Goal: Task Accomplishment & Management: Use online tool/utility

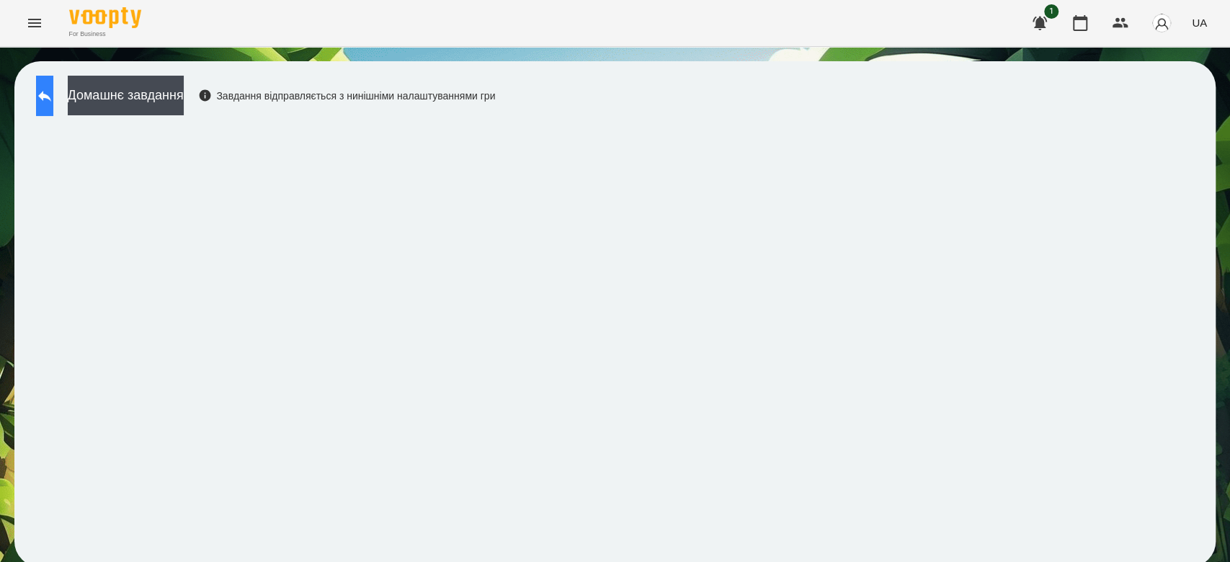
click at [53, 97] on button at bounding box center [44, 96] width 17 height 40
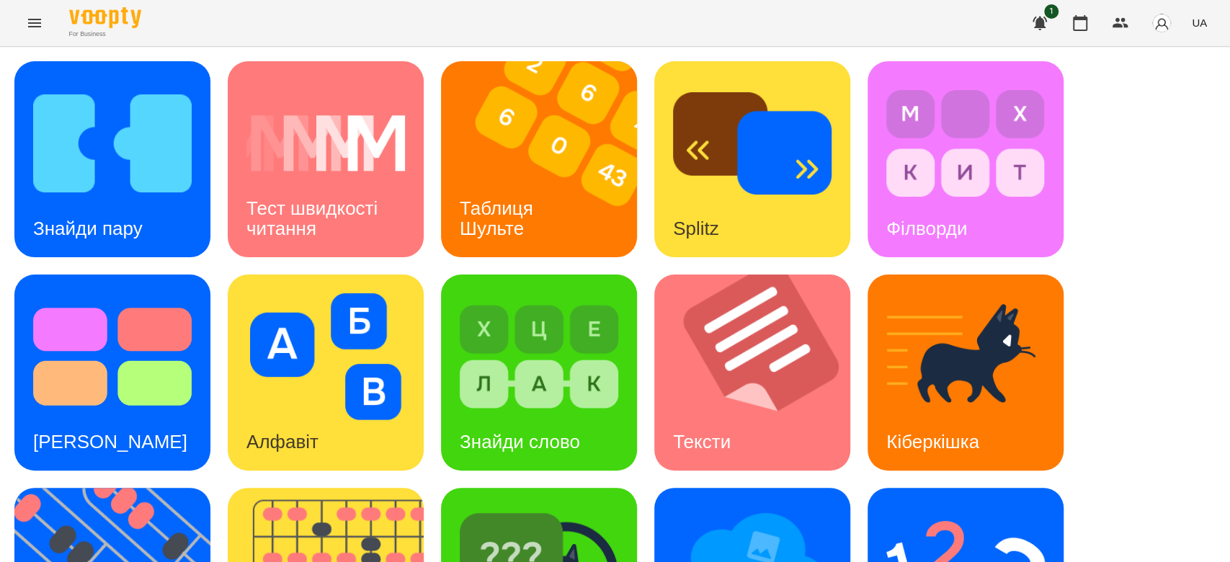
scroll to position [96, 0]
click at [107, 293] on img at bounding box center [112, 356] width 159 height 127
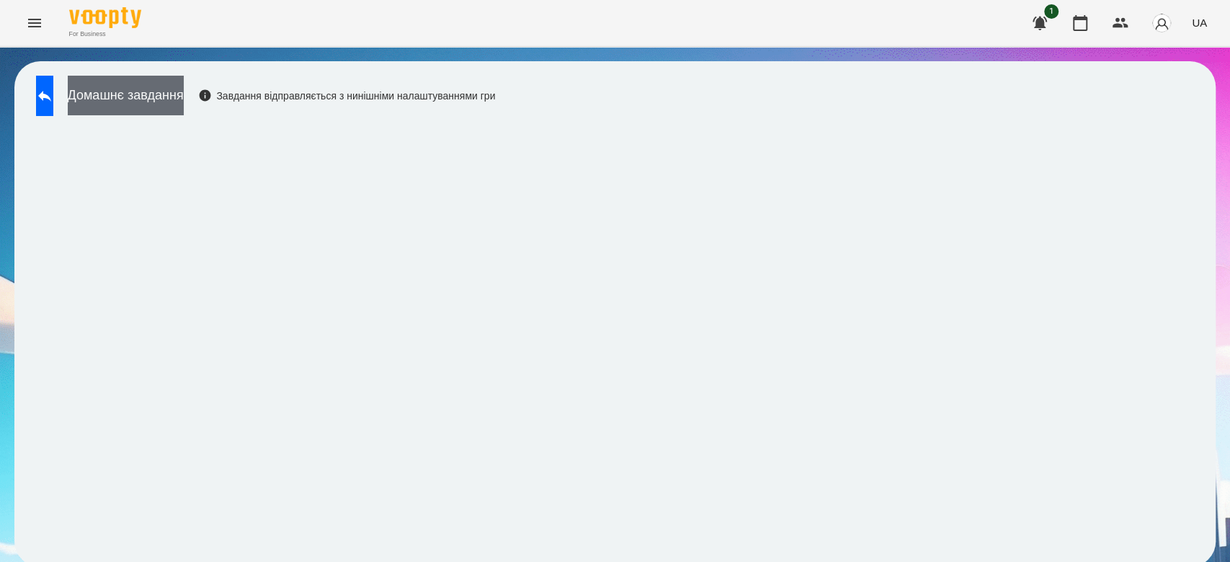
click at [161, 92] on button "Домашнє завдання" at bounding box center [126, 96] width 116 height 40
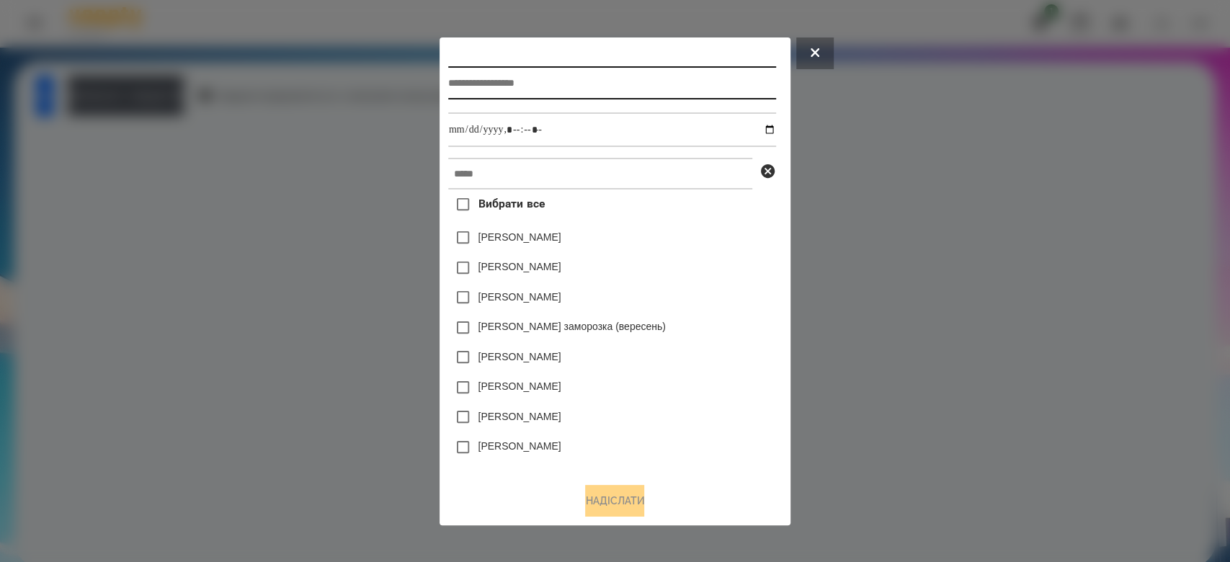
drag, startPoint x: 596, startPoint y: 99, endPoint x: 587, endPoint y: 104, distance: 10.3
click at [587, 104] on div at bounding box center [612, 82] width 328 height 59
type input "*********"
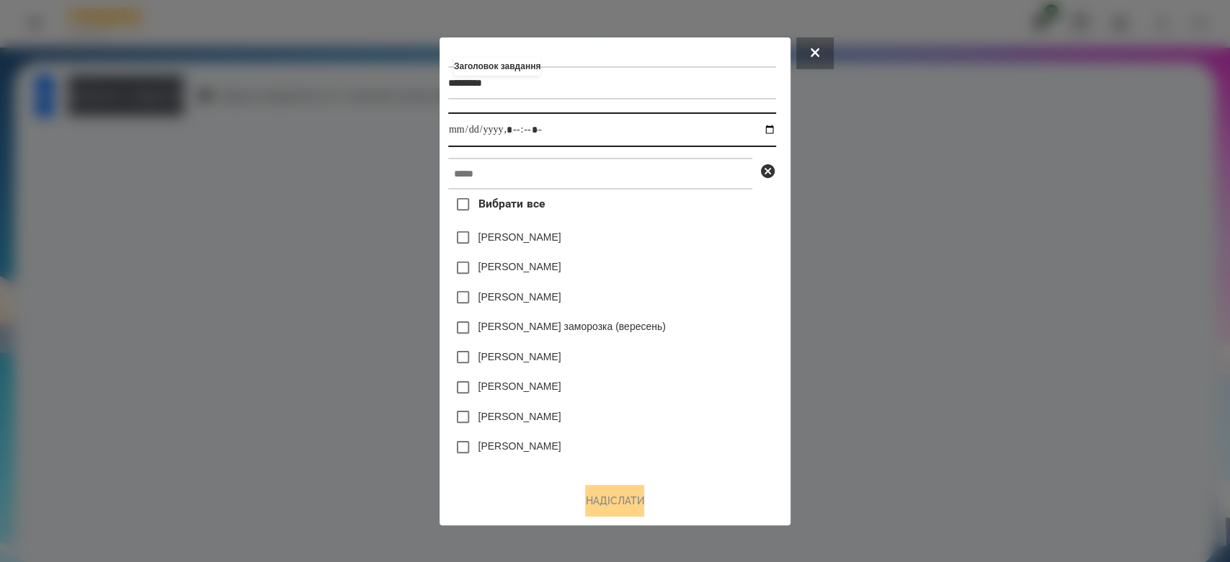
click at [771, 131] on input "datetime-local" at bounding box center [612, 129] width 328 height 35
type input "**********"
click at [731, 335] on div "[PERSON_NAME] заморозка (вересень)" at bounding box center [612, 328] width 328 height 30
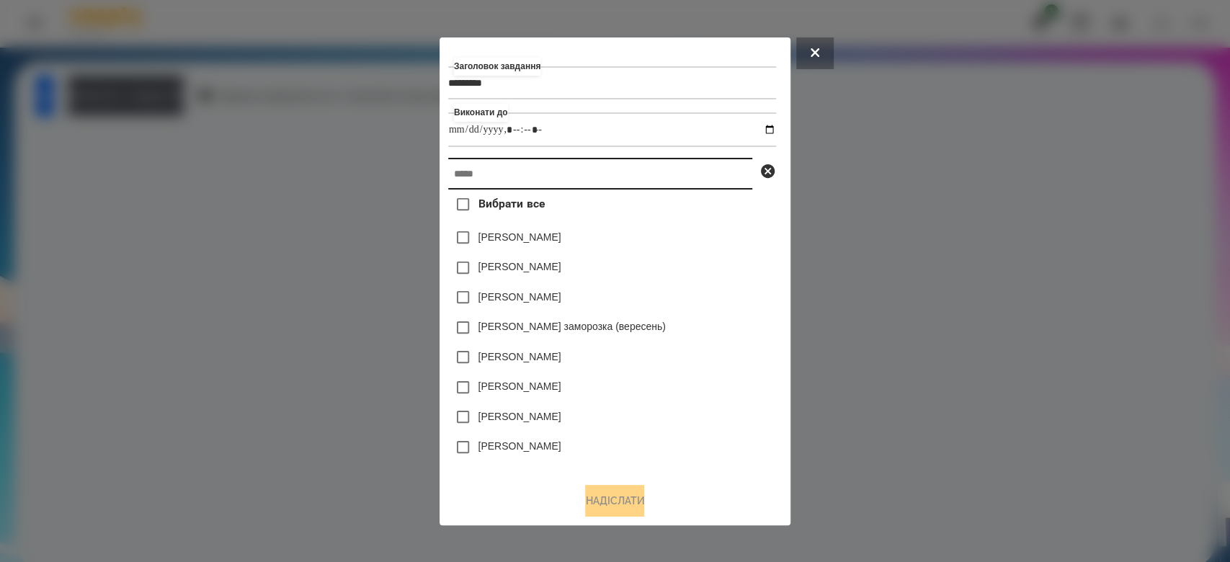
click at [542, 170] on input "text" at bounding box center [600, 174] width 304 height 32
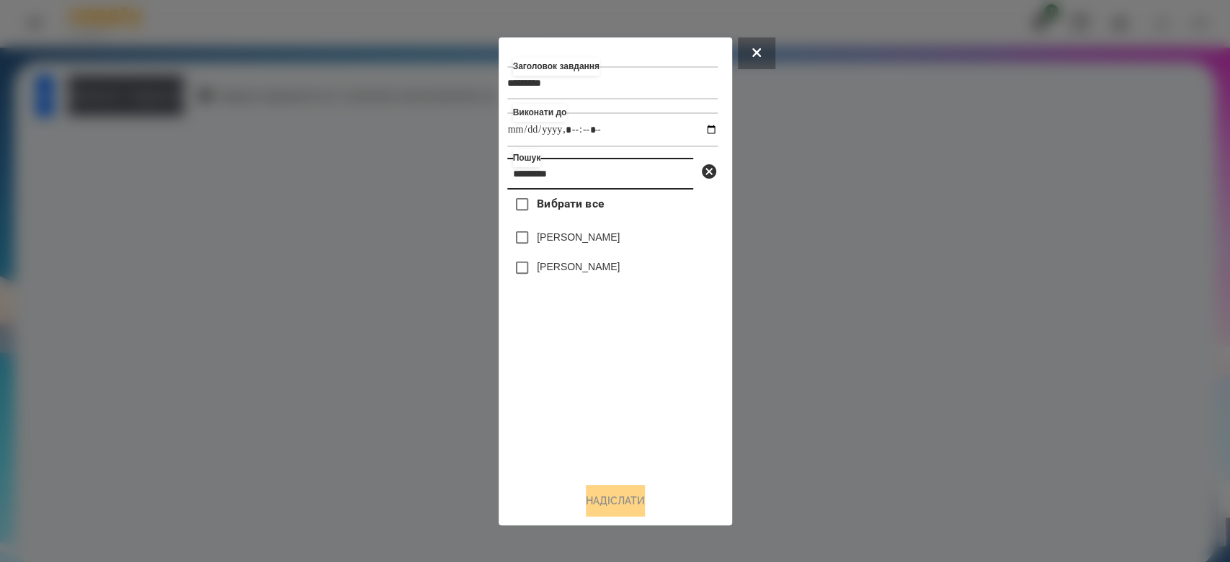
type input "*********"
click at [559, 206] on span "Вибрати все" at bounding box center [570, 203] width 67 height 17
click at [605, 499] on button "Надіслати" at bounding box center [615, 501] width 59 height 32
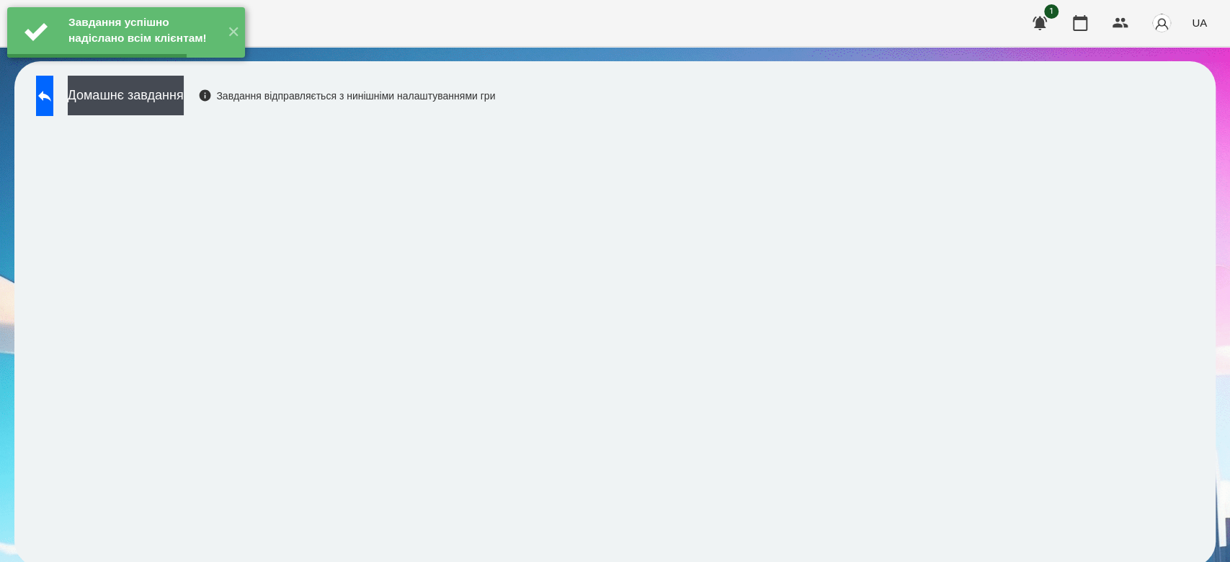
click at [184, 101] on button "Домашнє завдання" at bounding box center [126, 96] width 116 height 40
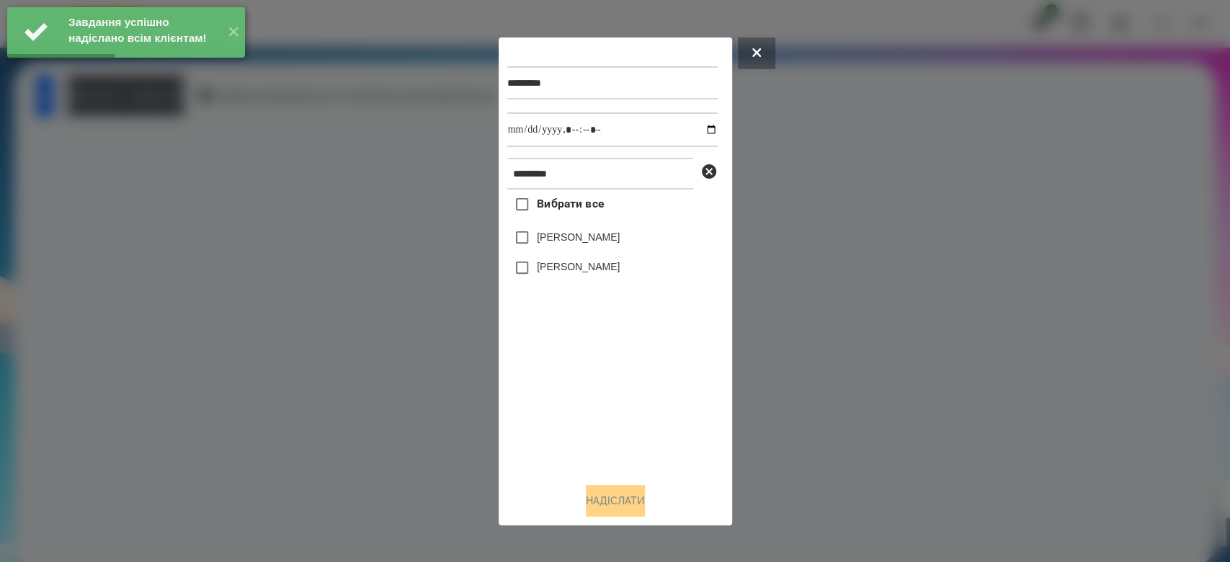
click at [543, 201] on span "Вибрати все" at bounding box center [570, 203] width 67 height 17
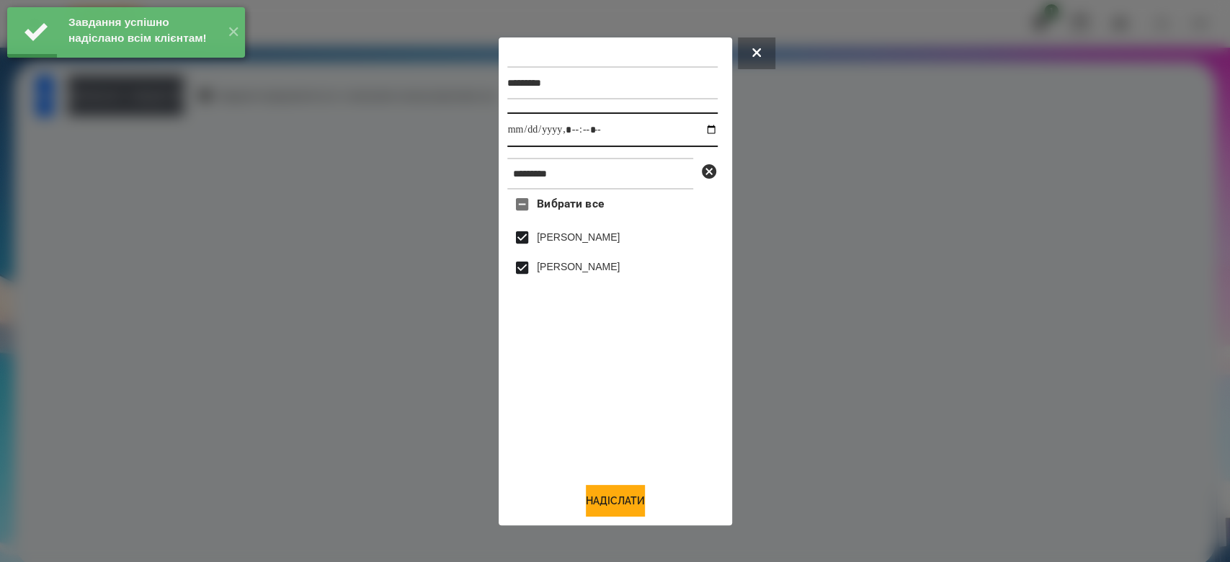
click at [695, 130] on input "datetime-local" at bounding box center [612, 129] width 210 height 35
type input "**********"
click at [630, 502] on button "Надіслати" at bounding box center [615, 501] width 59 height 32
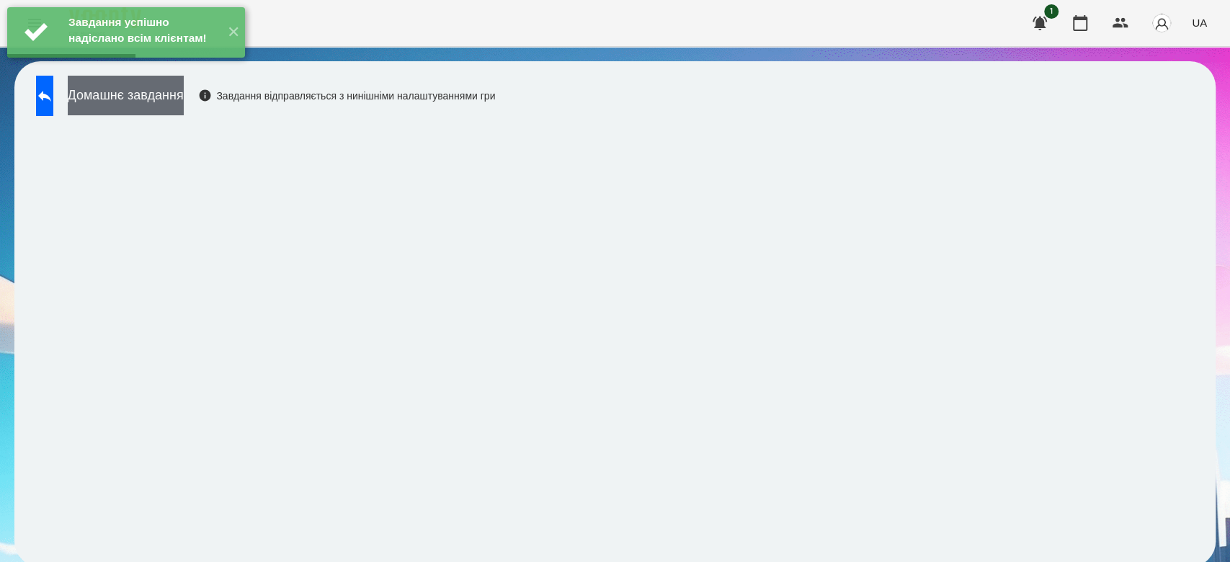
click at [184, 95] on button "Домашнє завдання" at bounding box center [126, 96] width 116 height 40
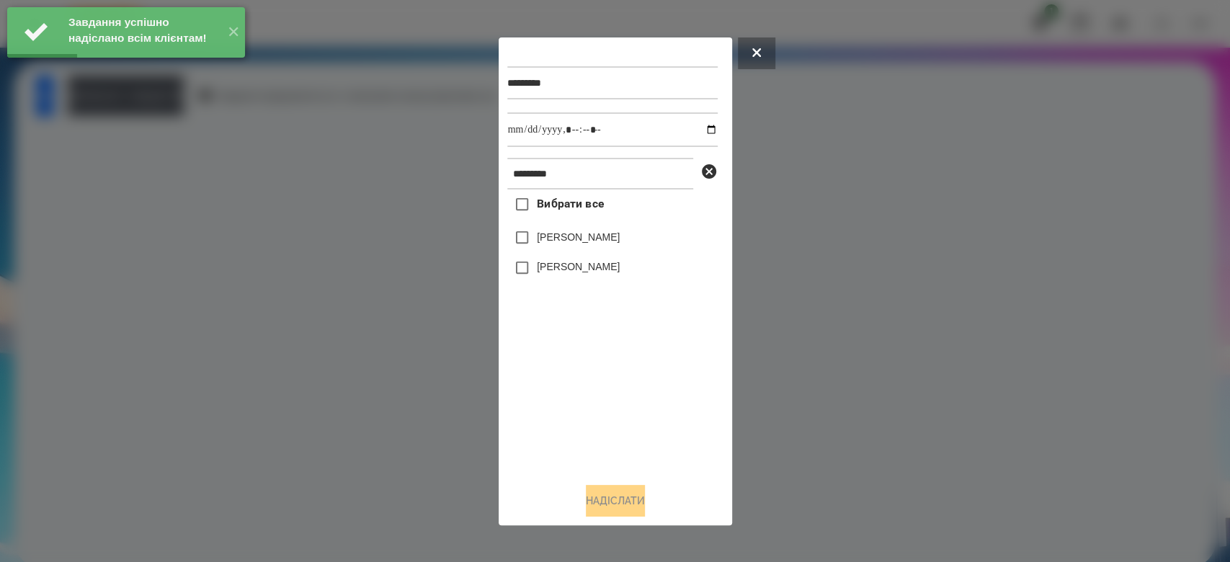
click at [552, 199] on span "Вибрати все" at bounding box center [570, 203] width 67 height 17
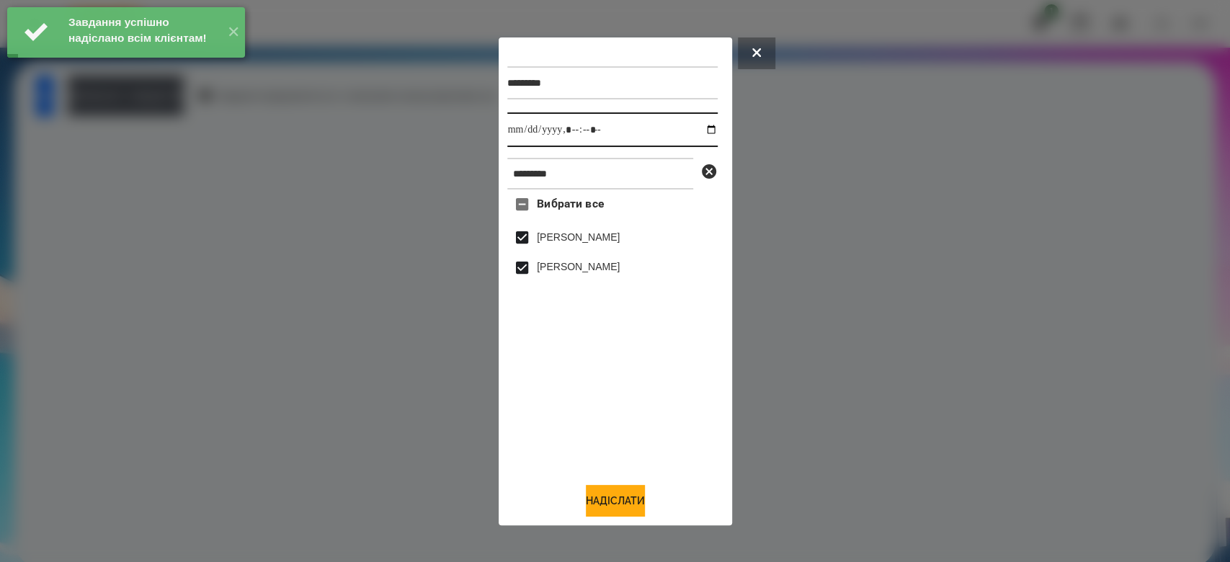
click at [702, 127] on input "datetime-local" at bounding box center [612, 129] width 210 height 35
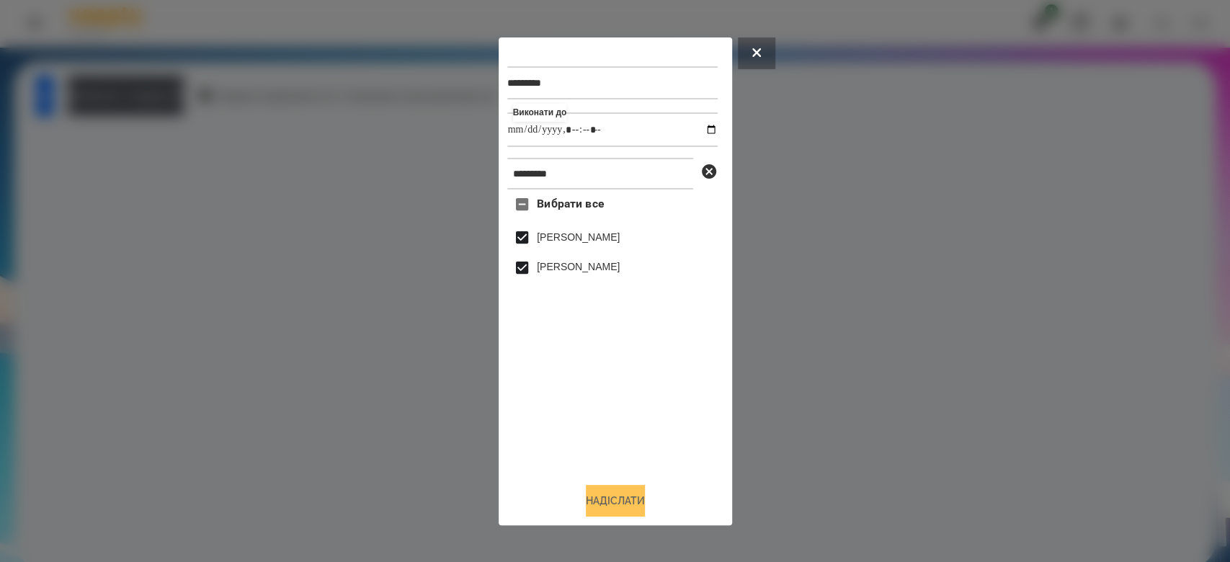
type input "**********"
click at [635, 510] on button "Надіслати" at bounding box center [615, 501] width 59 height 32
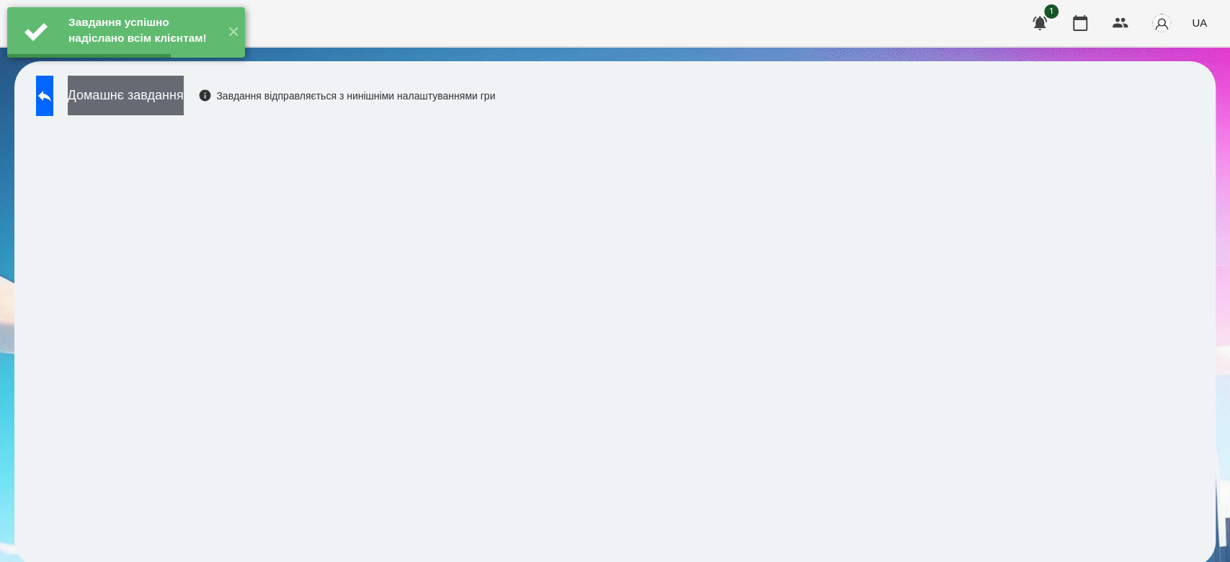
click at [170, 105] on button "Домашнє завдання" at bounding box center [126, 96] width 116 height 40
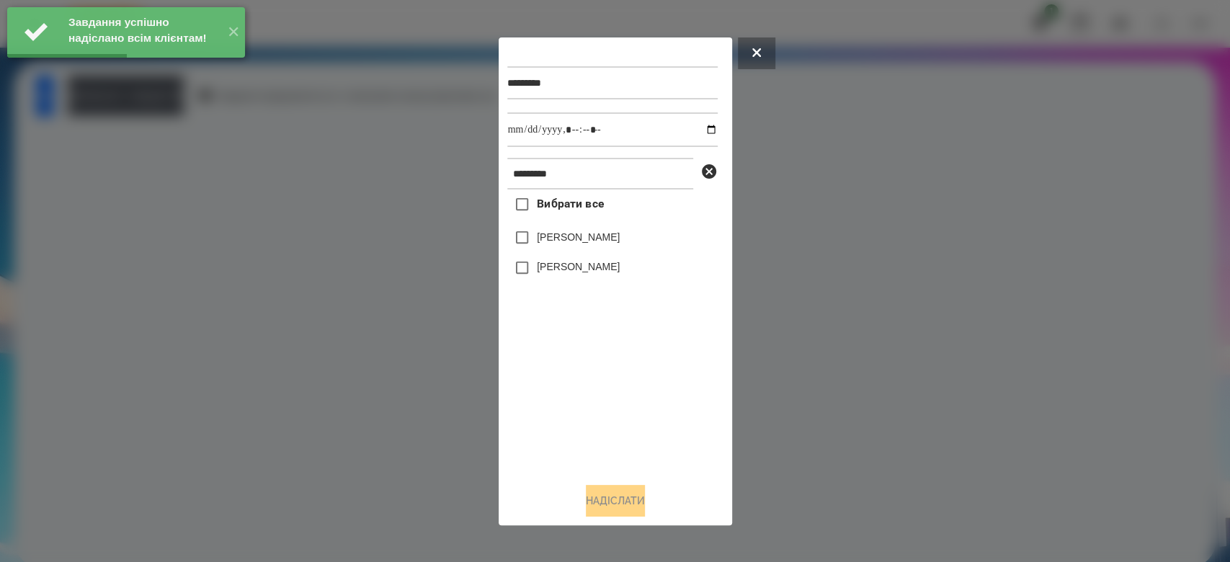
click at [543, 200] on span "Вибрати все" at bounding box center [570, 203] width 67 height 17
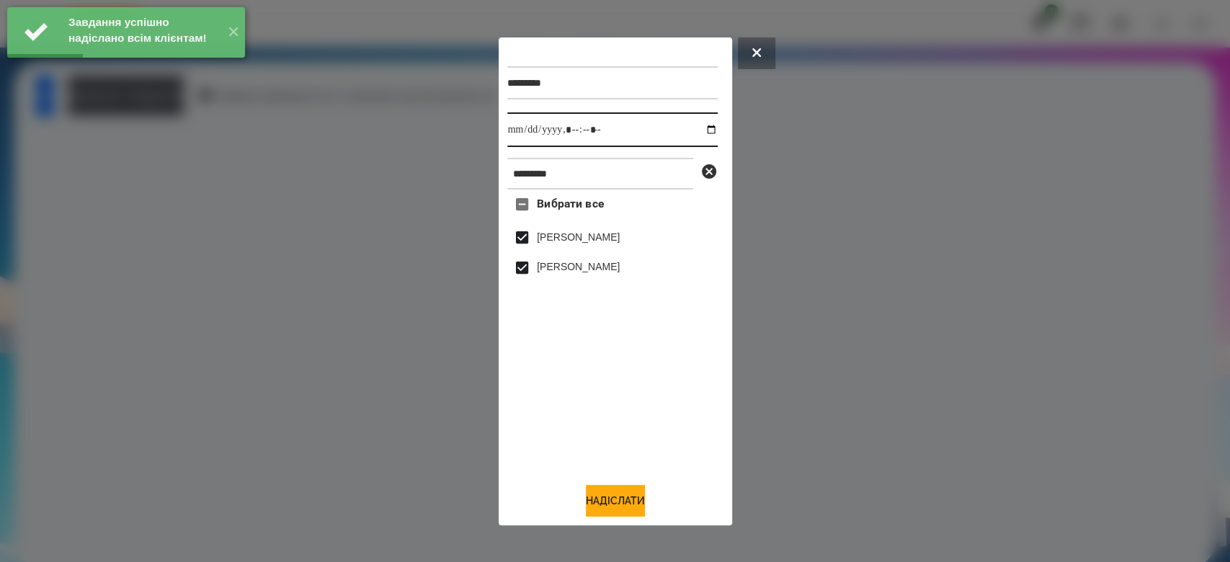
click at [703, 130] on input "datetime-local" at bounding box center [612, 129] width 210 height 35
type input "**********"
click at [623, 505] on button "Надіслати" at bounding box center [615, 501] width 59 height 32
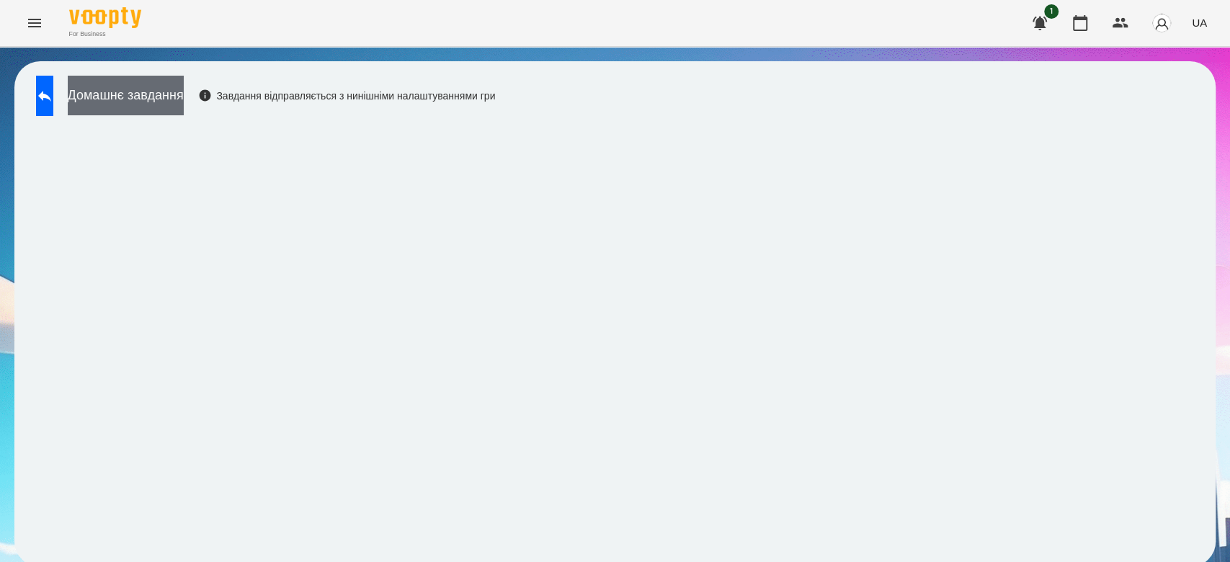
click at [159, 89] on button "Домашнє завдання" at bounding box center [126, 96] width 116 height 40
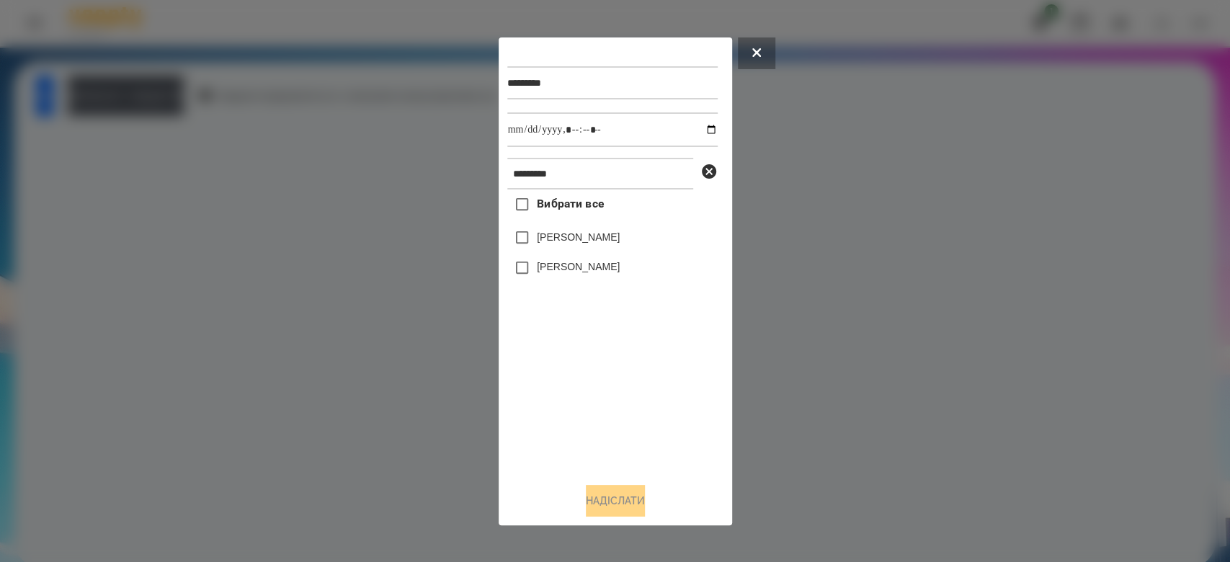
click at [576, 210] on span "Вибрати все" at bounding box center [570, 203] width 67 height 17
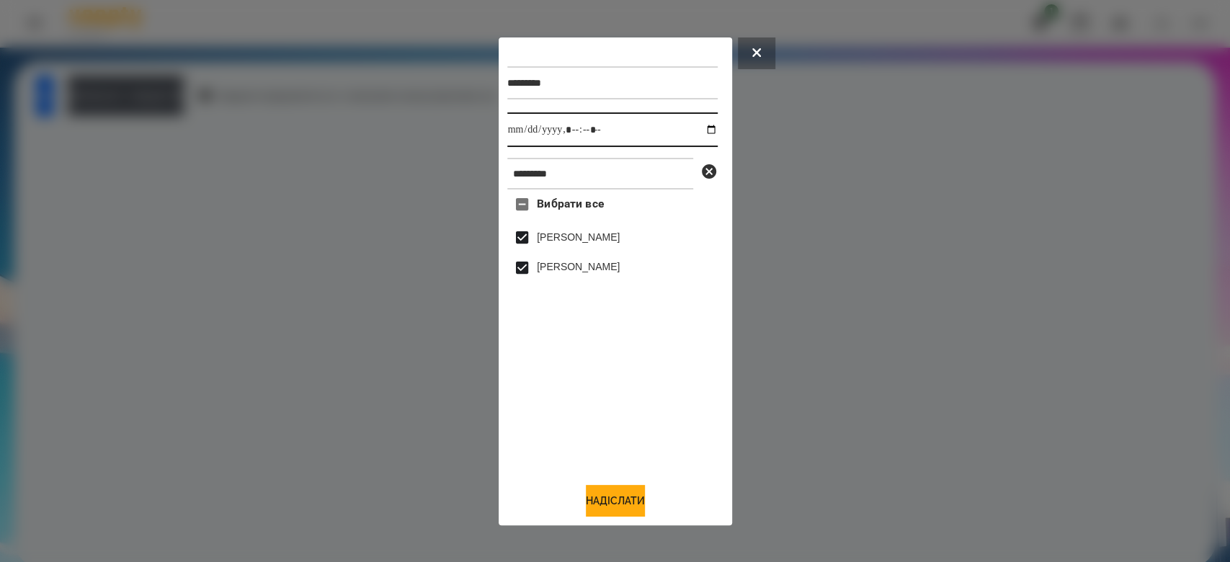
click at [700, 125] on input "datetime-local" at bounding box center [612, 129] width 210 height 35
type input "**********"
click at [641, 507] on button "Надіслати" at bounding box center [615, 501] width 59 height 32
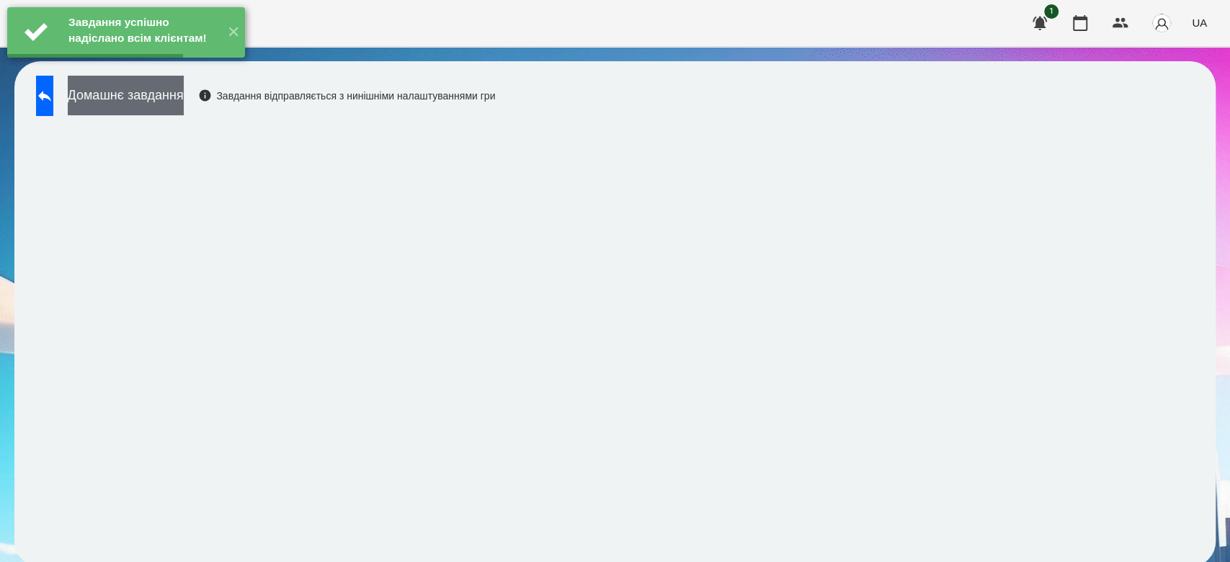
click at [184, 107] on button "Домашнє завдання" at bounding box center [126, 96] width 116 height 40
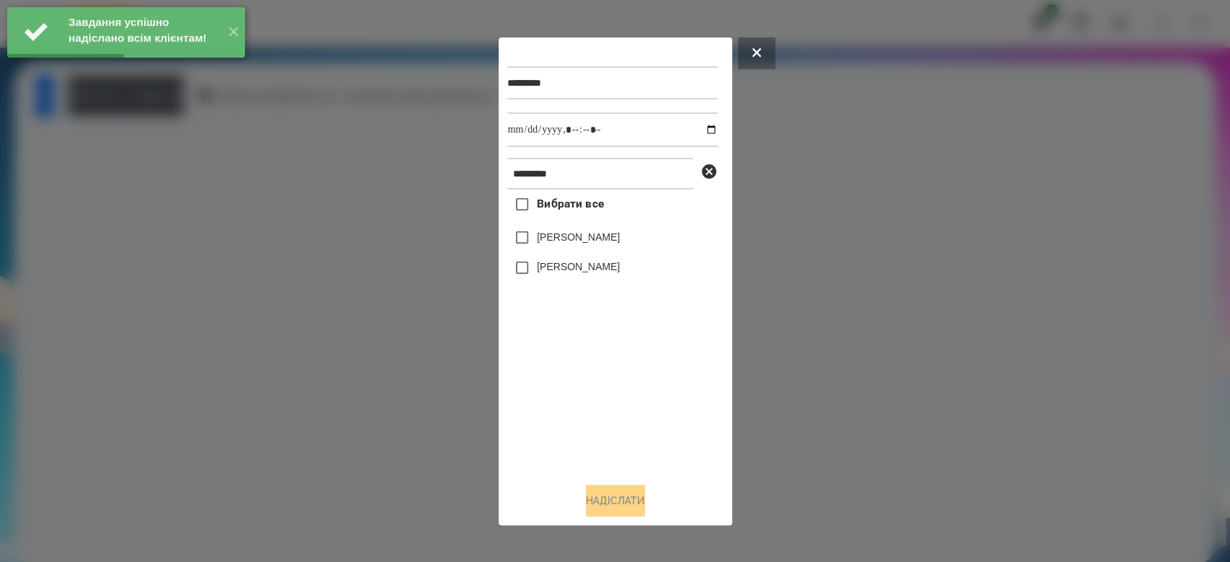
click at [566, 205] on span "Вибрати все" at bounding box center [570, 203] width 67 height 17
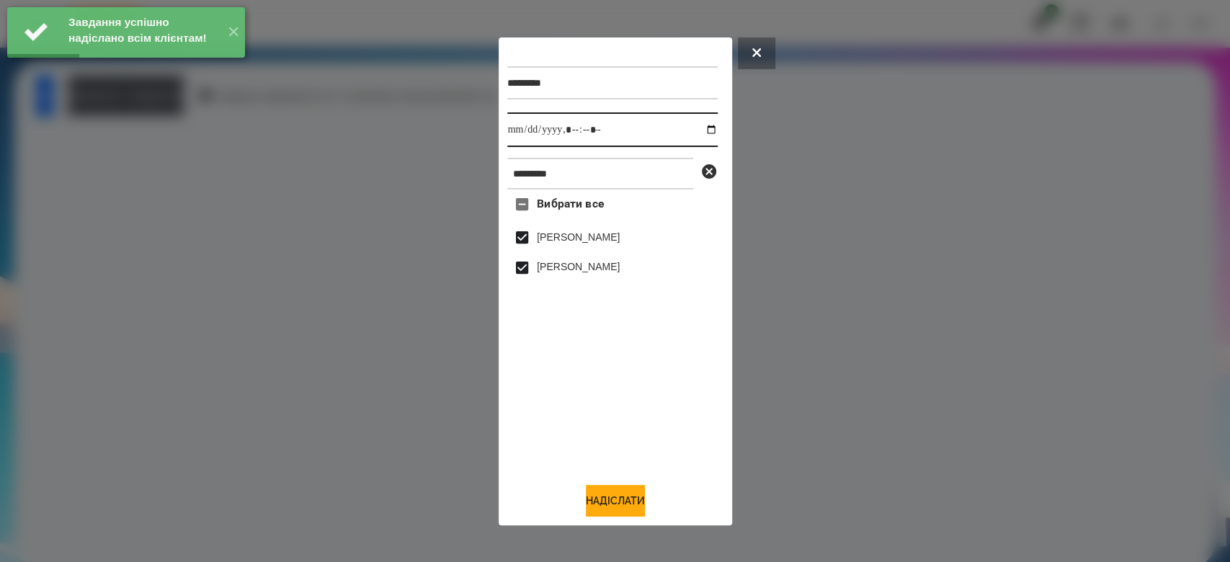
click at [696, 129] on input "datetime-local" at bounding box center [612, 129] width 210 height 35
type input "**********"
click at [611, 502] on button "Надіслати" at bounding box center [615, 501] width 59 height 32
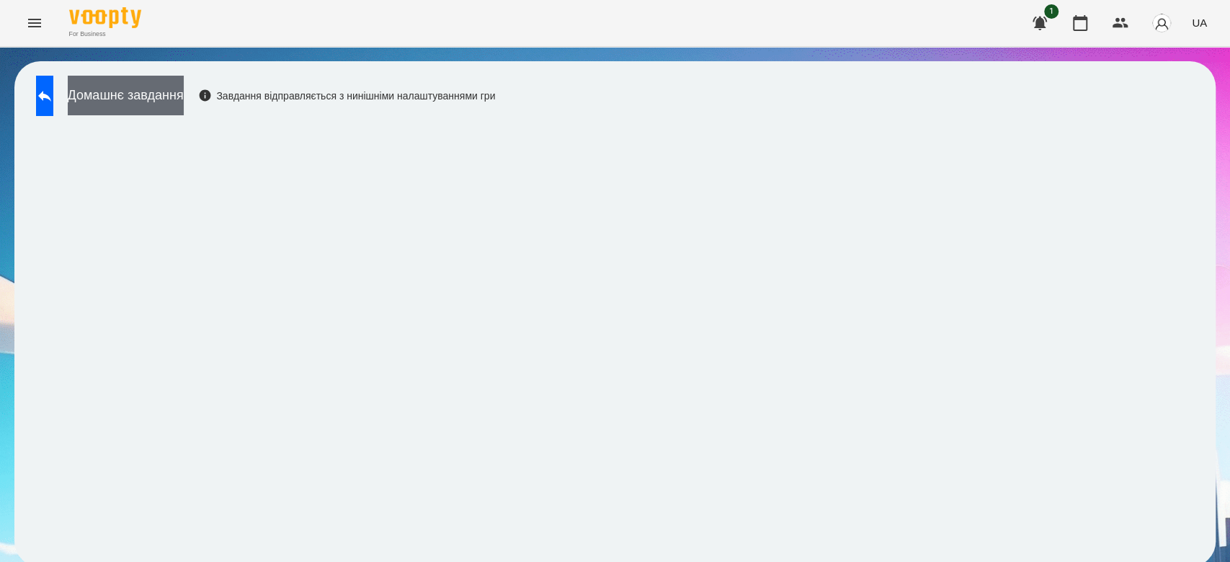
click at [179, 96] on button "Домашнє завдання" at bounding box center [126, 96] width 116 height 40
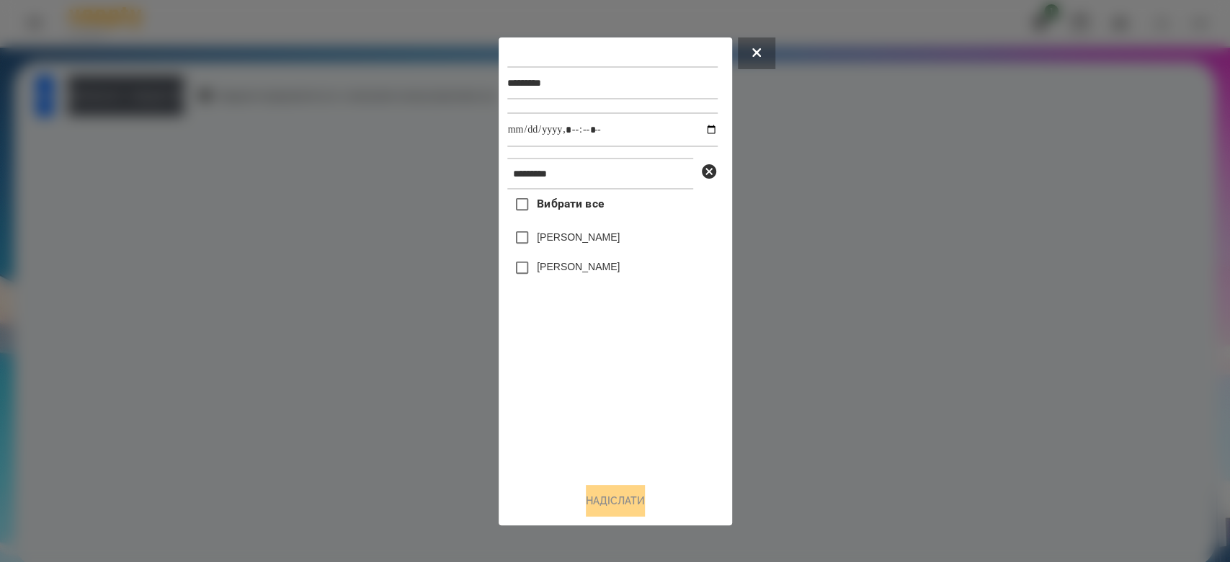
drag, startPoint x: 556, startPoint y: 207, endPoint x: 633, endPoint y: 191, distance: 78.7
click at [554, 206] on span "Вибрати все" at bounding box center [570, 203] width 67 height 17
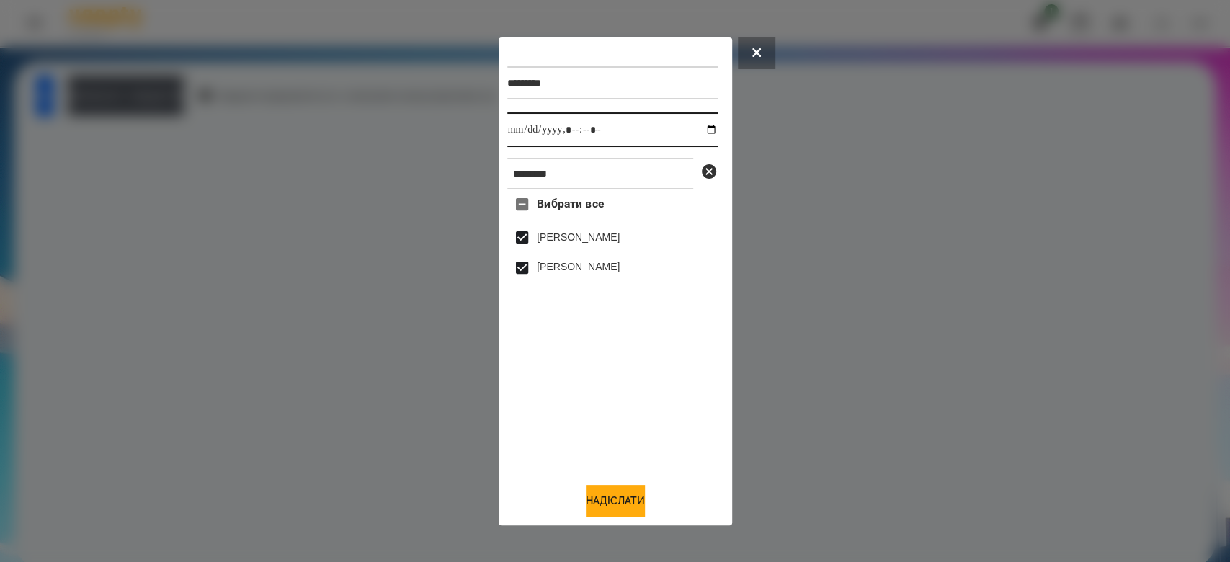
click at [697, 130] on input "datetime-local" at bounding box center [612, 129] width 210 height 35
type input "**********"
click at [636, 496] on button "Надіслати" at bounding box center [615, 501] width 59 height 32
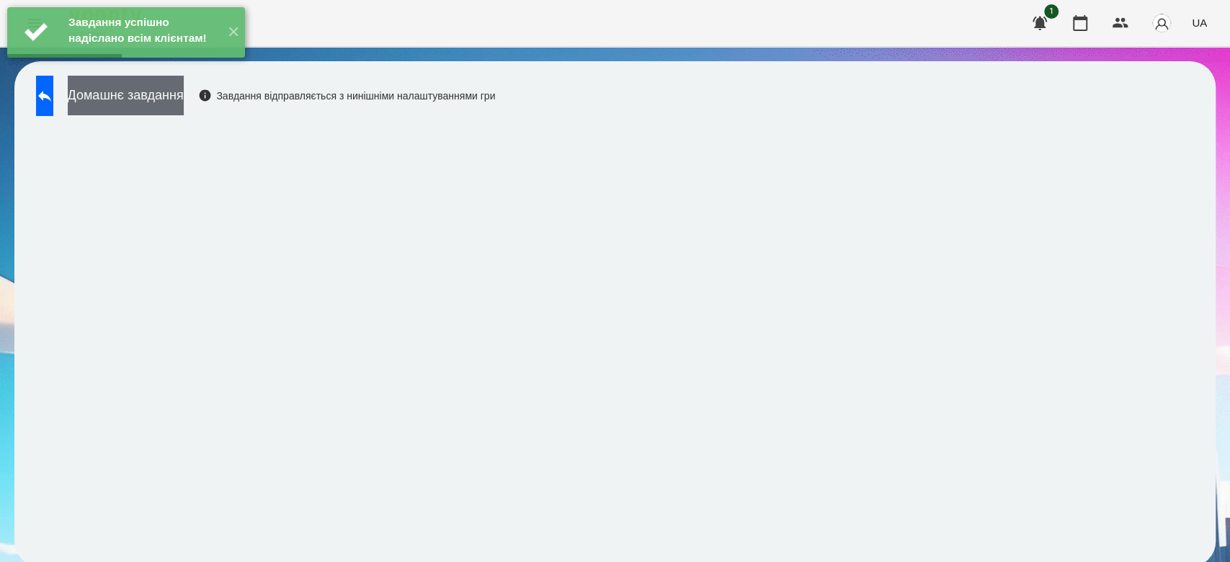
click at [167, 94] on button "Домашнє завдання" at bounding box center [126, 96] width 116 height 40
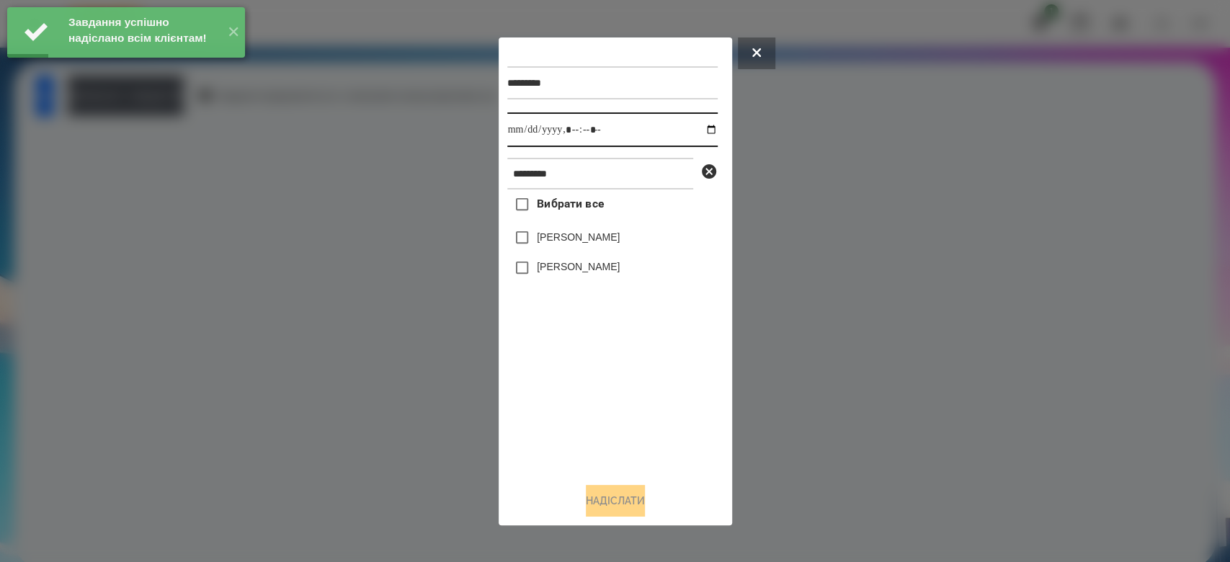
drag, startPoint x: 702, startPoint y: 126, endPoint x: 640, endPoint y: 146, distance: 65.0
click at [700, 126] on input "datetime-local" at bounding box center [612, 129] width 210 height 35
type input "**********"
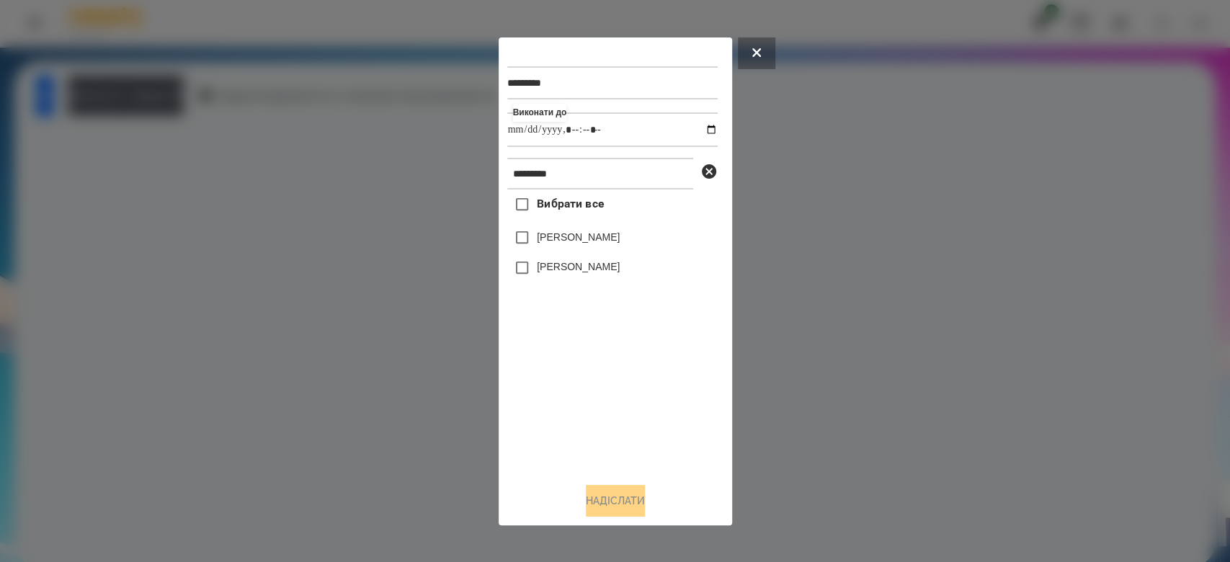
drag, startPoint x: 559, startPoint y: 421, endPoint x: 569, endPoint y: 394, distance: 29.2
click at [559, 420] on div "Вибрати все [PERSON_NAME] [PERSON_NAME]" at bounding box center [612, 330] width 210 height 281
click at [705, 173] on icon at bounding box center [709, 171] width 14 height 14
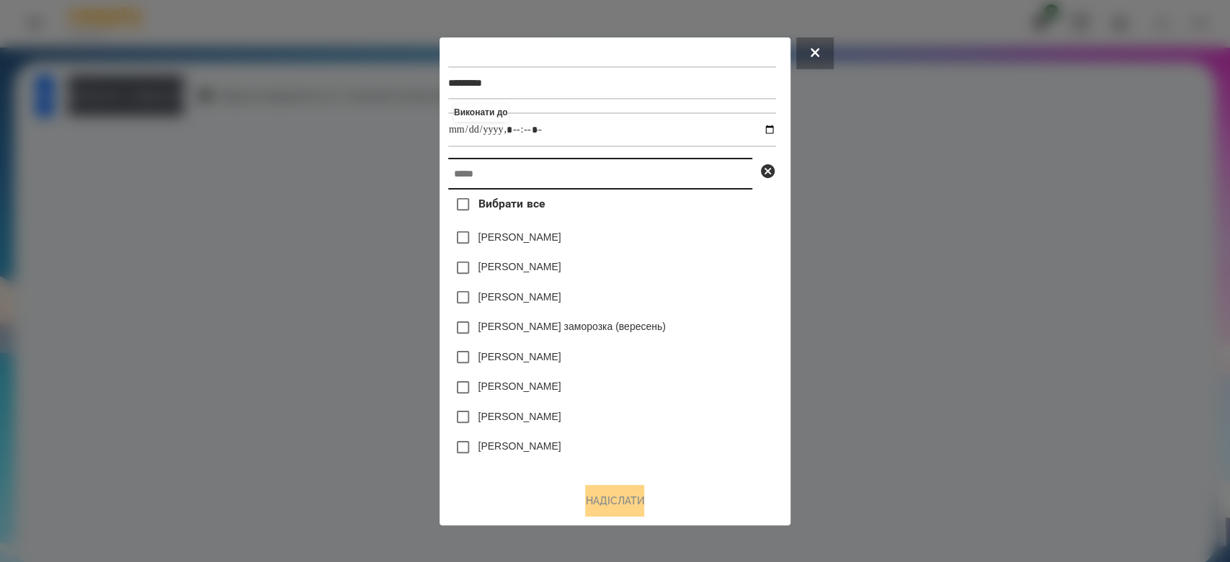
click at [665, 176] on input "text" at bounding box center [600, 174] width 304 height 32
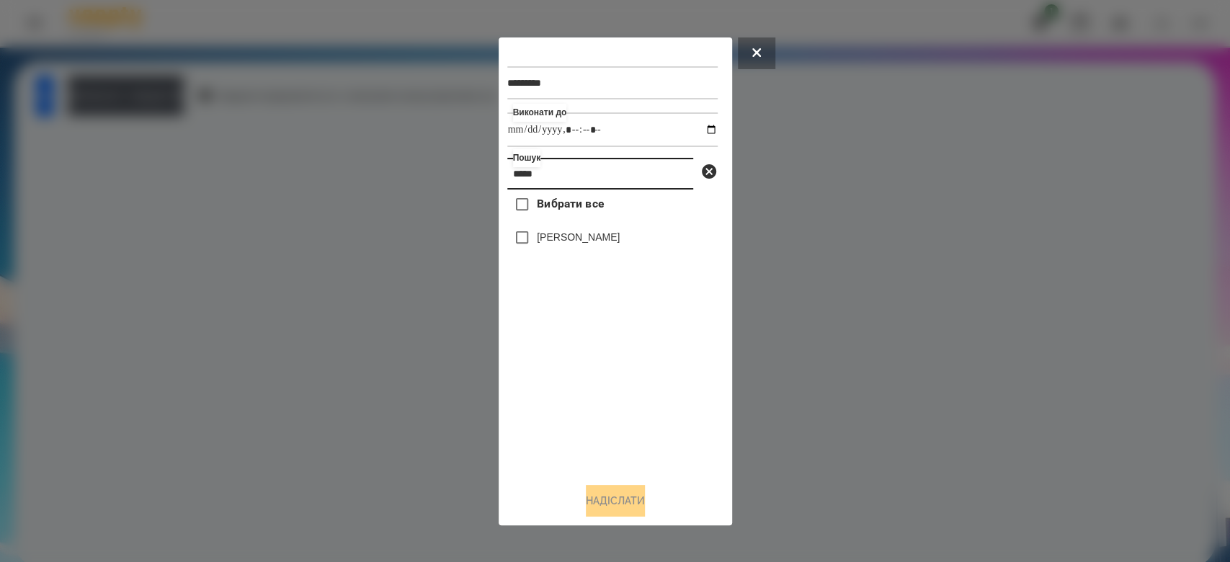
type input "*****"
click at [582, 228] on div "[PERSON_NAME]" at bounding box center [612, 238] width 210 height 30
click at [577, 244] on label "[PERSON_NAME]" at bounding box center [578, 237] width 83 height 14
click at [629, 499] on button "Надіслати" at bounding box center [615, 501] width 59 height 32
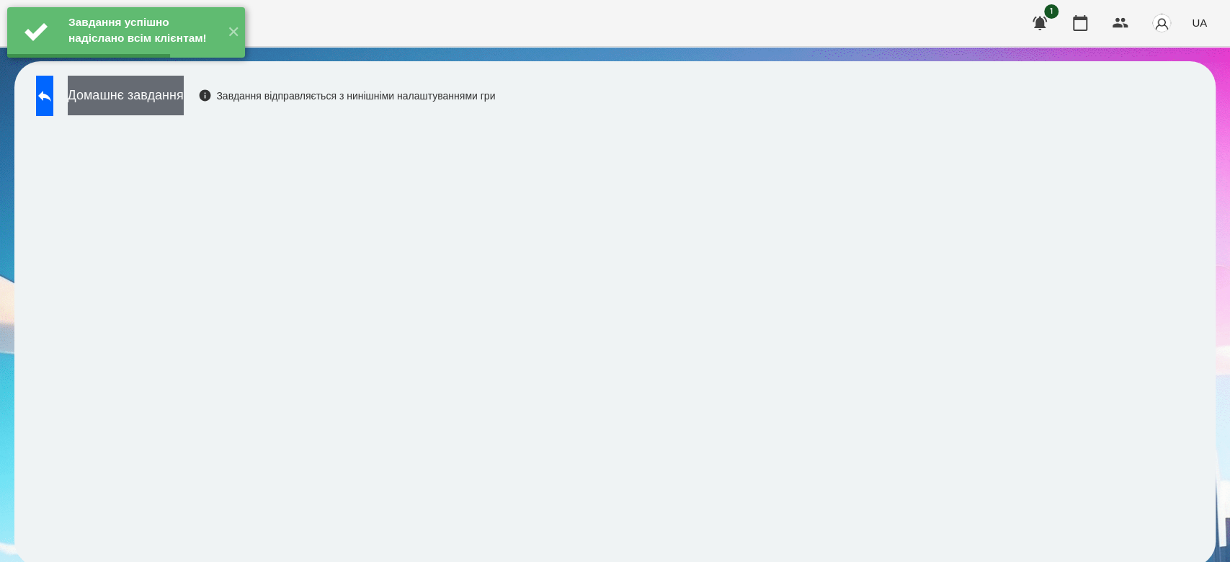
click at [182, 100] on button "Домашнє завдання" at bounding box center [126, 96] width 116 height 40
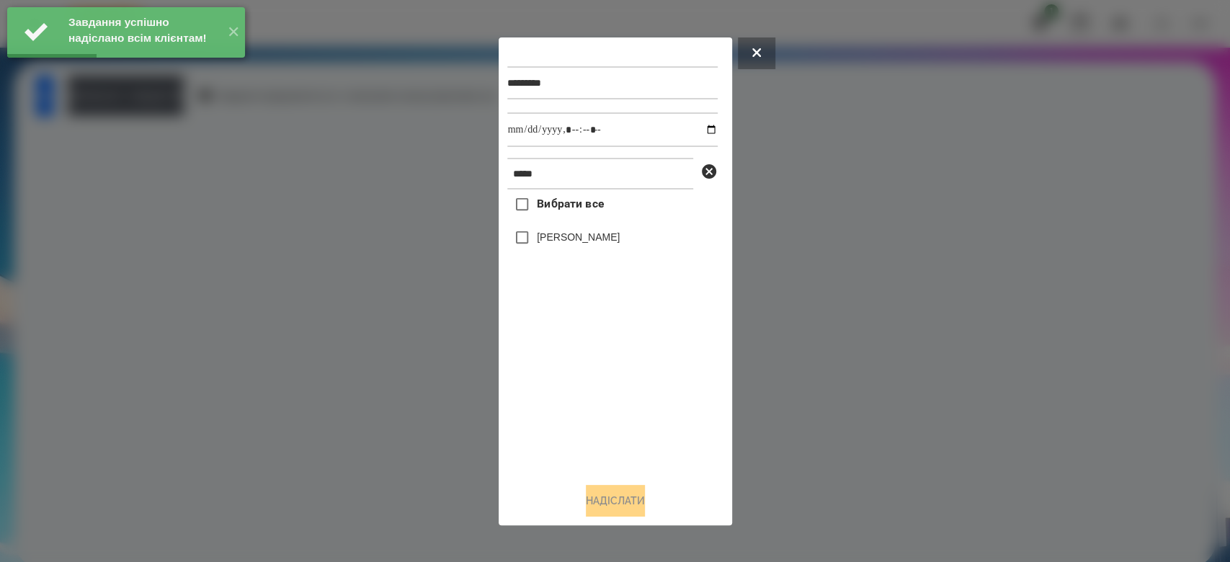
drag, startPoint x: 570, startPoint y: 238, endPoint x: 634, endPoint y: 185, distance: 82.4
click at [569, 239] on label "[PERSON_NAME]" at bounding box center [578, 237] width 83 height 14
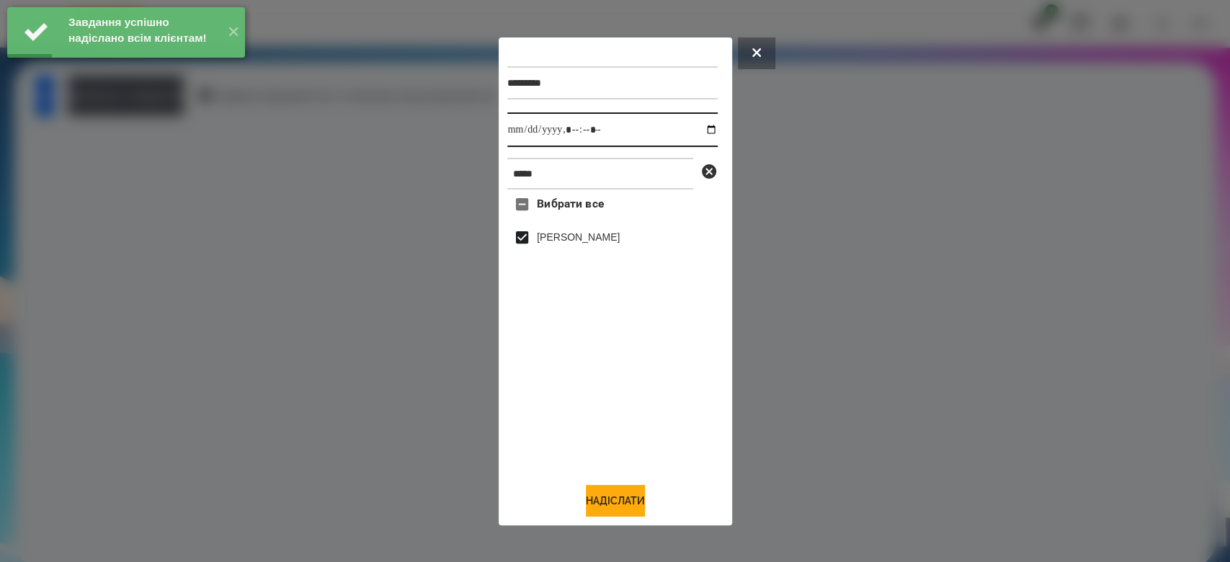
click at [702, 125] on input "datetime-local" at bounding box center [612, 129] width 210 height 35
type input "**********"
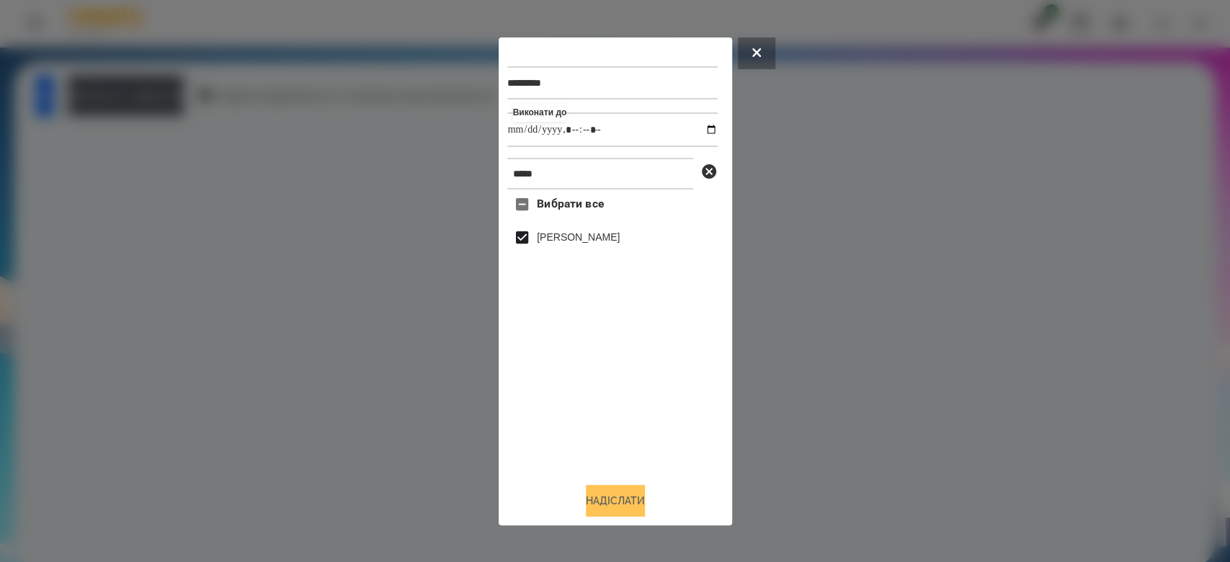
click at [638, 516] on button "Надіслати" at bounding box center [615, 501] width 59 height 32
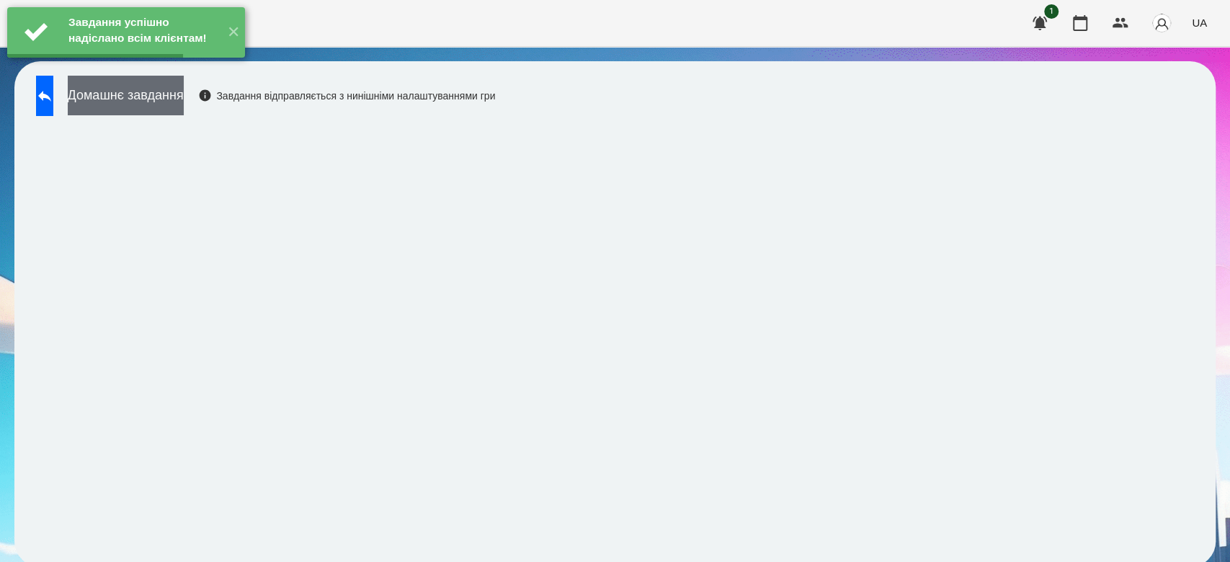
click at [184, 99] on button "Домашнє завдання" at bounding box center [126, 96] width 116 height 40
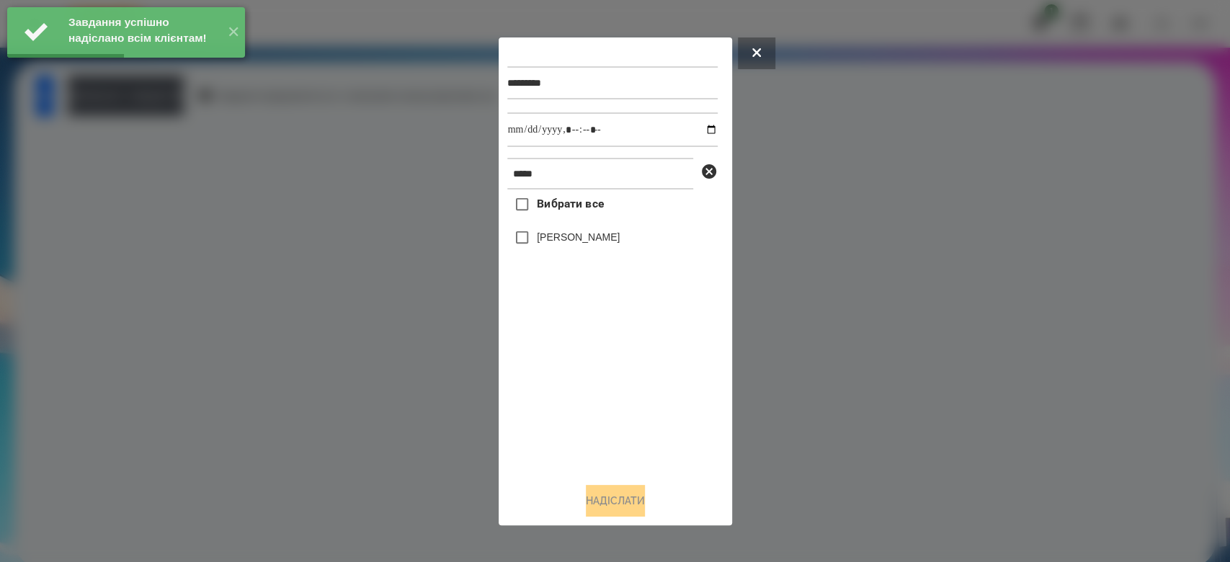
drag, startPoint x: 581, startPoint y: 239, endPoint x: 629, endPoint y: 187, distance: 70.9
click at [579, 237] on label "[PERSON_NAME]" at bounding box center [578, 237] width 83 height 14
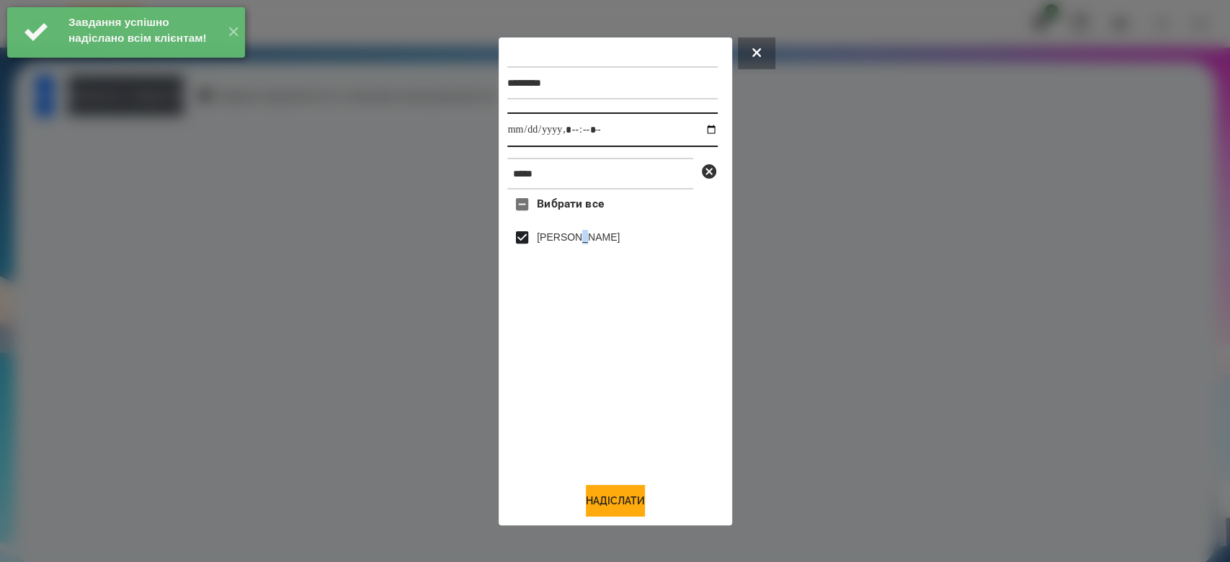
click at [696, 128] on input "datetime-local" at bounding box center [612, 129] width 210 height 35
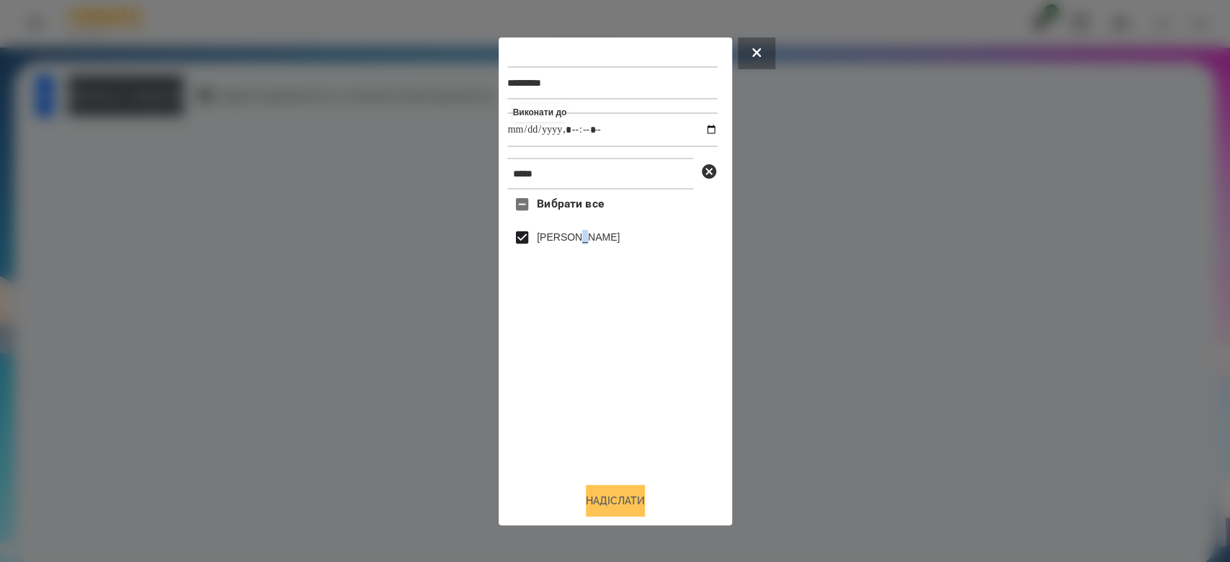
type input "**********"
click at [622, 505] on button "Надіслати" at bounding box center [615, 501] width 59 height 32
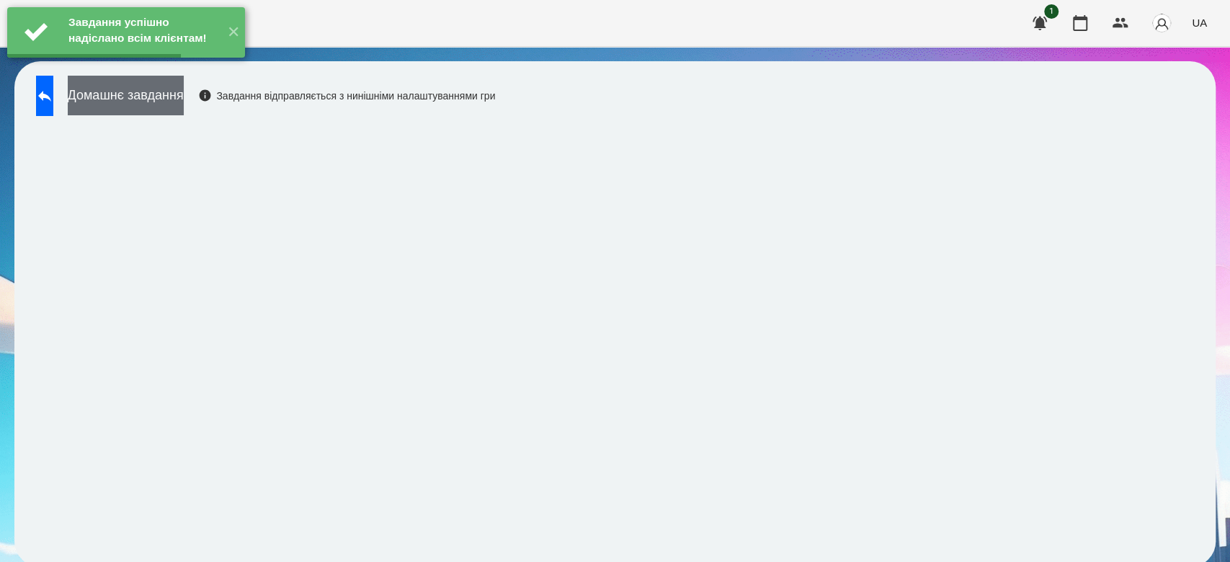
click at [172, 110] on button "Домашнє завдання" at bounding box center [126, 96] width 116 height 40
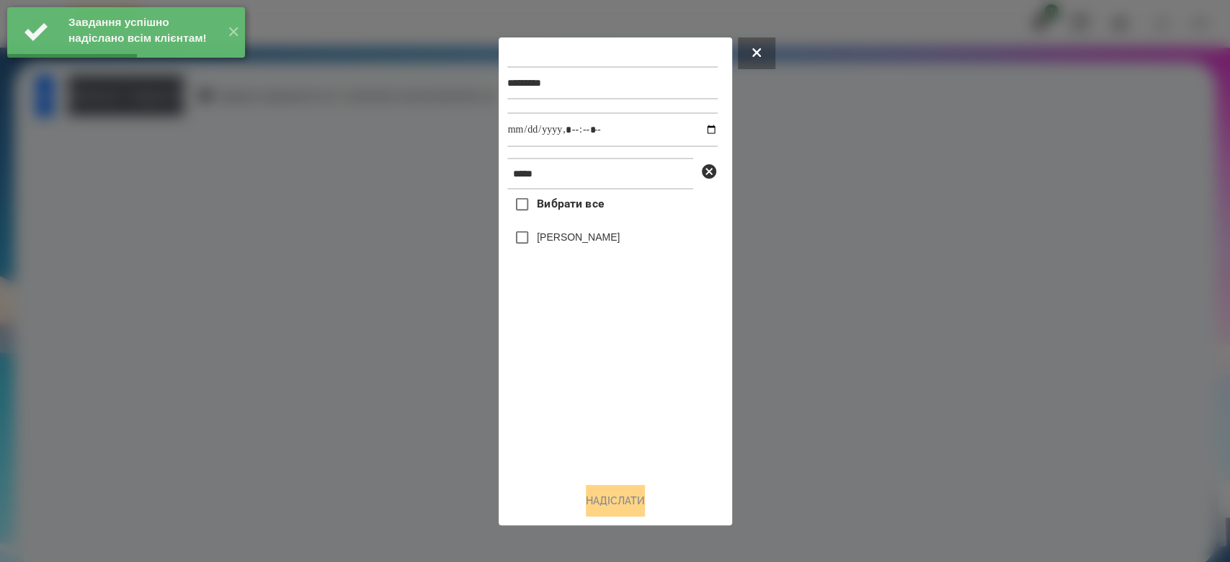
click at [576, 240] on label "[PERSON_NAME]" at bounding box center [578, 237] width 83 height 14
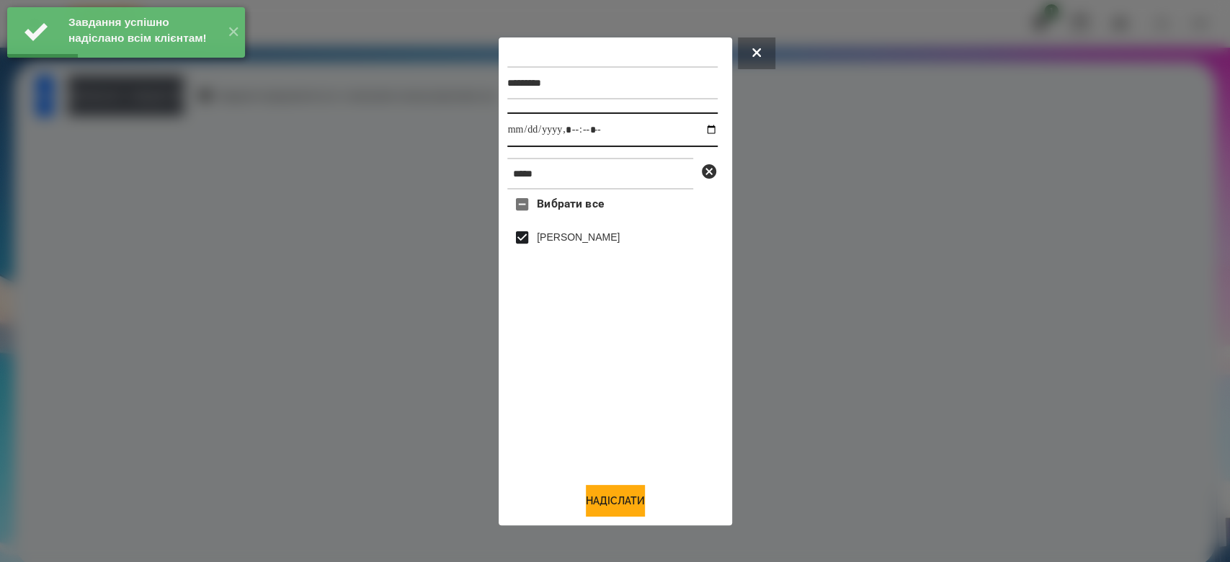
drag, startPoint x: 699, startPoint y: 125, endPoint x: 684, endPoint y: 136, distance: 19.0
click at [698, 125] on input "datetime-local" at bounding box center [612, 129] width 210 height 35
type input "**********"
click at [624, 510] on button "Надіслати" at bounding box center [615, 501] width 59 height 32
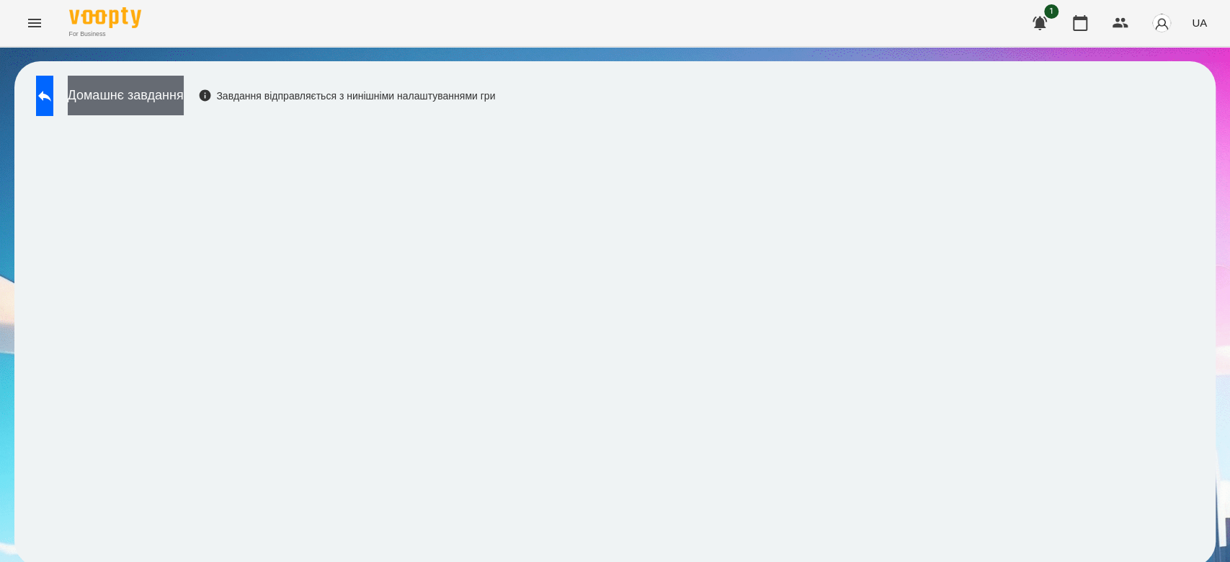
click at [184, 107] on button "Домашнє завдання" at bounding box center [126, 96] width 116 height 40
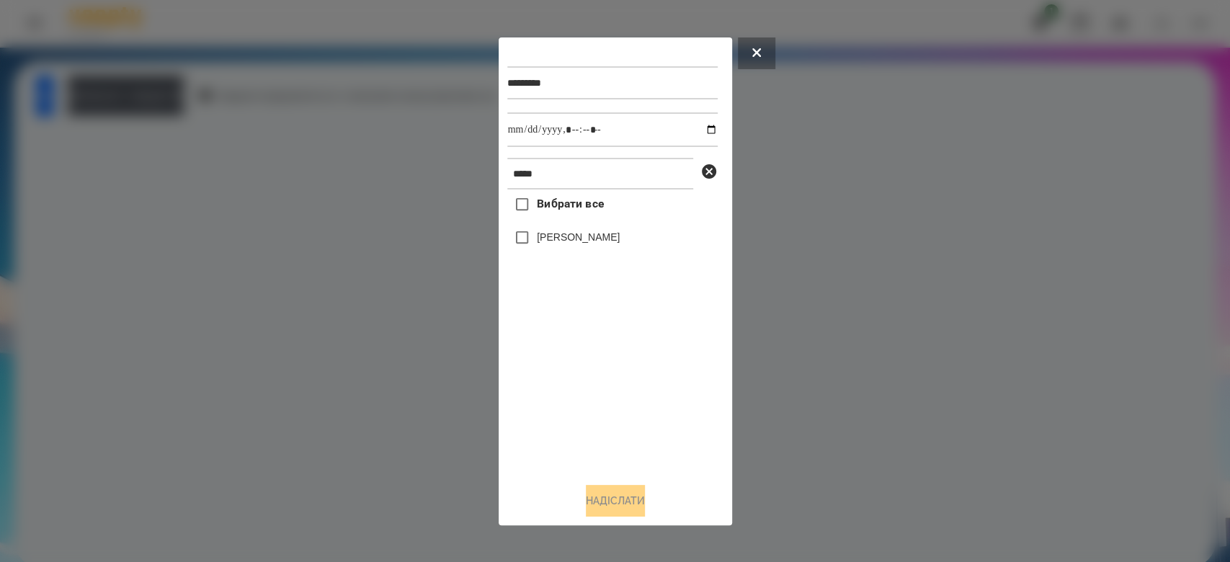
drag, startPoint x: 574, startPoint y: 238, endPoint x: 580, endPoint y: 227, distance: 12.3
click at [574, 237] on label "[PERSON_NAME]" at bounding box center [578, 237] width 83 height 14
click at [699, 129] on input "datetime-local" at bounding box center [612, 129] width 210 height 35
type input "**********"
click at [618, 494] on button "Надіслати" at bounding box center [615, 501] width 59 height 32
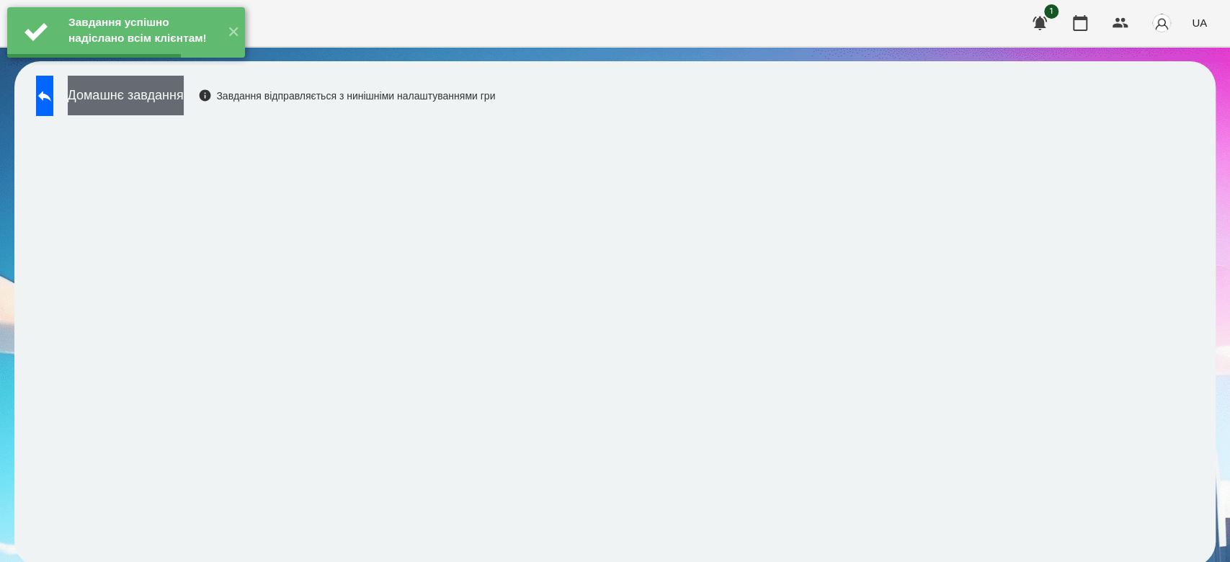
click at [184, 106] on button "Домашнє завдання" at bounding box center [126, 96] width 116 height 40
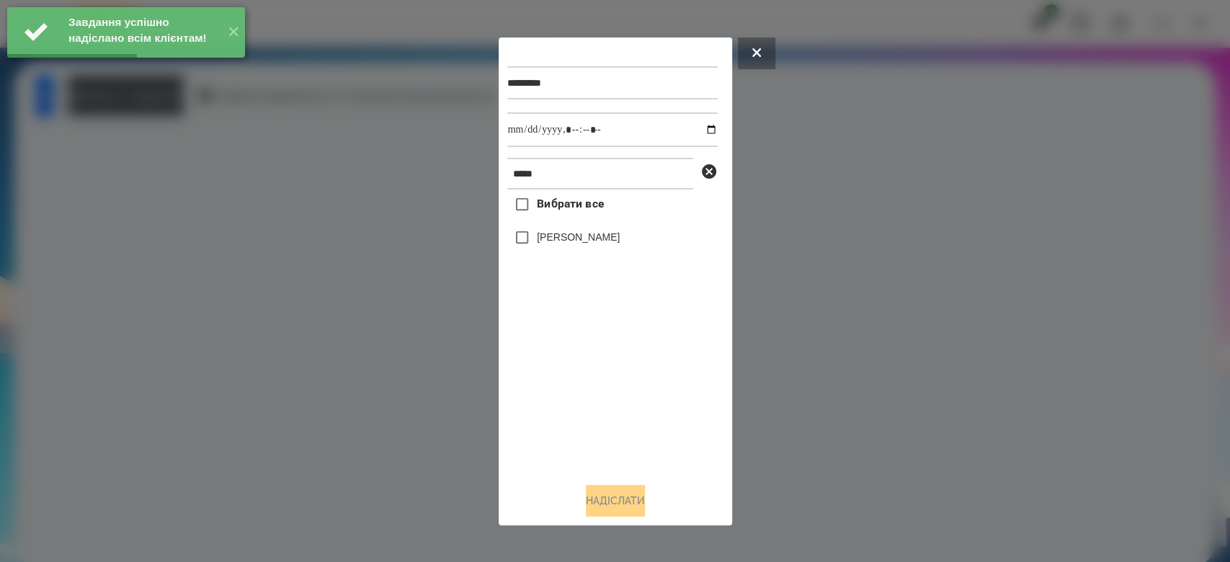
click at [537, 236] on label "[PERSON_NAME]" at bounding box center [578, 237] width 83 height 14
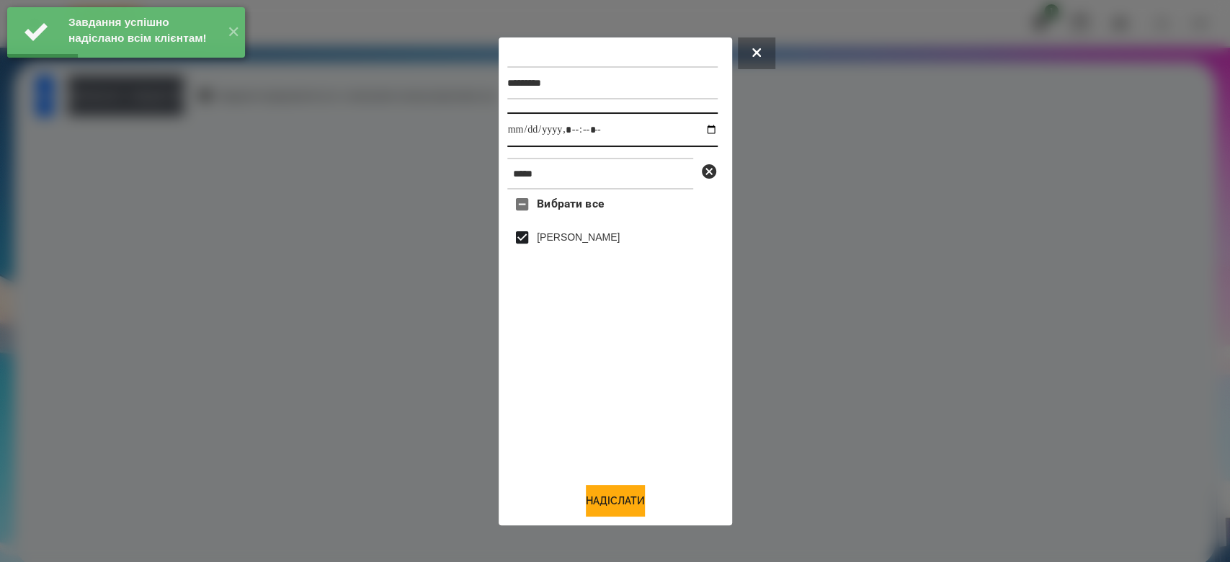
click at [699, 130] on input "datetime-local" at bounding box center [612, 129] width 210 height 35
type input "**********"
click at [617, 501] on button "Надіслати" at bounding box center [615, 501] width 59 height 32
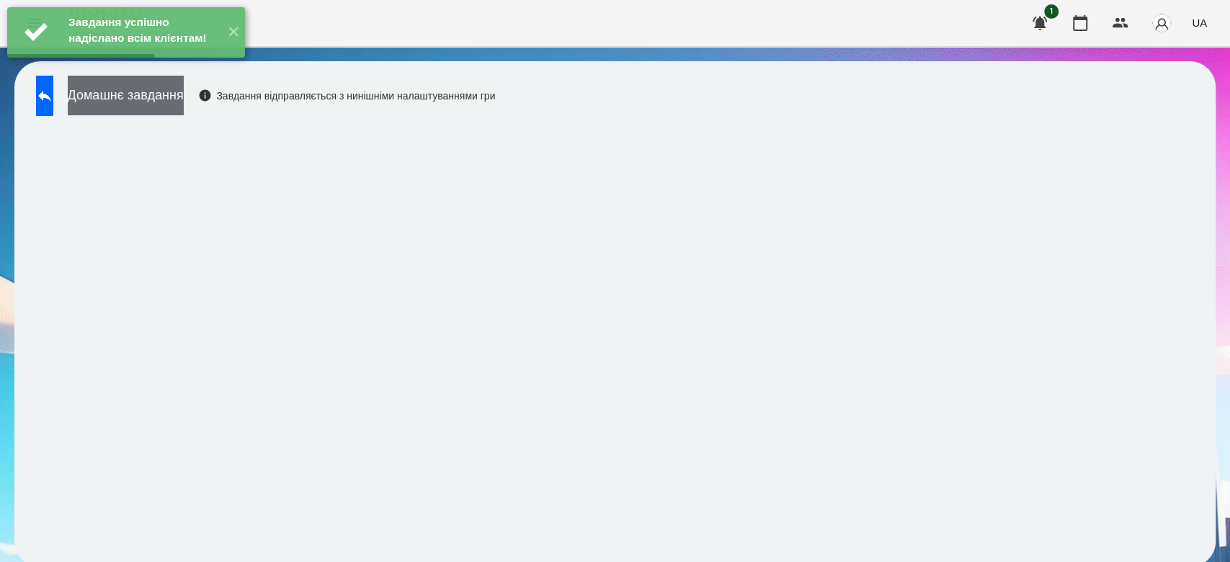
click at [184, 110] on button "Домашнє завдання" at bounding box center [126, 96] width 116 height 40
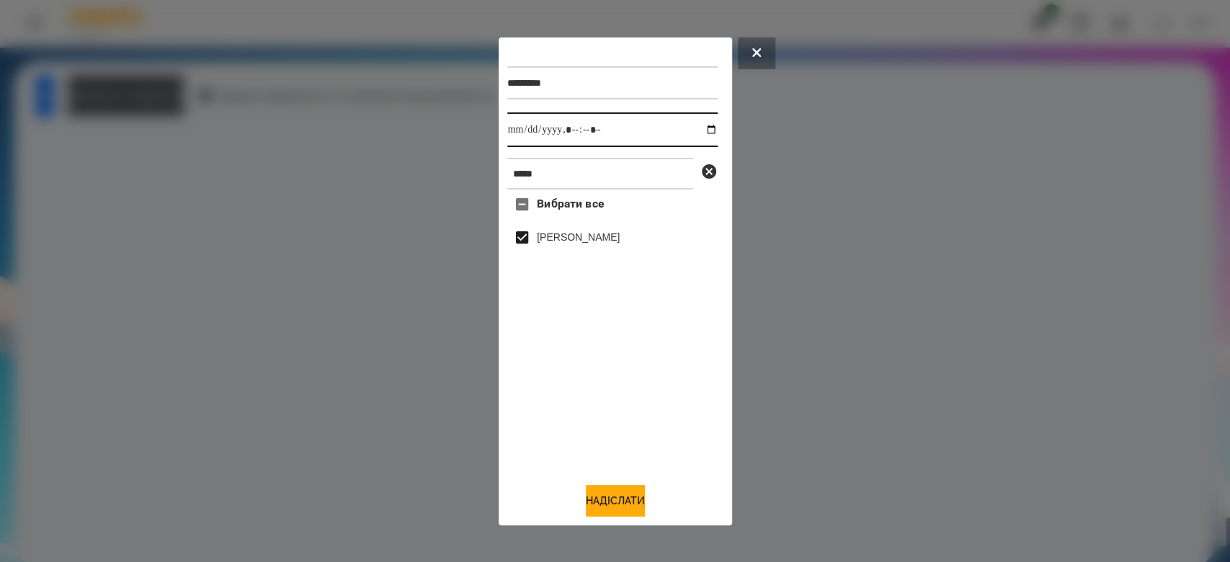
click at [697, 133] on input "datetime-local" at bounding box center [612, 129] width 210 height 35
type input "**********"
click at [621, 510] on button "Надіслати" at bounding box center [615, 501] width 59 height 32
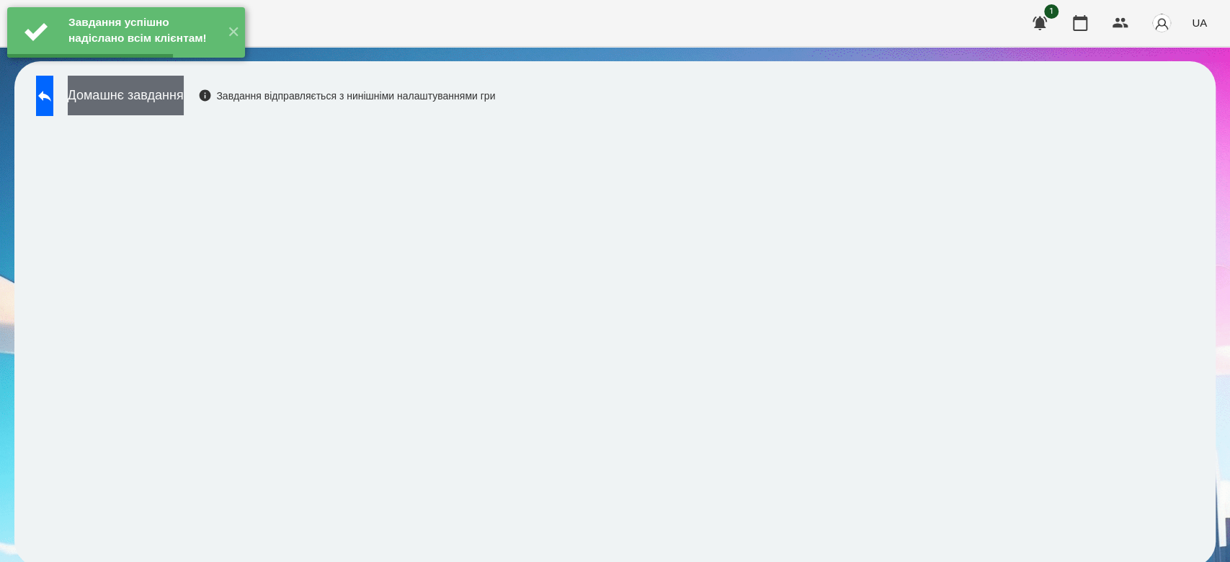
click at [184, 94] on button "Домашнє завдання" at bounding box center [126, 96] width 116 height 40
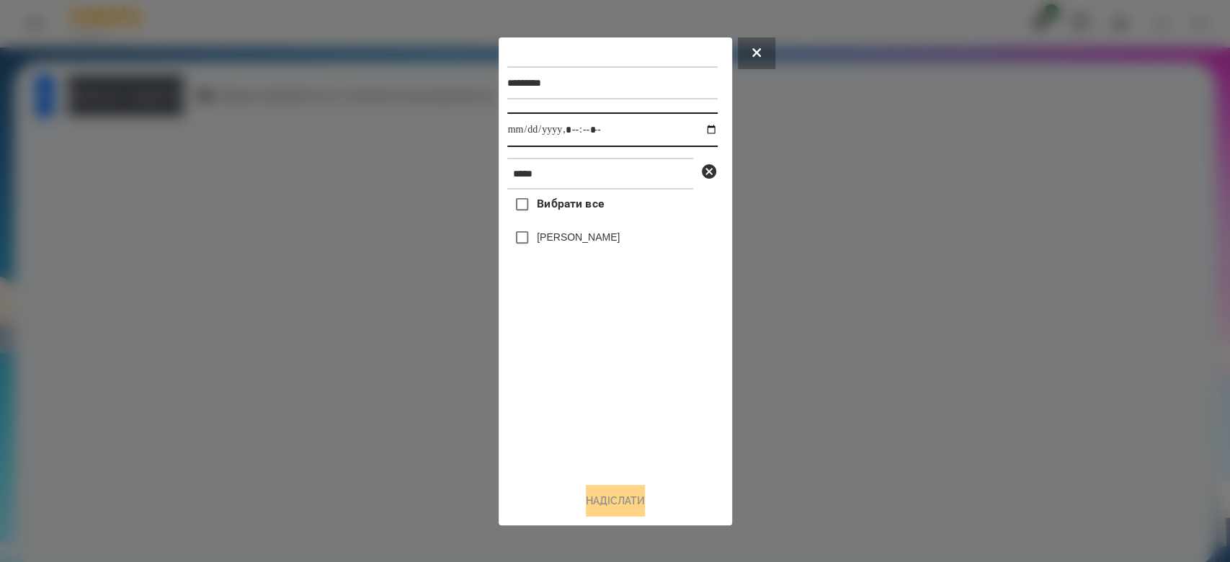
click at [699, 130] on input "datetime-local" at bounding box center [612, 129] width 210 height 35
type input "**********"
click at [611, 427] on div "Вибрати все [PERSON_NAME]" at bounding box center [612, 330] width 210 height 281
click at [706, 171] on icon at bounding box center [709, 171] width 17 height 17
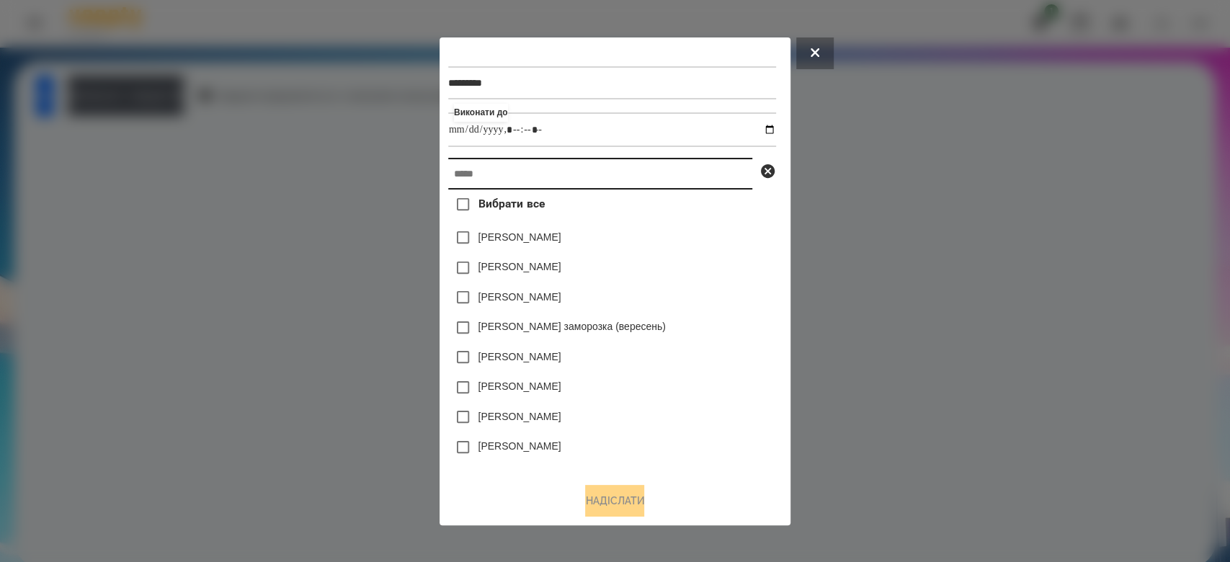
click at [619, 179] on input "text" at bounding box center [600, 174] width 304 height 32
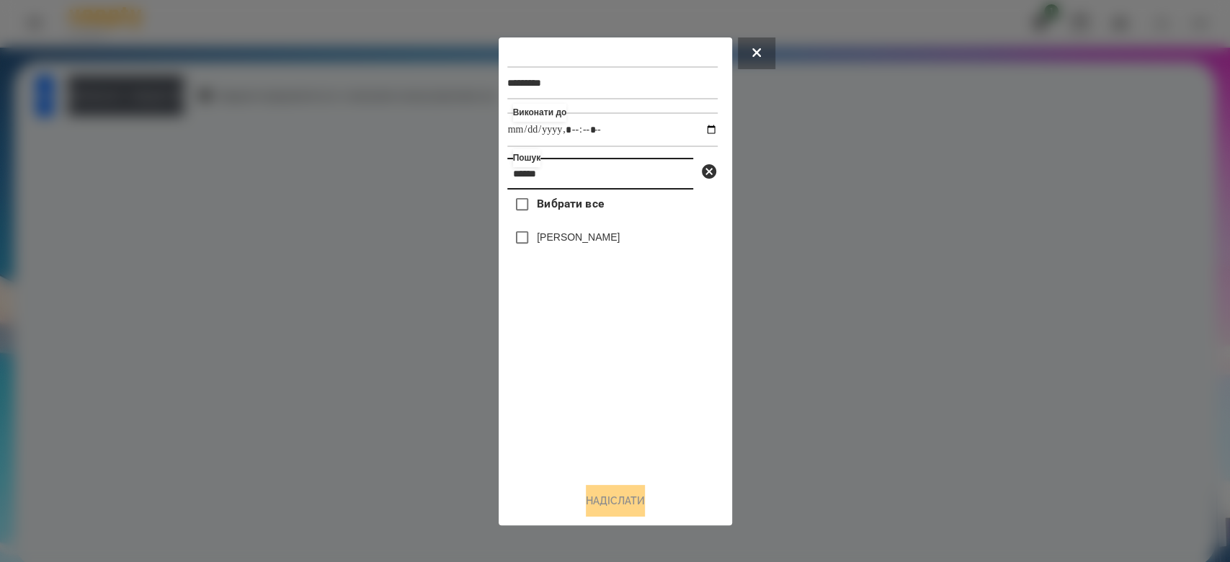
type input "******"
click at [571, 238] on label "[PERSON_NAME]" at bounding box center [578, 237] width 83 height 14
click at [618, 494] on button "Надіслати" at bounding box center [615, 501] width 59 height 32
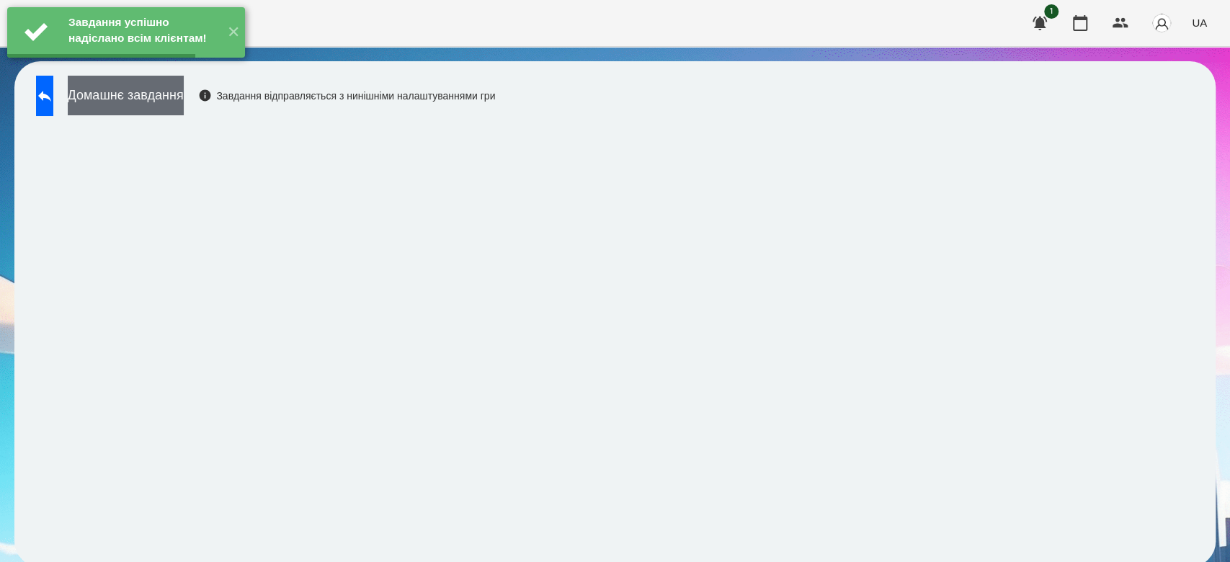
click at [184, 98] on button "Домашнє завдання" at bounding box center [126, 96] width 116 height 40
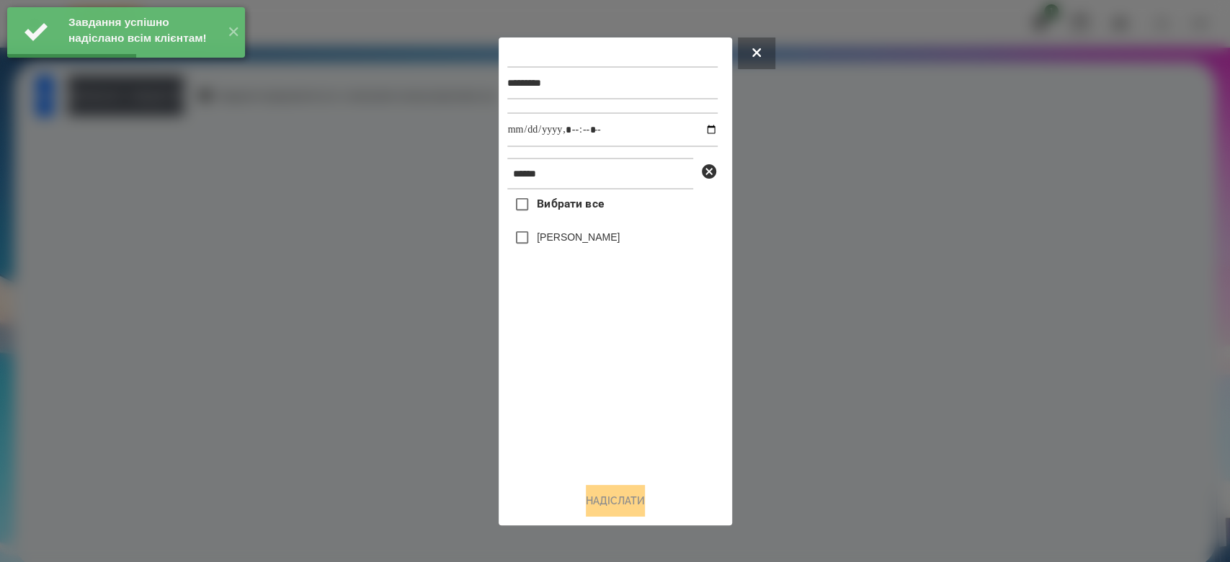
click at [585, 244] on label "[PERSON_NAME]" at bounding box center [578, 237] width 83 height 14
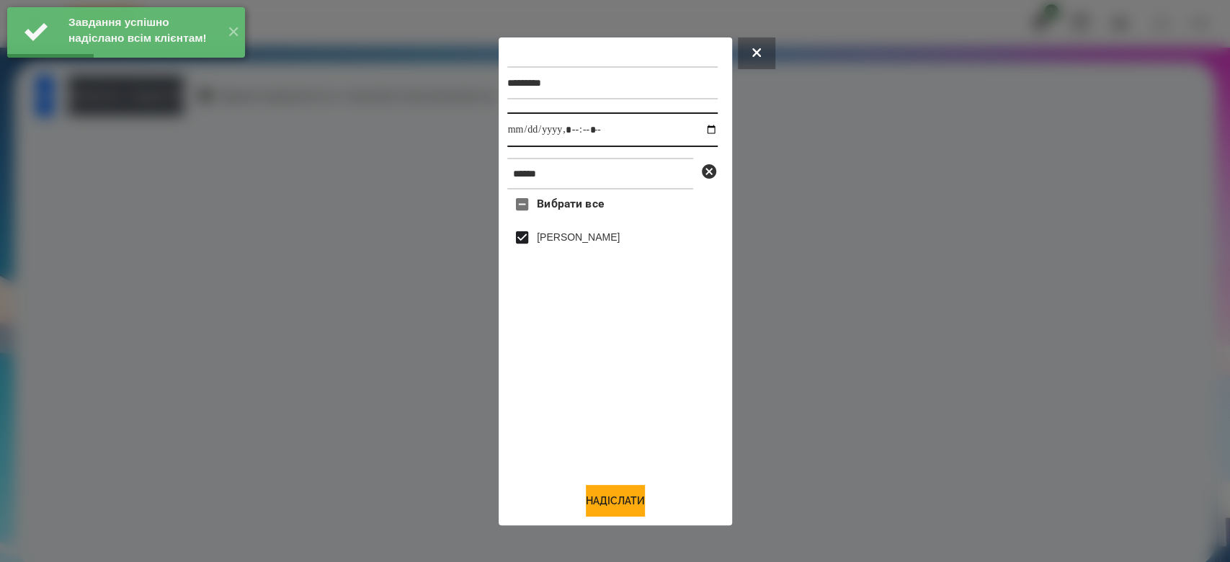
click at [698, 130] on input "datetime-local" at bounding box center [612, 129] width 210 height 35
type input "**********"
click at [616, 499] on button "Надіслати" at bounding box center [615, 501] width 59 height 32
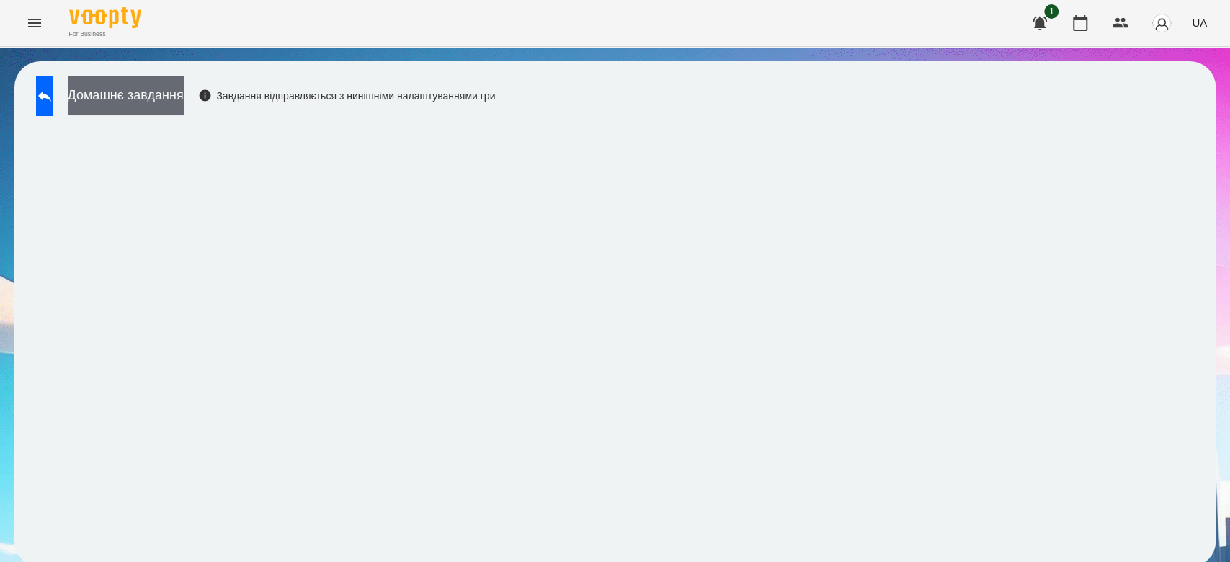
click at [184, 101] on button "Домашнє завдання" at bounding box center [126, 96] width 116 height 40
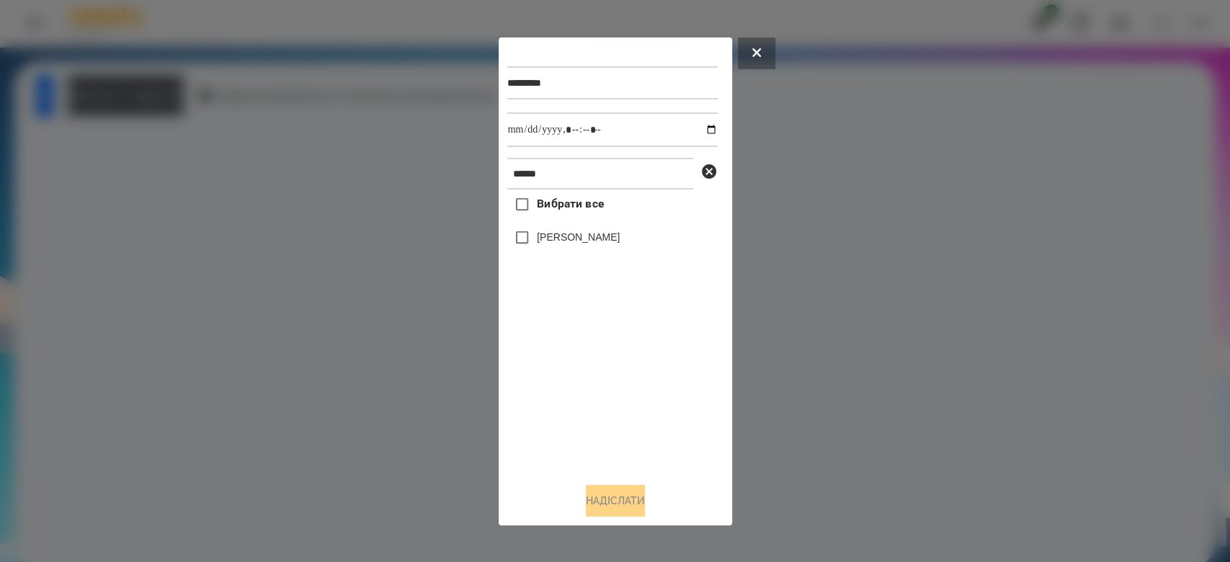
click at [564, 240] on label "[PERSON_NAME]" at bounding box center [578, 237] width 83 height 14
click at [704, 130] on input "datetime-local" at bounding box center [612, 129] width 210 height 35
type input "**********"
click at [600, 502] on button "Надіслати" at bounding box center [615, 501] width 59 height 32
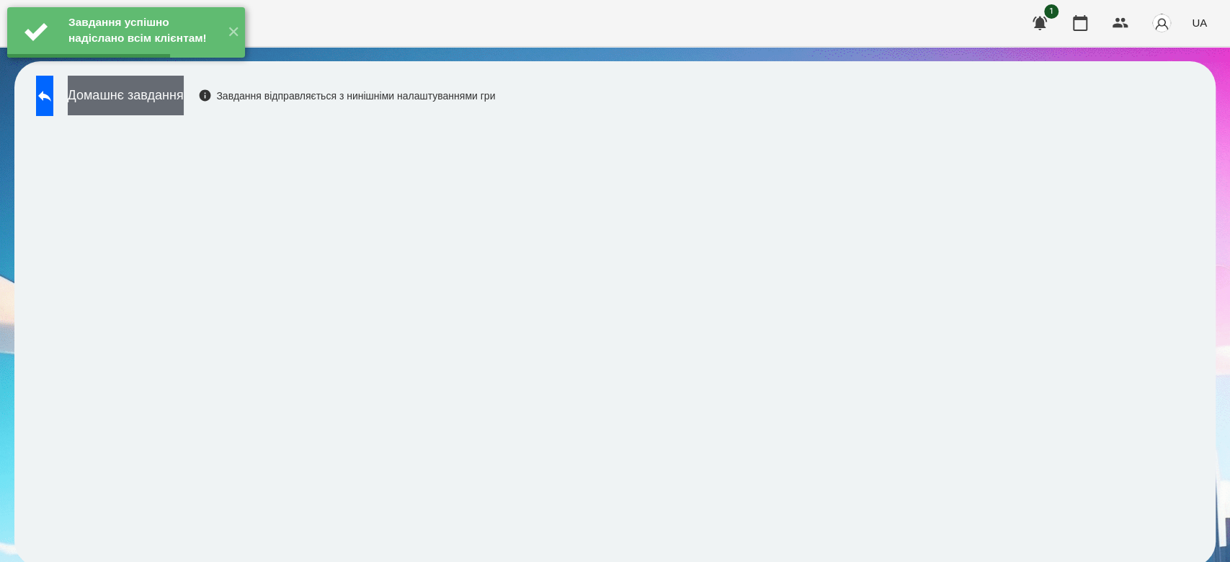
click at [164, 95] on button "Домашнє завдання" at bounding box center [126, 96] width 116 height 40
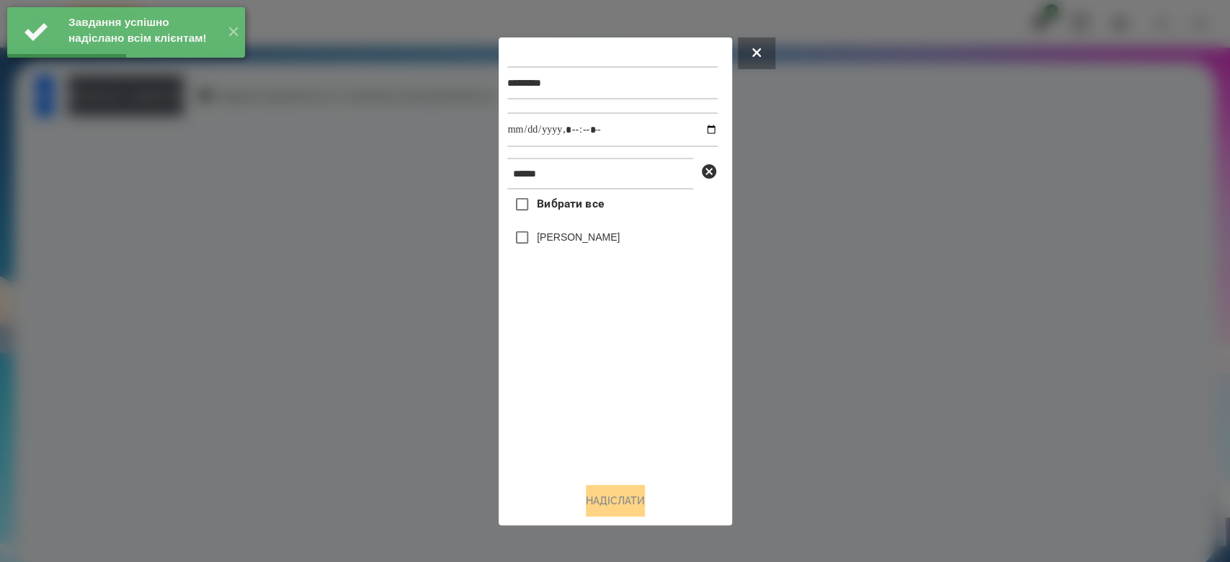
click at [569, 228] on div "[PERSON_NAME]" at bounding box center [612, 238] width 210 height 30
click at [569, 238] on label "[PERSON_NAME]" at bounding box center [578, 237] width 83 height 14
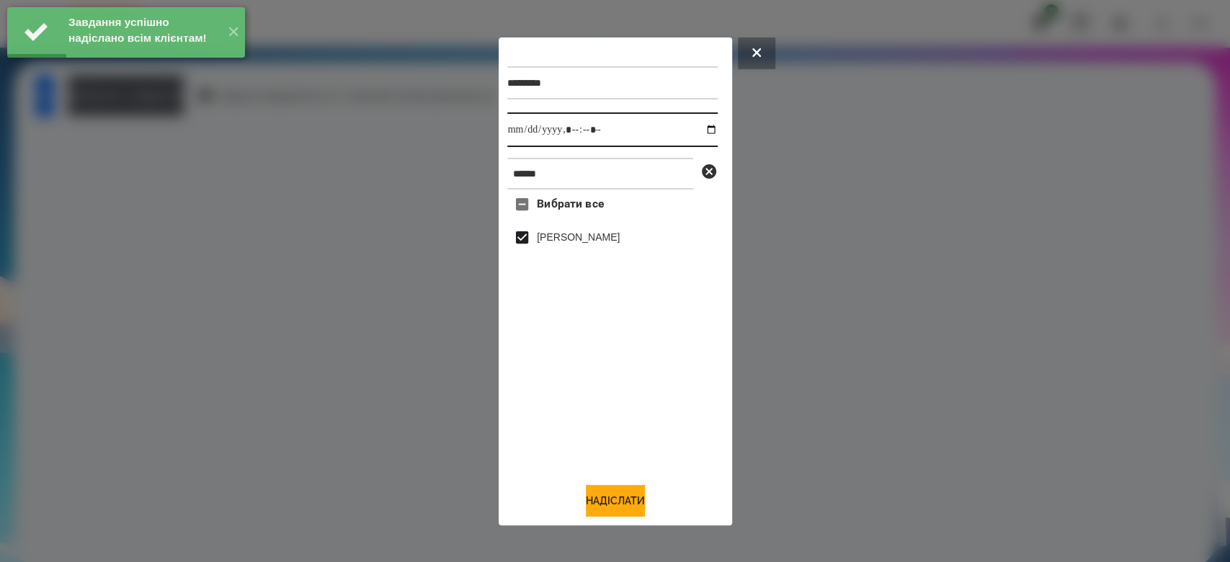
click at [701, 130] on input "datetime-local" at bounding box center [612, 129] width 210 height 35
type input "**********"
click at [613, 507] on button "Надіслати" at bounding box center [615, 501] width 59 height 32
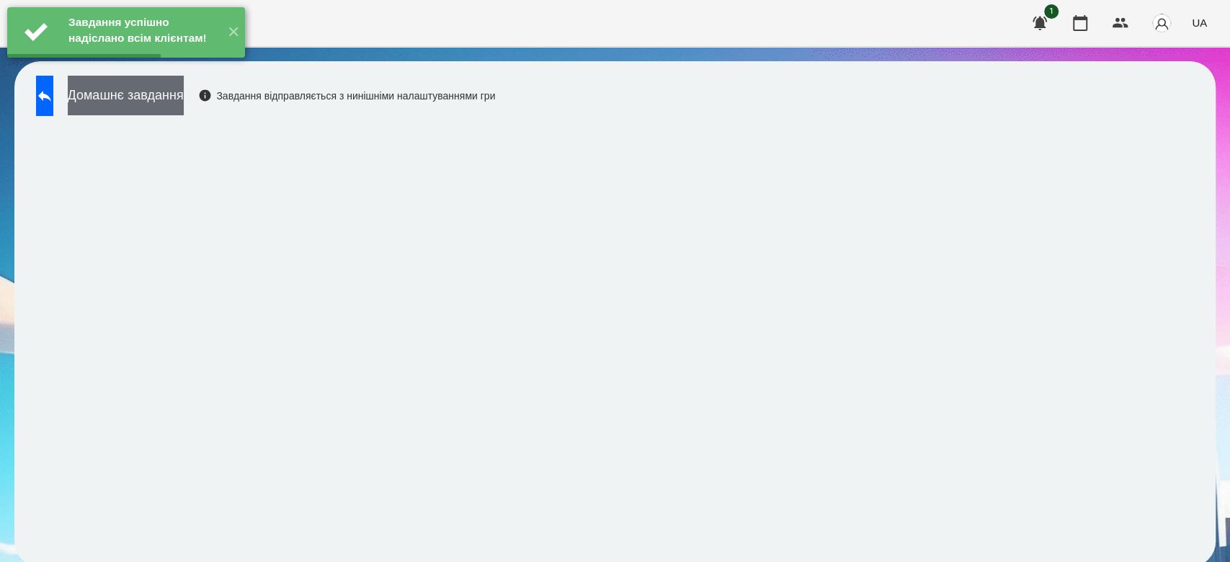
click at [184, 95] on button "Домашнє завдання" at bounding box center [126, 96] width 116 height 40
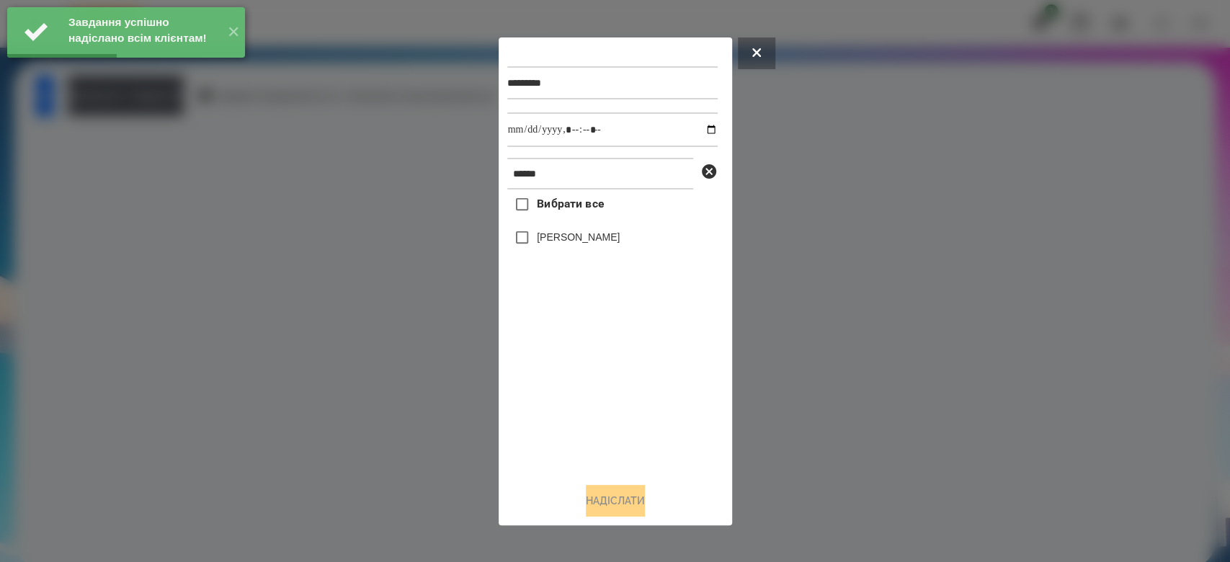
click at [571, 234] on label "[PERSON_NAME]" at bounding box center [578, 237] width 83 height 14
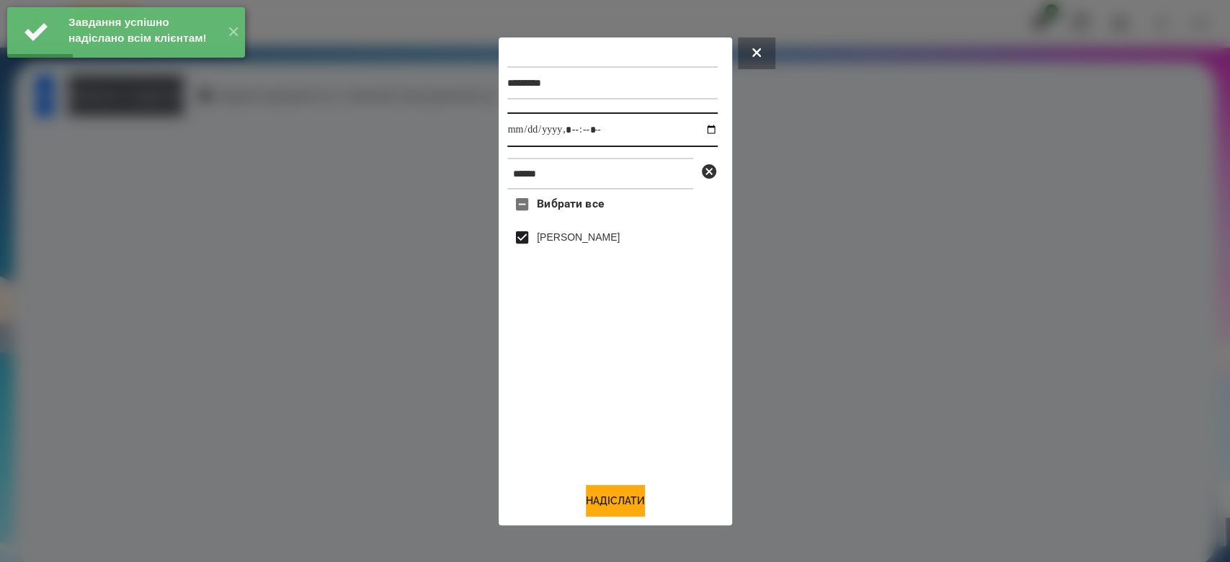
click at [707, 126] on input "datetime-local" at bounding box center [612, 129] width 210 height 35
type input "**********"
click at [605, 507] on button "Надіслати" at bounding box center [615, 501] width 59 height 32
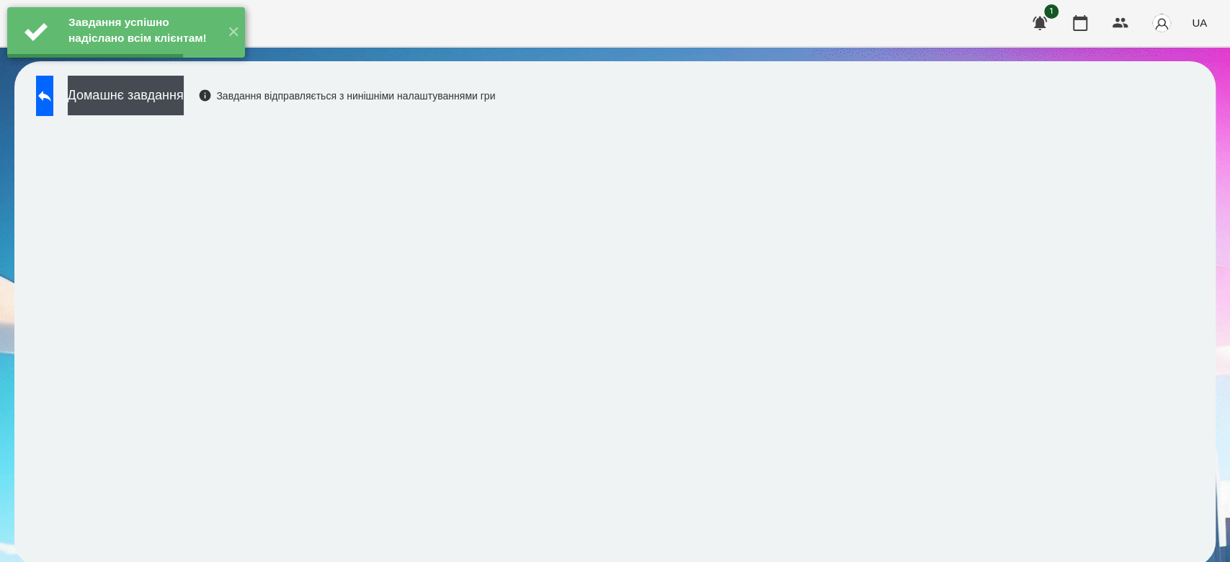
click at [185, 65] on div "Завдання успішно надіслано всім клієнтам! ✕" at bounding box center [126, 32] width 252 height 65
click at [184, 94] on button "Домашнє завдання" at bounding box center [126, 96] width 116 height 40
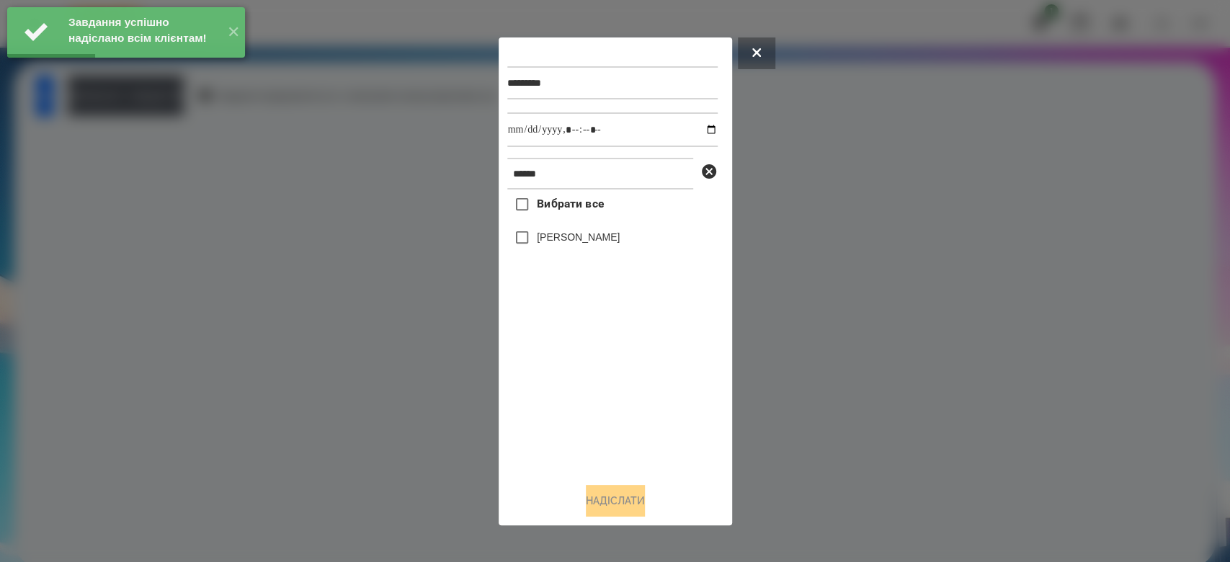
click at [587, 234] on label "[PERSON_NAME]" at bounding box center [578, 237] width 83 height 14
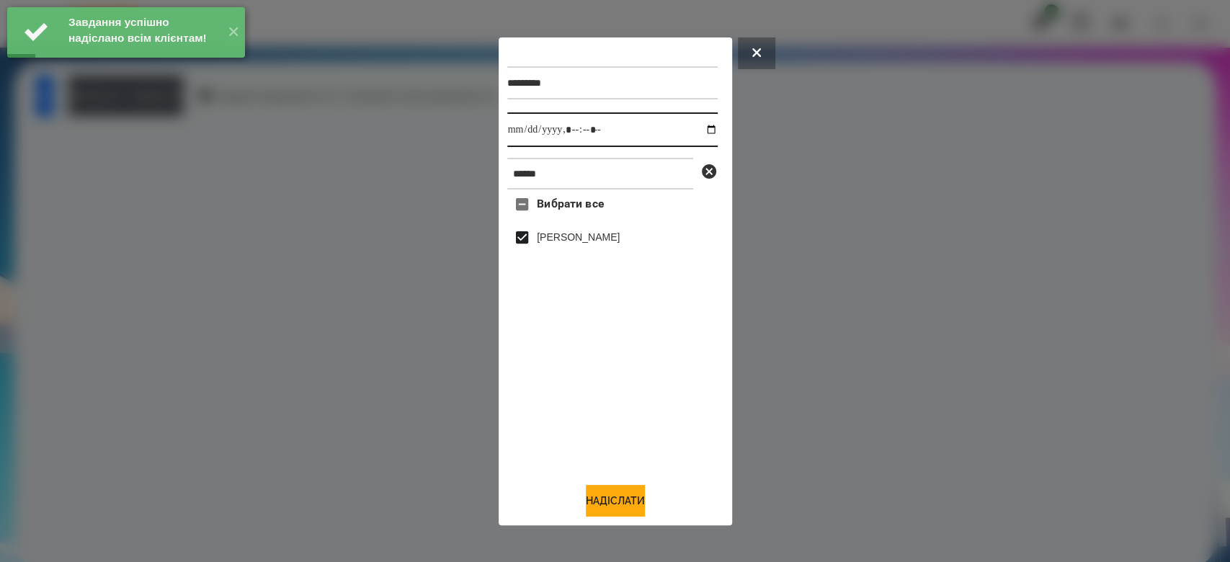
drag, startPoint x: 698, startPoint y: 130, endPoint x: 691, endPoint y: 142, distance: 13.9
click at [697, 130] on input "datetime-local" at bounding box center [612, 129] width 210 height 35
type input "**********"
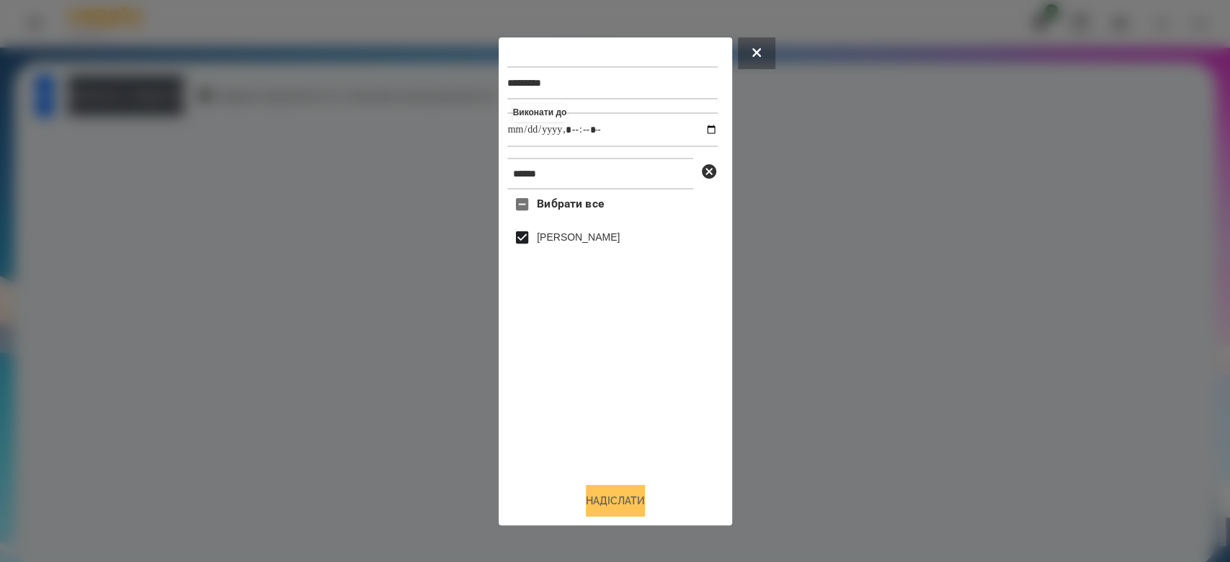
click at [624, 507] on button "Надіслати" at bounding box center [615, 501] width 59 height 32
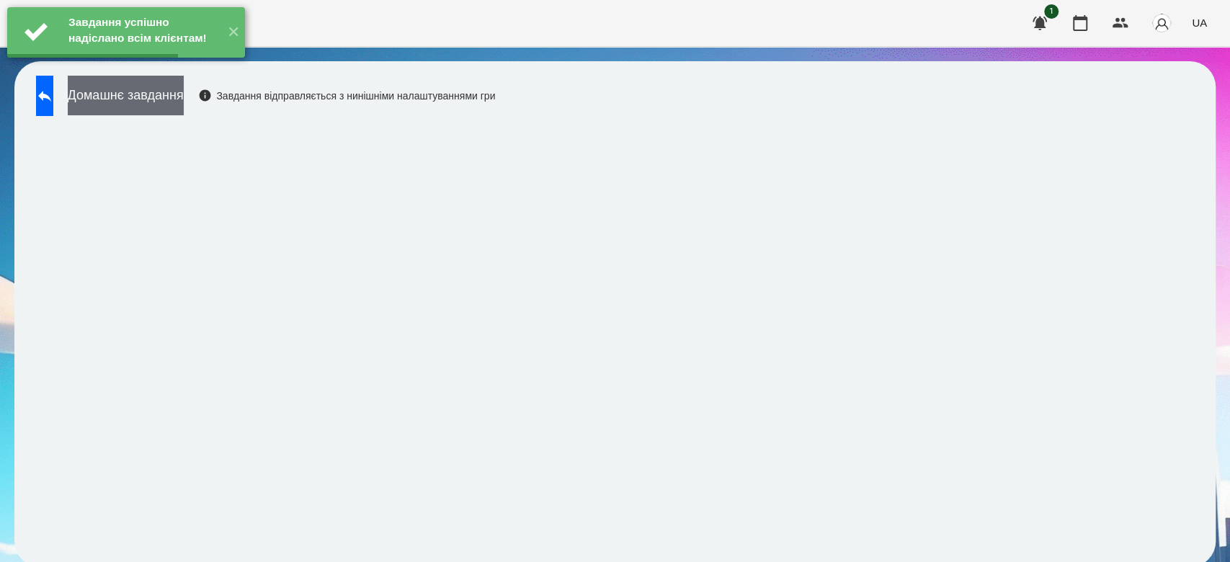
click at [184, 103] on button "Домашнє завдання" at bounding box center [126, 96] width 116 height 40
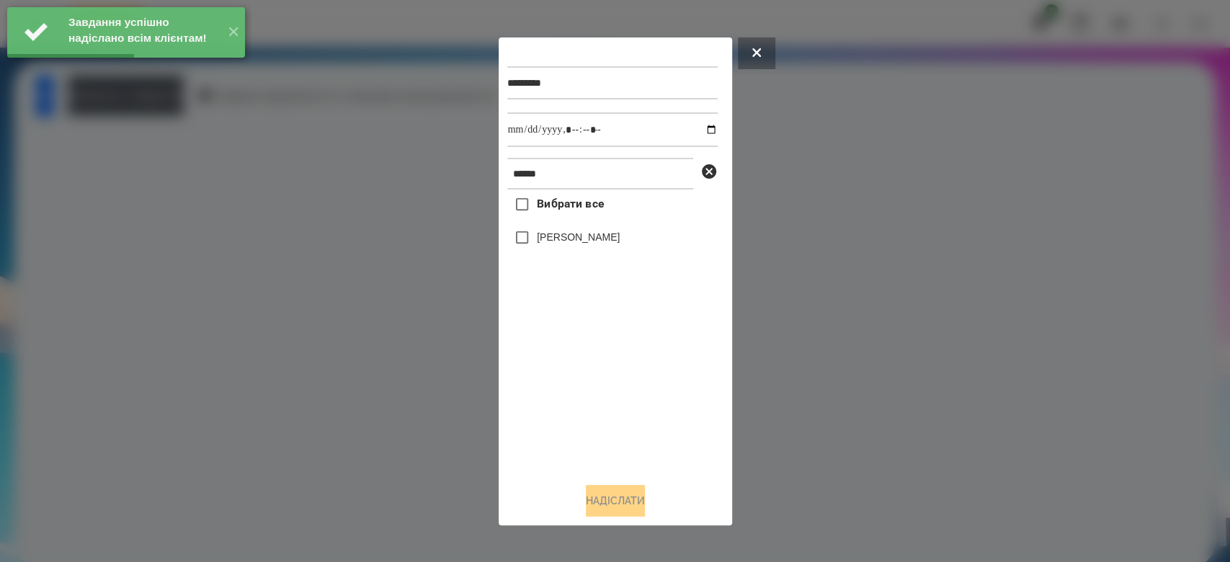
click at [550, 238] on label "[PERSON_NAME]" at bounding box center [578, 237] width 83 height 14
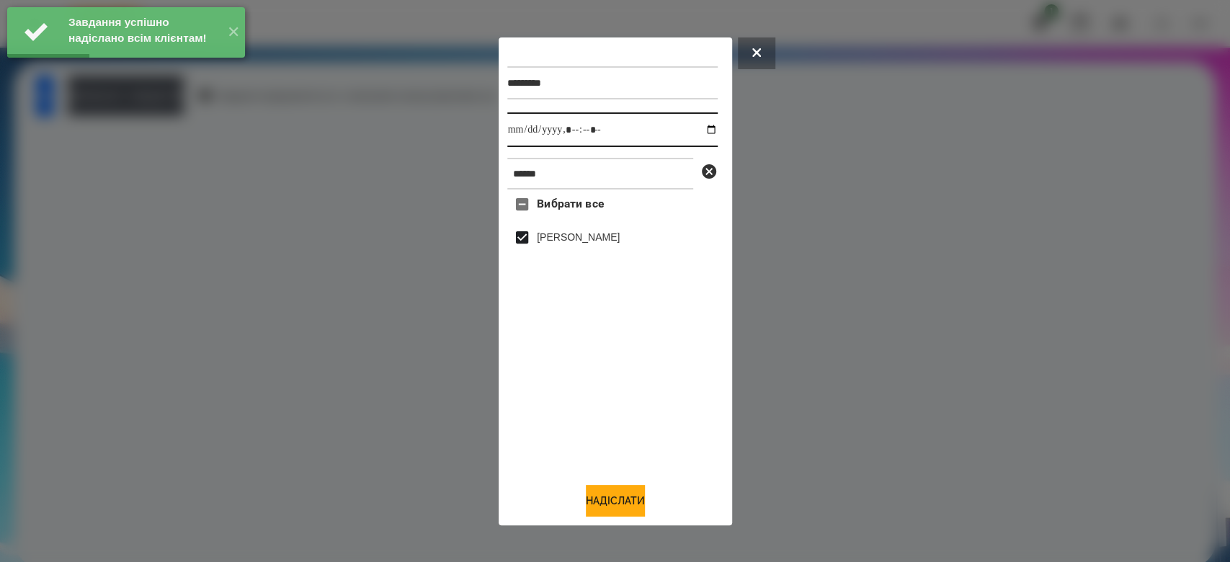
click at [701, 129] on input "datetime-local" at bounding box center [612, 129] width 210 height 35
type input "**********"
click at [628, 507] on button "Надіслати" at bounding box center [615, 501] width 59 height 32
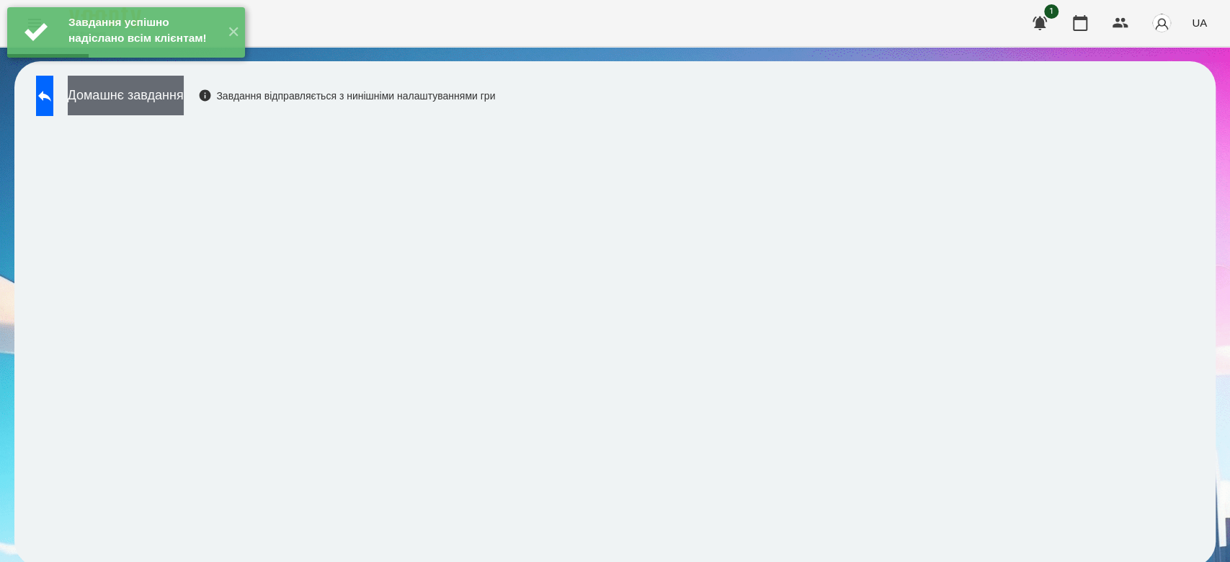
click at [184, 98] on button "Домашнє завдання" at bounding box center [126, 96] width 116 height 40
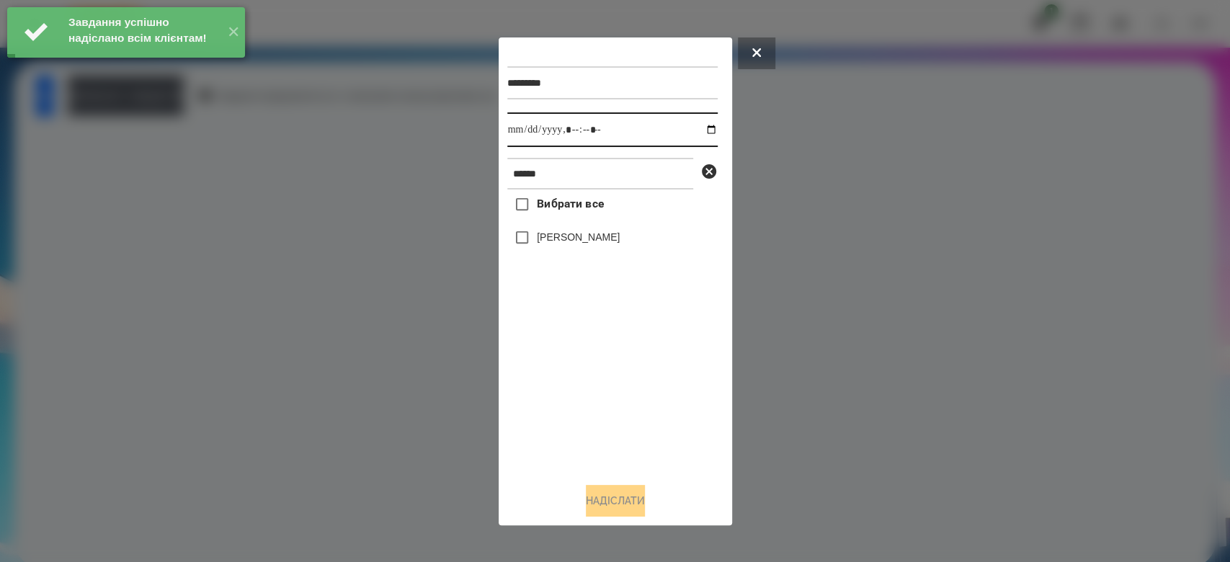
click at [700, 130] on input "datetime-local" at bounding box center [612, 129] width 210 height 35
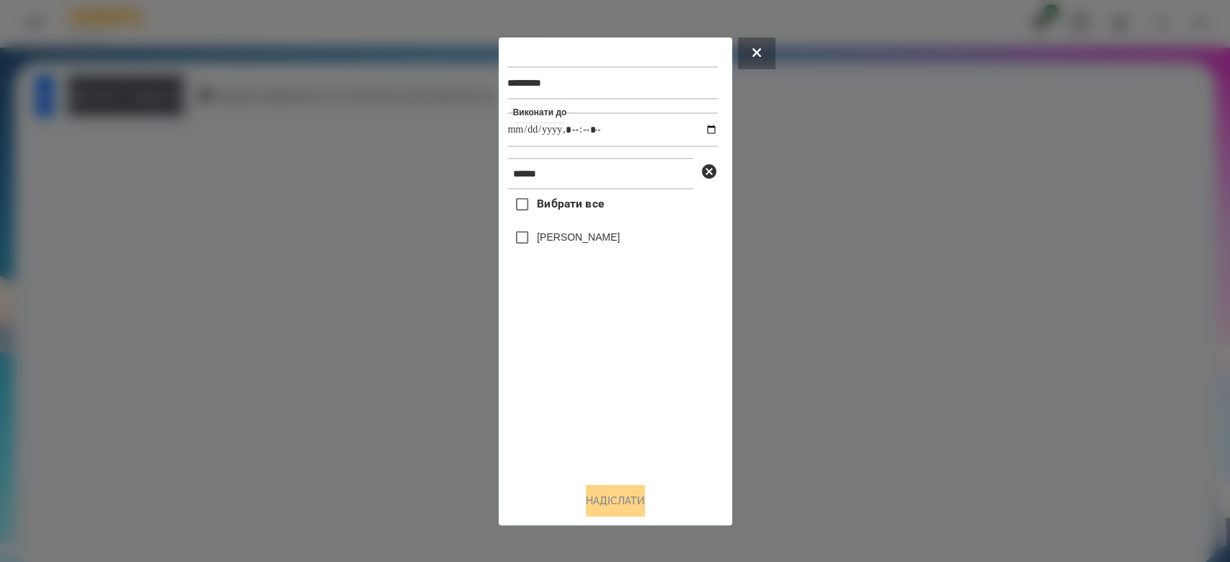
type input "**********"
click at [588, 396] on div "Вибрати все [PERSON_NAME]" at bounding box center [612, 330] width 210 height 281
click at [706, 177] on icon at bounding box center [709, 171] width 14 height 14
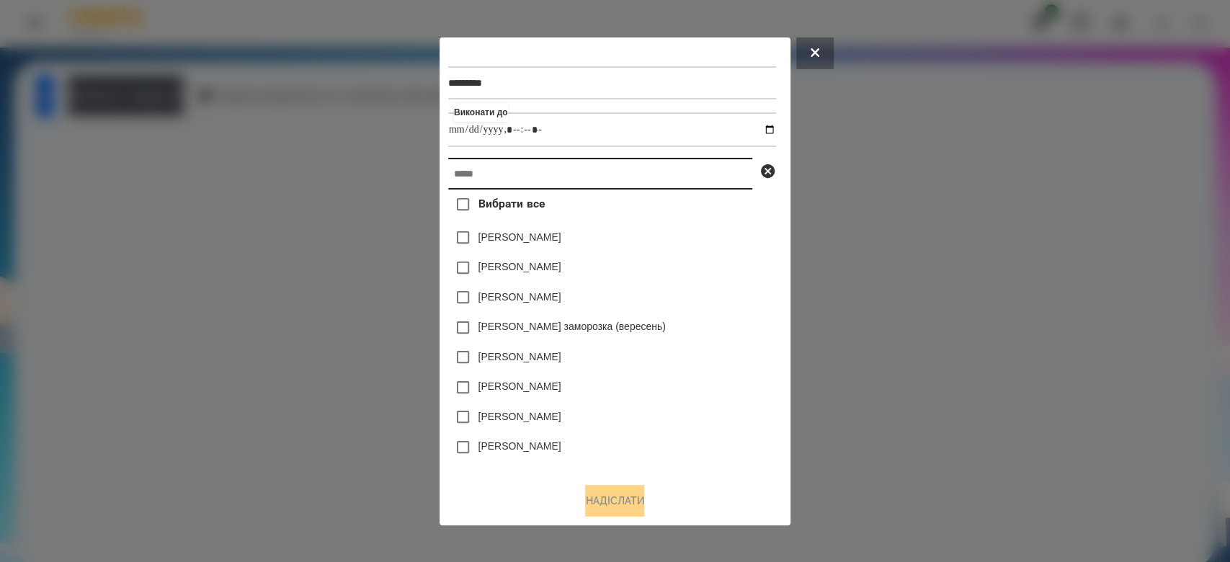
click at [660, 178] on input "text" at bounding box center [600, 174] width 304 height 32
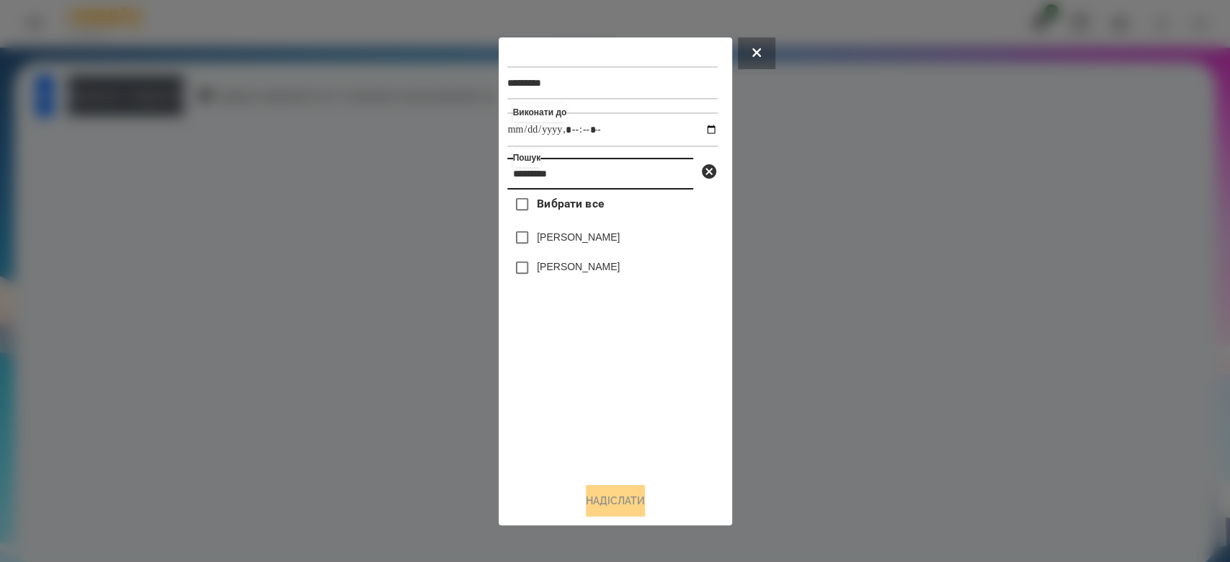
type input "*********"
click at [574, 234] on label "[PERSON_NAME]" at bounding box center [578, 237] width 83 height 14
click at [619, 494] on button "Надіслати" at bounding box center [615, 501] width 59 height 32
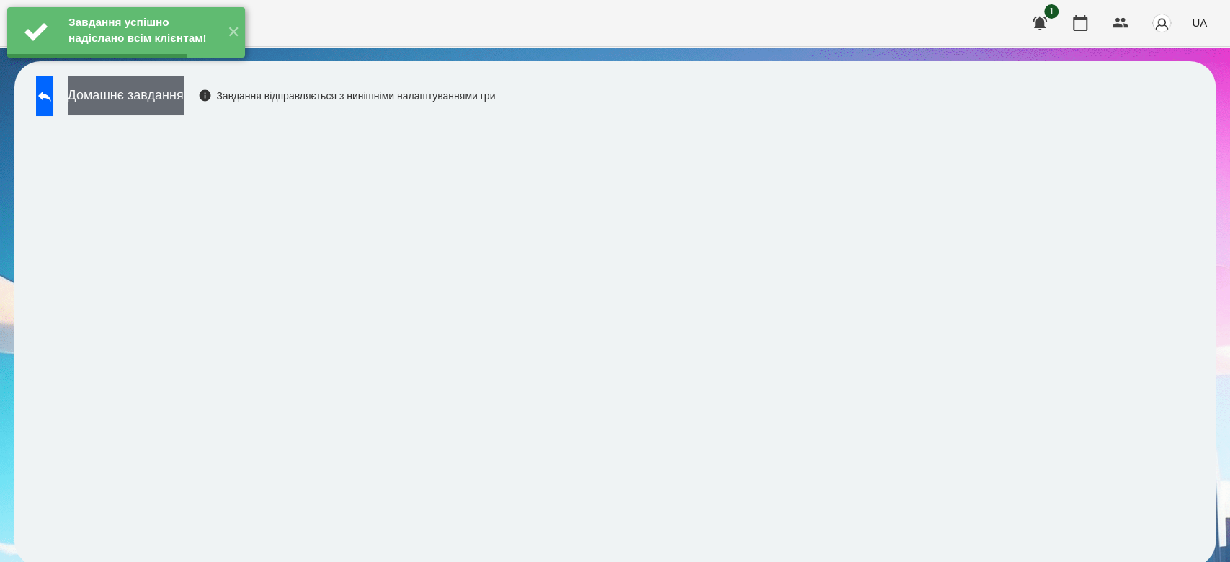
click at [177, 97] on button "Домашнє завдання" at bounding box center [126, 96] width 116 height 40
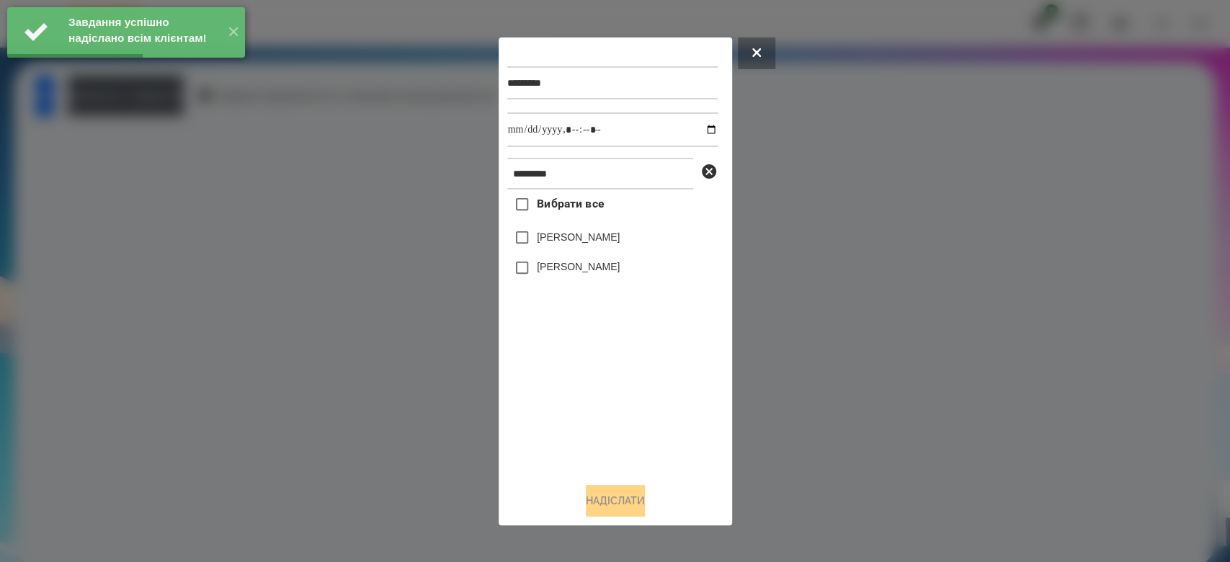
click at [580, 239] on label "[PERSON_NAME]" at bounding box center [578, 237] width 83 height 14
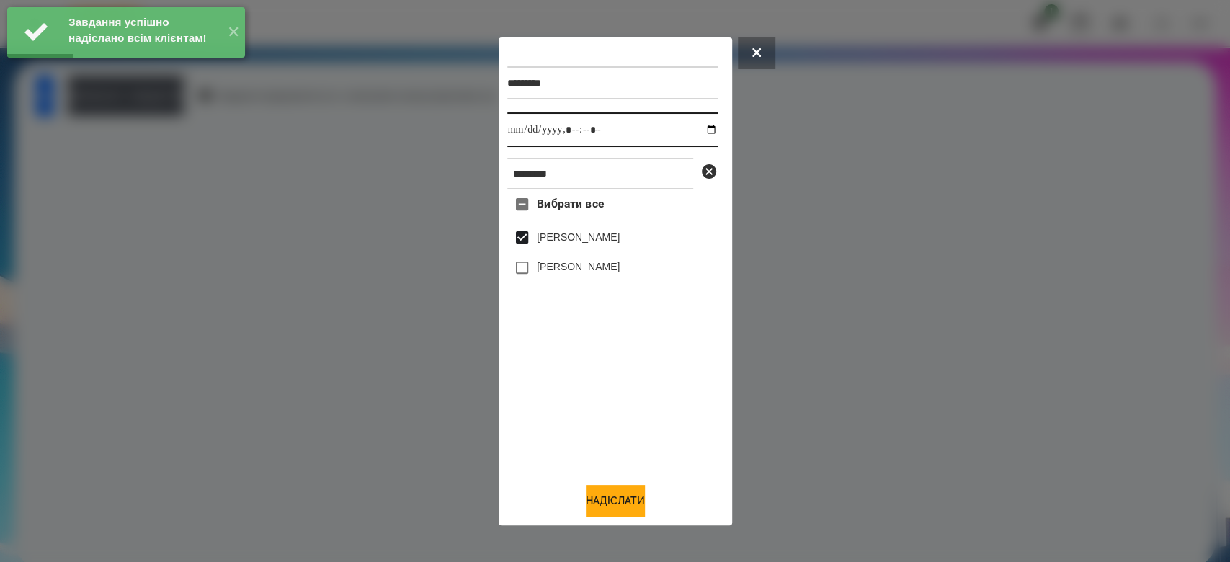
click at [698, 129] on input "datetime-local" at bounding box center [612, 129] width 210 height 35
type input "**********"
click at [596, 503] on button "Надіслати" at bounding box center [615, 501] width 59 height 32
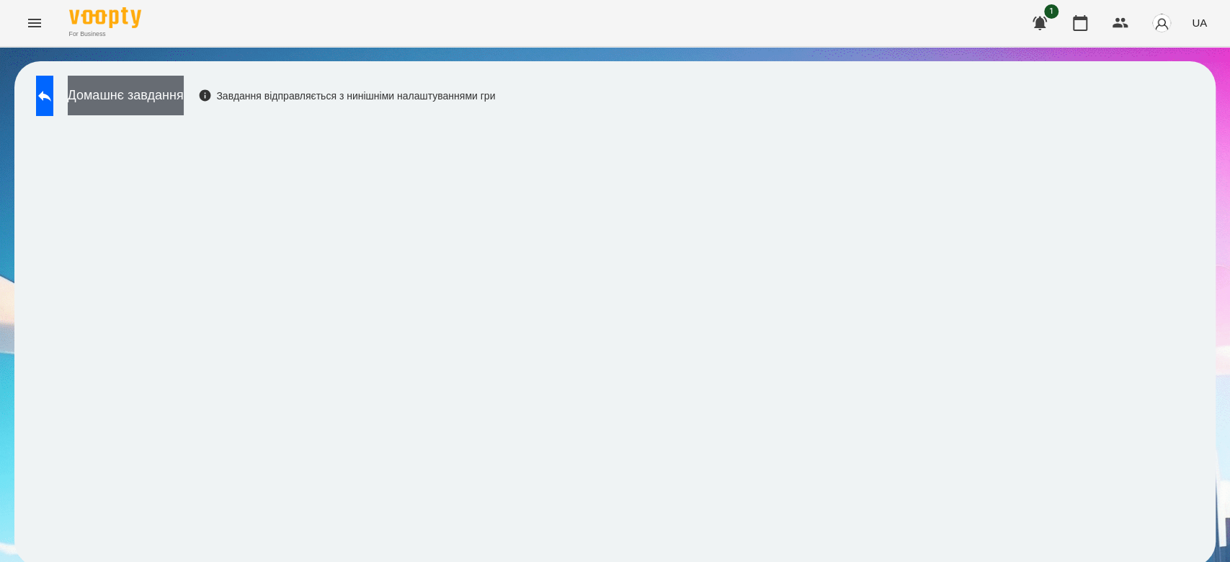
click at [184, 99] on button "Домашнє завдання" at bounding box center [126, 96] width 116 height 40
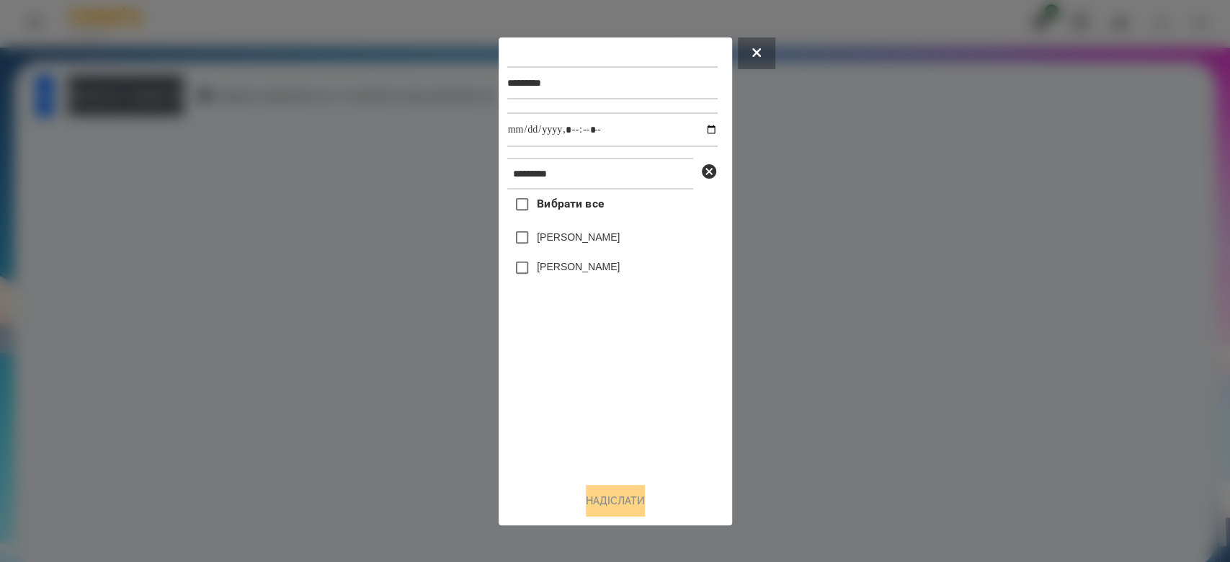
click at [598, 236] on label "[PERSON_NAME]" at bounding box center [578, 237] width 83 height 14
drag, startPoint x: 698, startPoint y: 127, endPoint x: 683, endPoint y: 143, distance: 21.9
click at [698, 127] on input "datetime-local" at bounding box center [612, 129] width 210 height 35
type input "**********"
click at [618, 502] on button "Надіслати" at bounding box center [615, 501] width 59 height 32
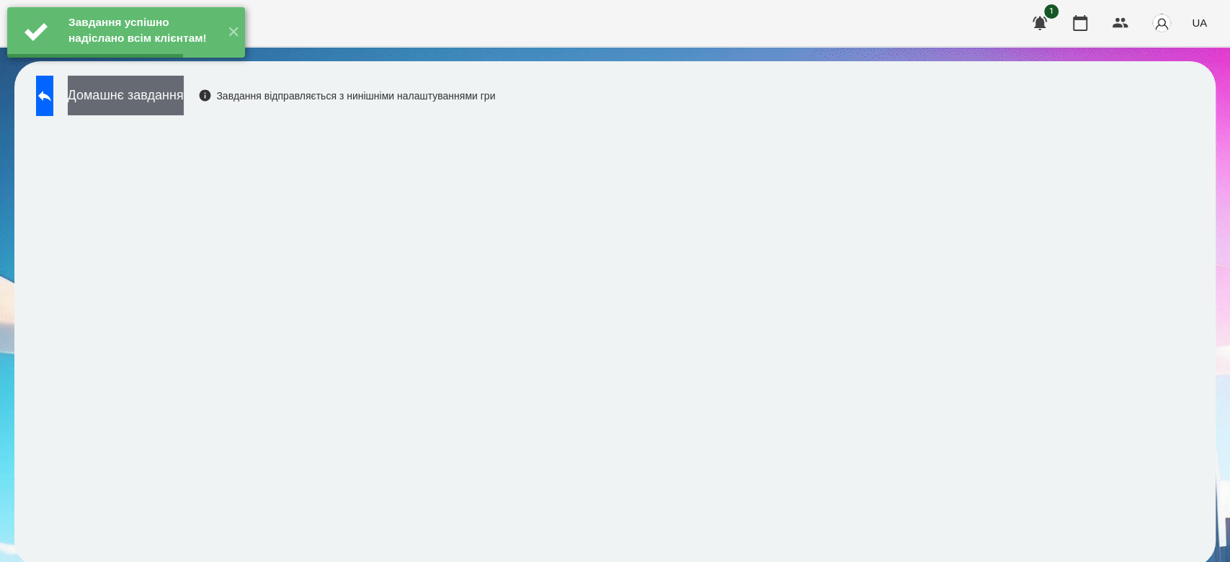
click at [184, 97] on button "Домашнє завдання" at bounding box center [126, 96] width 116 height 40
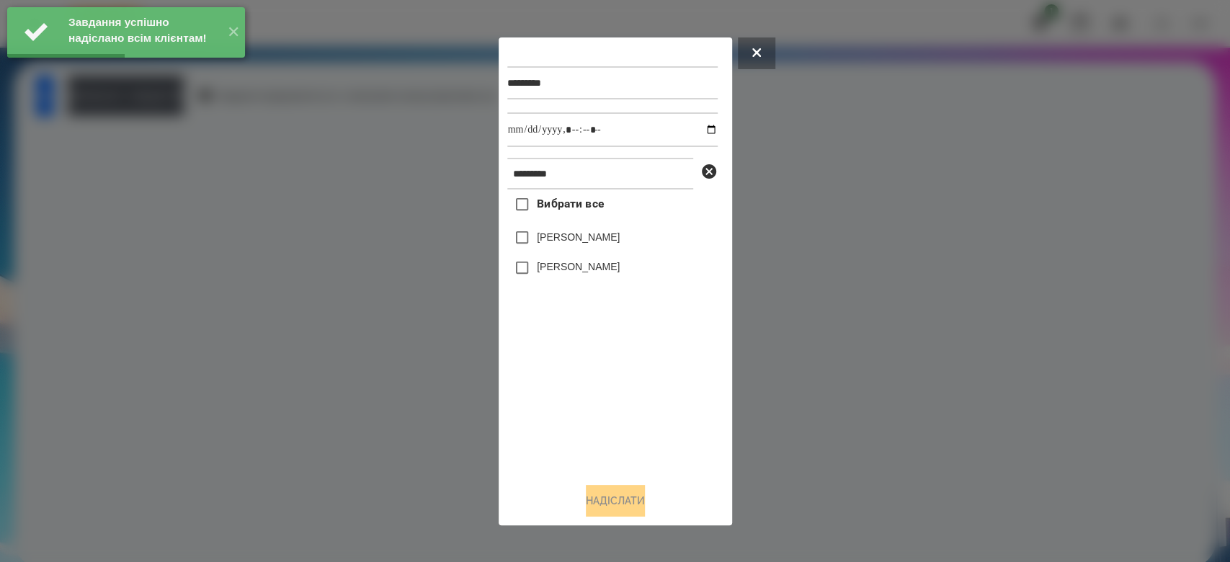
click at [544, 239] on label "[PERSON_NAME]" at bounding box center [578, 237] width 83 height 14
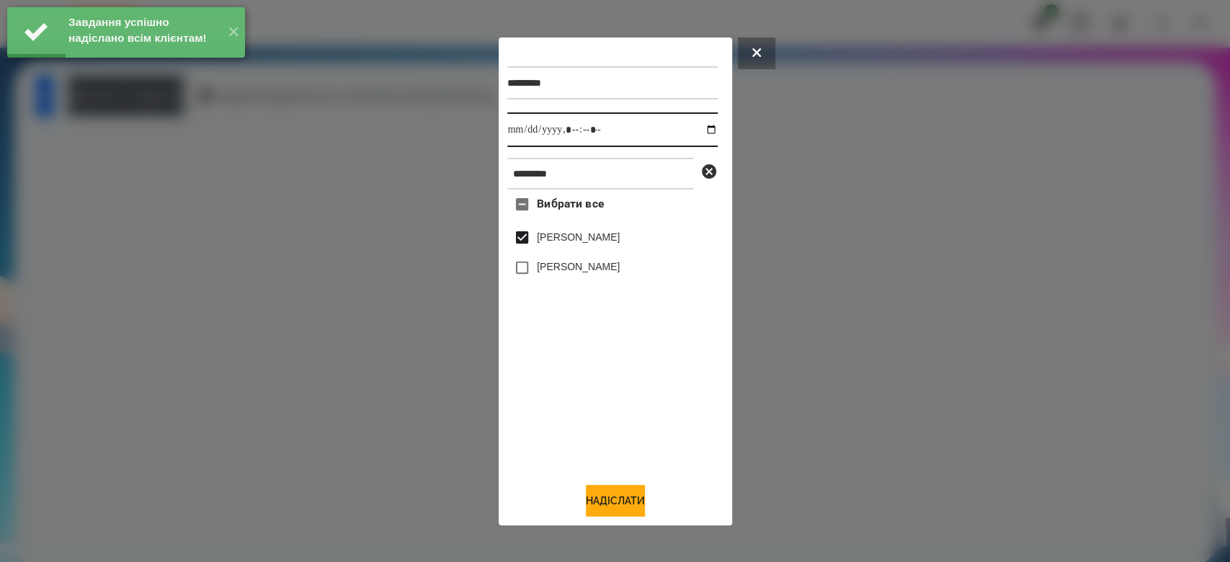
drag, startPoint x: 700, startPoint y: 128, endPoint x: 686, endPoint y: 141, distance: 18.9
click at [698, 128] on input "datetime-local" at bounding box center [612, 129] width 210 height 35
type input "**********"
click at [605, 499] on button "Надіслати" at bounding box center [615, 501] width 59 height 32
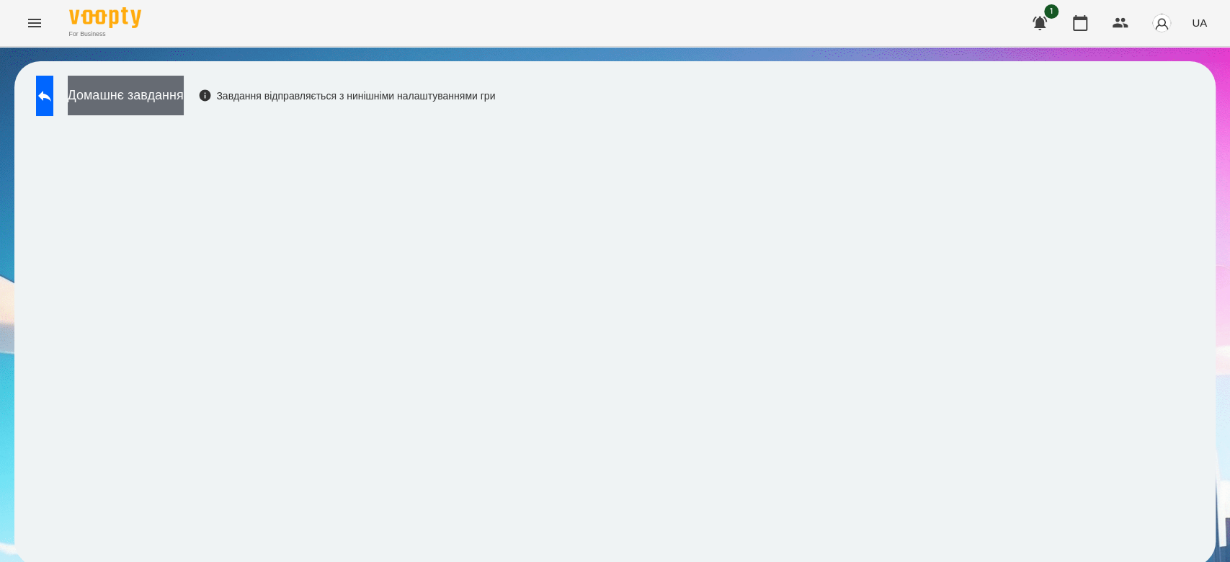
click at [184, 100] on button "Домашнє завдання" at bounding box center [126, 96] width 116 height 40
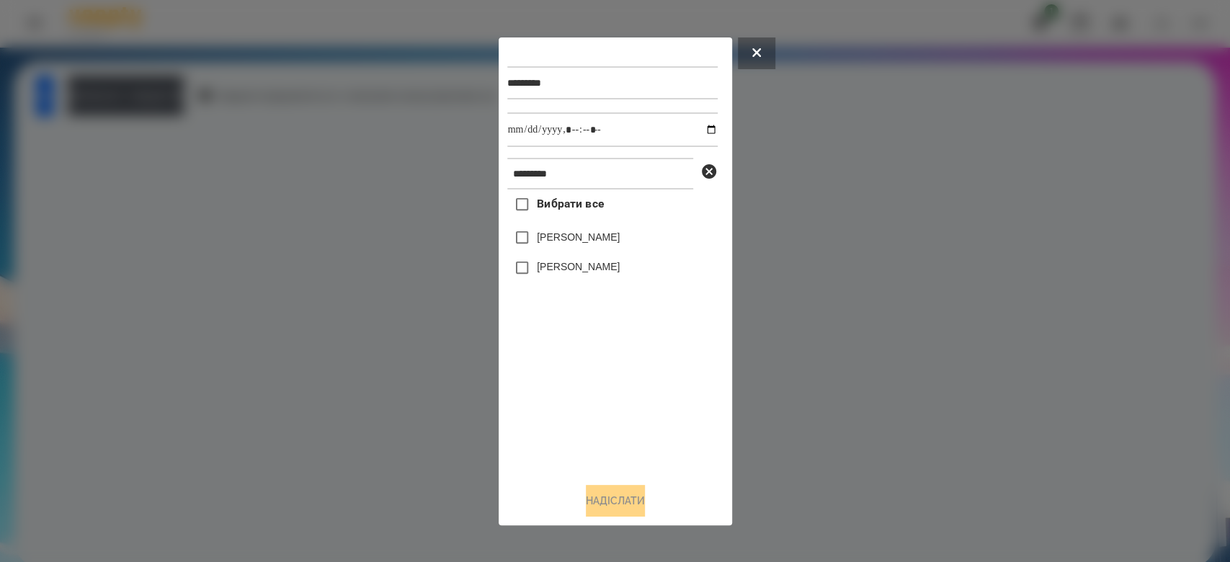
click at [559, 237] on label "[PERSON_NAME]" at bounding box center [578, 237] width 83 height 14
drag, startPoint x: 703, startPoint y: 129, endPoint x: 689, endPoint y: 139, distance: 17.6
click at [701, 128] on input "datetime-local" at bounding box center [612, 129] width 210 height 35
type input "**********"
click at [618, 505] on button "Надіслати" at bounding box center [615, 501] width 59 height 32
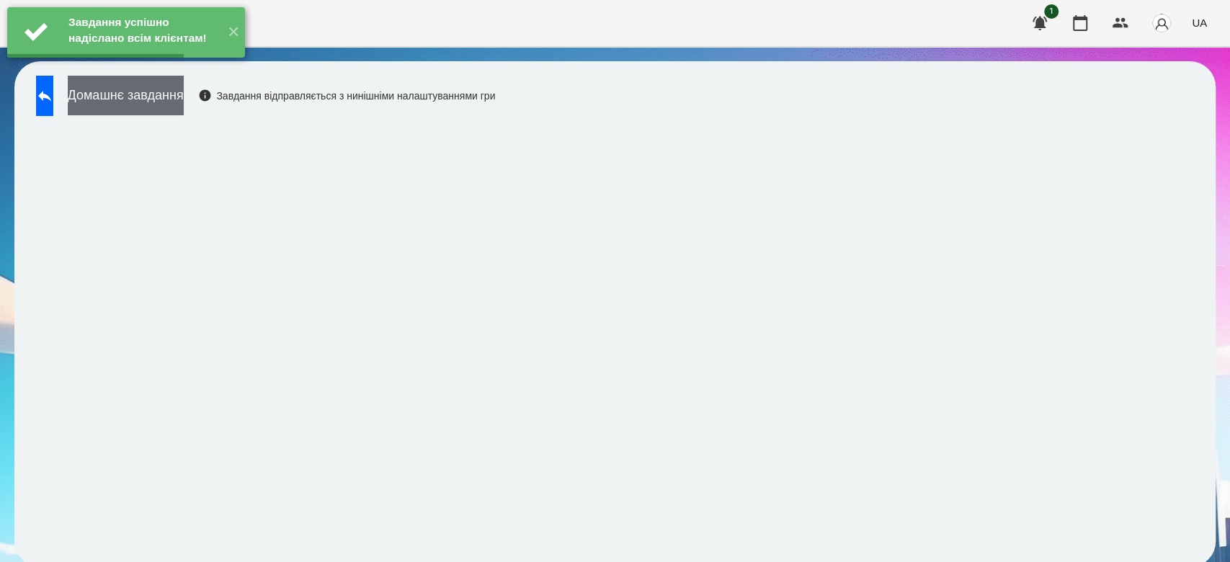
click at [172, 92] on button "Домашнє завдання" at bounding box center [126, 96] width 116 height 40
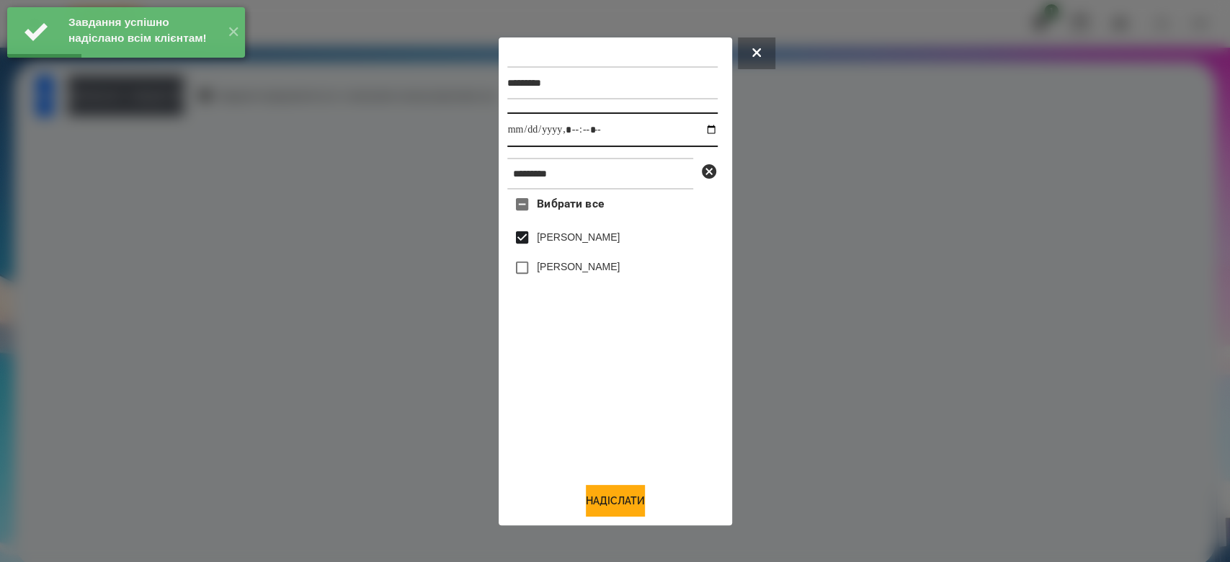
click at [695, 129] on input "datetime-local" at bounding box center [612, 129] width 210 height 35
type input "**********"
click at [636, 502] on button "Надіслати" at bounding box center [615, 501] width 59 height 32
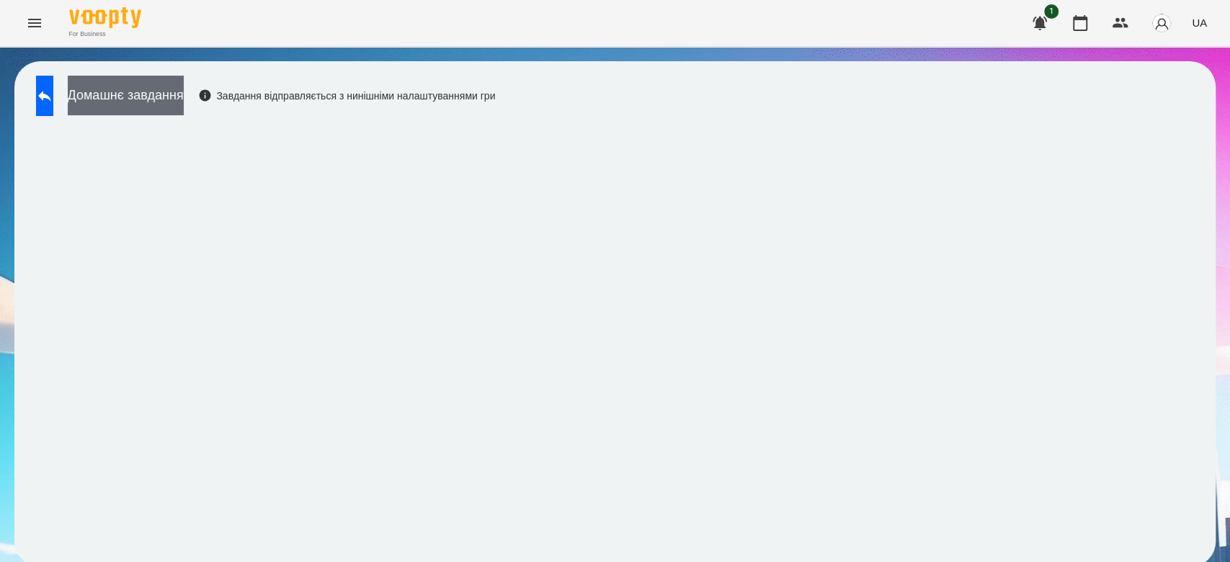
click at [184, 98] on button "Домашнє завдання" at bounding box center [126, 96] width 116 height 40
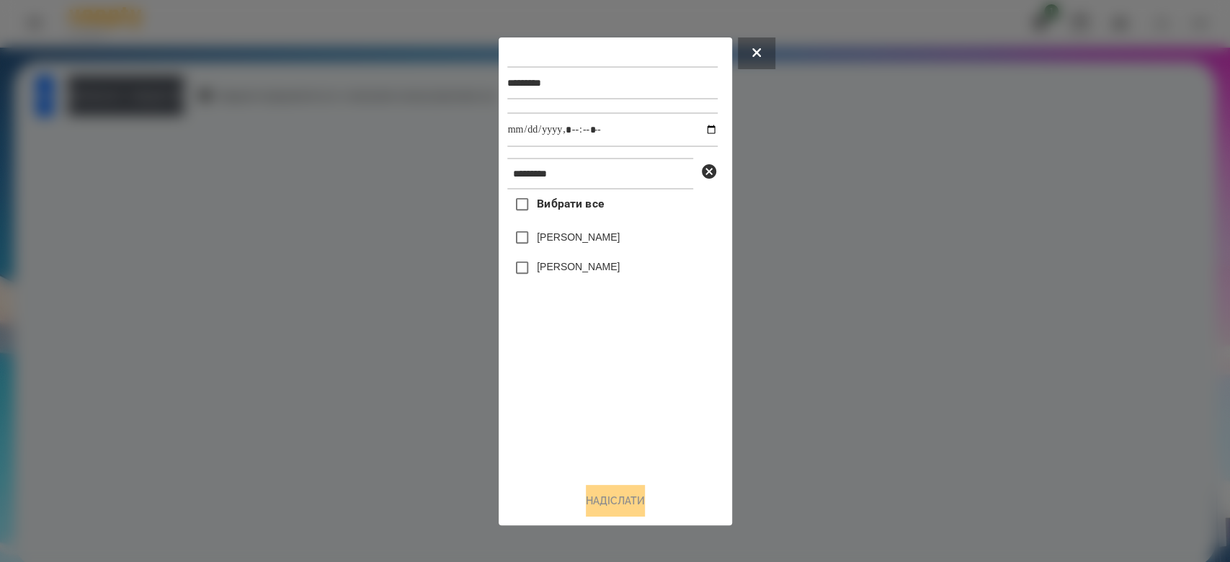
click at [569, 236] on label "[PERSON_NAME]" at bounding box center [578, 237] width 83 height 14
click at [701, 130] on input "datetime-local" at bounding box center [612, 129] width 210 height 35
type input "**********"
click at [621, 512] on button "Надіслати" at bounding box center [615, 501] width 59 height 32
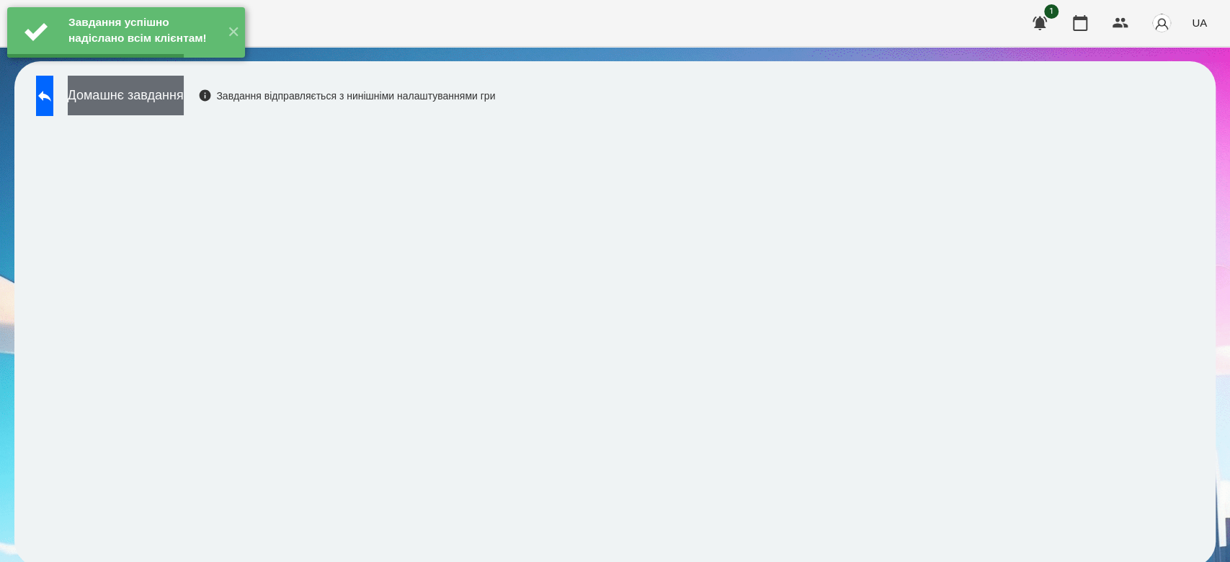
click at [184, 99] on button "Домашнє завдання" at bounding box center [126, 96] width 116 height 40
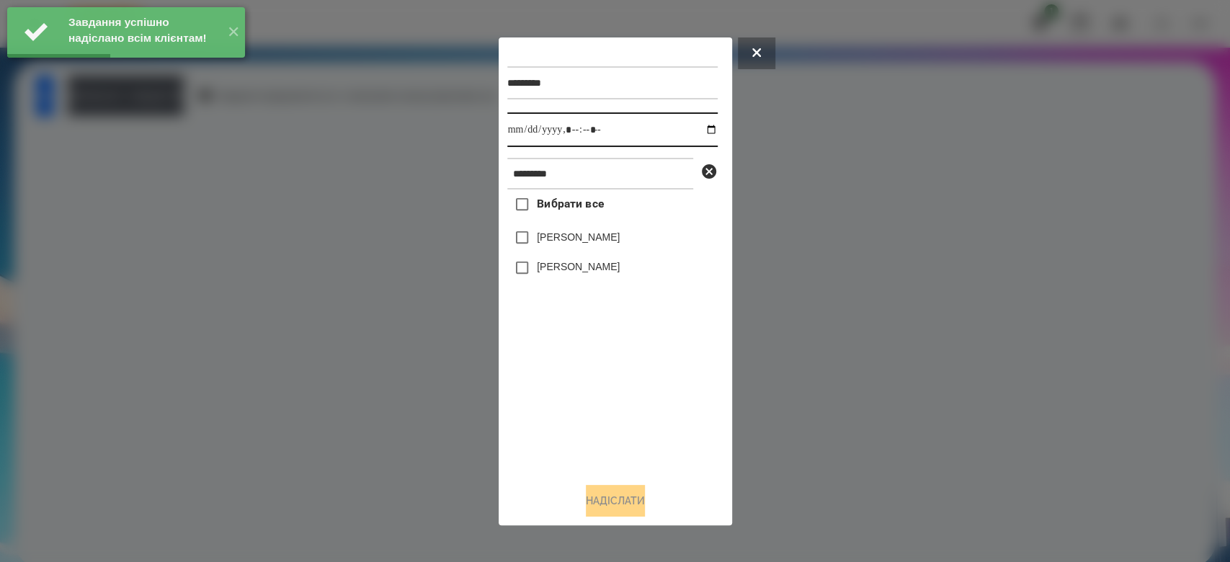
click at [698, 130] on input "datetime-local" at bounding box center [612, 129] width 210 height 35
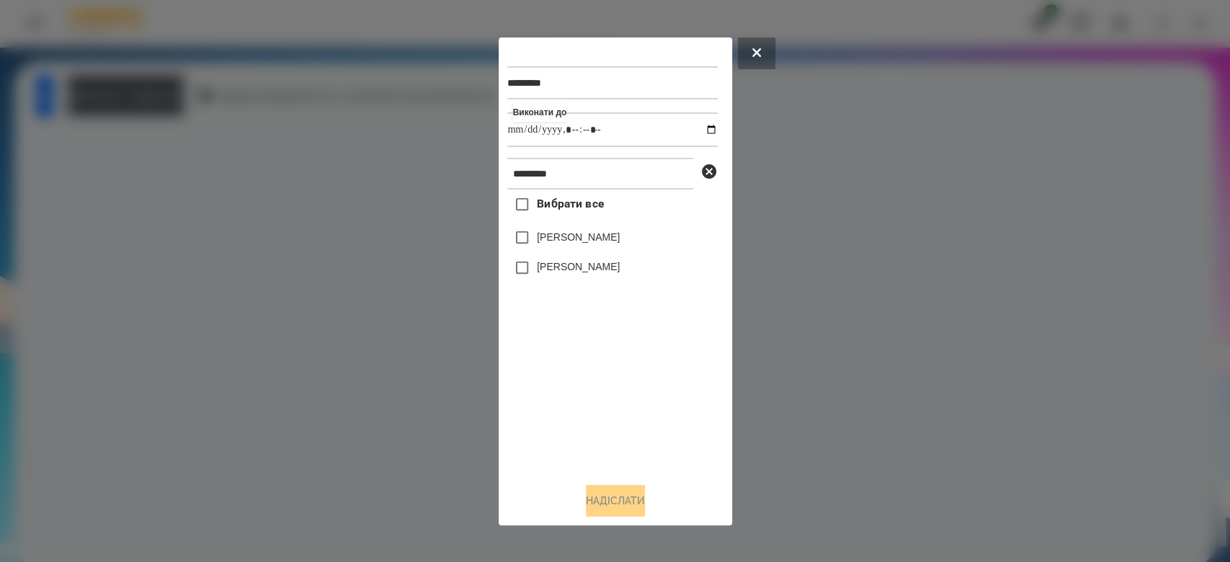
type input "**********"
click at [598, 393] on div "Вибрати все [PERSON_NAME] [PERSON_NAME]" at bounding box center [612, 330] width 210 height 281
click at [709, 173] on icon at bounding box center [709, 171] width 17 height 17
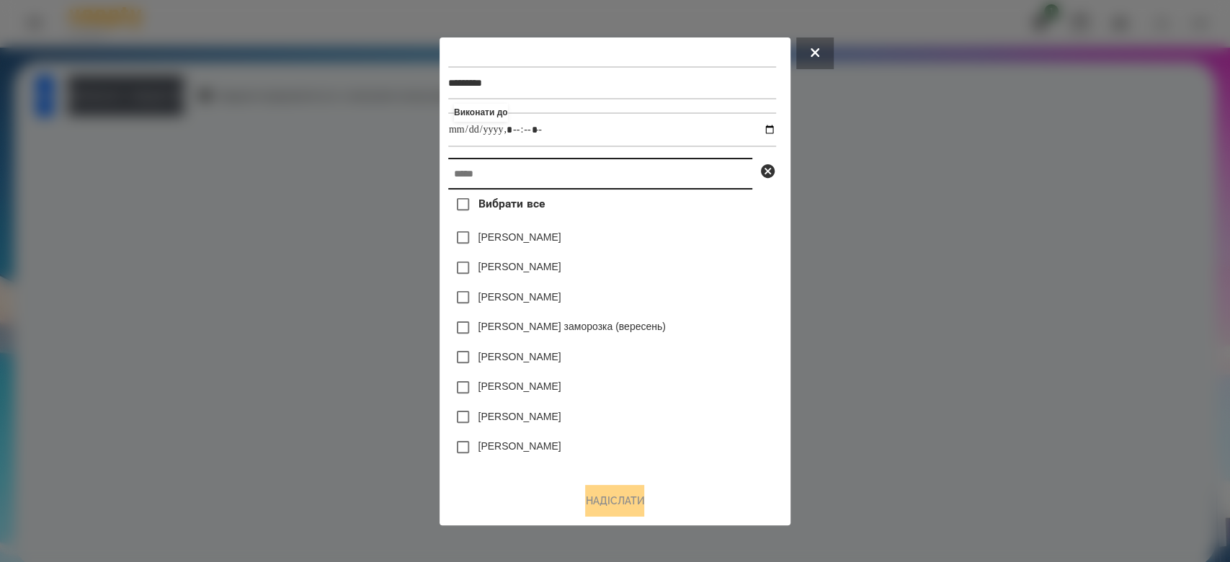
click at [648, 175] on input "text" at bounding box center [600, 174] width 304 height 32
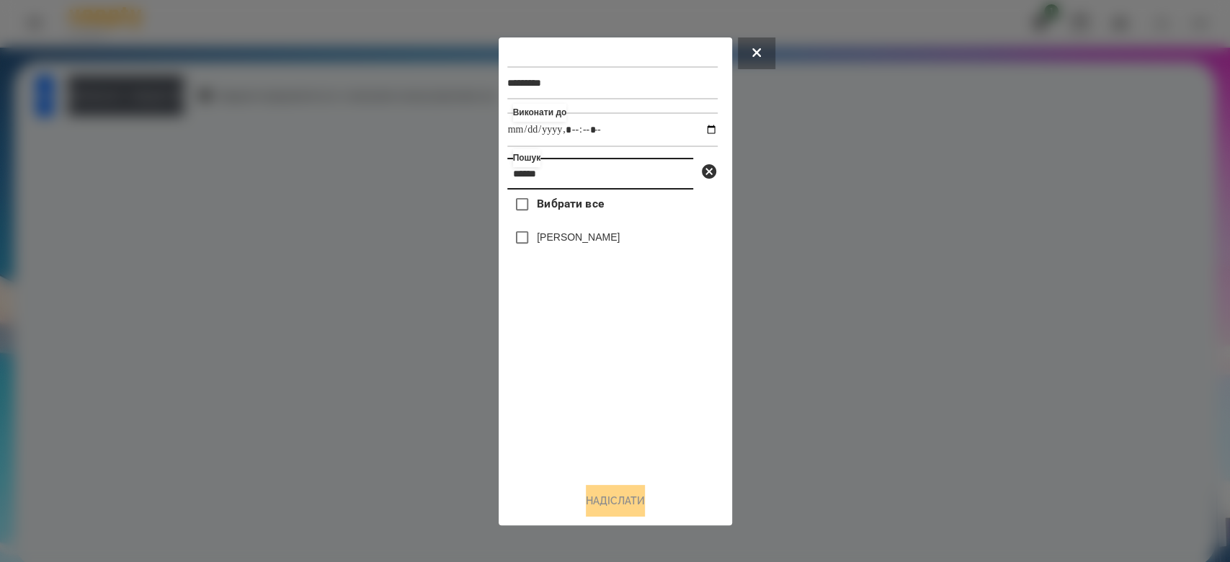
type input "******"
click at [583, 240] on label "[PERSON_NAME]" at bounding box center [578, 237] width 83 height 14
click at [608, 510] on button "Надіслати" at bounding box center [615, 501] width 59 height 32
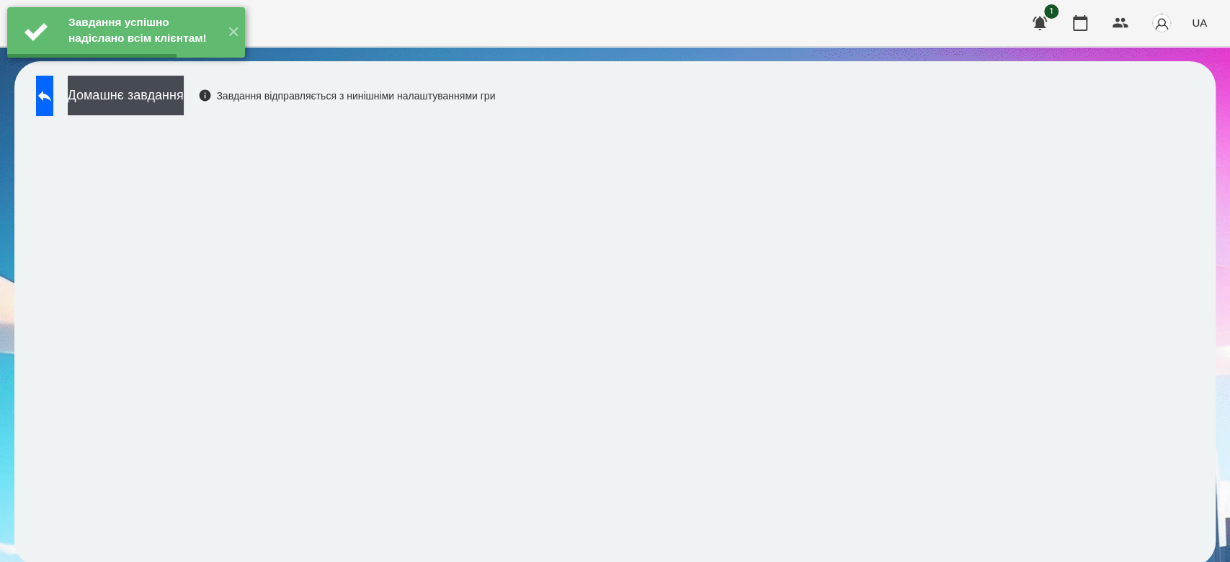
click at [184, 94] on button "Домашнє завдання" at bounding box center [126, 96] width 116 height 40
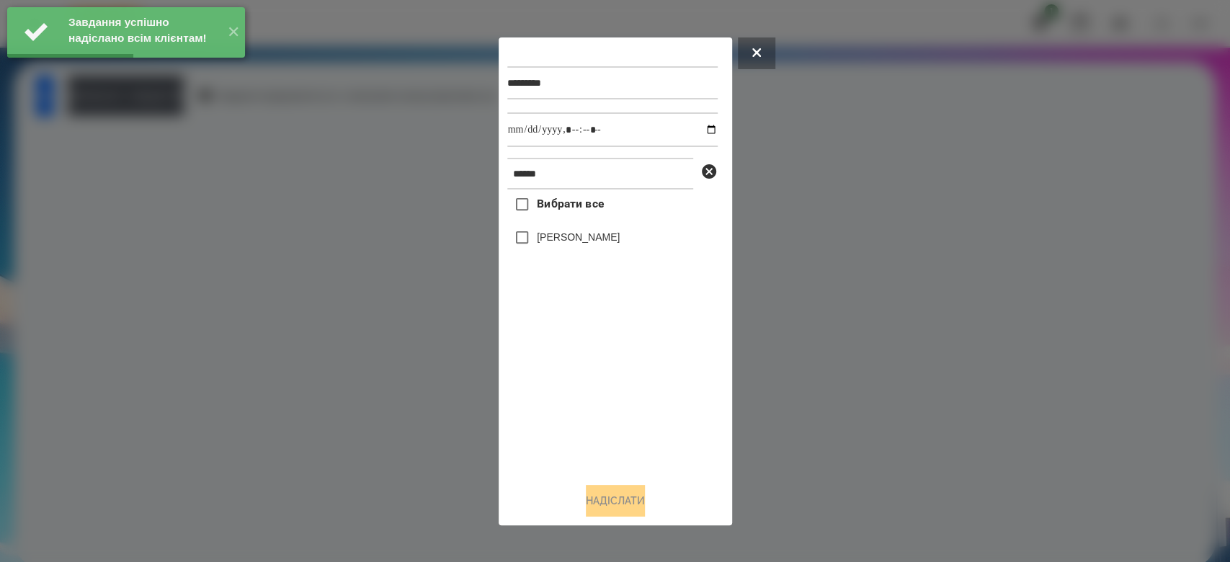
click at [600, 241] on label "[PERSON_NAME]" at bounding box center [578, 237] width 83 height 14
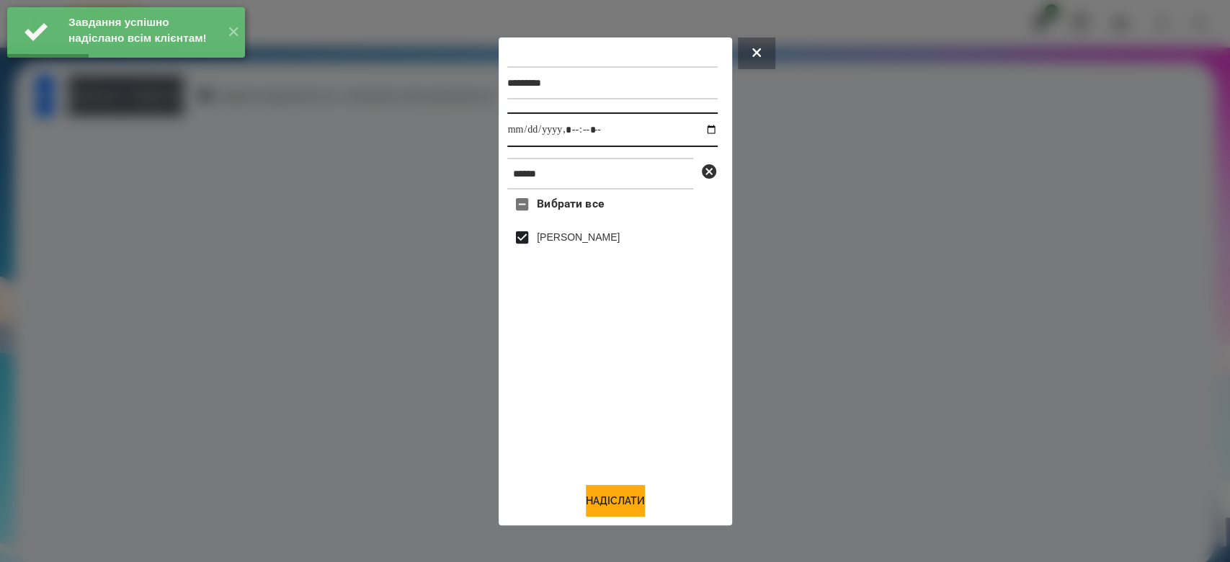
click at [701, 124] on input "datetime-local" at bounding box center [612, 129] width 210 height 35
type input "**********"
click at [625, 512] on button "Надіслати" at bounding box center [615, 501] width 59 height 32
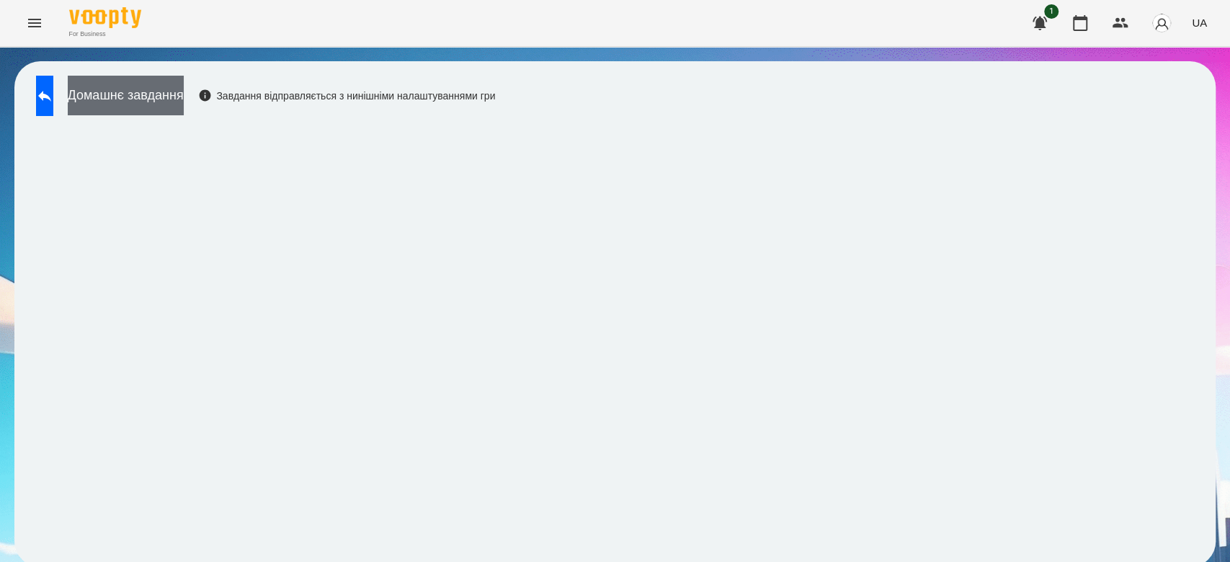
click at [182, 109] on button "Домашнє завдання" at bounding box center [126, 96] width 116 height 40
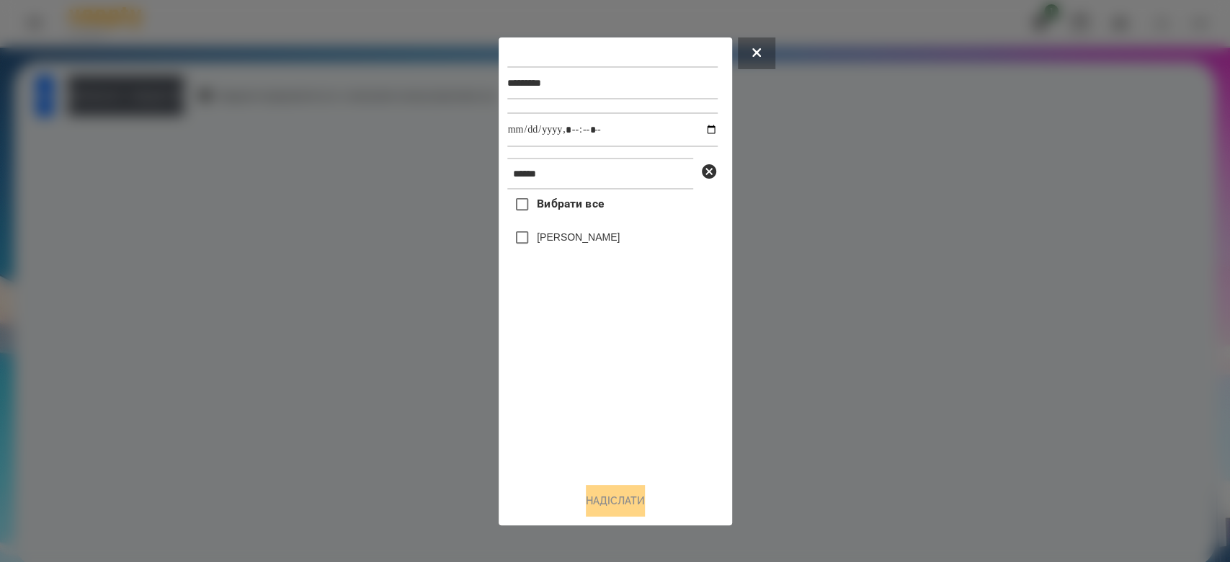
click at [561, 241] on label "[PERSON_NAME]" at bounding box center [578, 237] width 83 height 14
click at [701, 130] on input "datetime-local" at bounding box center [612, 129] width 210 height 35
type input "**********"
click at [629, 499] on button "Надіслати" at bounding box center [615, 501] width 59 height 32
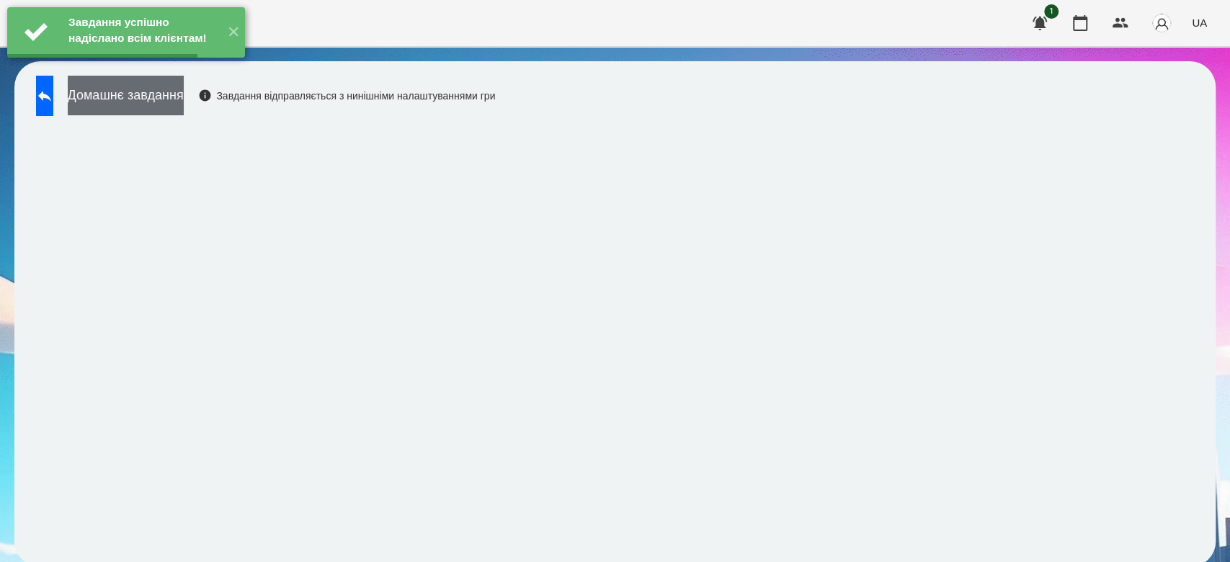
click at [184, 101] on button "Домашнє завдання" at bounding box center [126, 96] width 116 height 40
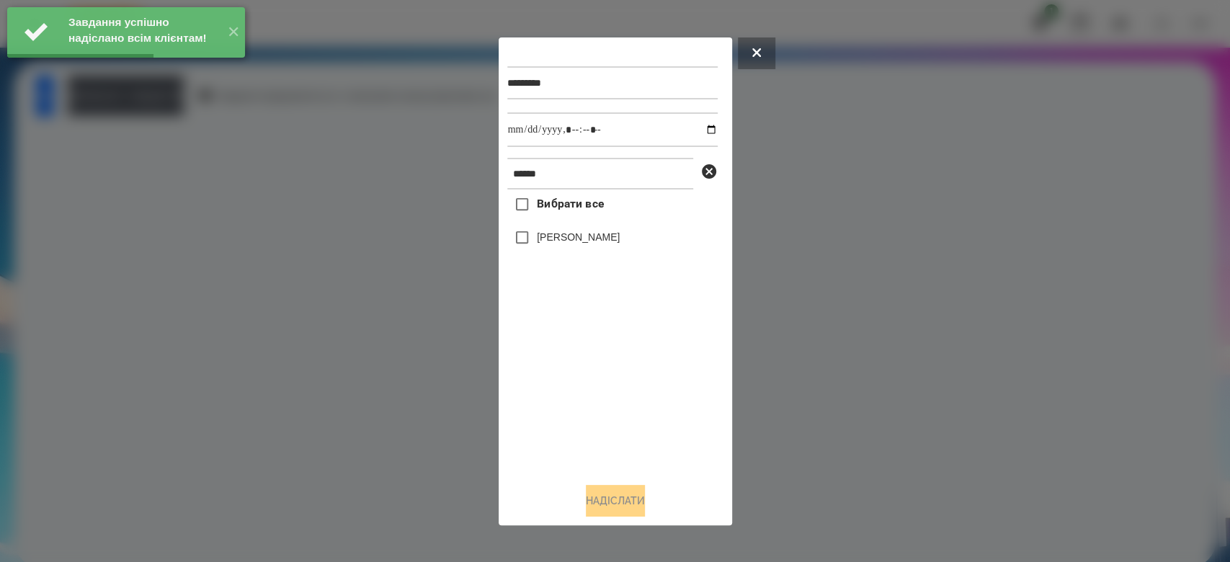
click at [581, 242] on label "[PERSON_NAME]" at bounding box center [578, 237] width 83 height 14
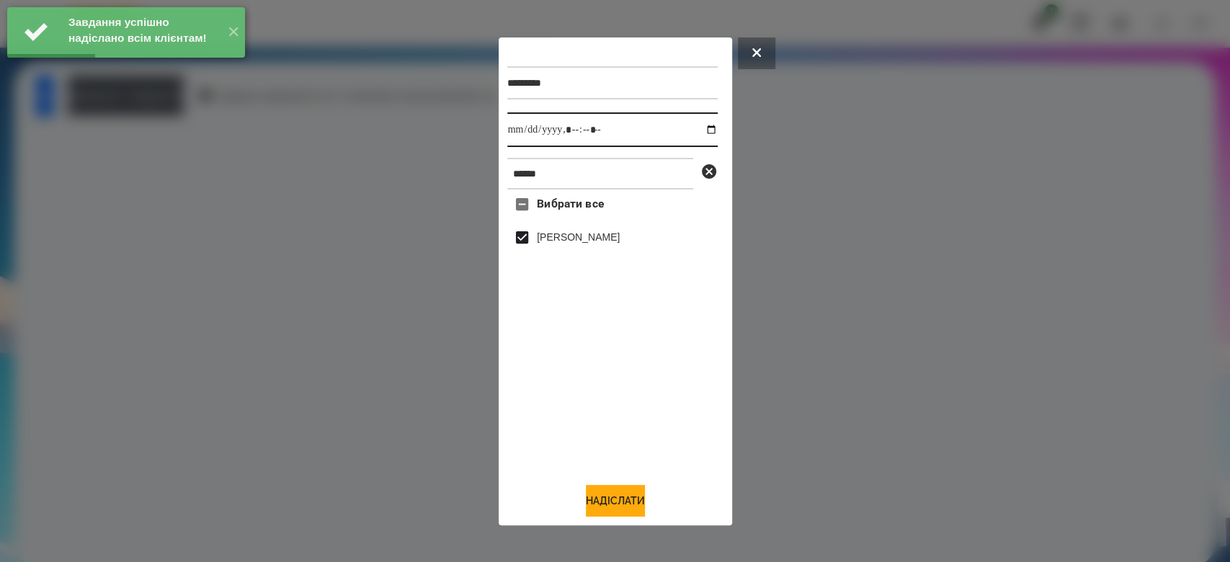
click at [700, 130] on input "datetime-local" at bounding box center [612, 129] width 210 height 35
type input "**********"
click at [640, 502] on button "Надіслати" at bounding box center [615, 501] width 59 height 32
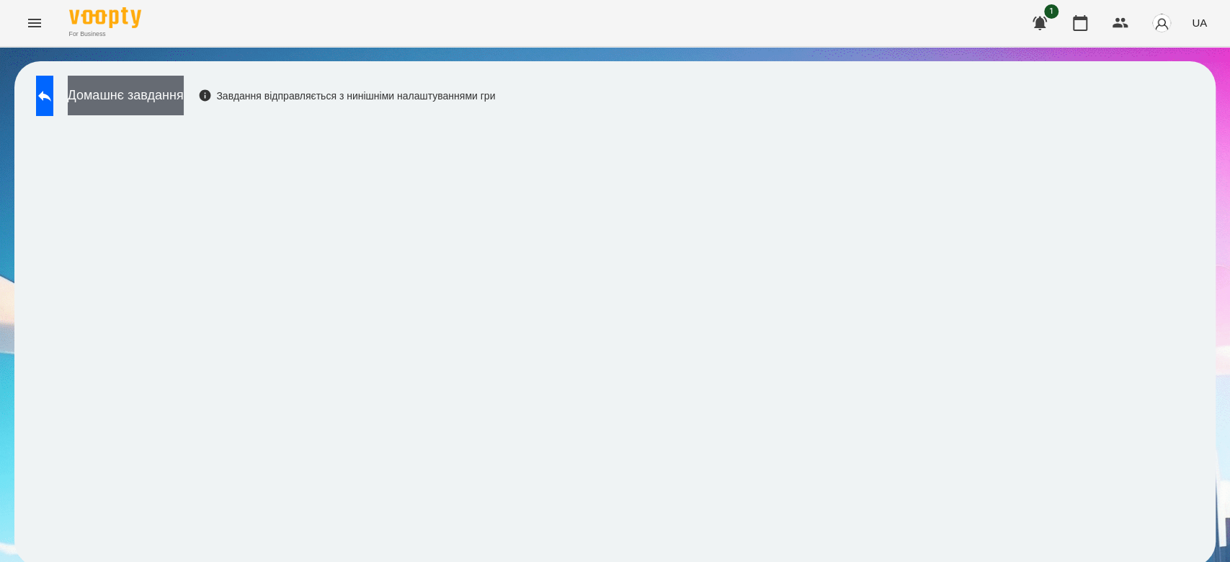
click at [184, 98] on button "Домашнє завдання" at bounding box center [126, 96] width 116 height 40
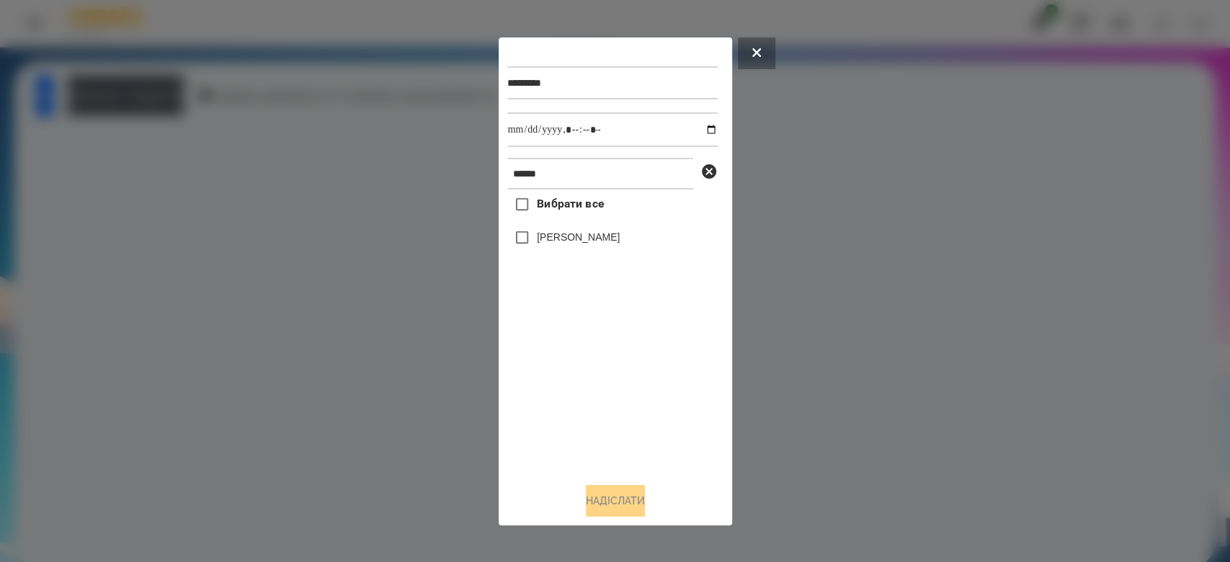
click at [551, 238] on label "[PERSON_NAME]" at bounding box center [578, 237] width 83 height 14
click at [697, 129] on input "datetime-local" at bounding box center [612, 129] width 210 height 35
type input "**********"
click at [638, 506] on button "Надіслати" at bounding box center [615, 501] width 59 height 32
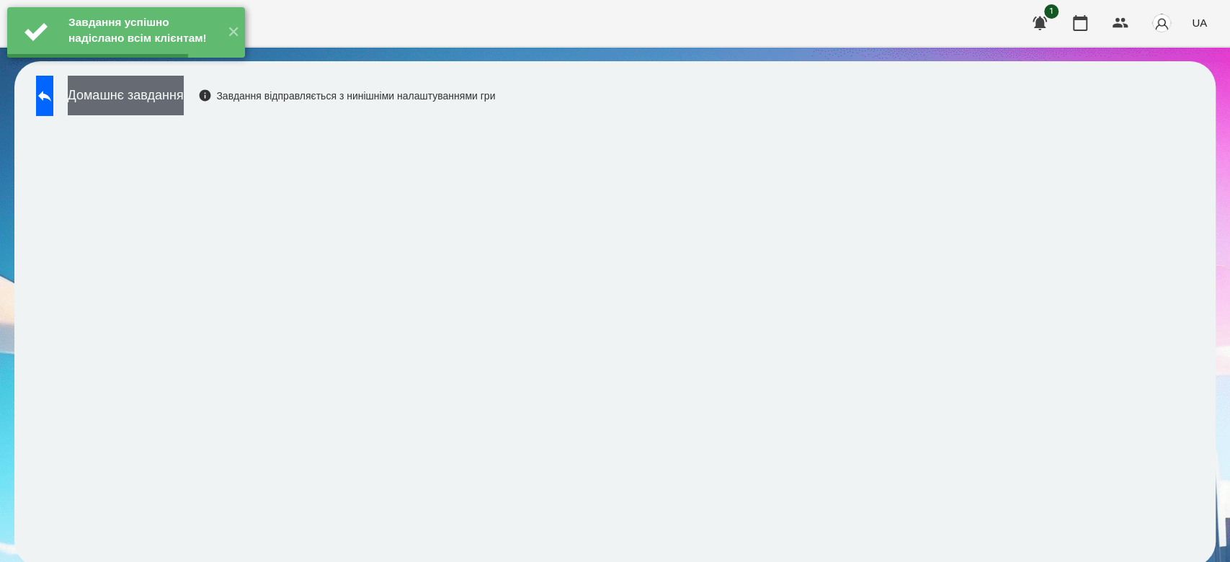
click at [184, 99] on button "Домашнє завдання" at bounding box center [126, 96] width 116 height 40
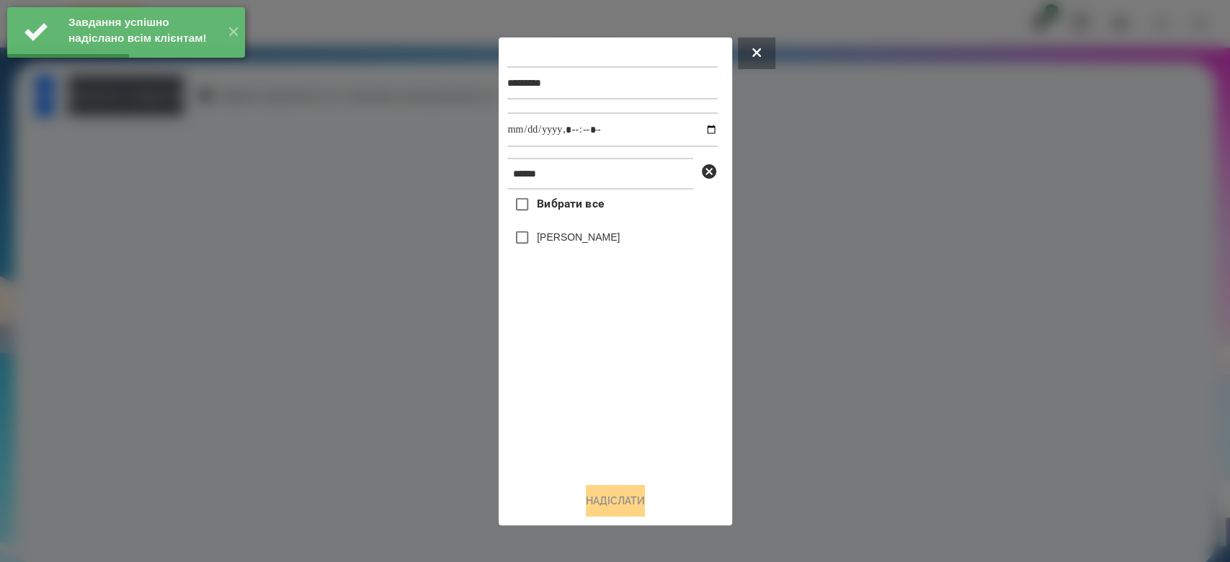
click at [558, 242] on label "[PERSON_NAME]" at bounding box center [578, 237] width 83 height 14
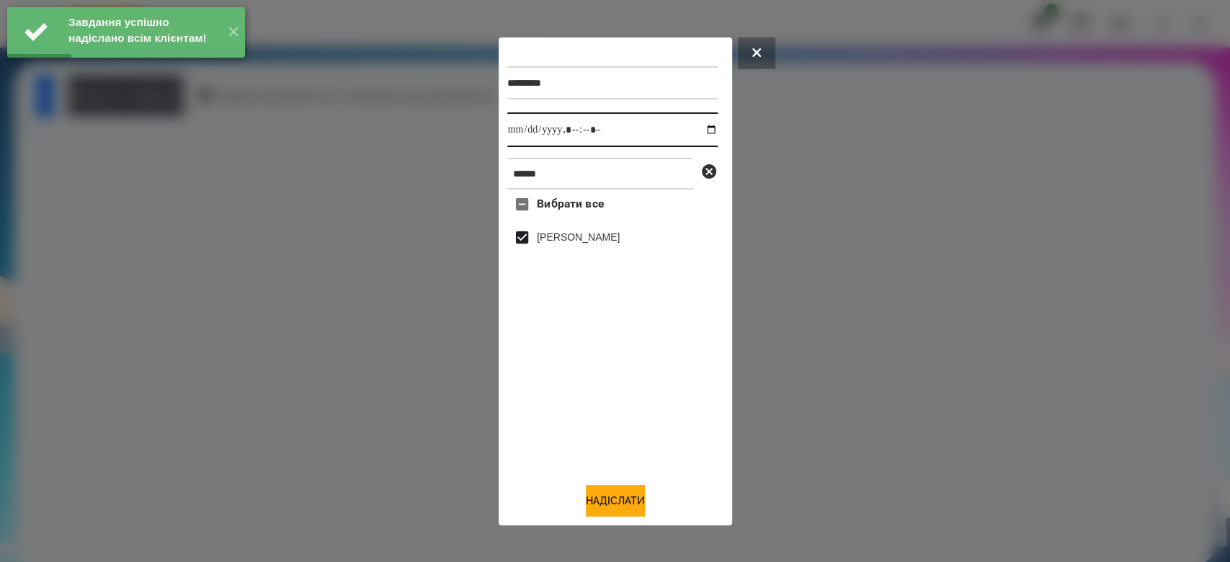
click at [699, 130] on input "datetime-local" at bounding box center [612, 129] width 210 height 35
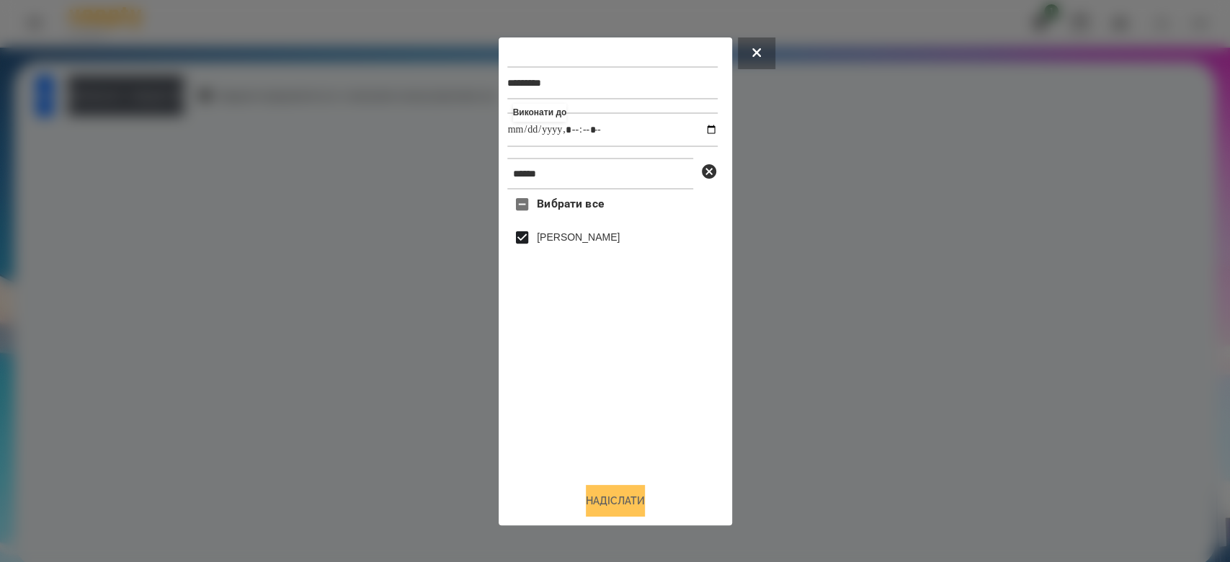
type input "**********"
click at [620, 502] on button "Надіслати" at bounding box center [615, 501] width 59 height 32
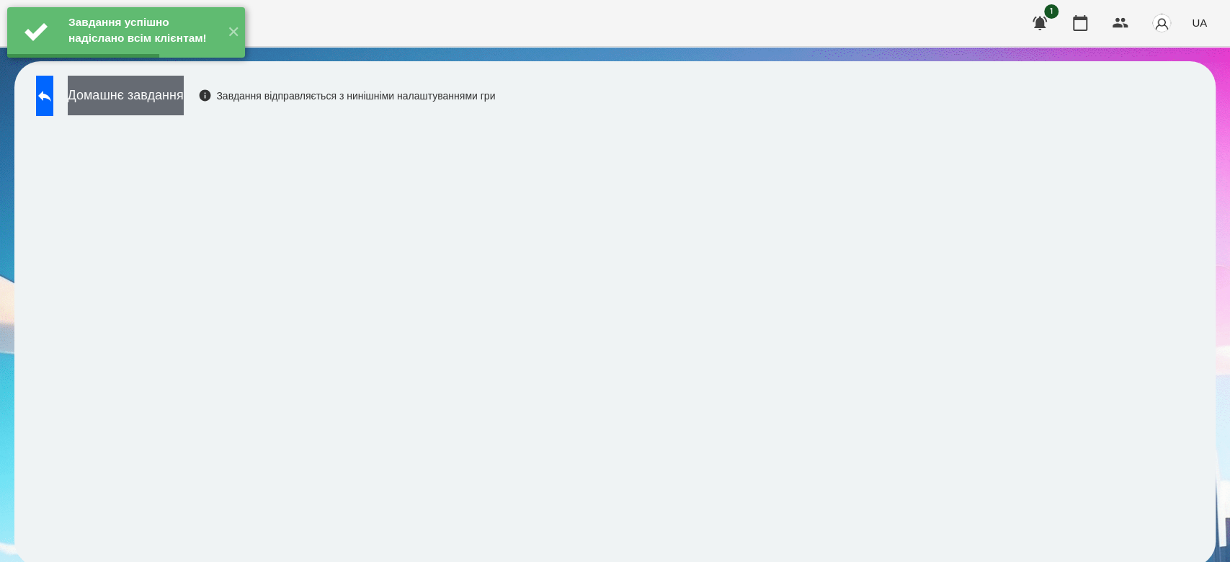
click at [182, 90] on button "Домашнє завдання" at bounding box center [126, 96] width 116 height 40
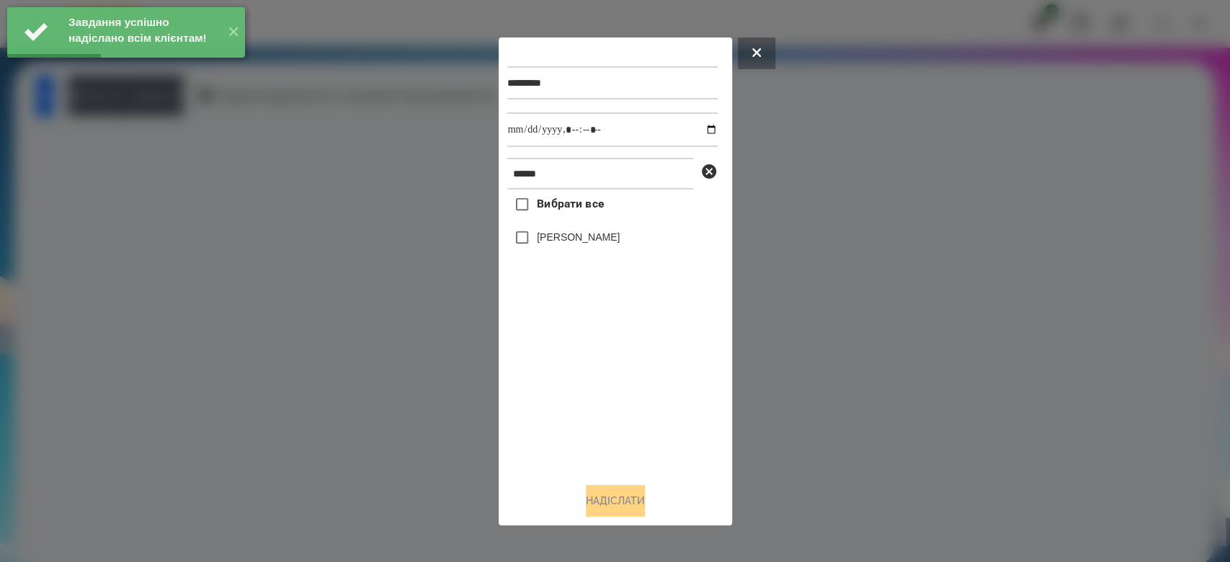
click at [570, 239] on label "[PERSON_NAME]" at bounding box center [578, 237] width 83 height 14
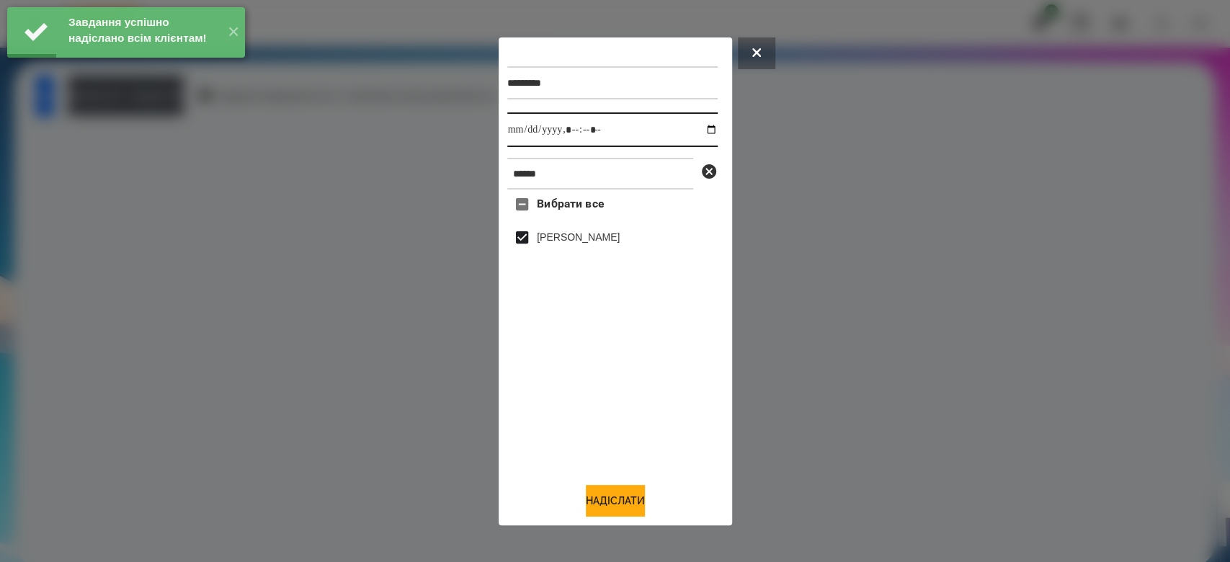
drag, startPoint x: 702, startPoint y: 126, endPoint x: 688, endPoint y: 144, distance: 22.6
click at [702, 127] on input "datetime-local" at bounding box center [612, 129] width 210 height 35
type input "**********"
click at [643, 500] on button "Надіслати" at bounding box center [615, 501] width 59 height 32
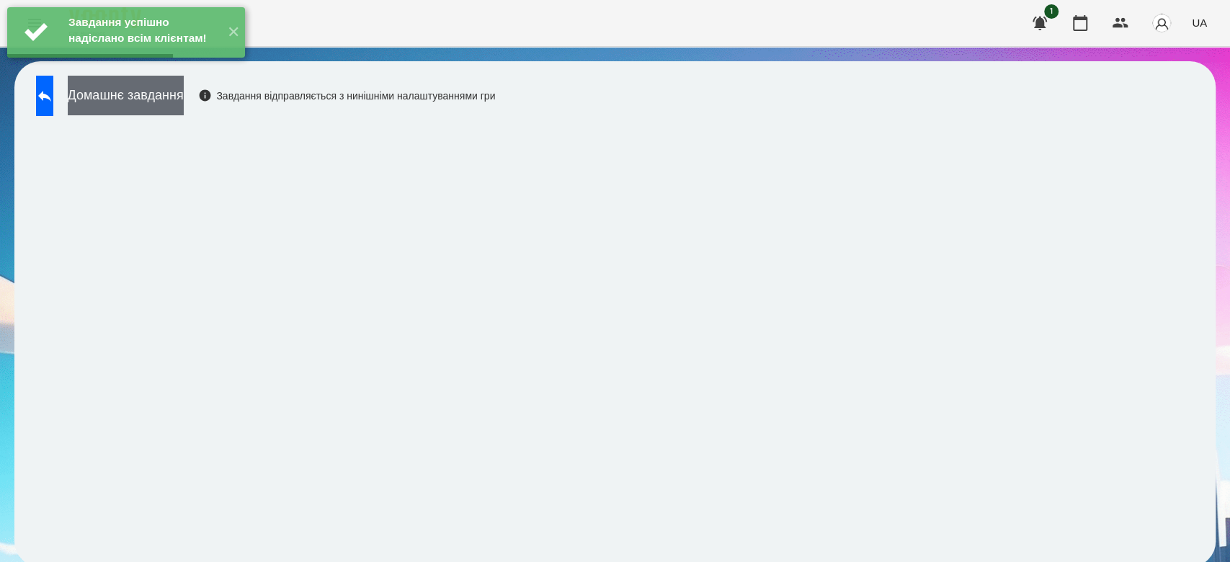
click at [184, 96] on button "Домашнє завдання" at bounding box center [126, 96] width 116 height 40
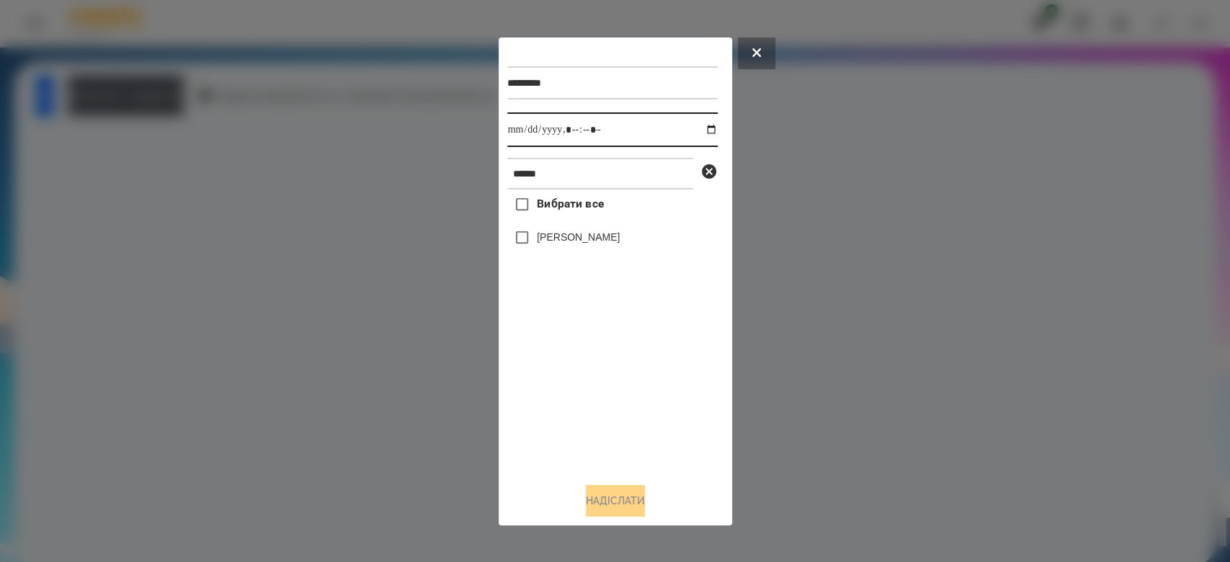
click at [698, 130] on input "datetime-local" at bounding box center [612, 129] width 210 height 35
type input "**********"
click at [572, 438] on div "Вибрати все [PERSON_NAME]" at bounding box center [612, 330] width 210 height 281
click at [708, 173] on icon at bounding box center [709, 171] width 17 height 17
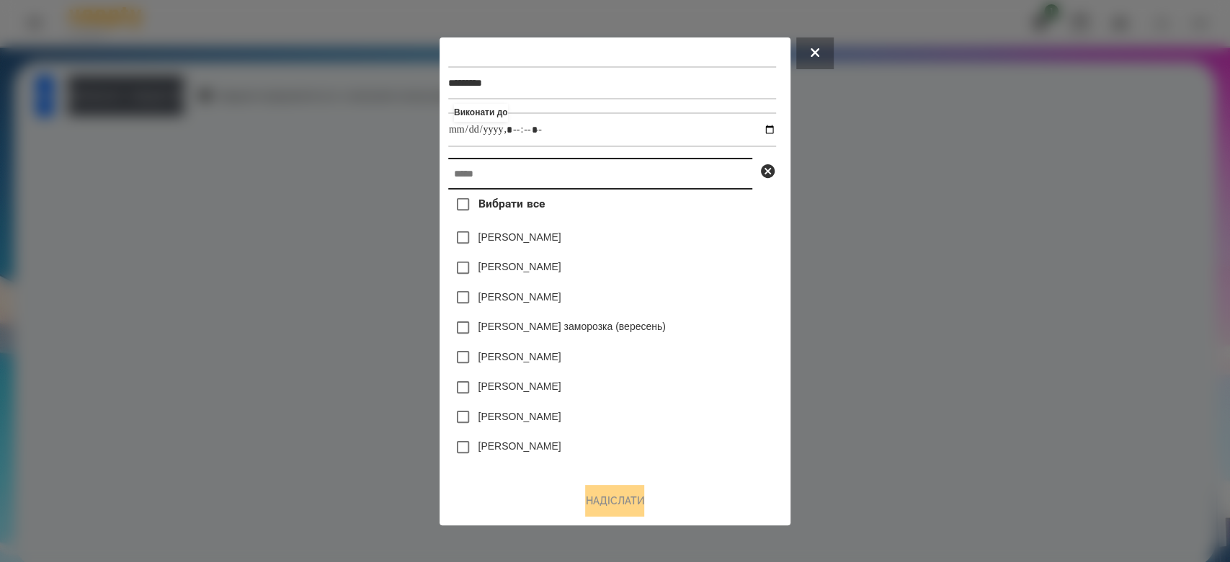
click at [669, 180] on input "text" at bounding box center [600, 174] width 304 height 32
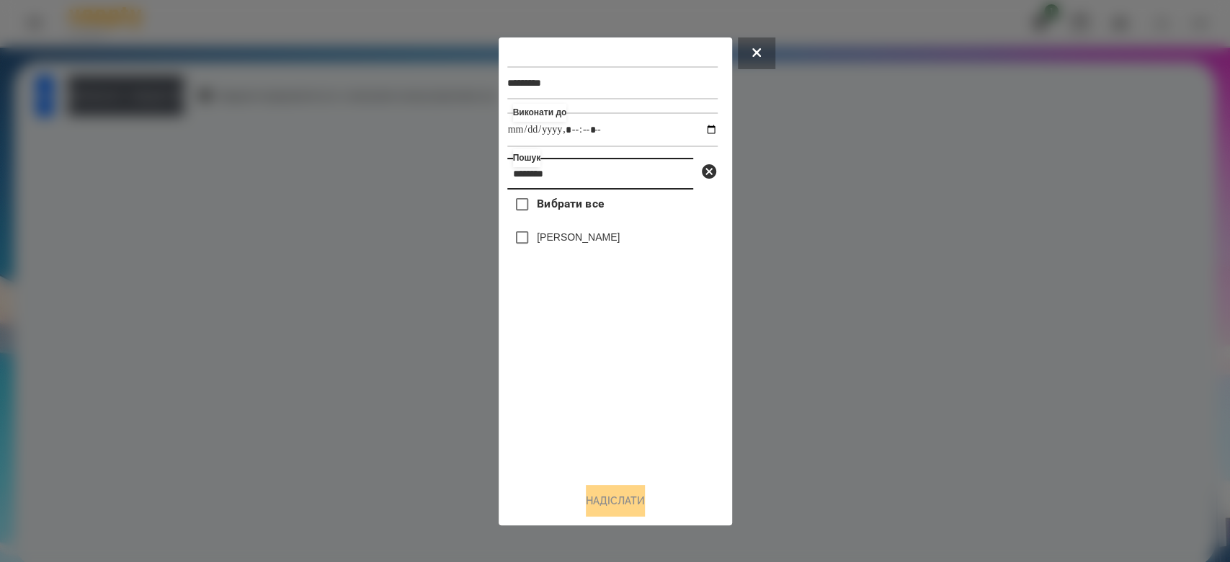
type input "********"
click at [616, 238] on label "[PERSON_NAME]" at bounding box center [578, 237] width 83 height 14
click at [617, 502] on button "Надіслати" at bounding box center [615, 501] width 59 height 32
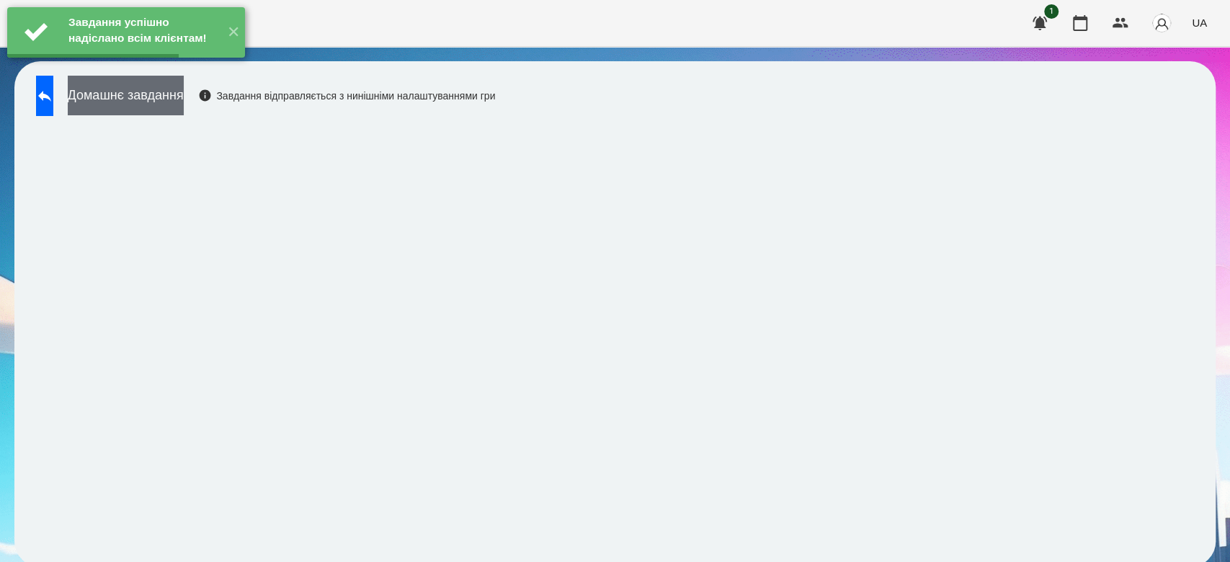
click at [184, 99] on button "Домашнє завдання" at bounding box center [126, 96] width 116 height 40
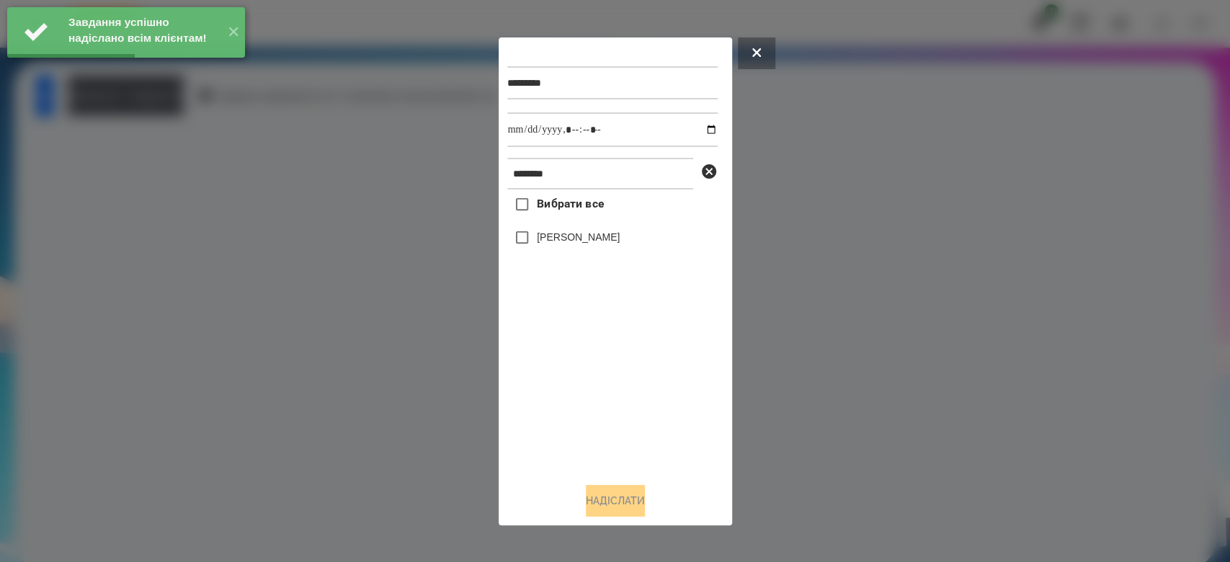
drag, startPoint x: 549, startPoint y: 246, endPoint x: 590, endPoint y: 225, distance: 46.1
click at [548, 244] on label "[PERSON_NAME]" at bounding box center [578, 237] width 83 height 14
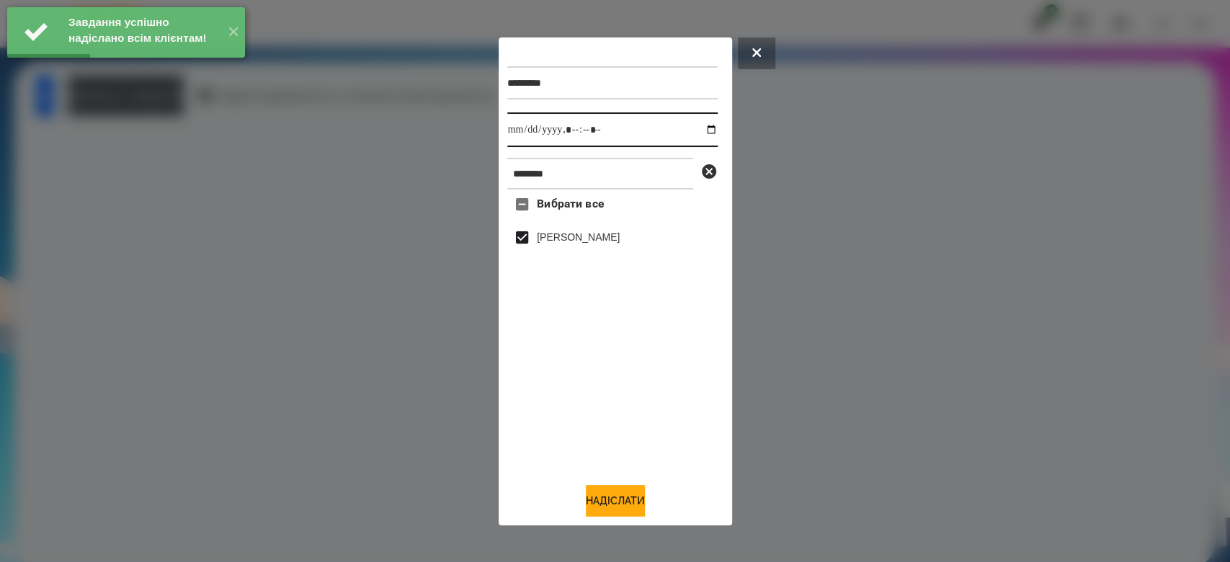
click at [698, 133] on input "datetime-local" at bounding box center [612, 129] width 210 height 35
type input "**********"
drag, startPoint x: 629, startPoint y: 510, endPoint x: 625, endPoint y: 503, distance: 7.8
click at [629, 510] on button "Надіслати" at bounding box center [615, 501] width 59 height 32
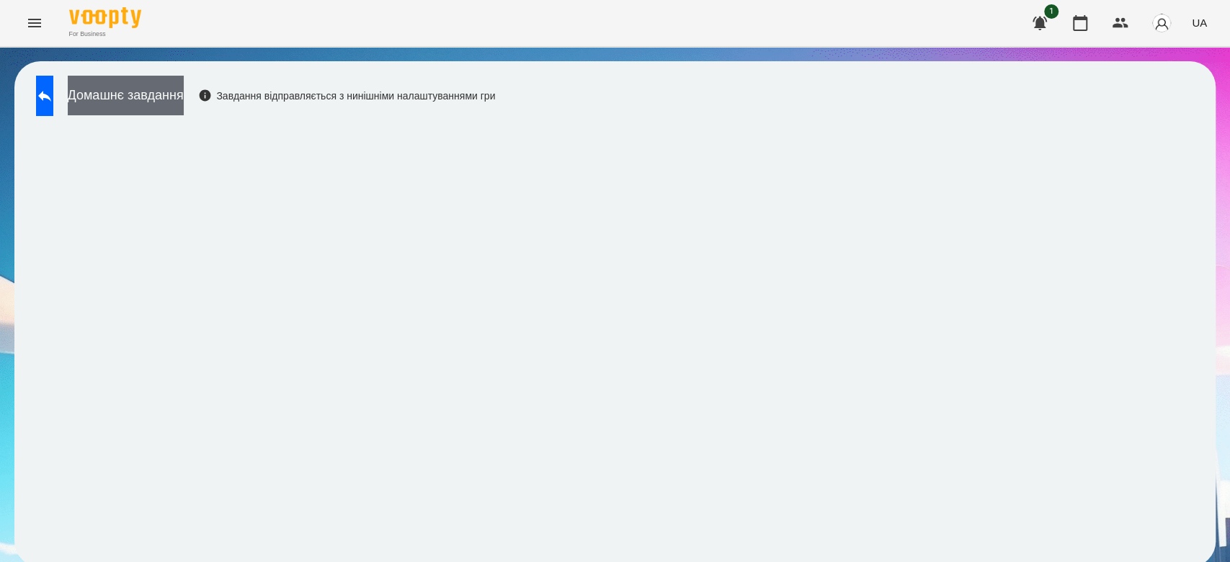
click at [184, 103] on button "Домашнє завдання" at bounding box center [126, 96] width 116 height 40
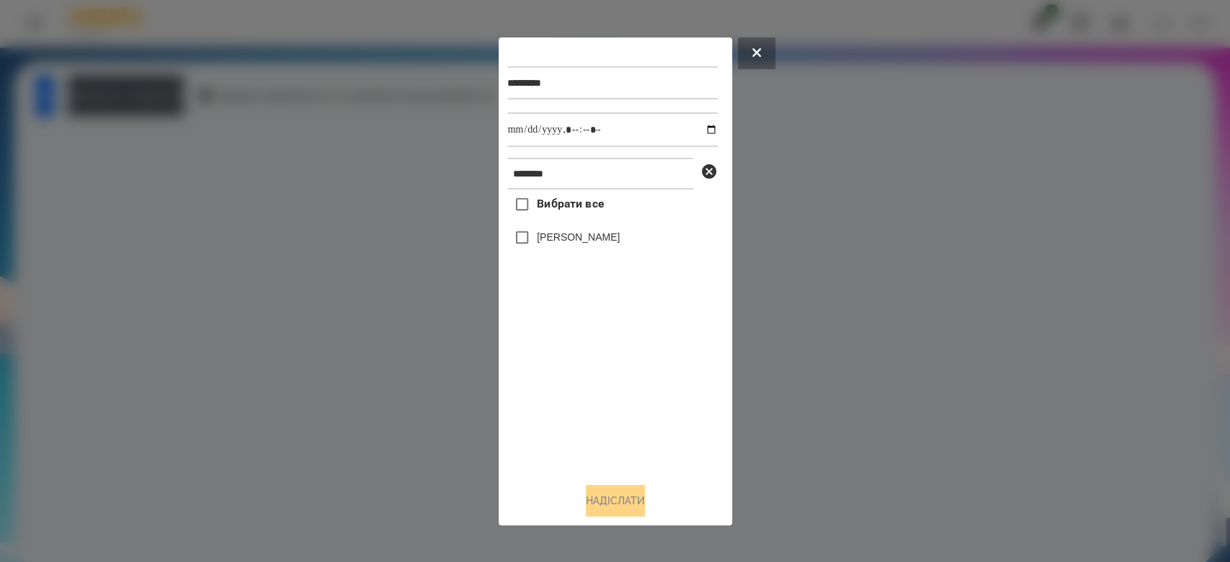
click at [600, 238] on label "[PERSON_NAME]" at bounding box center [578, 237] width 83 height 14
click at [698, 129] on input "datetime-local" at bounding box center [612, 129] width 210 height 35
type input "**********"
click at [634, 505] on button "Надіслати" at bounding box center [615, 501] width 59 height 32
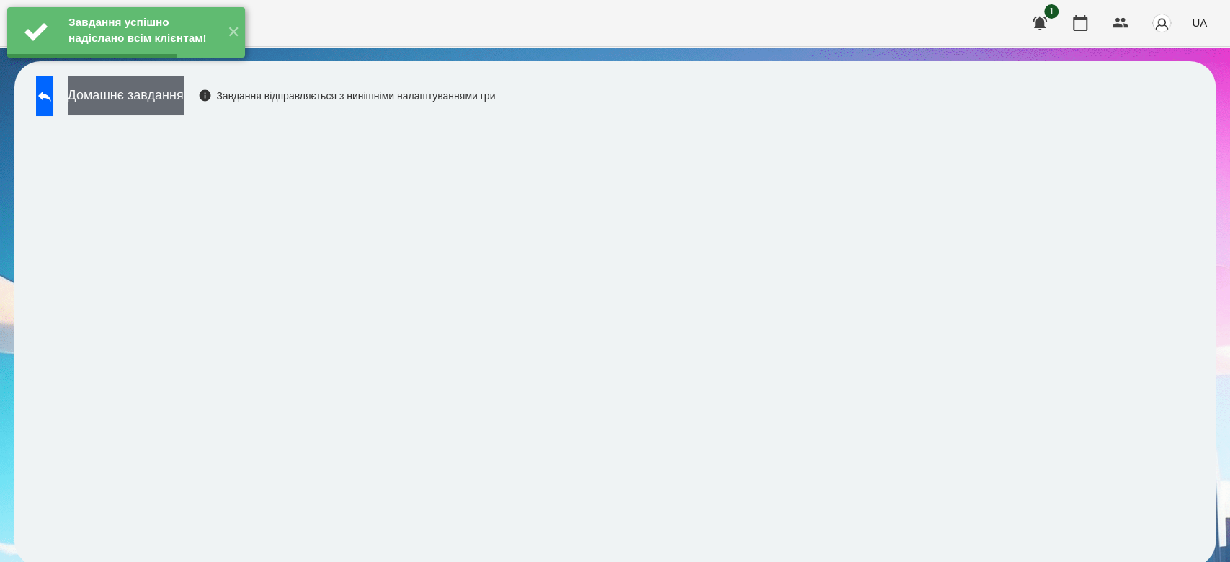
click at [184, 89] on button "Домашнє завдання" at bounding box center [126, 96] width 116 height 40
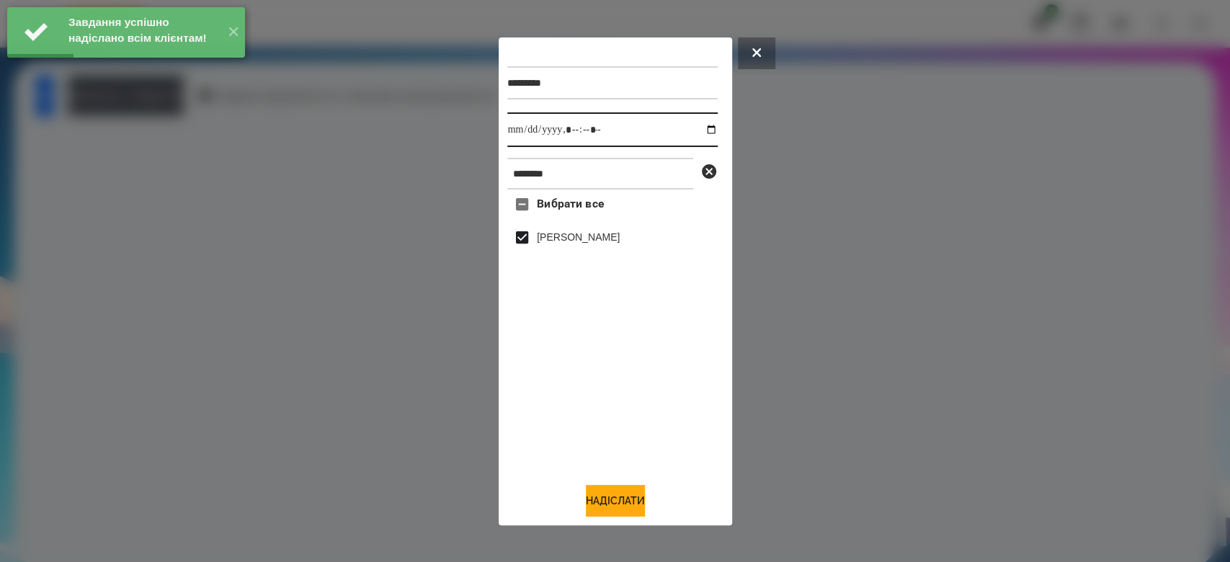
drag, startPoint x: 704, startPoint y: 128, endPoint x: 692, endPoint y: 146, distance: 21.8
click at [703, 128] on input "datetime-local" at bounding box center [612, 129] width 210 height 35
type input "**********"
click at [629, 505] on button "Надіслати" at bounding box center [615, 501] width 59 height 32
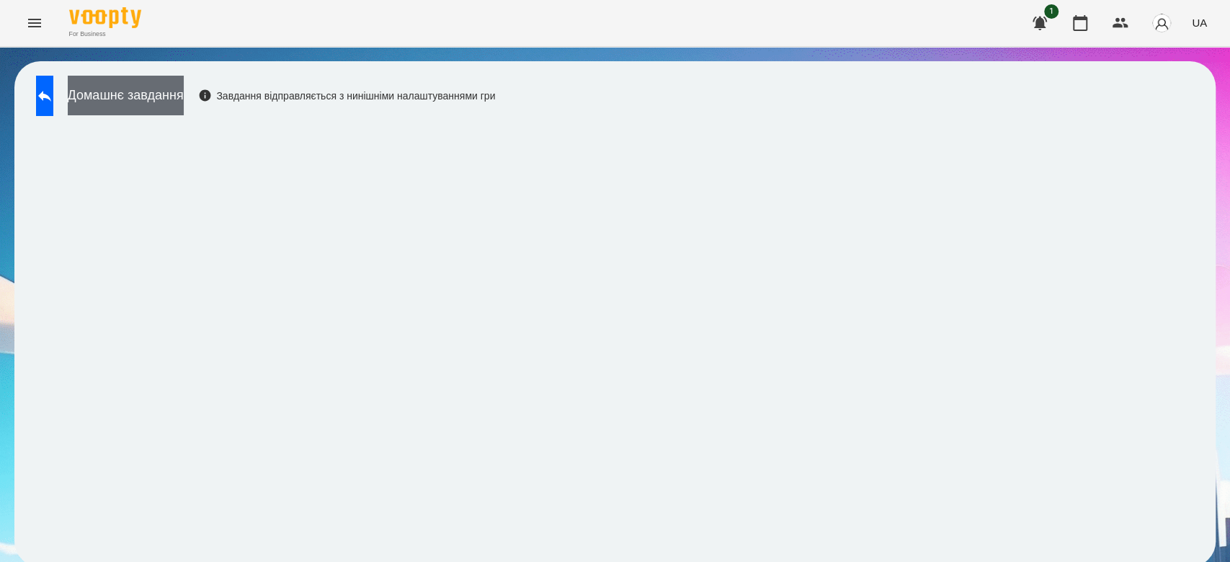
click at [184, 110] on button "Домашнє завдання" at bounding box center [126, 96] width 116 height 40
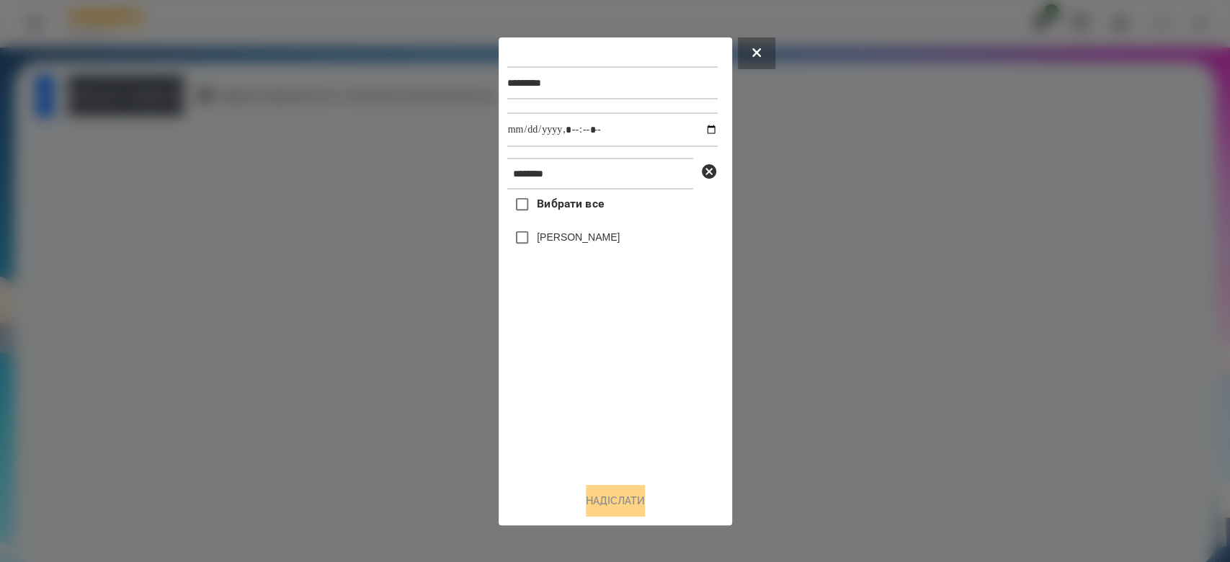
click at [570, 237] on label "[PERSON_NAME]" at bounding box center [578, 237] width 83 height 14
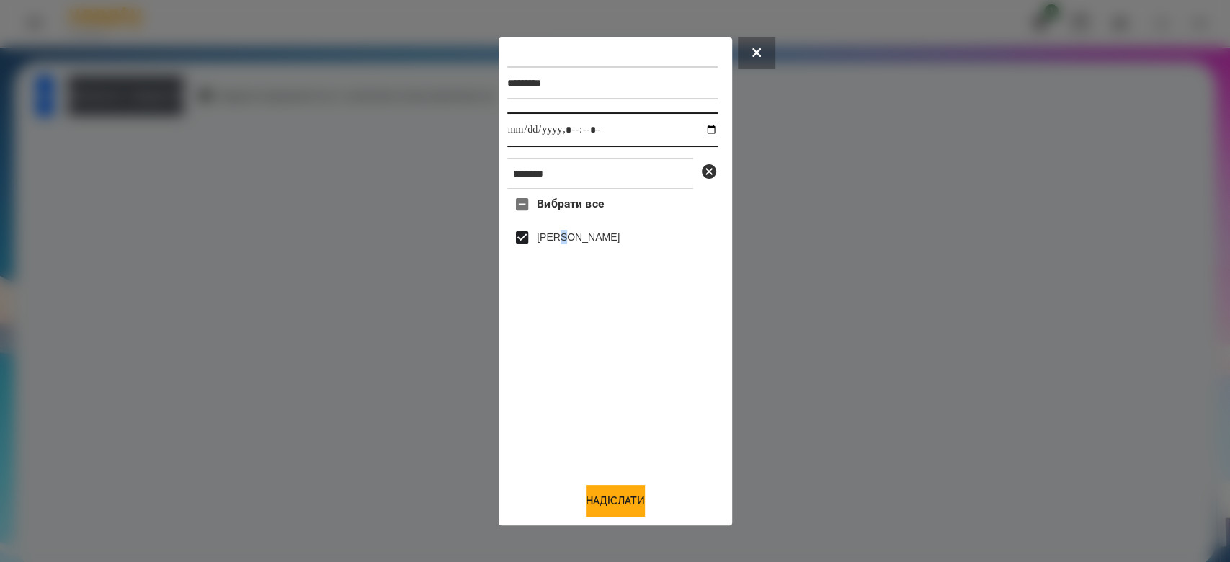
drag, startPoint x: 698, startPoint y: 133, endPoint x: 686, endPoint y: 142, distance: 14.9
click at [697, 133] on input "datetime-local" at bounding box center [612, 129] width 210 height 35
type input "**********"
click at [607, 510] on button "Надіслати" at bounding box center [615, 501] width 59 height 32
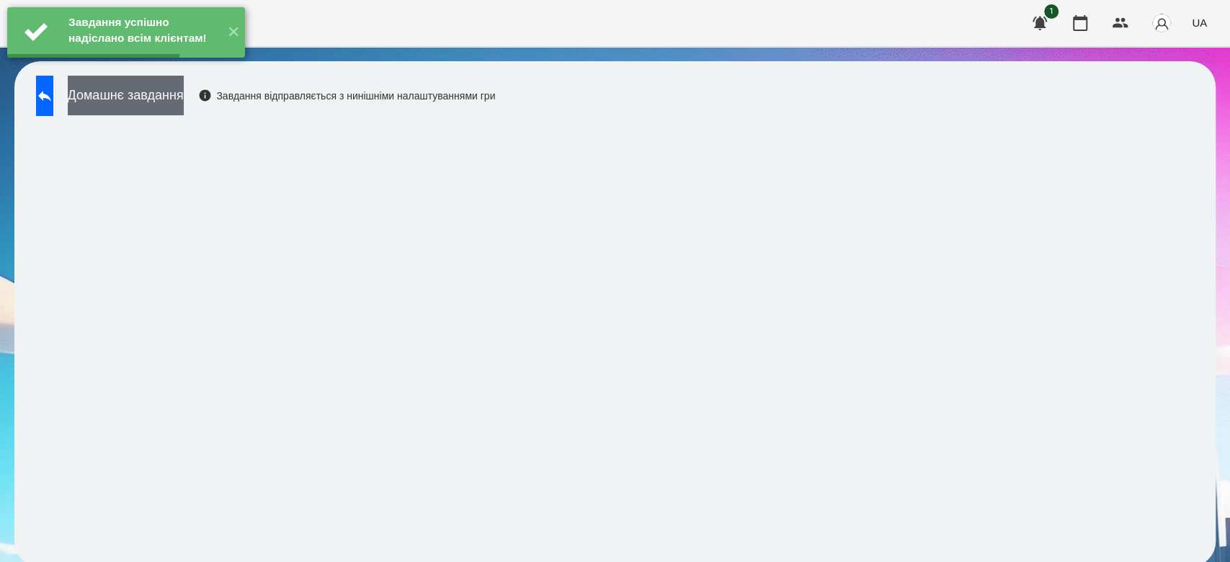
click at [184, 95] on button "Домашнє завдання" at bounding box center [126, 96] width 116 height 40
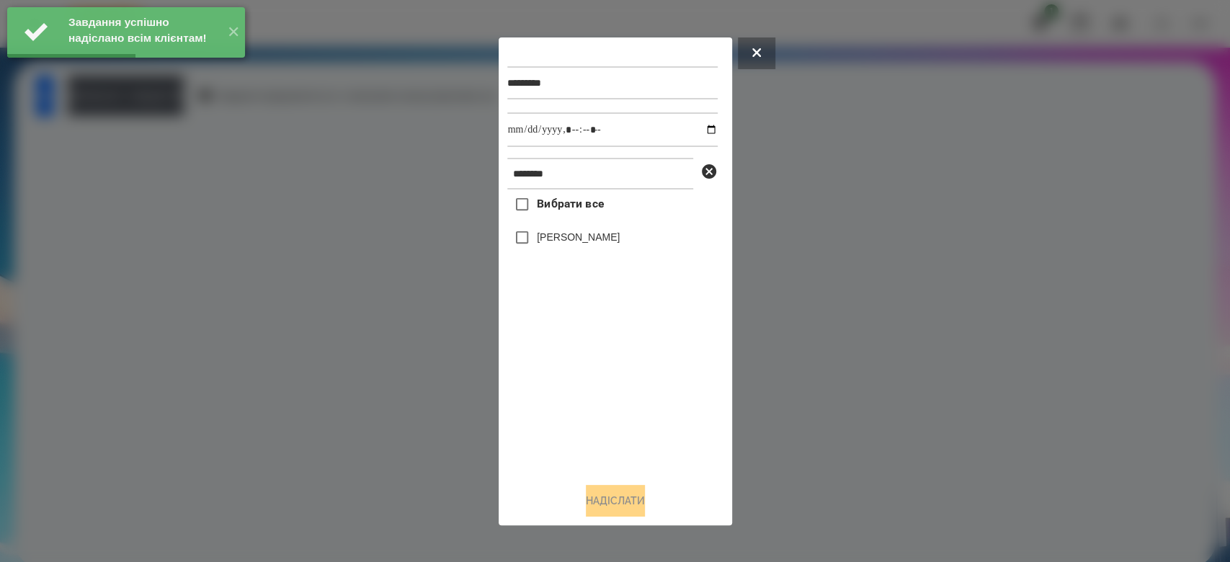
click at [541, 239] on label "[PERSON_NAME]" at bounding box center [578, 237] width 83 height 14
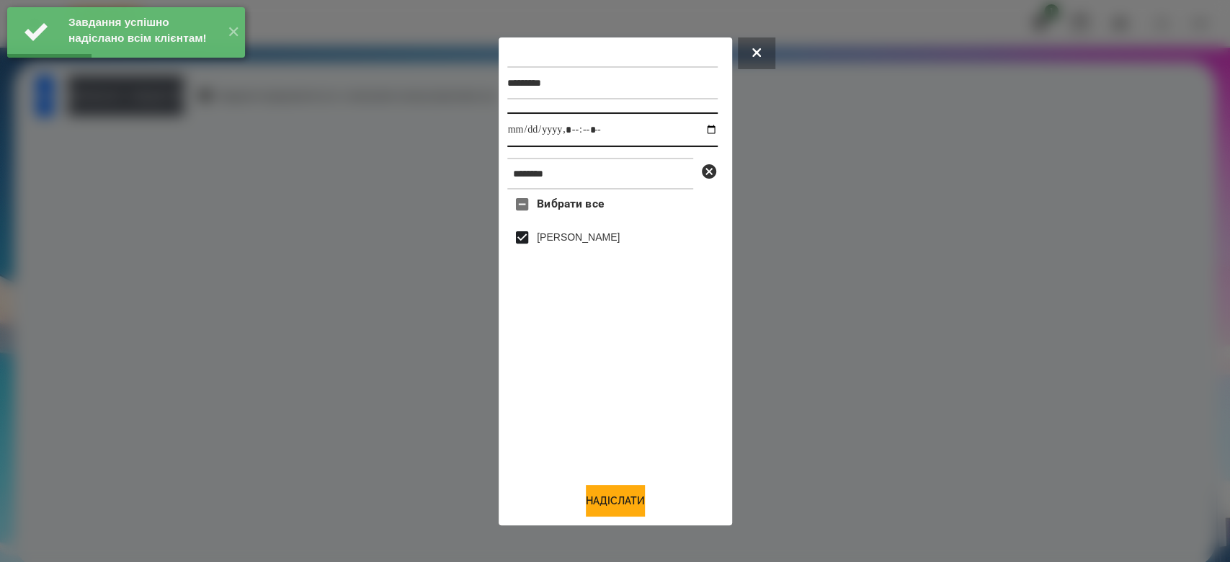
click at [702, 128] on input "datetime-local" at bounding box center [612, 129] width 210 height 35
type input "**********"
click at [631, 499] on button "Надіслати" at bounding box center [615, 501] width 59 height 32
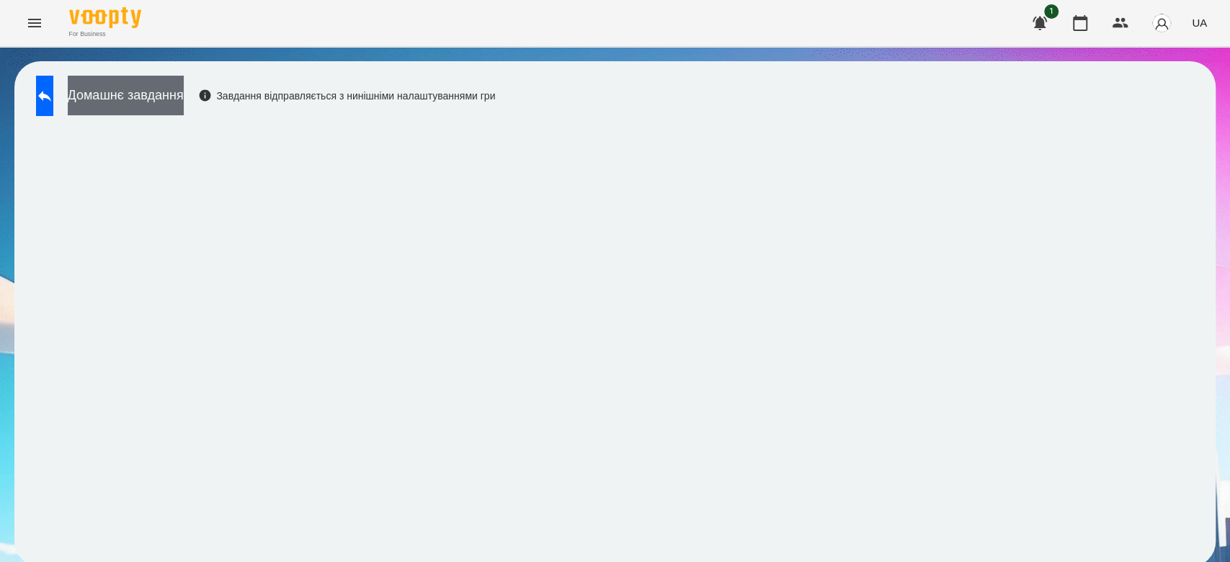
click at [184, 100] on button "Домашнє завдання" at bounding box center [126, 96] width 116 height 40
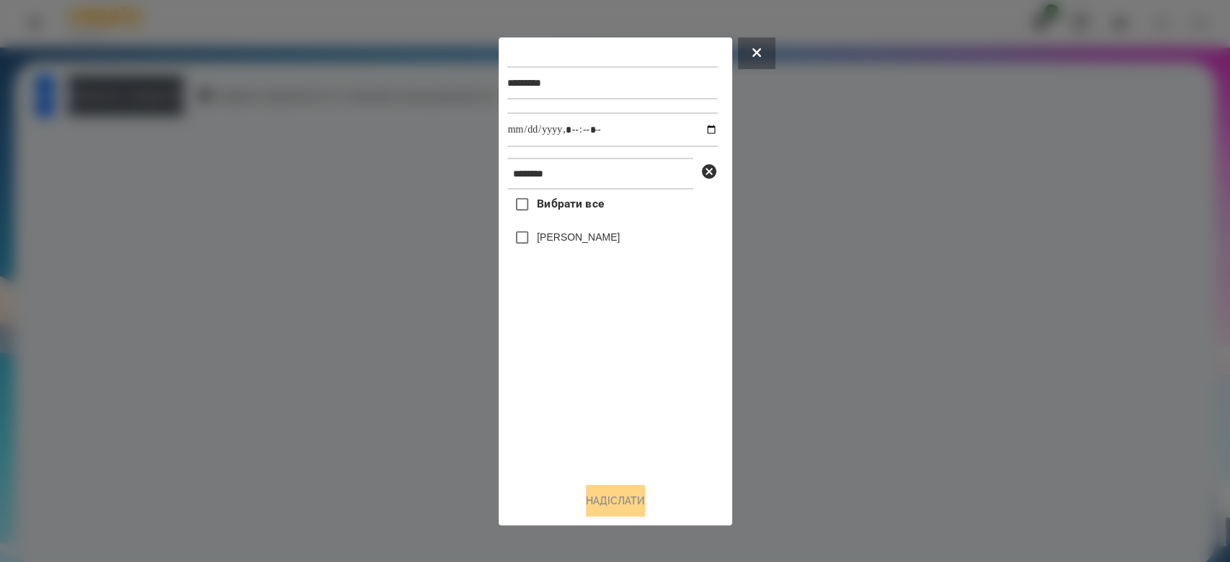
click at [587, 240] on label "[PERSON_NAME]" at bounding box center [578, 237] width 83 height 14
click at [696, 128] on input "datetime-local" at bounding box center [612, 129] width 210 height 35
type input "**********"
click at [629, 501] on button "Надіслати" at bounding box center [615, 501] width 59 height 32
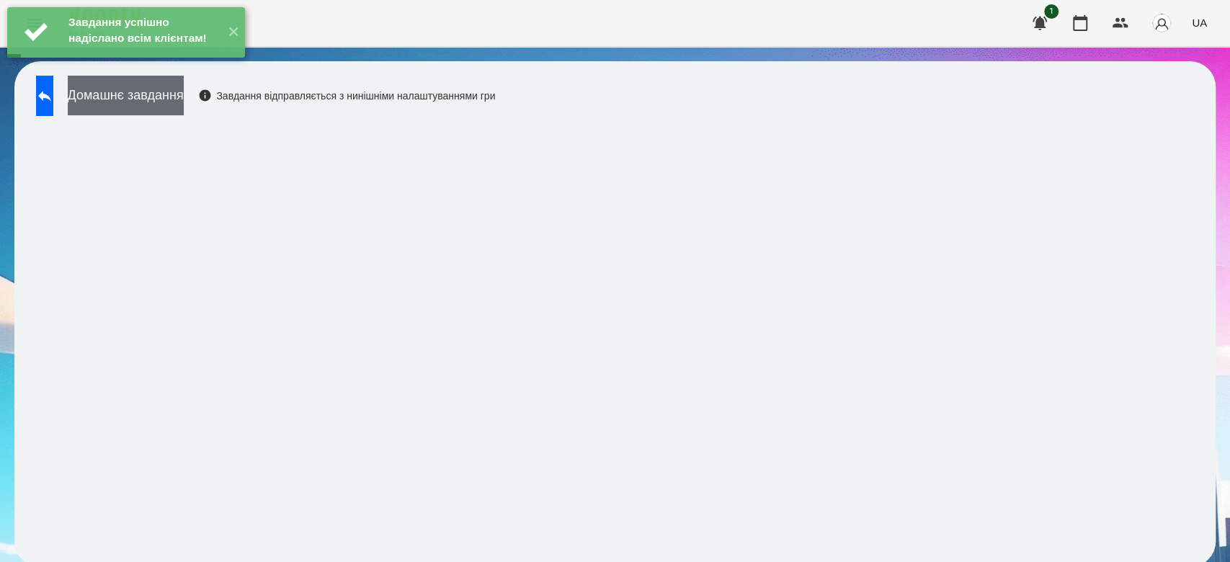
click at [174, 99] on button "Домашнє завдання" at bounding box center [126, 96] width 116 height 40
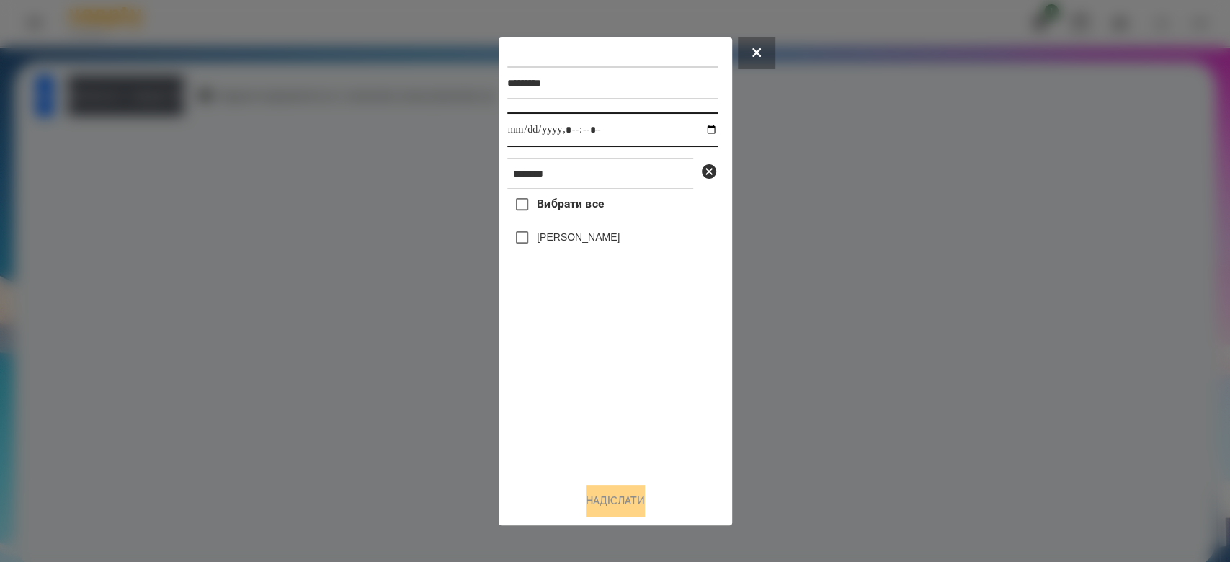
click at [701, 133] on input "datetime-local" at bounding box center [612, 129] width 210 height 35
type input "**********"
click at [599, 445] on div "Вибрати все [PERSON_NAME]" at bounding box center [612, 330] width 210 height 281
click at [709, 173] on icon at bounding box center [709, 171] width 17 height 17
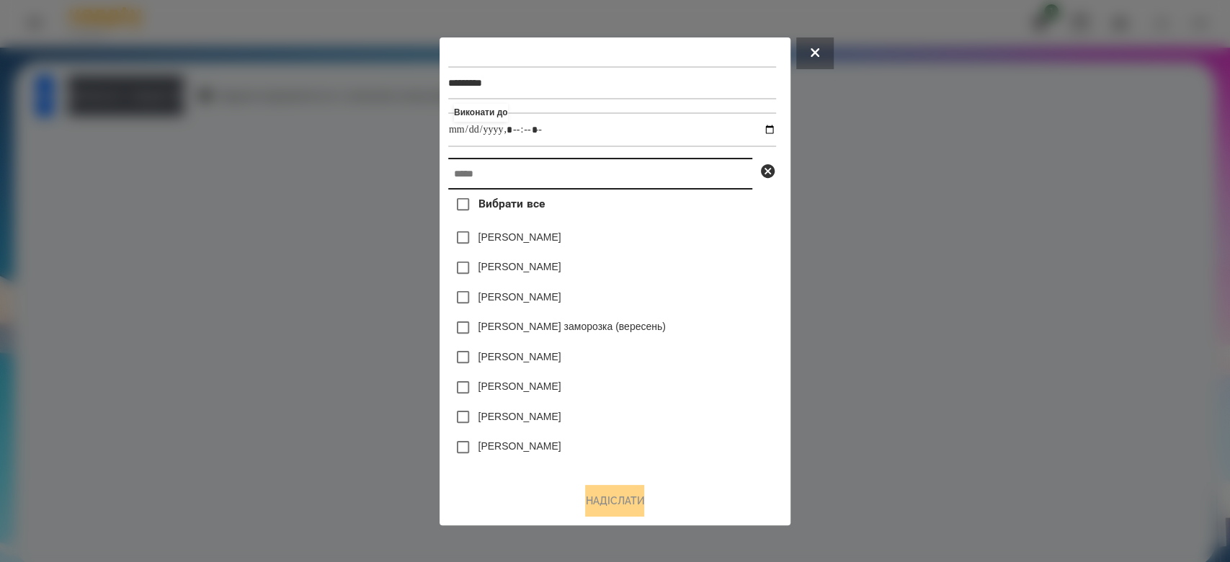
click at [666, 174] on input "text" at bounding box center [600, 174] width 304 height 32
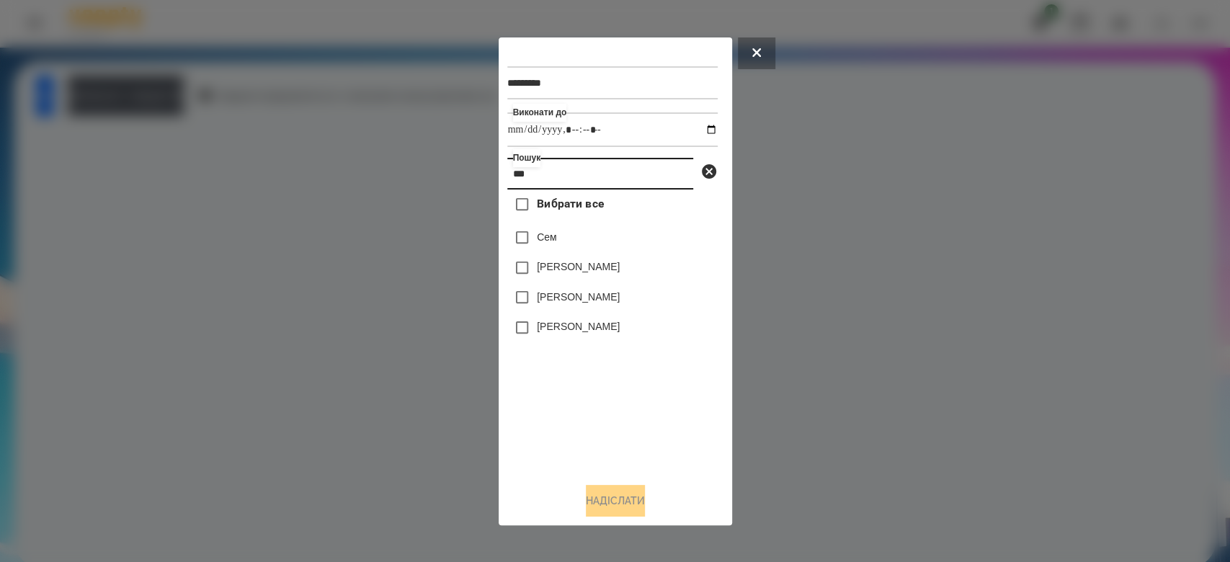
type input "***"
click at [620, 493] on button "Надіслати" at bounding box center [615, 501] width 59 height 32
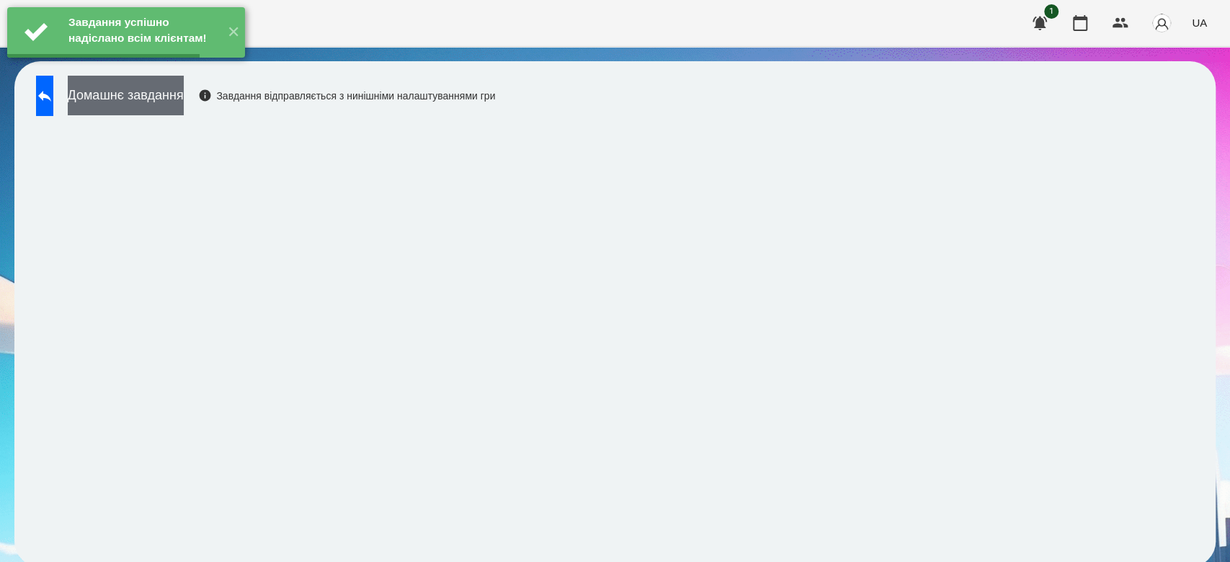
click at [179, 92] on button "Домашнє завдання" at bounding box center [126, 96] width 116 height 40
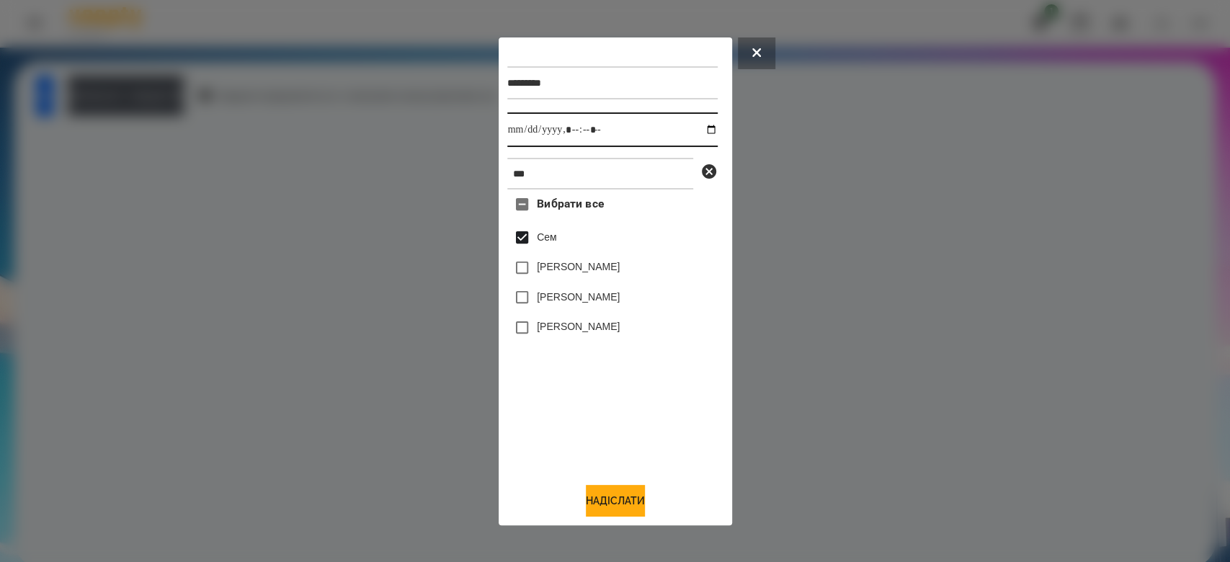
drag, startPoint x: 699, startPoint y: 127, endPoint x: 693, endPoint y: 141, distance: 15.8
click at [698, 128] on input "datetime-local" at bounding box center [612, 129] width 210 height 35
type input "**********"
click at [616, 501] on button "Надіслати" at bounding box center [615, 501] width 59 height 32
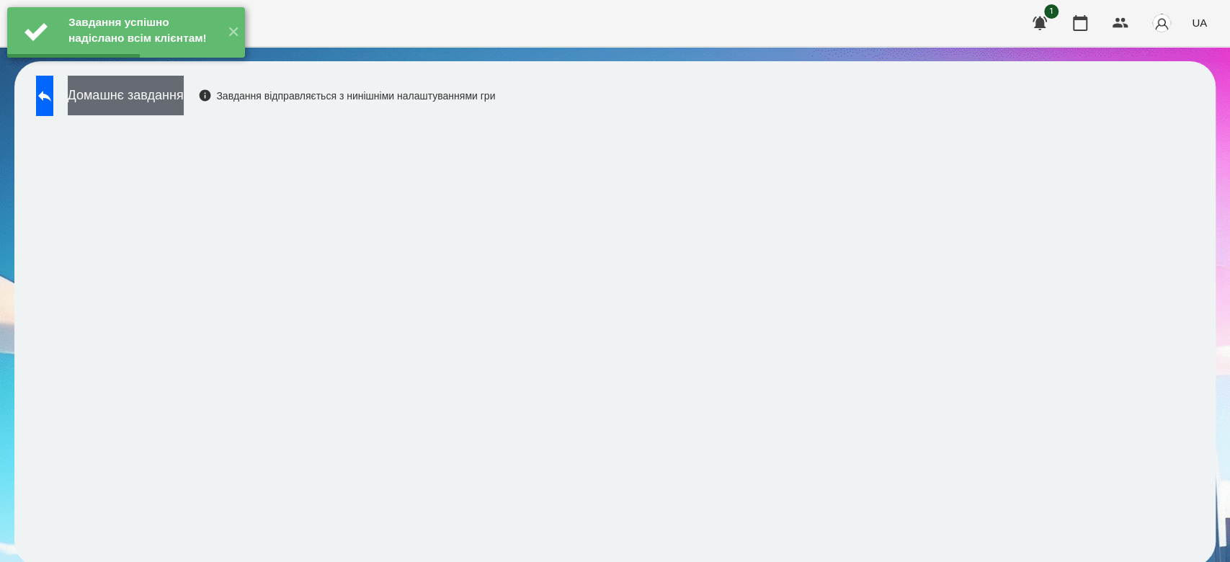
click at [184, 109] on button "Домашнє завдання" at bounding box center [126, 96] width 116 height 40
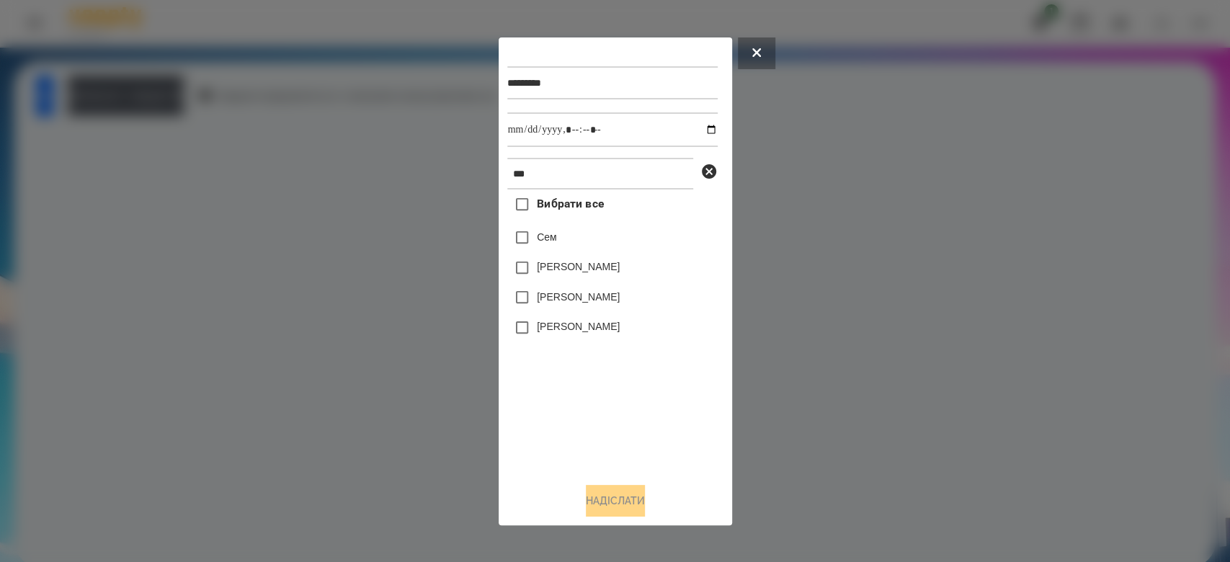
click at [546, 240] on label "Сем" at bounding box center [547, 237] width 20 height 14
click at [703, 128] on input "datetime-local" at bounding box center [612, 129] width 210 height 35
type input "**********"
click at [602, 503] on button "Надіслати" at bounding box center [615, 501] width 59 height 32
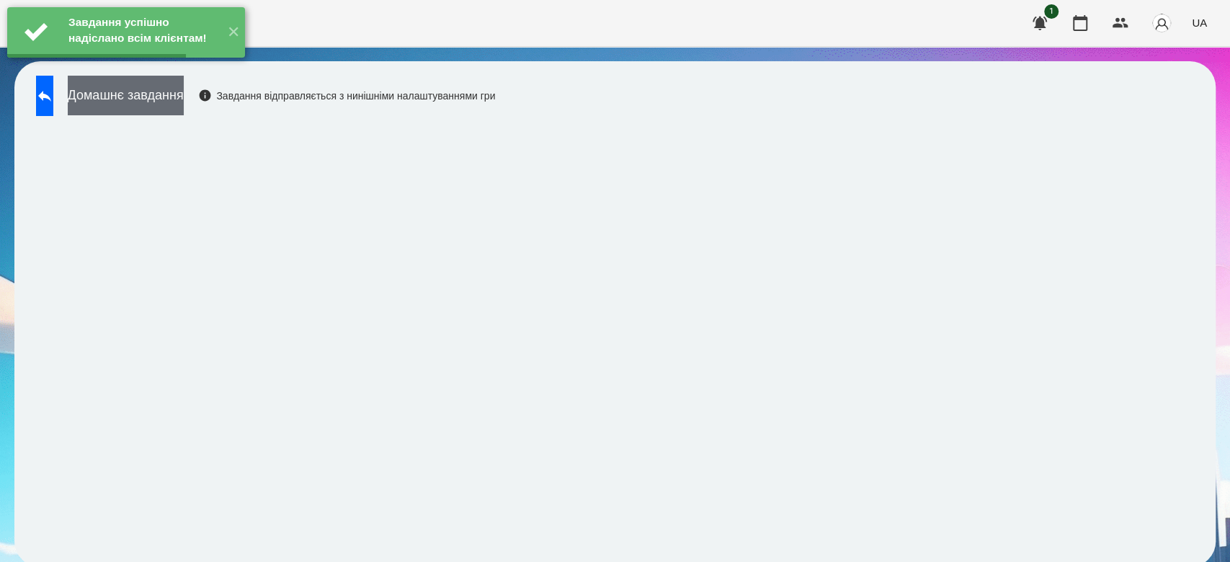
click at [171, 102] on button "Домашнє завдання" at bounding box center [126, 96] width 116 height 40
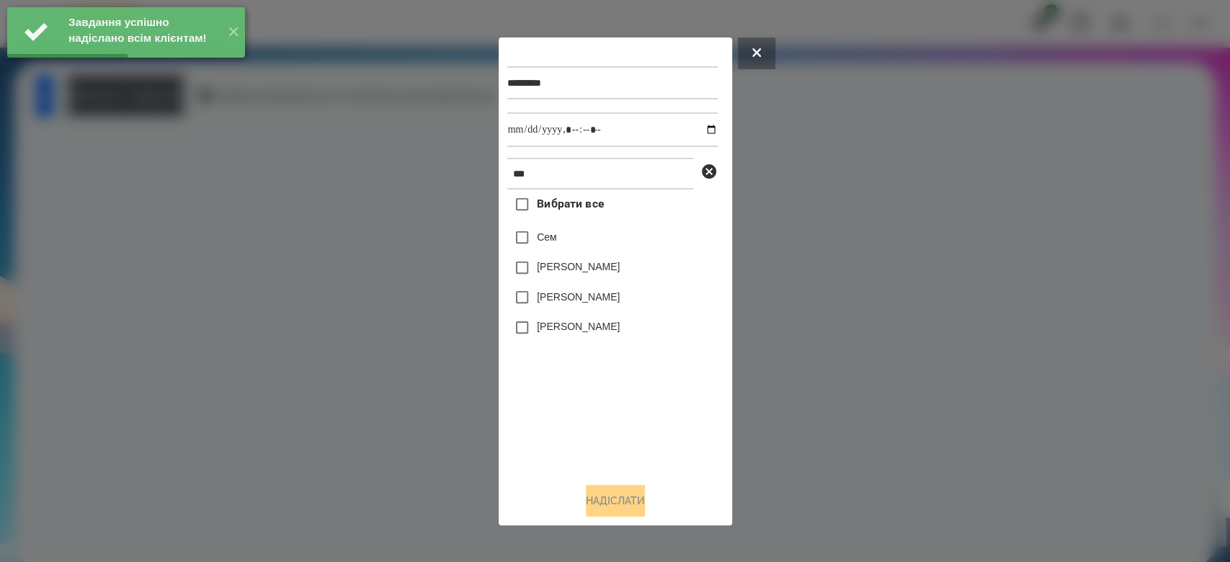
click at [551, 239] on label "Сем" at bounding box center [547, 237] width 20 height 14
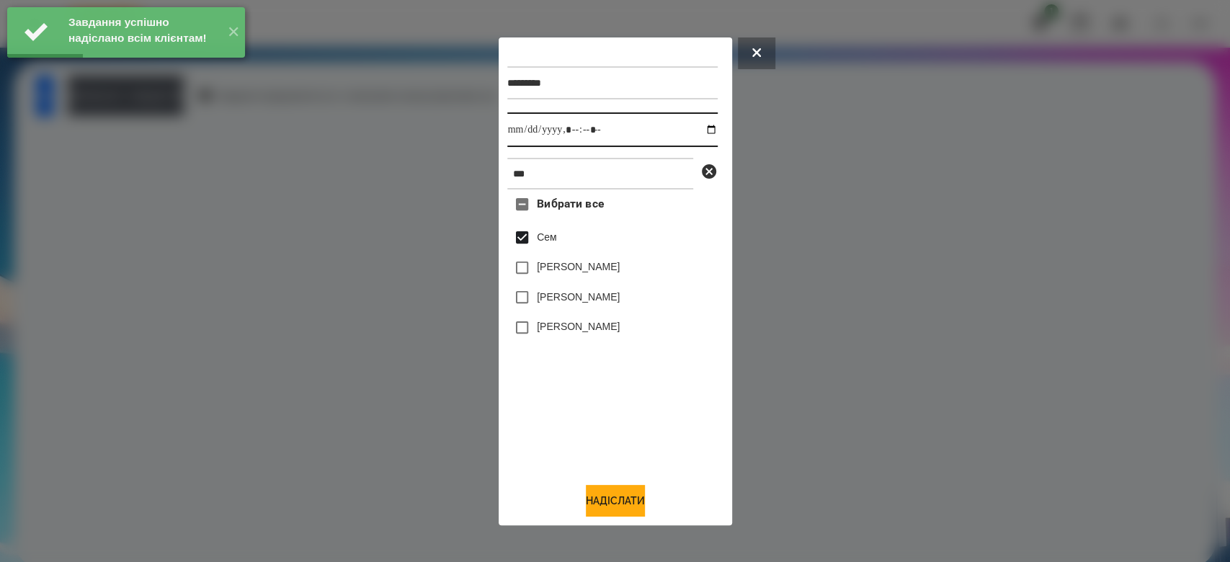
click at [698, 130] on input "datetime-local" at bounding box center [612, 129] width 210 height 35
type input "**********"
click at [644, 499] on button "Надіслати" at bounding box center [615, 501] width 59 height 32
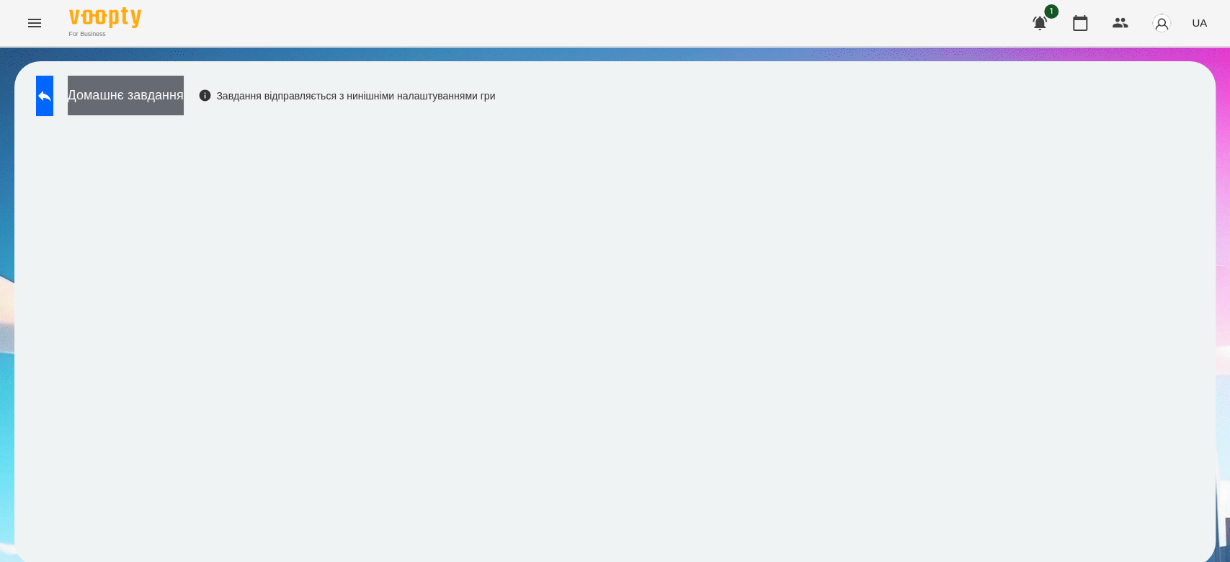
click at [184, 89] on button "Домашнє завдання" at bounding box center [126, 96] width 116 height 40
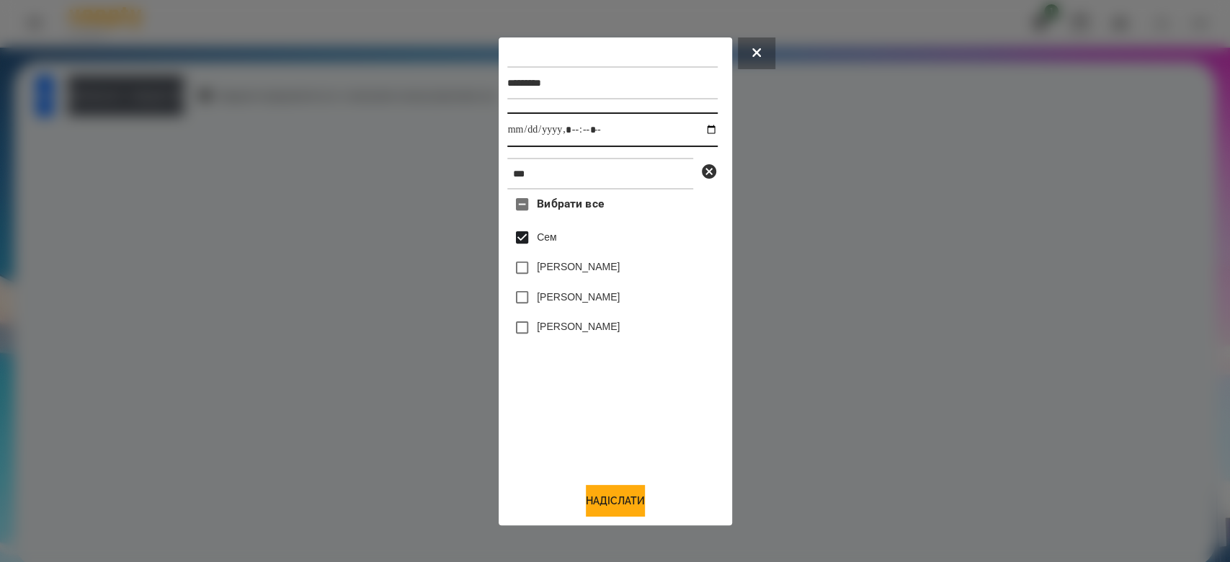
drag, startPoint x: 699, startPoint y: 134, endPoint x: 691, endPoint y: 137, distance: 8.4
click at [697, 133] on input "datetime-local" at bounding box center [612, 129] width 210 height 35
type input "**********"
click at [616, 501] on button "Надіслати" at bounding box center [615, 501] width 59 height 32
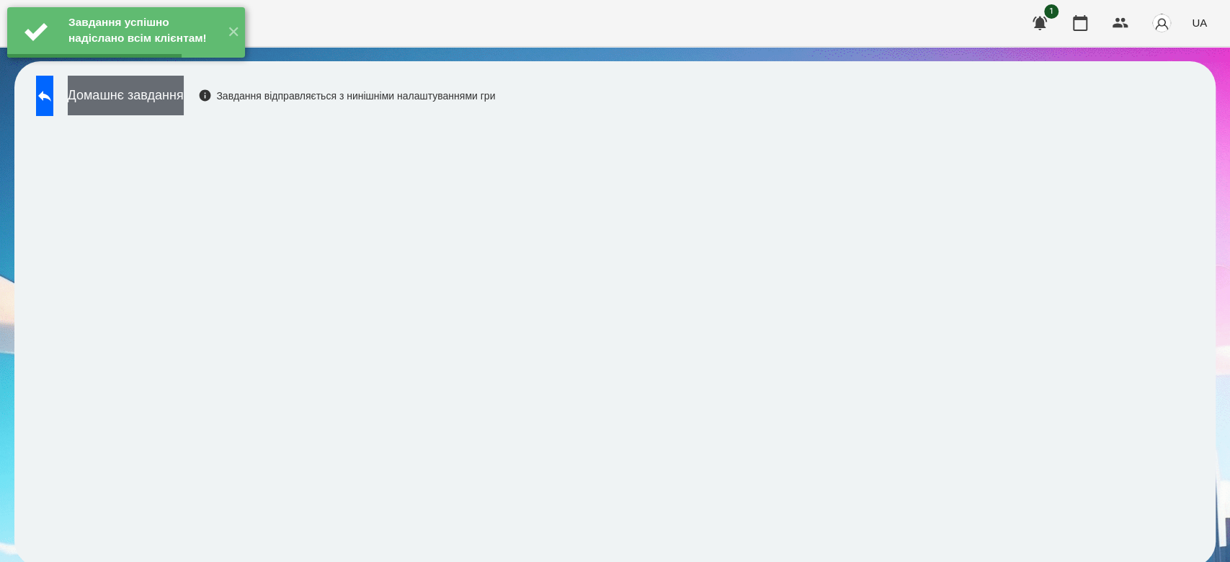
click at [184, 99] on button "Домашнє завдання" at bounding box center [126, 96] width 116 height 40
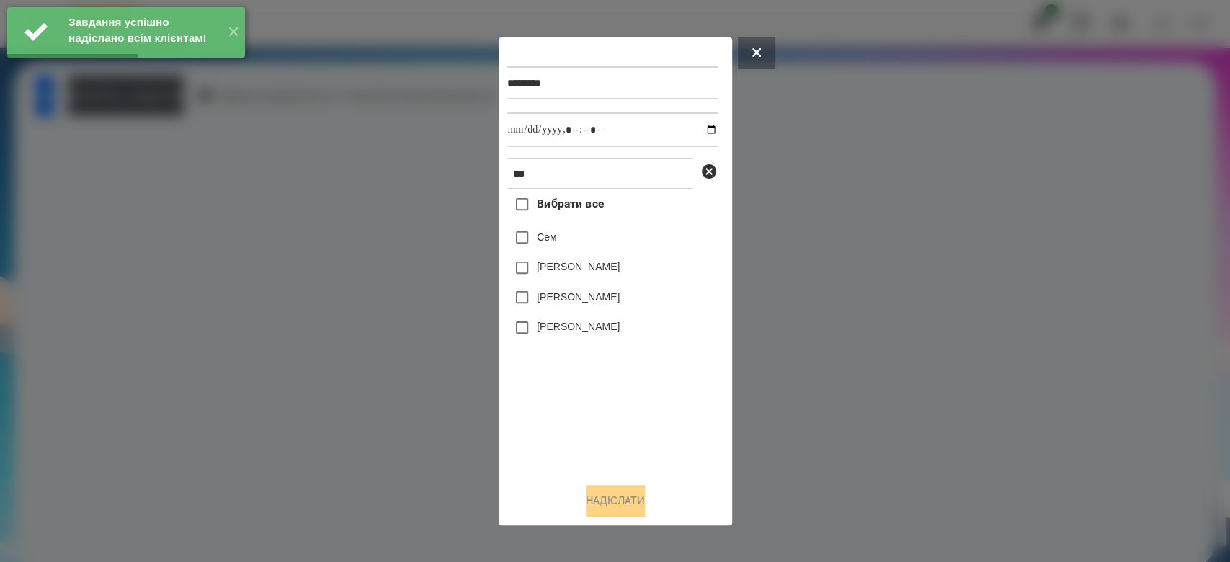
click at [540, 241] on label "Сем" at bounding box center [547, 237] width 20 height 14
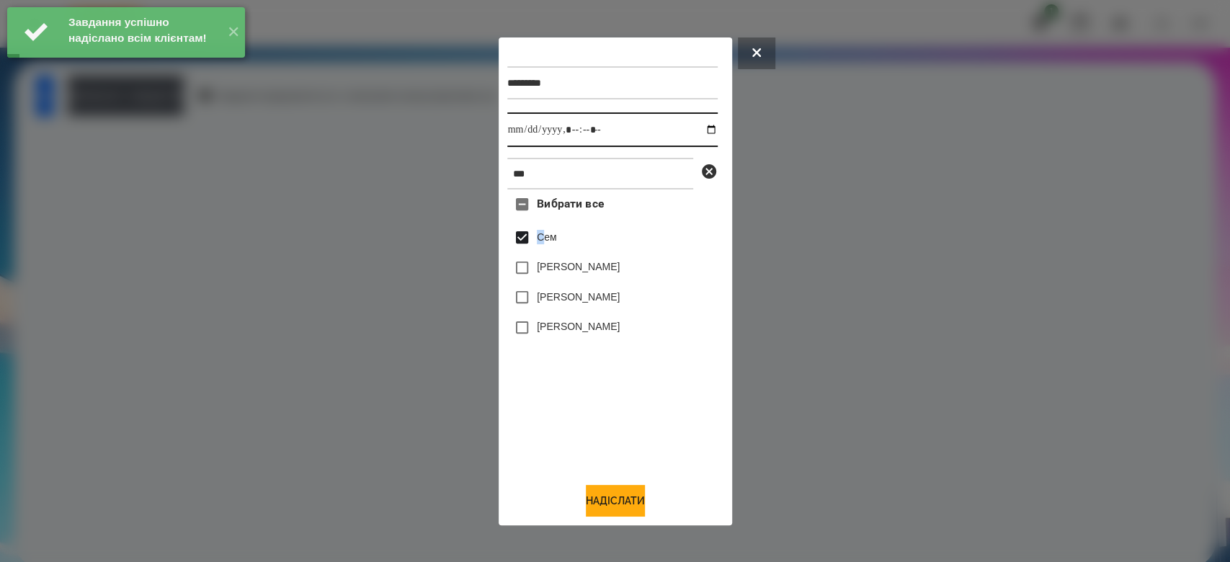
click at [698, 130] on input "datetime-local" at bounding box center [612, 129] width 210 height 35
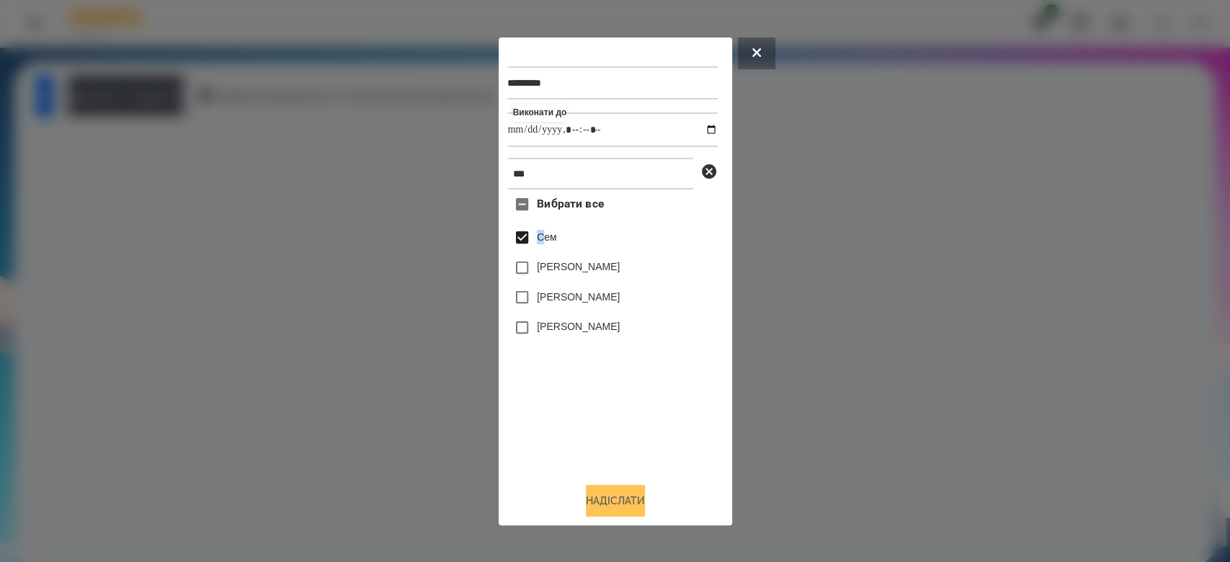
type input "**********"
click at [626, 497] on button "Надіслати" at bounding box center [615, 501] width 59 height 32
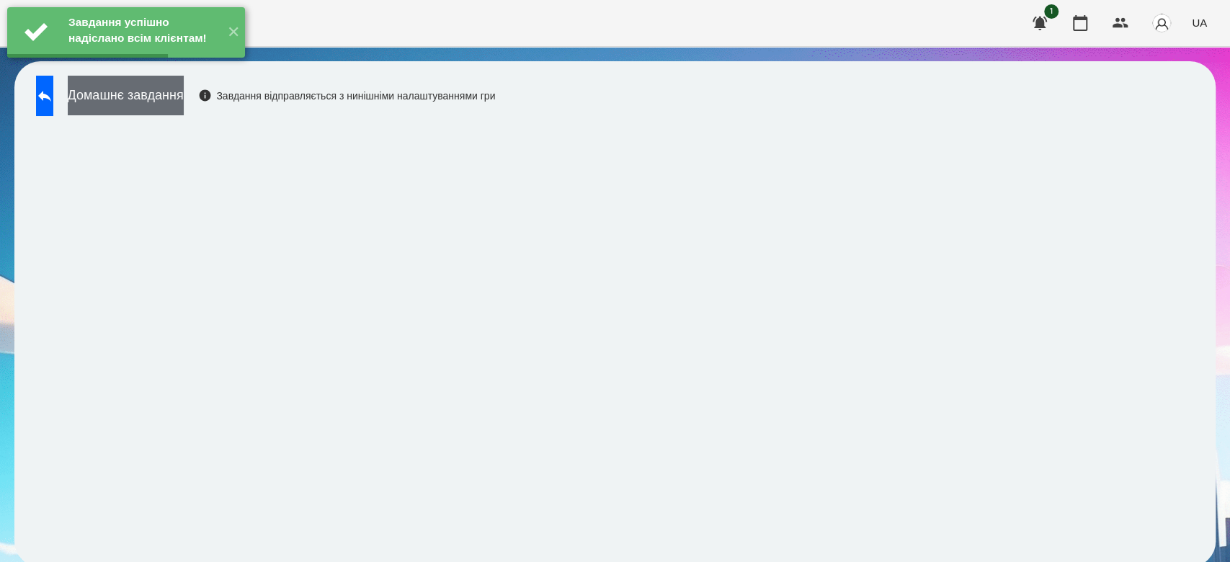
click at [173, 99] on button "Домашнє завдання" at bounding box center [126, 96] width 116 height 40
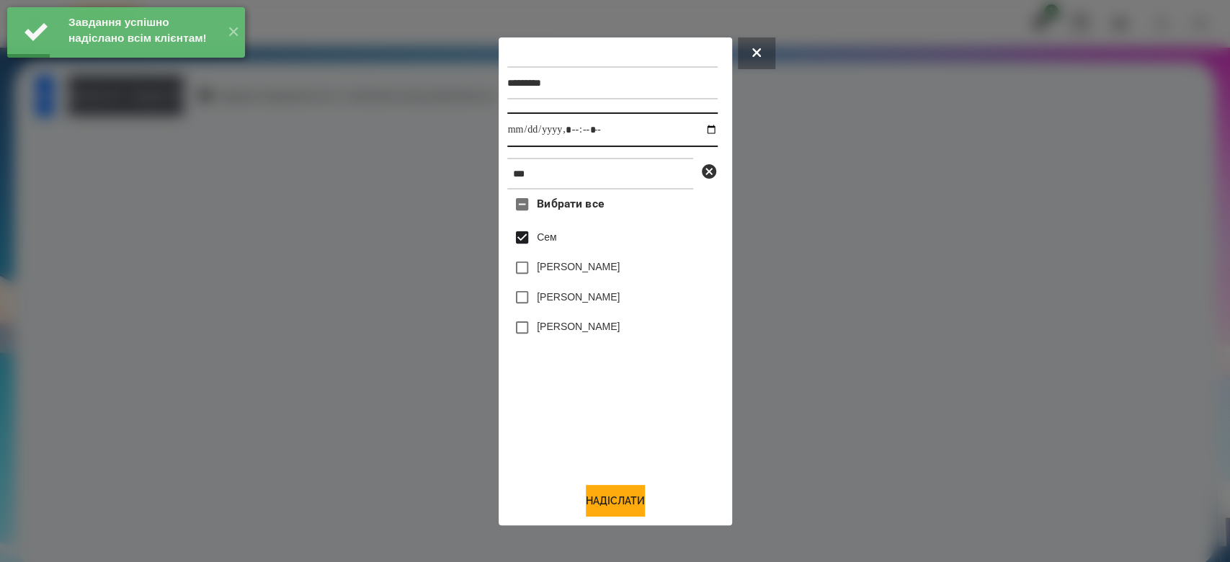
drag, startPoint x: 698, startPoint y: 130, endPoint x: 619, endPoint y: 144, distance: 79.9
click at [698, 130] on input "datetime-local" at bounding box center [612, 129] width 210 height 35
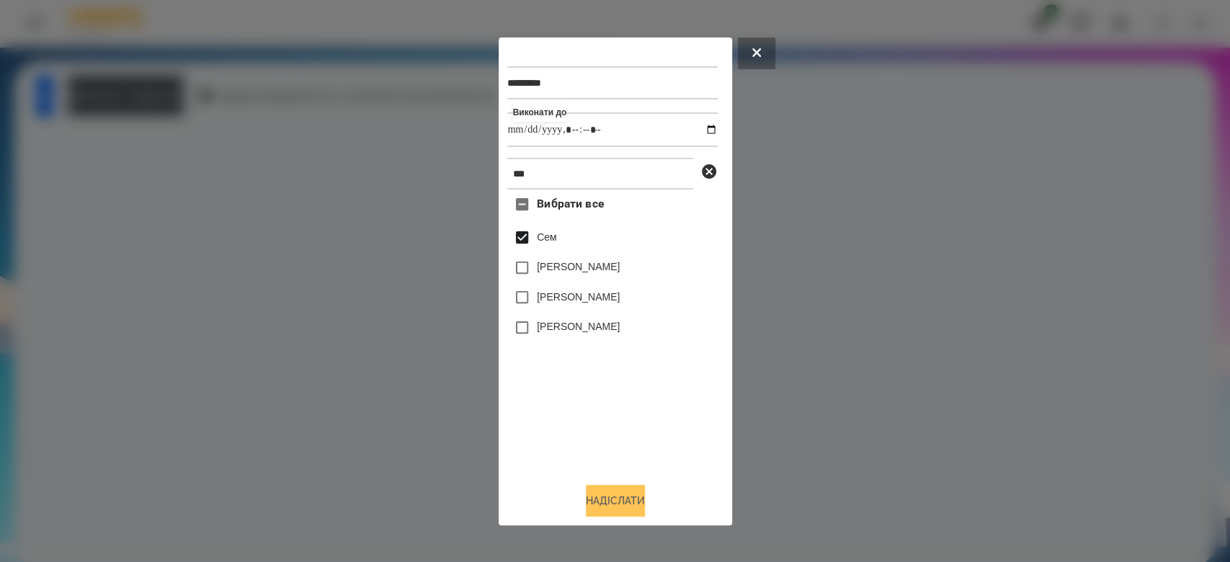
type input "**********"
click at [639, 499] on button "Надіслати" at bounding box center [615, 501] width 59 height 32
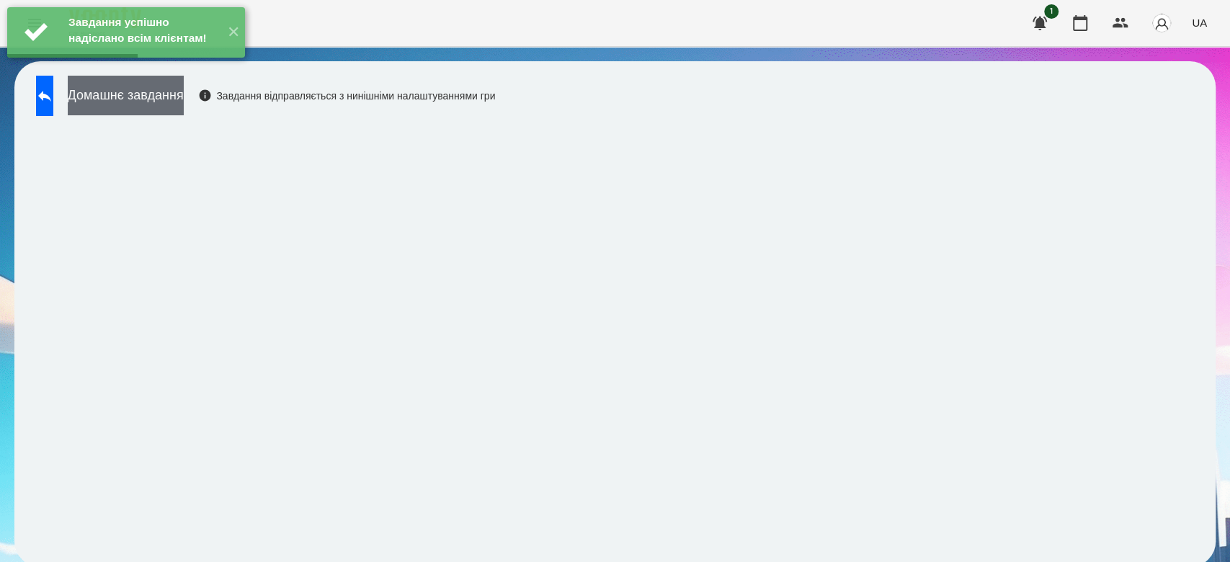
click at [184, 107] on button "Домашнє завдання" at bounding box center [126, 96] width 116 height 40
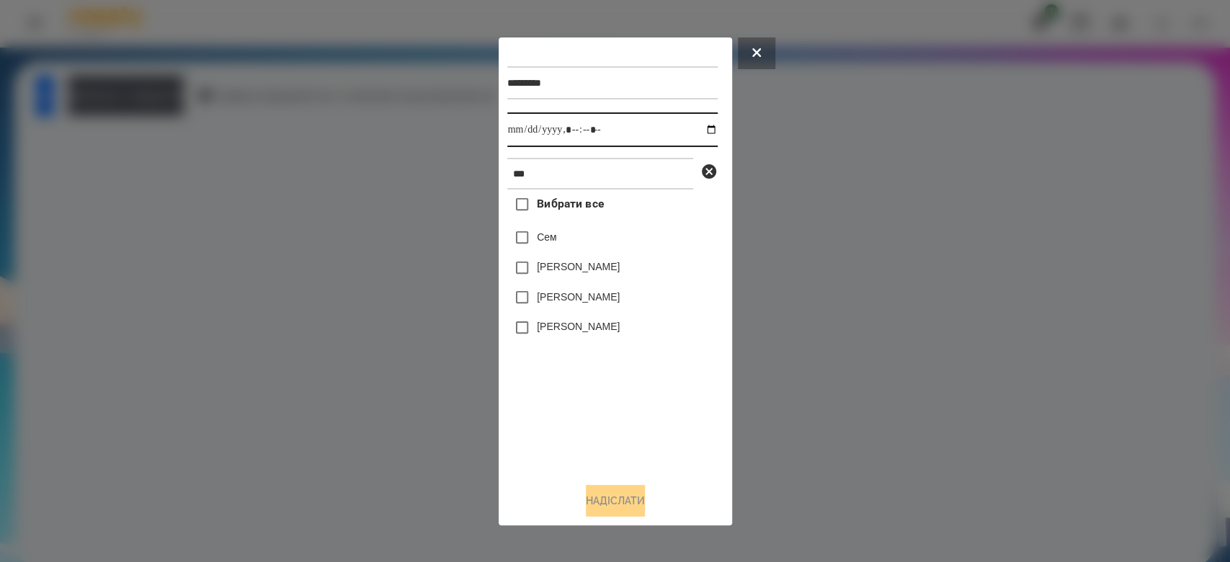
drag, startPoint x: 701, startPoint y: 127, endPoint x: 684, endPoint y: 136, distance: 19.3
click at [700, 127] on input "datetime-local" at bounding box center [612, 129] width 210 height 35
type input "**********"
click at [576, 368] on div "Вибрати все [PERSON_NAME] [PERSON_NAME] [PERSON_NAME]" at bounding box center [612, 330] width 210 height 281
click at [705, 174] on icon at bounding box center [709, 171] width 17 height 17
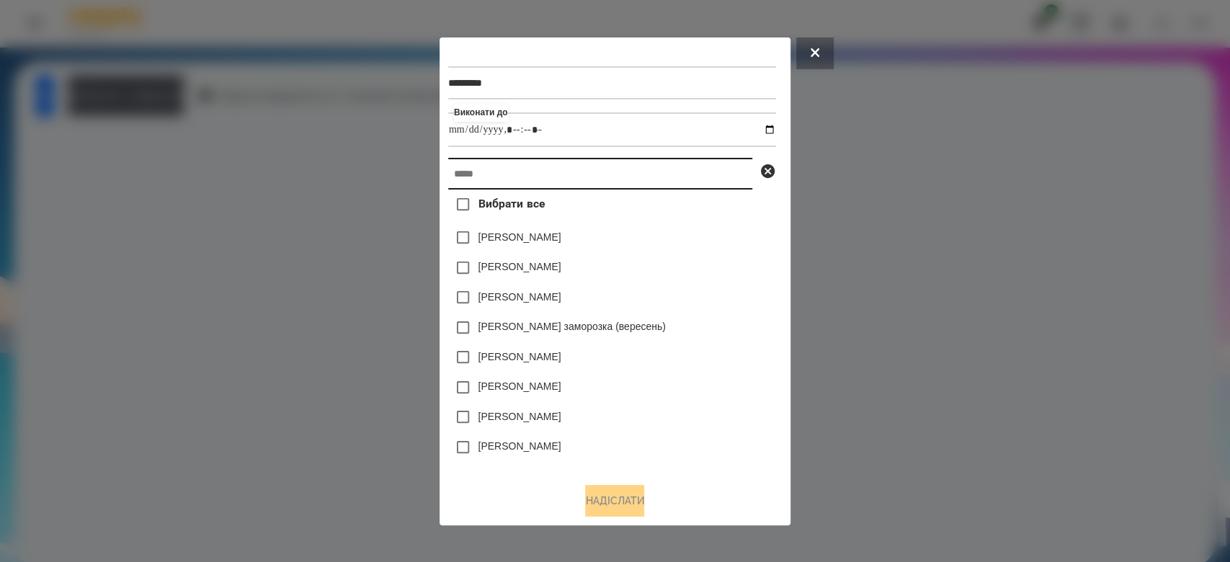
click at [653, 174] on input "text" at bounding box center [600, 174] width 304 height 32
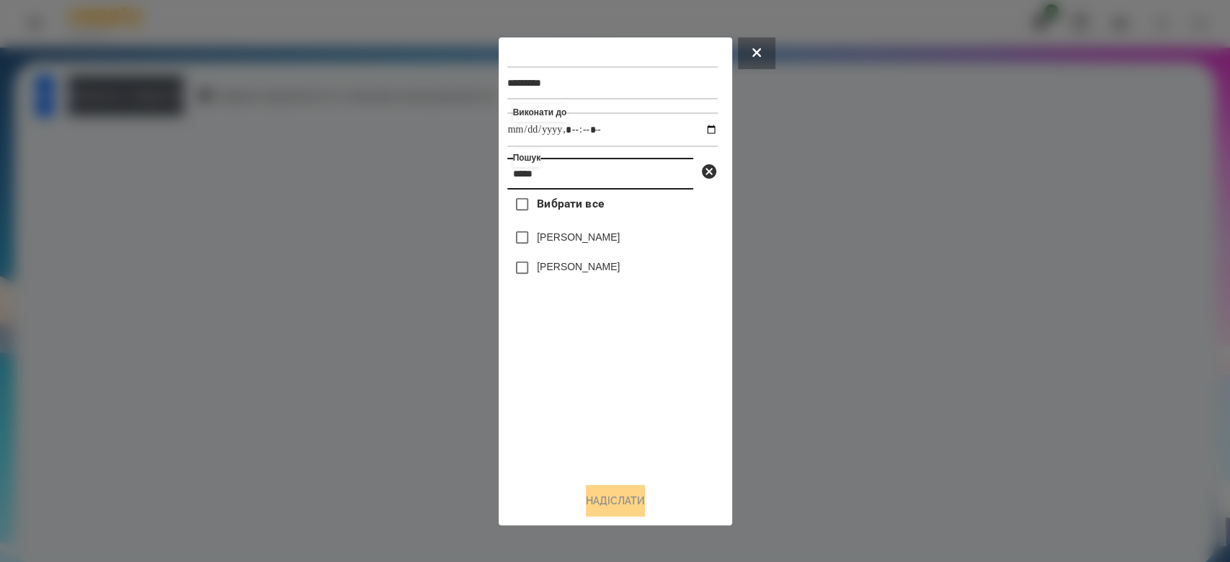
type input "*****"
click at [590, 268] on label "[PERSON_NAME]" at bounding box center [578, 266] width 83 height 14
click at [636, 504] on button "Надіслати" at bounding box center [615, 501] width 59 height 32
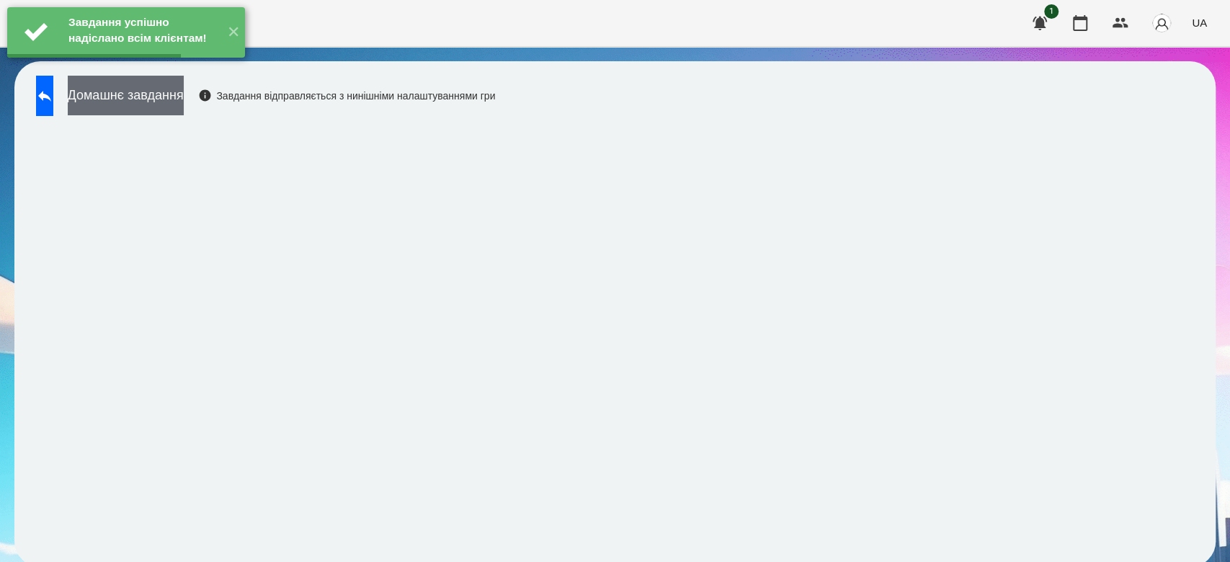
click at [184, 98] on button "Домашнє завдання" at bounding box center [126, 96] width 116 height 40
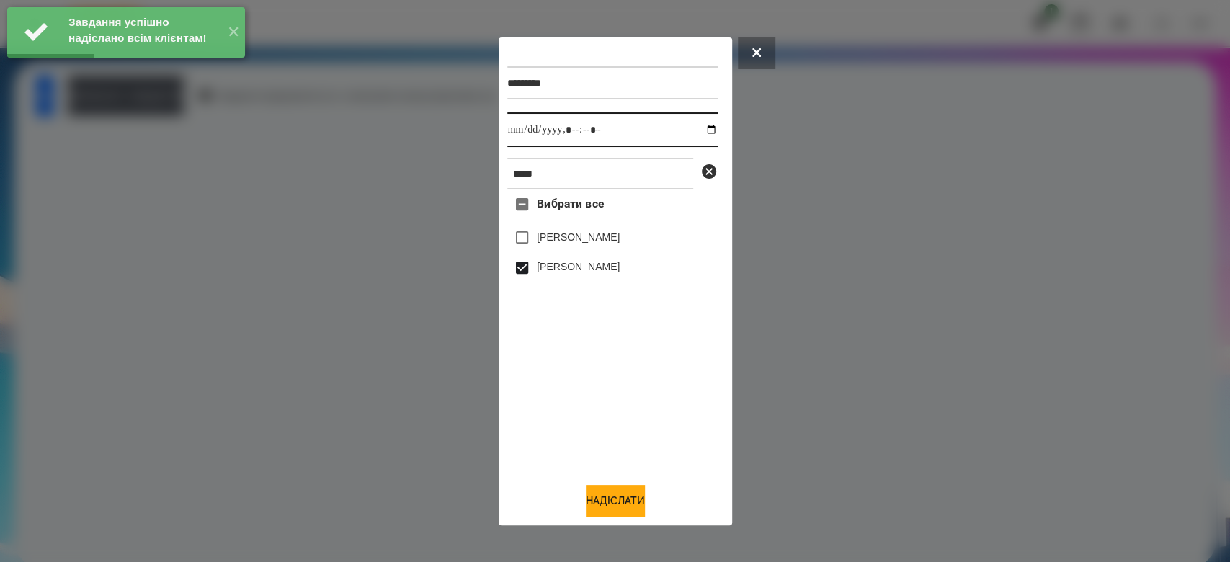
click at [696, 126] on input "datetime-local" at bounding box center [612, 129] width 210 height 35
type input "**********"
click at [619, 502] on button "Надіслати" at bounding box center [615, 501] width 59 height 32
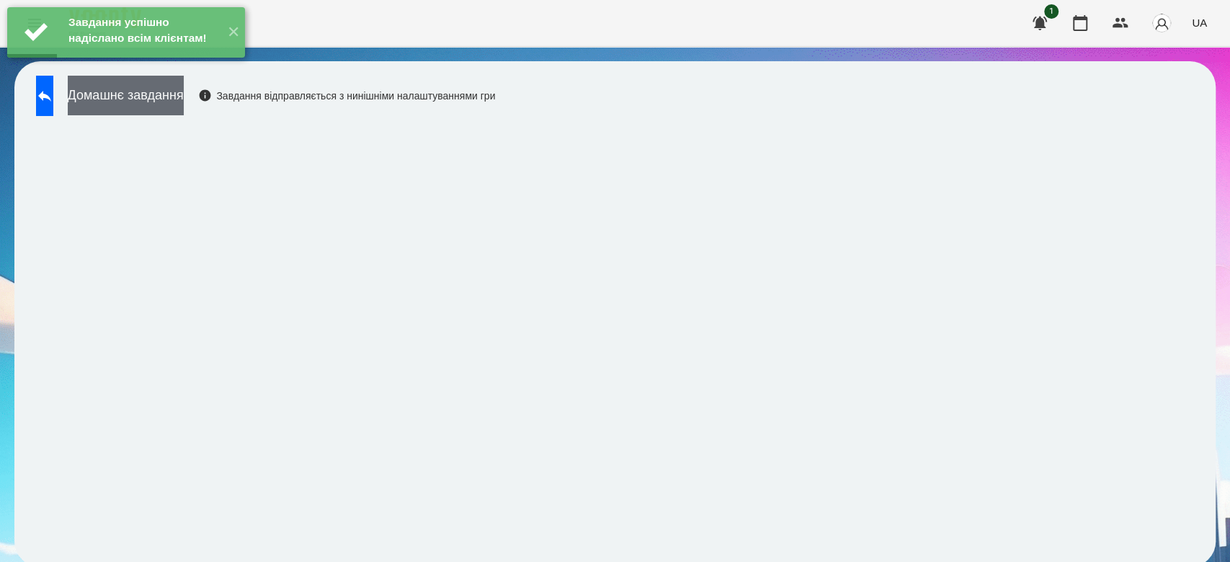
click at [180, 101] on button "Домашнє завдання" at bounding box center [126, 96] width 116 height 40
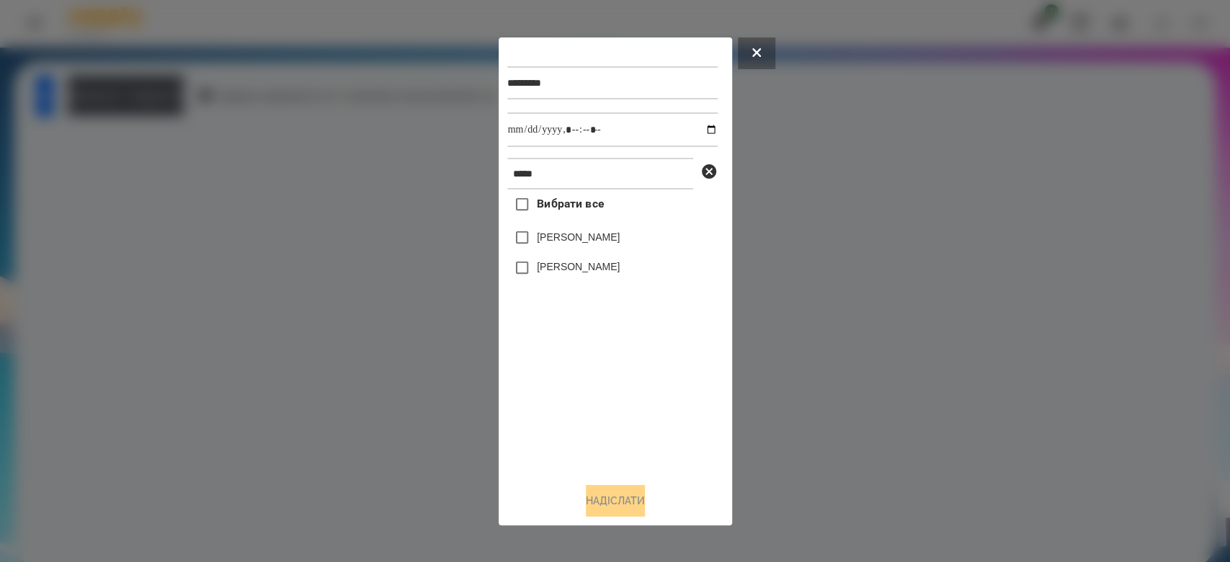
click at [543, 272] on label "[PERSON_NAME]" at bounding box center [578, 266] width 83 height 14
click at [710, 169] on icon at bounding box center [709, 171] width 14 height 14
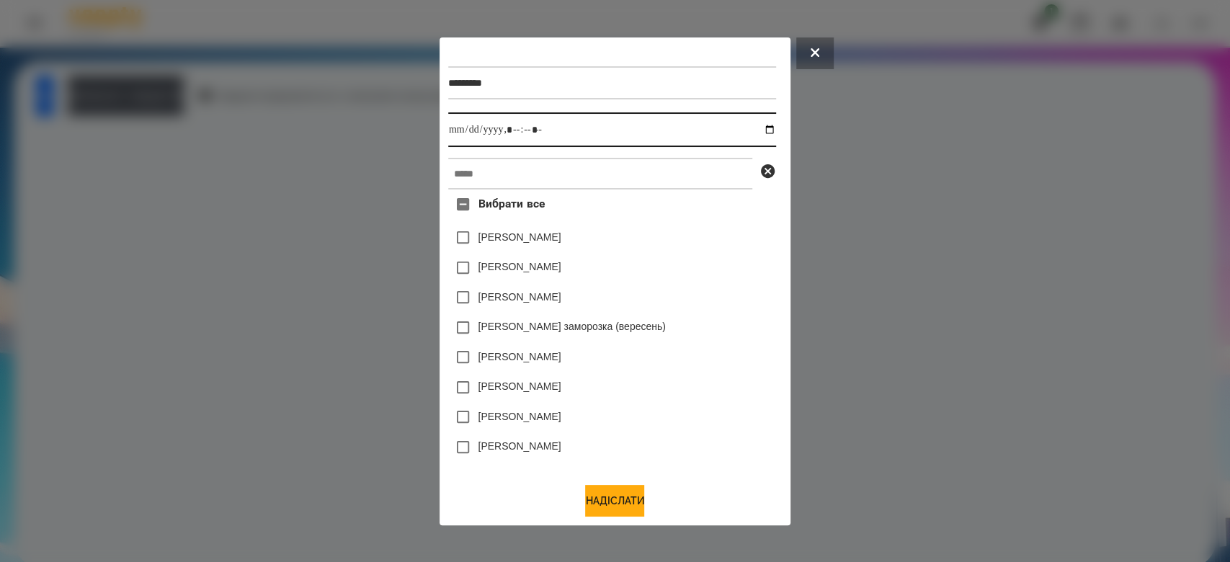
click at [773, 128] on input "datetime-local" at bounding box center [612, 129] width 328 height 35
type input "**********"
click at [720, 401] on div "[PERSON_NAME]" at bounding box center [612, 388] width 328 height 30
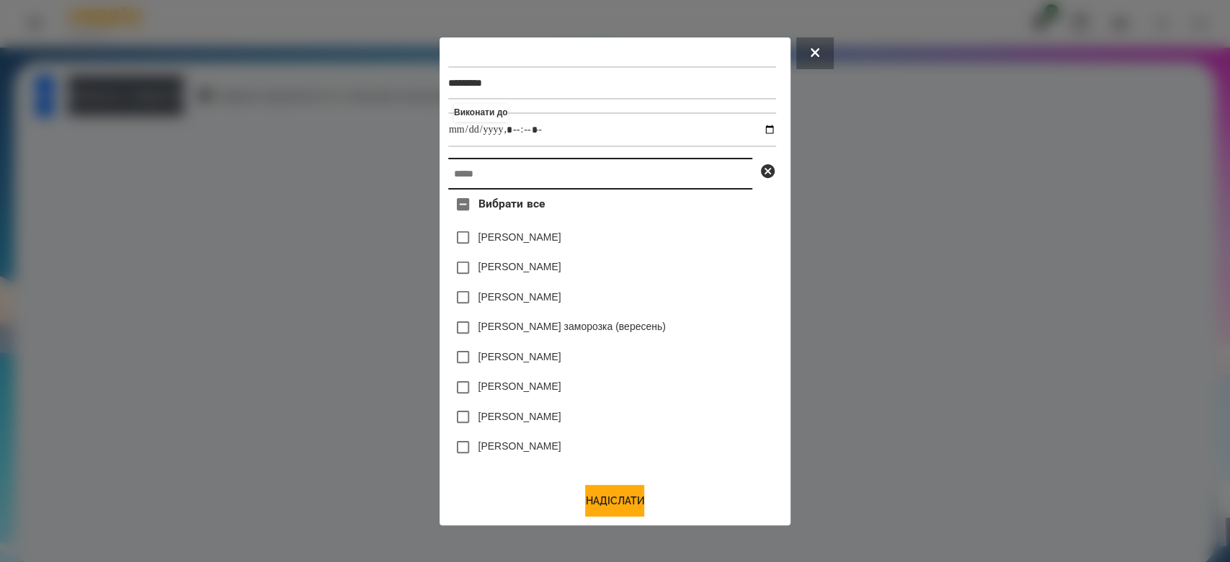
click at [525, 179] on input "text" at bounding box center [600, 174] width 304 height 32
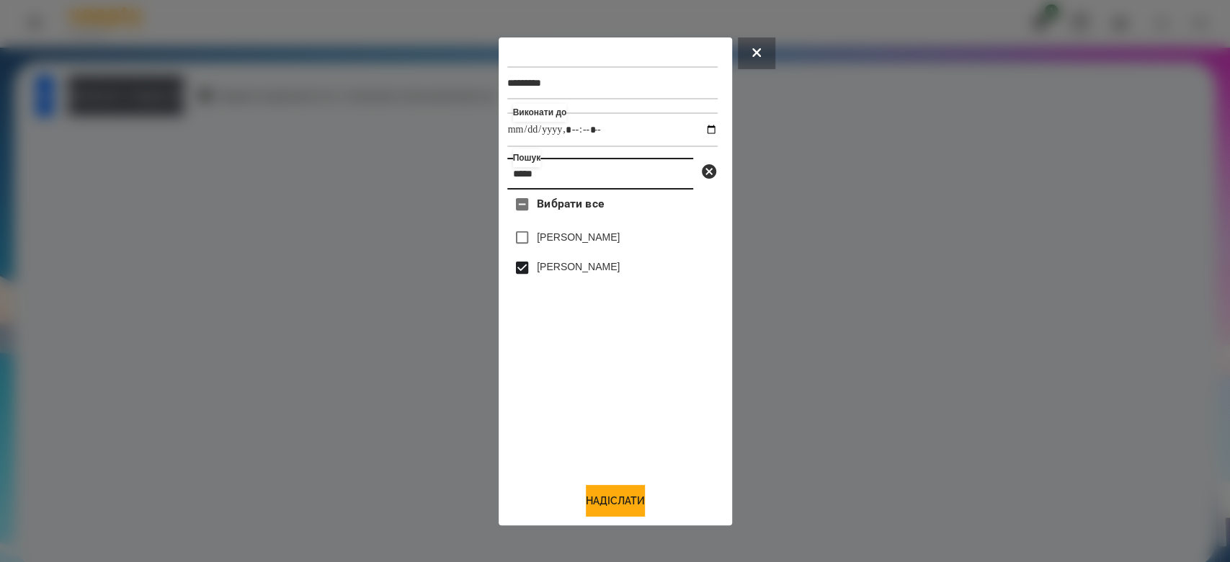
type input "*****"
click at [696, 125] on input "datetime-local" at bounding box center [612, 129] width 210 height 35
type input "**********"
click at [652, 394] on div "Вибрати все [PERSON_NAME] [PERSON_NAME]" at bounding box center [612, 330] width 210 height 281
click at [609, 497] on button "Надіслати" at bounding box center [615, 501] width 59 height 32
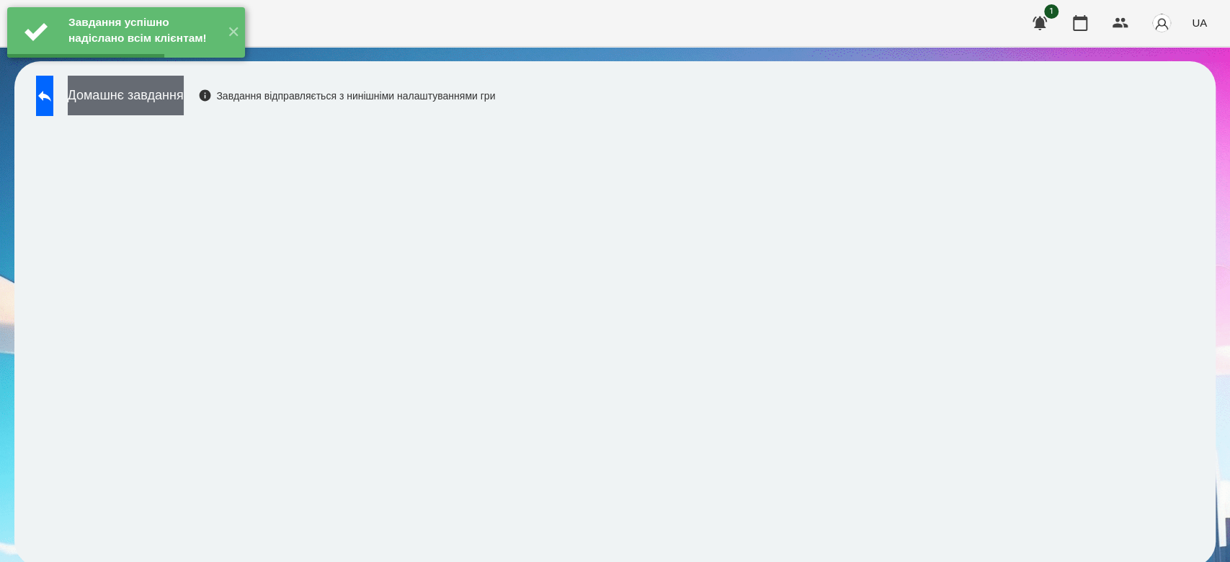
click at [179, 92] on button "Домашнє завдання" at bounding box center [126, 96] width 116 height 40
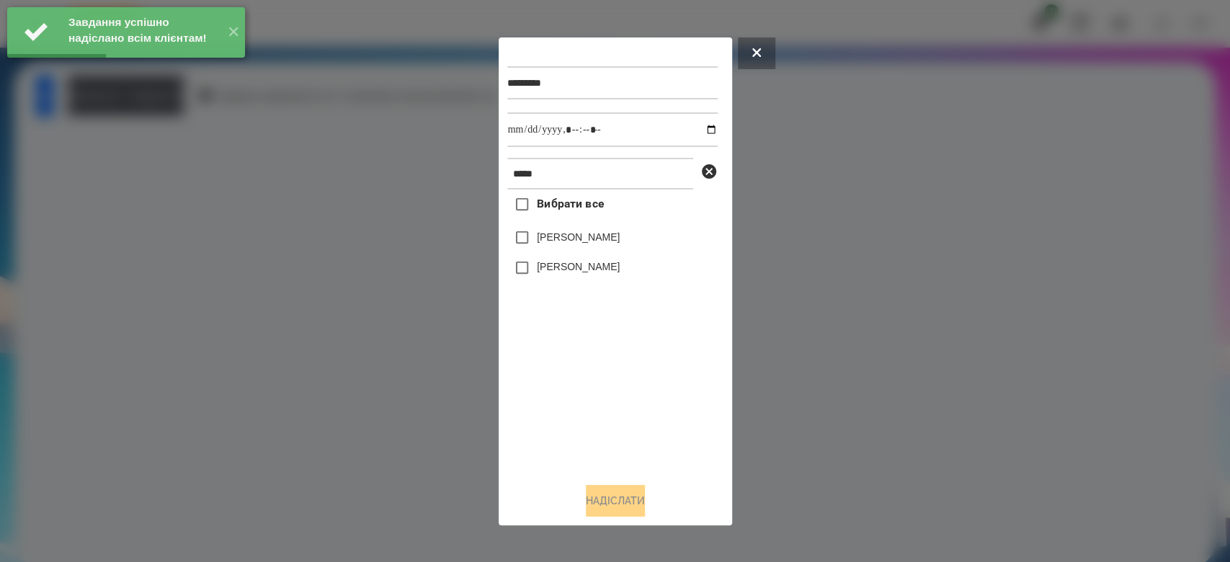
click at [593, 267] on label "[PERSON_NAME]" at bounding box center [578, 266] width 83 height 14
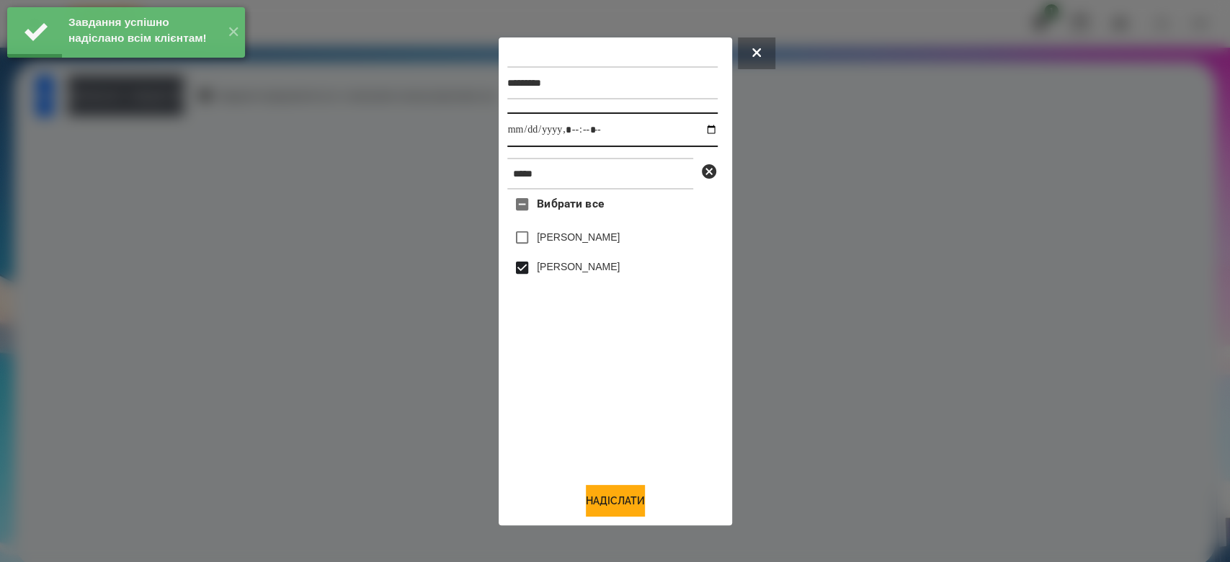
click at [703, 126] on input "datetime-local" at bounding box center [612, 129] width 210 height 35
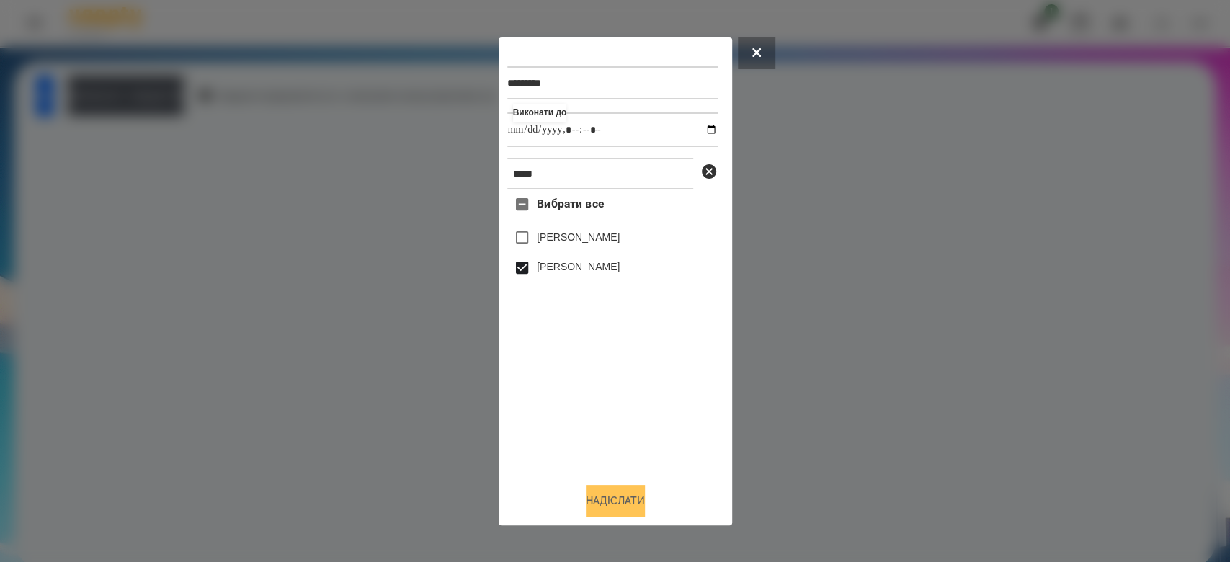
type input "**********"
click at [623, 496] on button "Надіслати" at bounding box center [615, 501] width 59 height 32
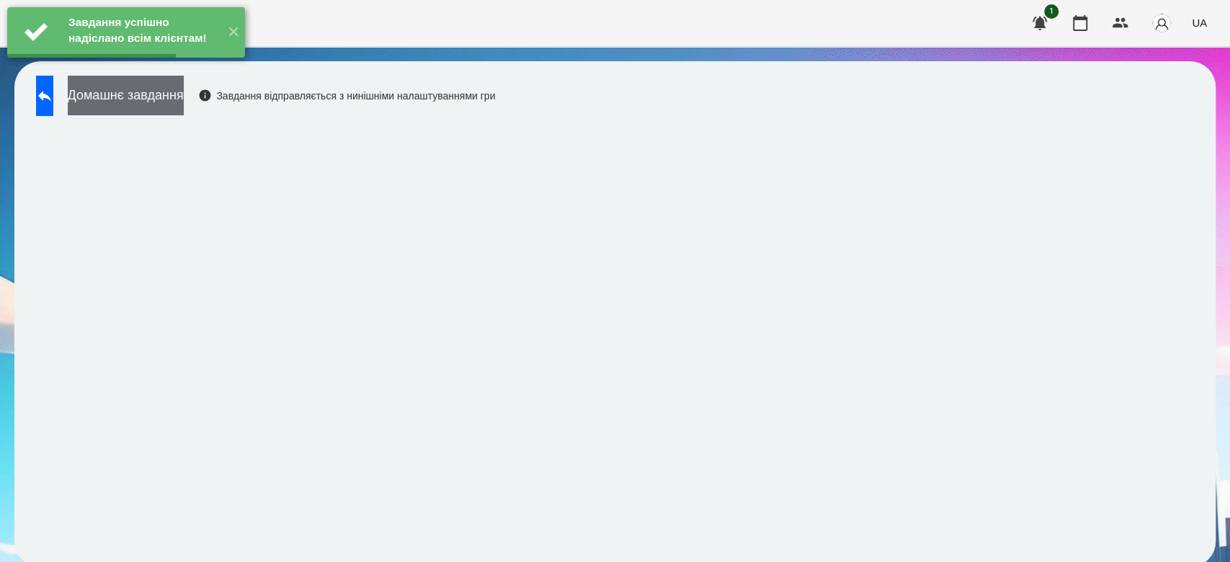
click at [184, 103] on button "Домашнє завдання" at bounding box center [126, 96] width 116 height 40
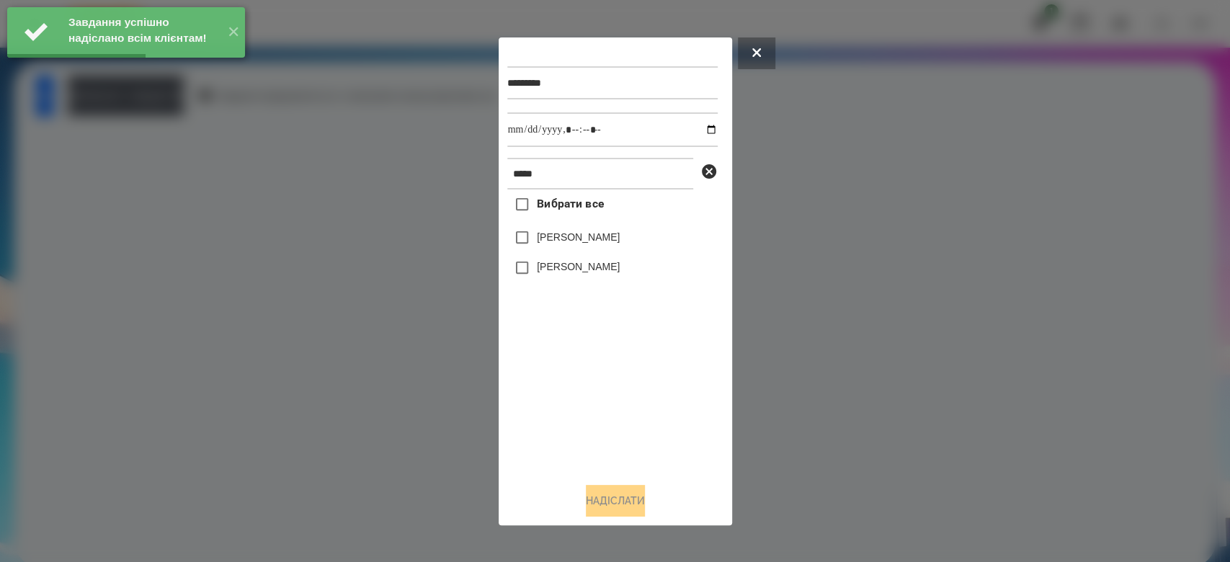
click at [549, 270] on label "[PERSON_NAME]" at bounding box center [578, 266] width 83 height 14
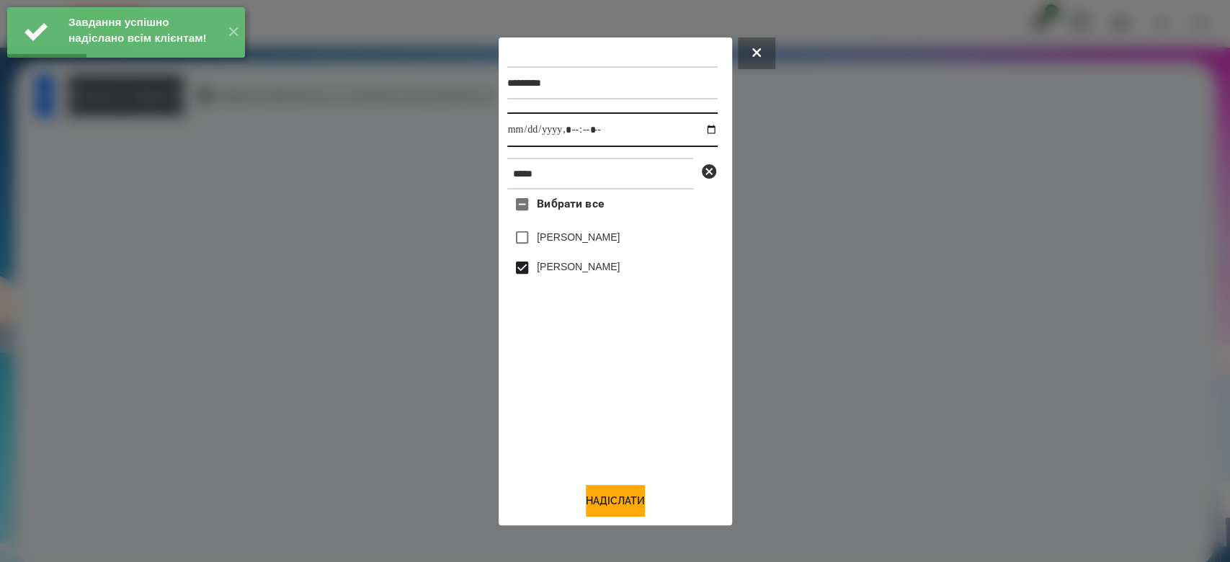
click at [694, 130] on input "datetime-local" at bounding box center [612, 129] width 210 height 35
type input "**********"
click at [623, 499] on button "Надіслати" at bounding box center [615, 501] width 59 height 32
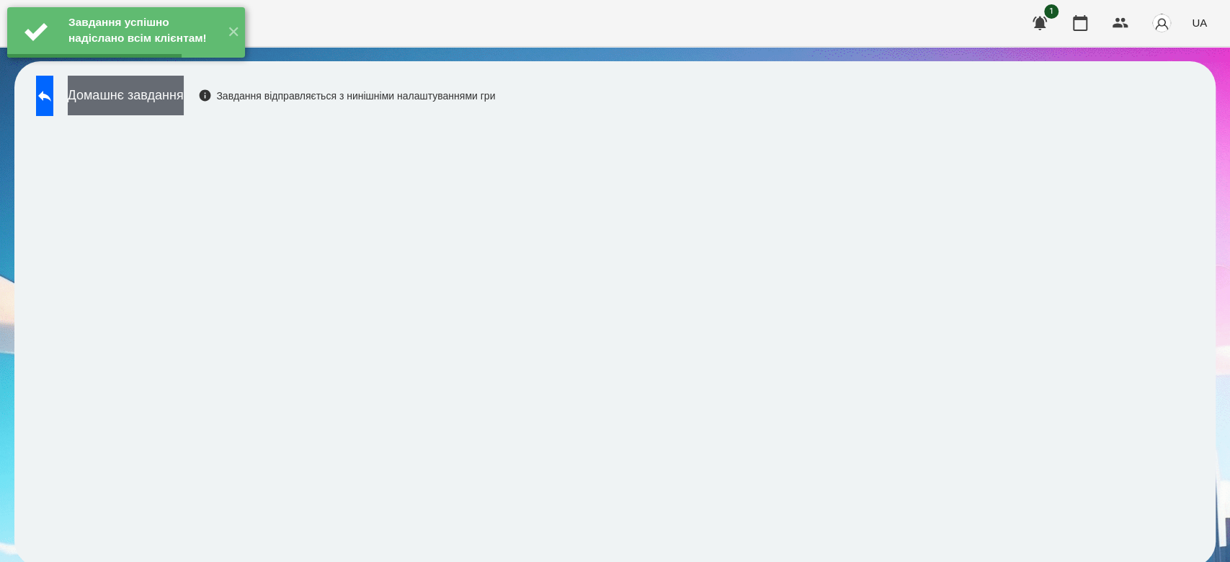
click at [184, 102] on button "Домашнє завдання" at bounding box center [126, 96] width 116 height 40
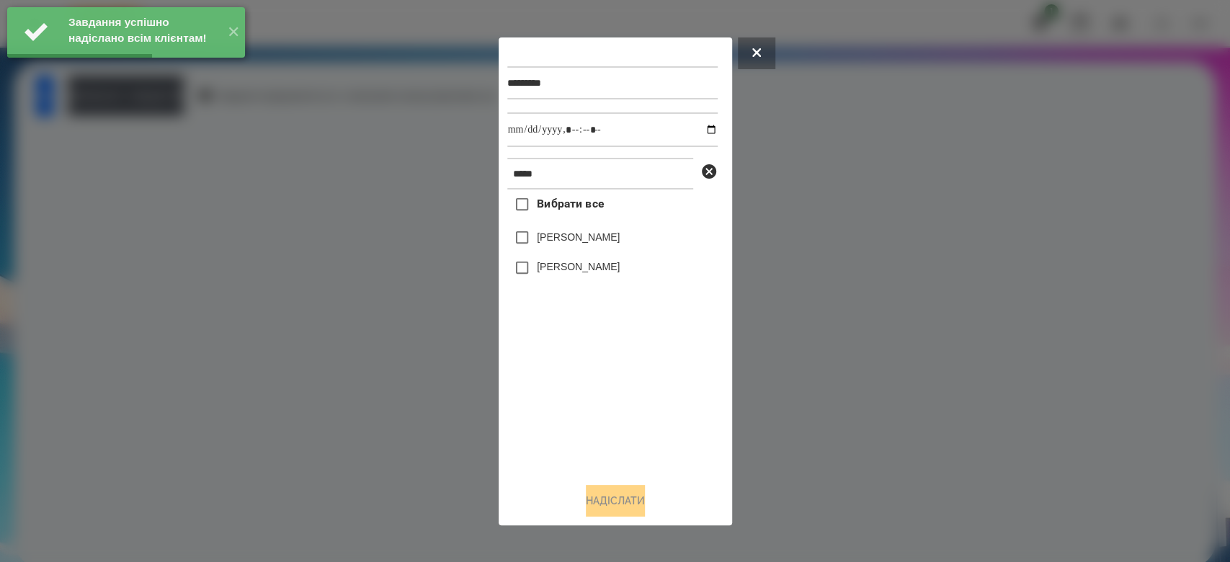
click at [588, 269] on label "[PERSON_NAME]" at bounding box center [578, 266] width 83 height 14
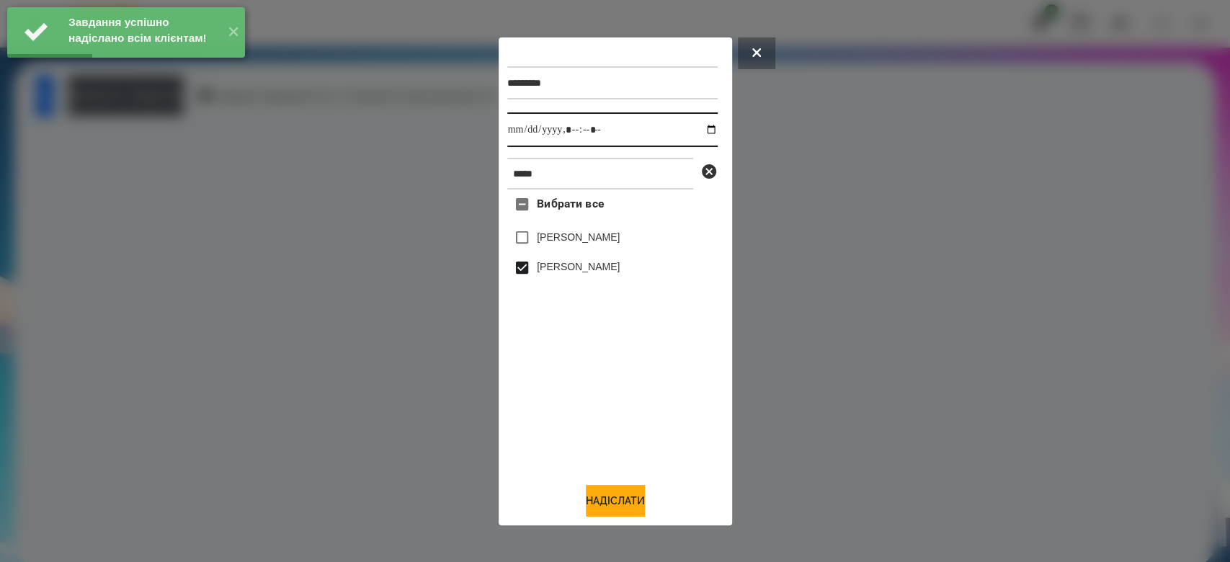
click at [692, 128] on input "datetime-local" at bounding box center [612, 129] width 210 height 35
type input "**********"
click at [621, 502] on button "Надіслати" at bounding box center [615, 501] width 59 height 32
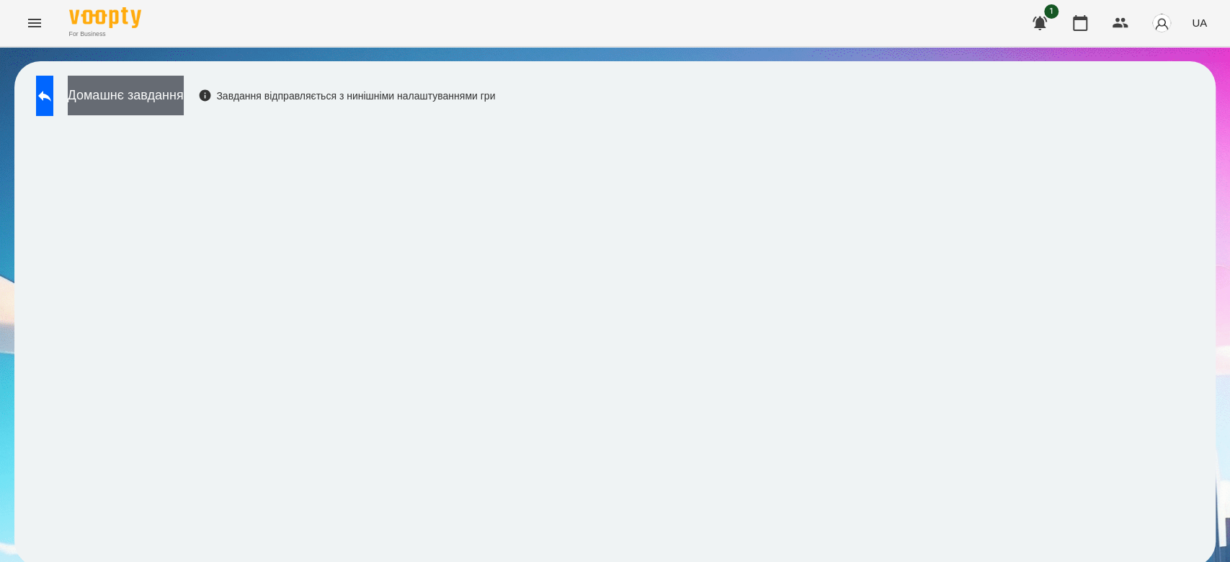
click at [161, 84] on button "Домашнє завдання" at bounding box center [126, 96] width 116 height 40
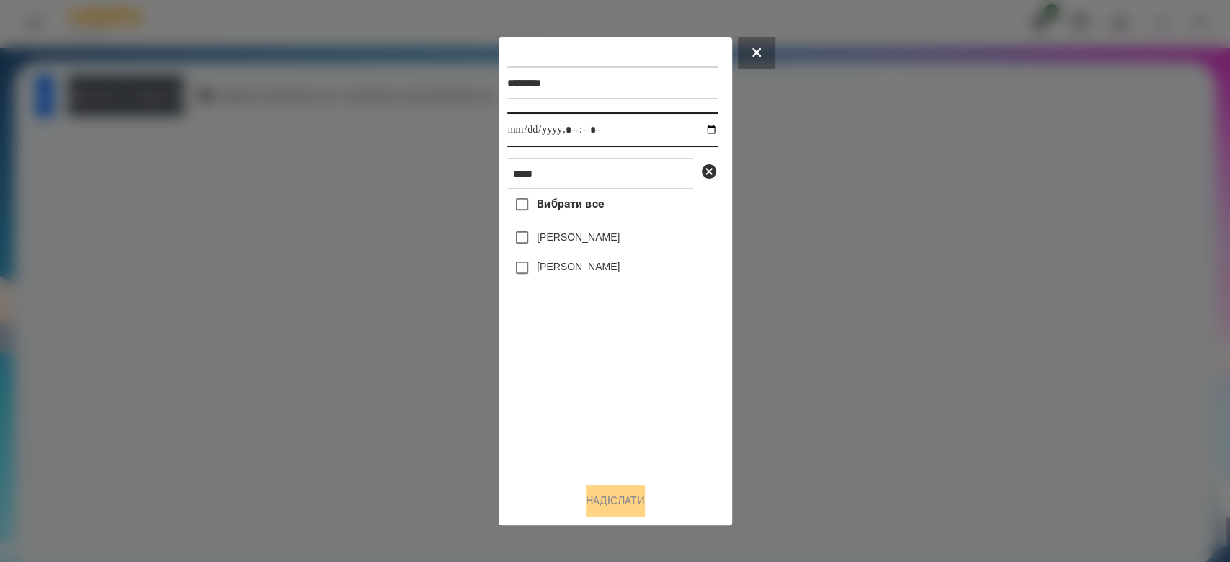
click at [699, 130] on input "datetime-local" at bounding box center [612, 129] width 210 height 35
type input "**********"
click at [588, 352] on div "Вибрати все [PERSON_NAME] [PERSON_NAME]" at bounding box center [612, 330] width 210 height 281
click at [706, 172] on icon at bounding box center [709, 171] width 14 height 14
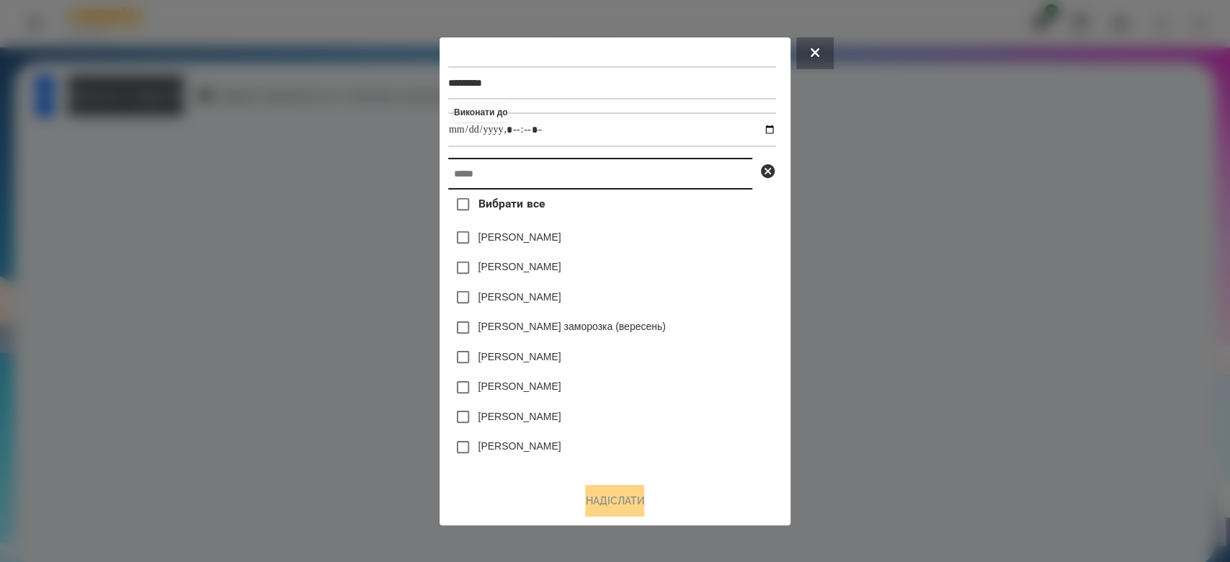
click at [640, 182] on input "text" at bounding box center [600, 174] width 304 height 32
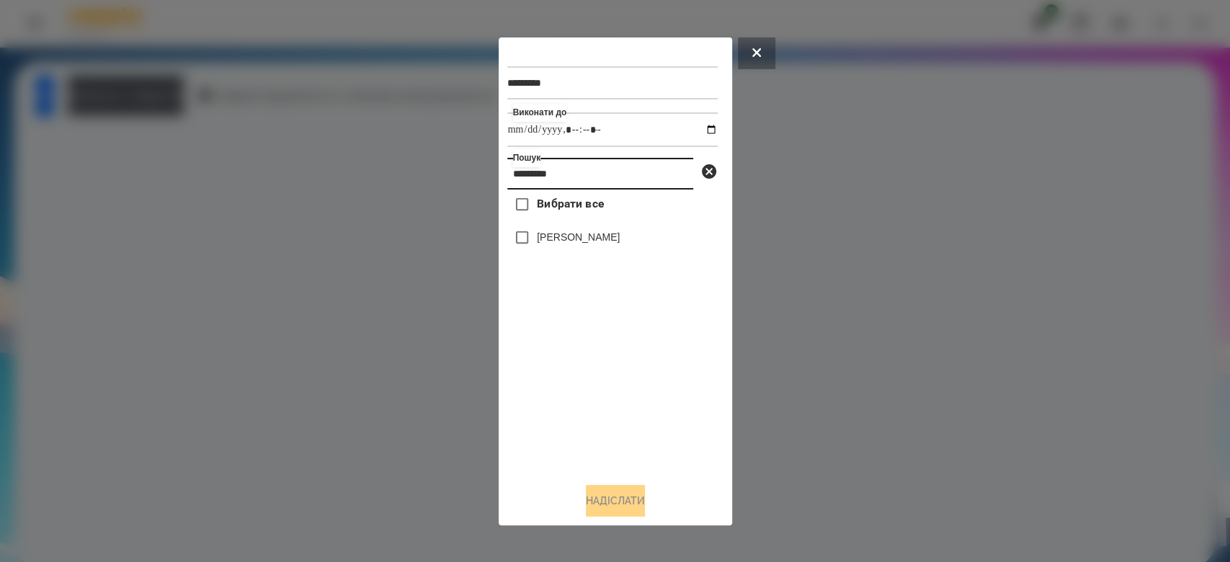
type input "*********"
click at [609, 235] on label "[PERSON_NAME]" at bounding box center [578, 237] width 83 height 14
click at [586, 515] on button "Надіслати" at bounding box center [615, 501] width 59 height 32
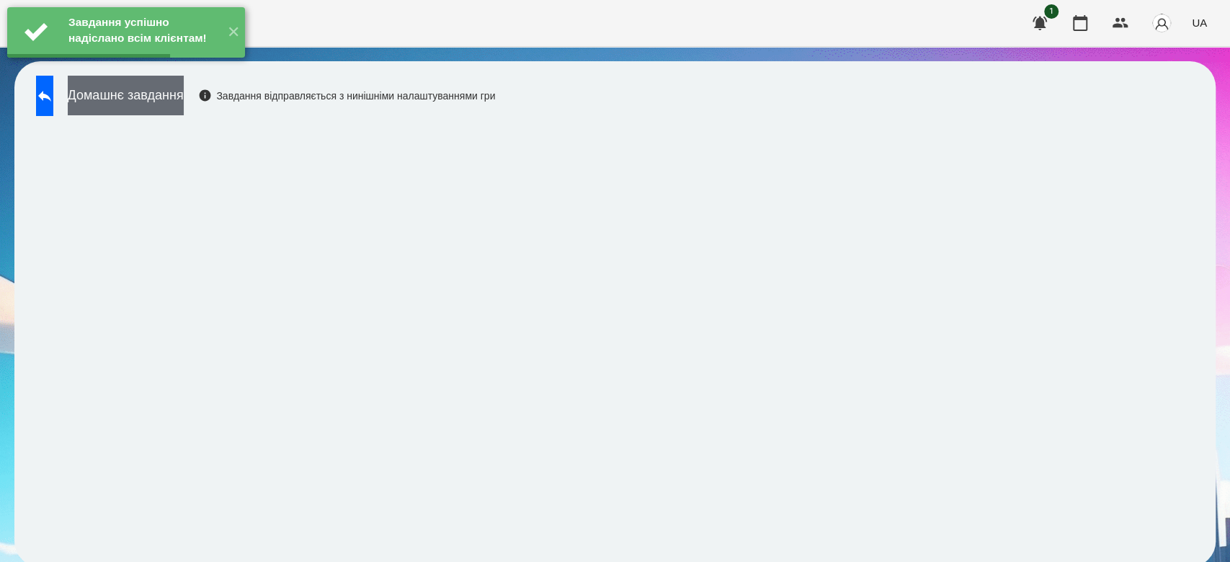
click at [184, 99] on button "Домашнє завдання" at bounding box center [126, 96] width 116 height 40
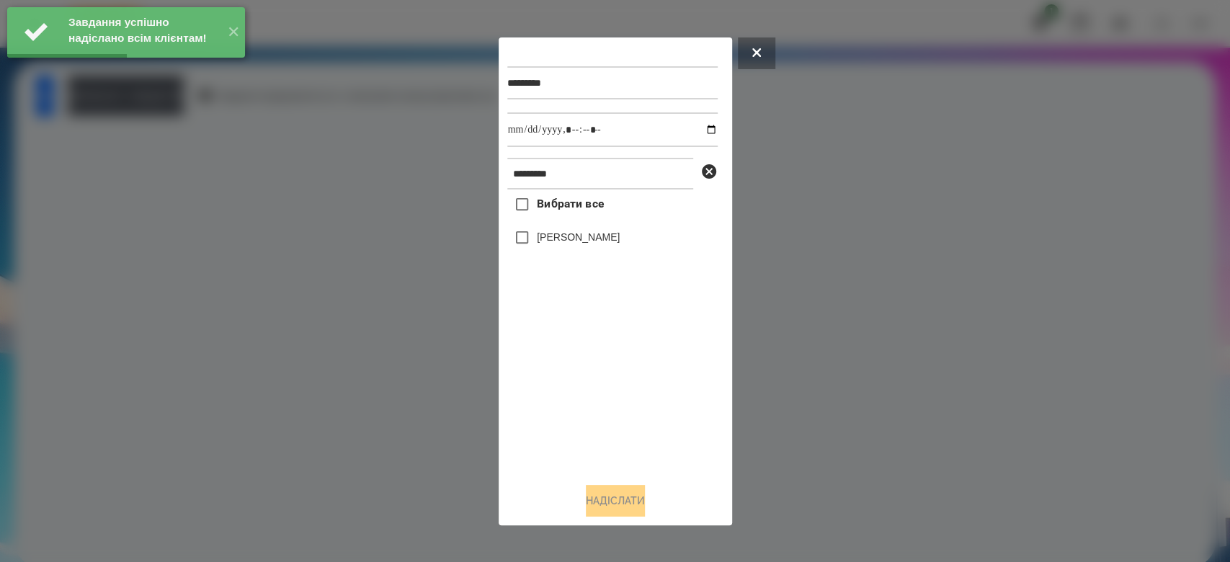
click at [588, 240] on label "[PERSON_NAME]" at bounding box center [578, 237] width 83 height 14
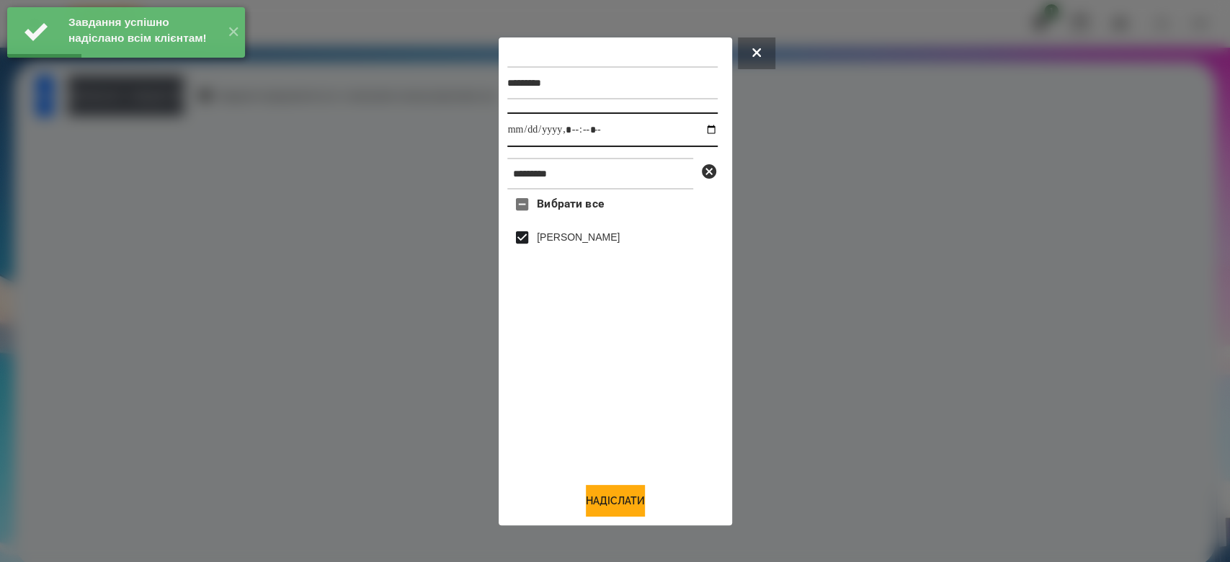
click at [691, 130] on input "datetime-local" at bounding box center [612, 129] width 210 height 35
click at [697, 130] on input "datetime-local" at bounding box center [612, 129] width 210 height 35
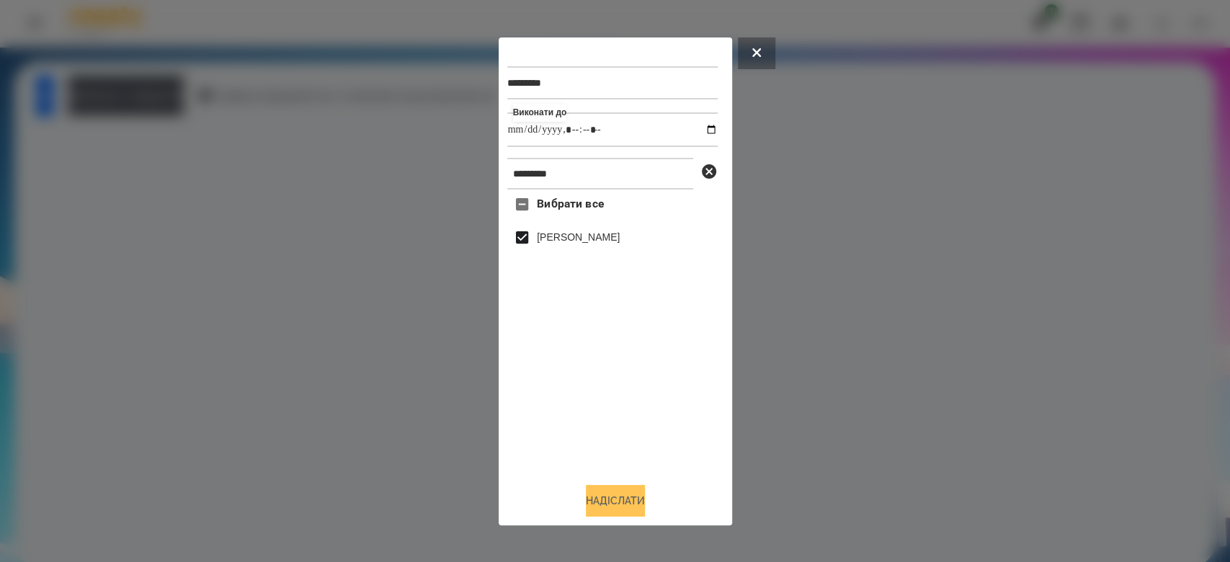
type input "**********"
click at [639, 510] on button "Надіслати" at bounding box center [615, 501] width 59 height 32
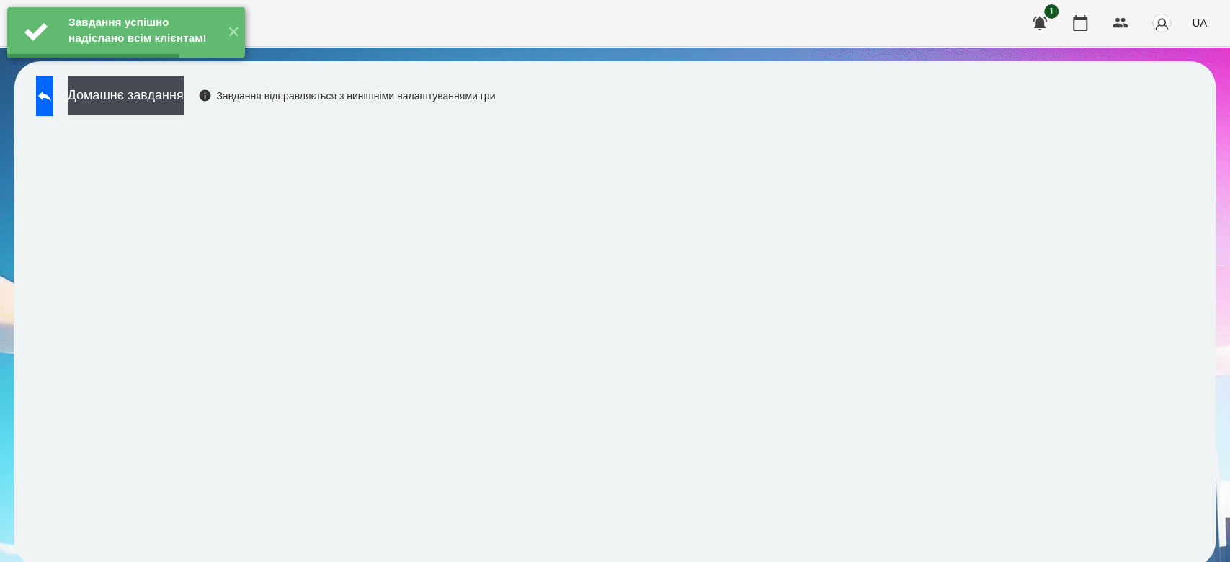
click at [184, 105] on button "Домашнє завдання" at bounding box center [126, 96] width 116 height 40
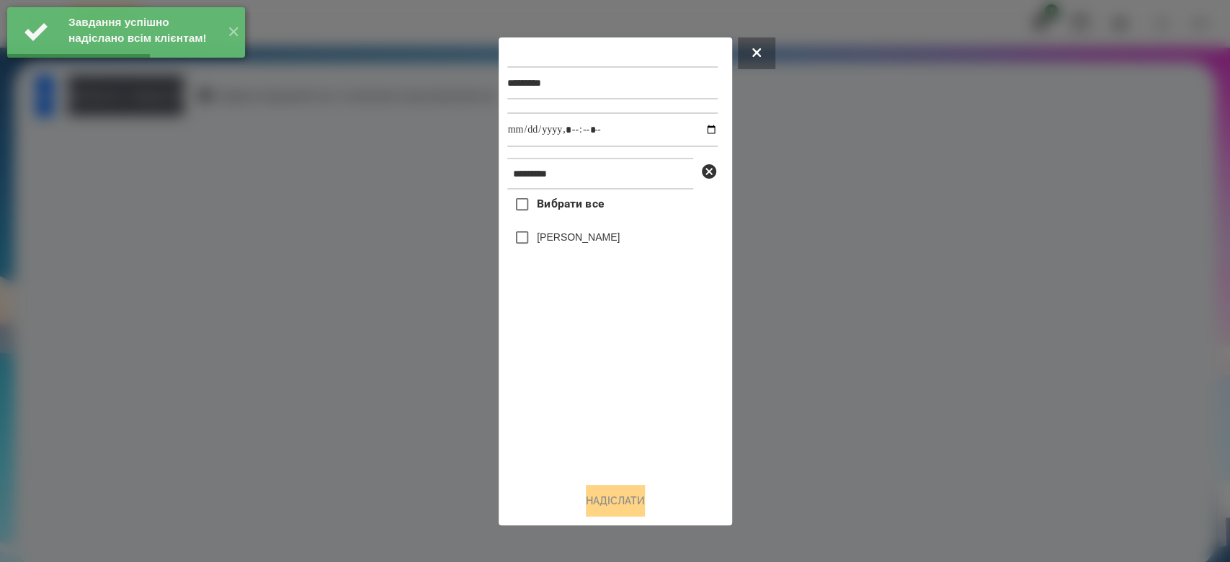
drag, startPoint x: 546, startPoint y: 241, endPoint x: 571, endPoint y: 241, distance: 25.2
click at [548, 241] on label "[PERSON_NAME]" at bounding box center [578, 237] width 83 height 14
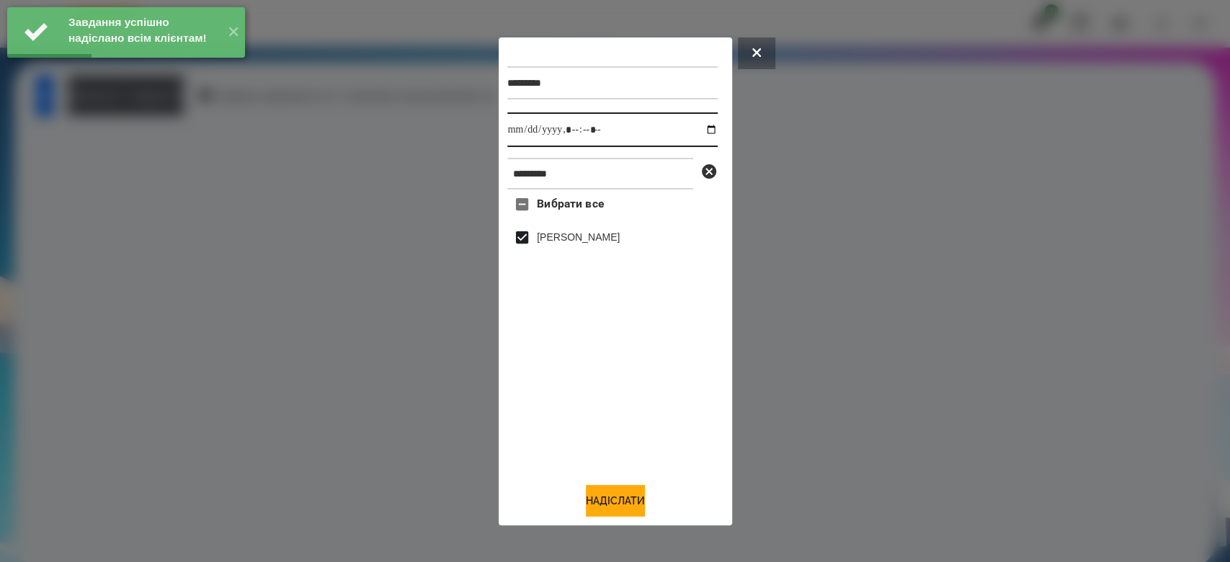
click at [697, 130] on input "datetime-local" at bounding box center [612, 129] width 210 height 35
type input "**********"
click at [634, 500] on button "Надіслати" at bounding box center [615, 501] width 59 height 32
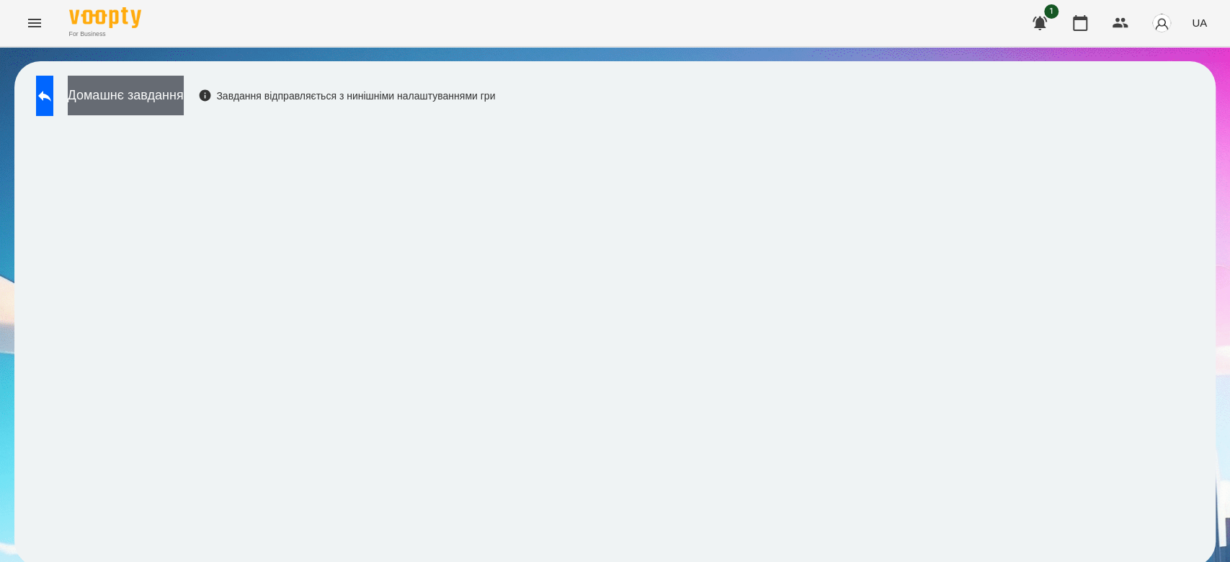
click at [164, 101] on button "Домашнє завдання" at bounding box center [126, 96] width 116 height 40
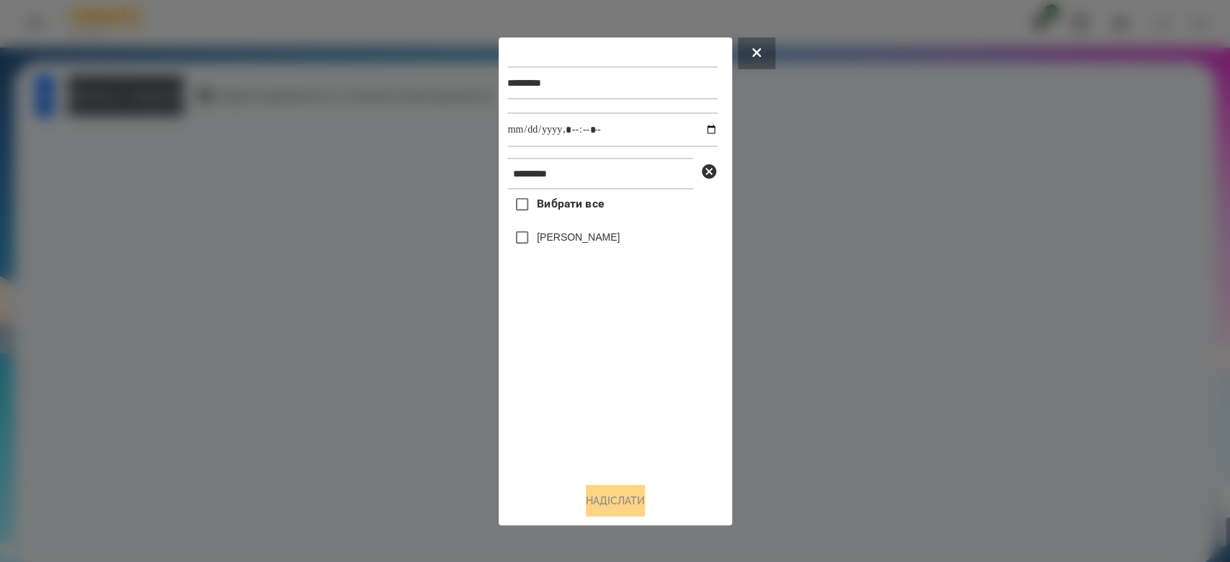
click at [571, 239] on label "[PERSON_NAME]" at bounding box center [578, 237] width 83 height 14
drag, startPoint x: 701, startPoint y: 130, endPoint x: 692, endPoint y: 141, distance: 14.3
click at [701, 129] on input "datetime-local" at bounding box center [612, 129] width 210 height 35
type input "**********"
click at [642, 514] on button "Надіслати" at bounding box center [615, 501] width 59 height 32
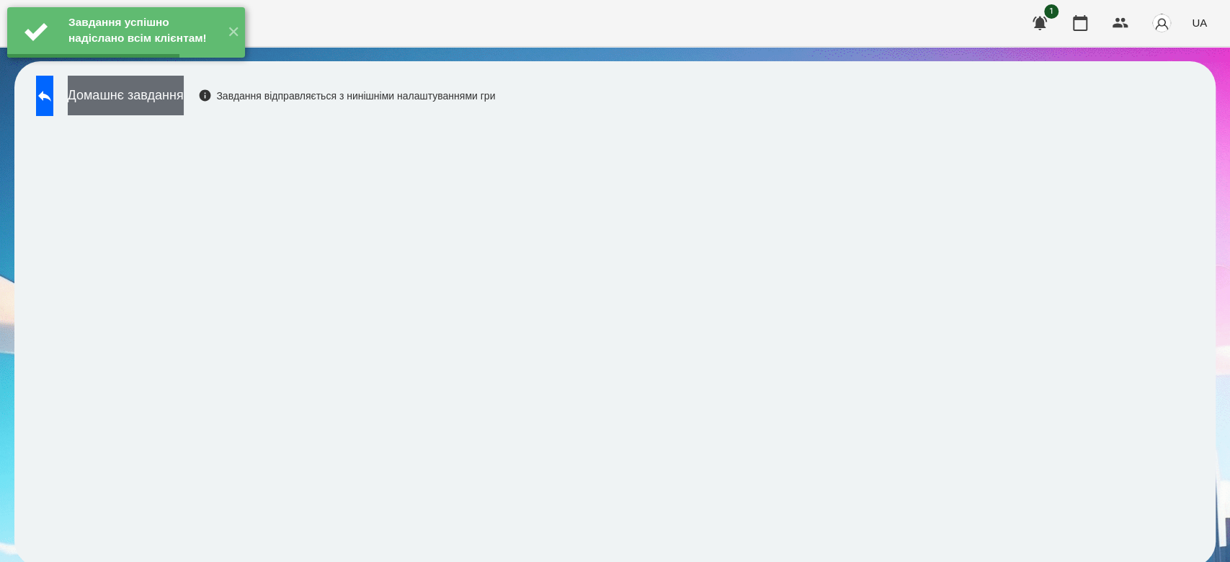
click at [184, 106] on button "Домашнє завдання" at bounding box center [126, 96] width 116 height 40
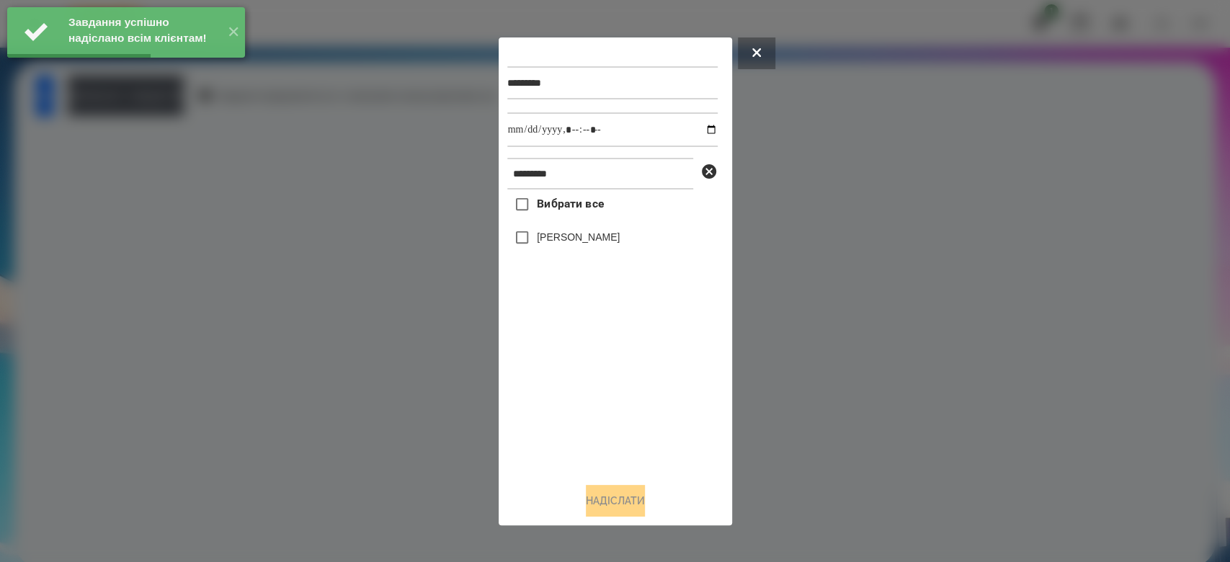
click at [605, 243] on label "[PERSON_NAME]" at bounding box center [578, 237] width 83 height 14
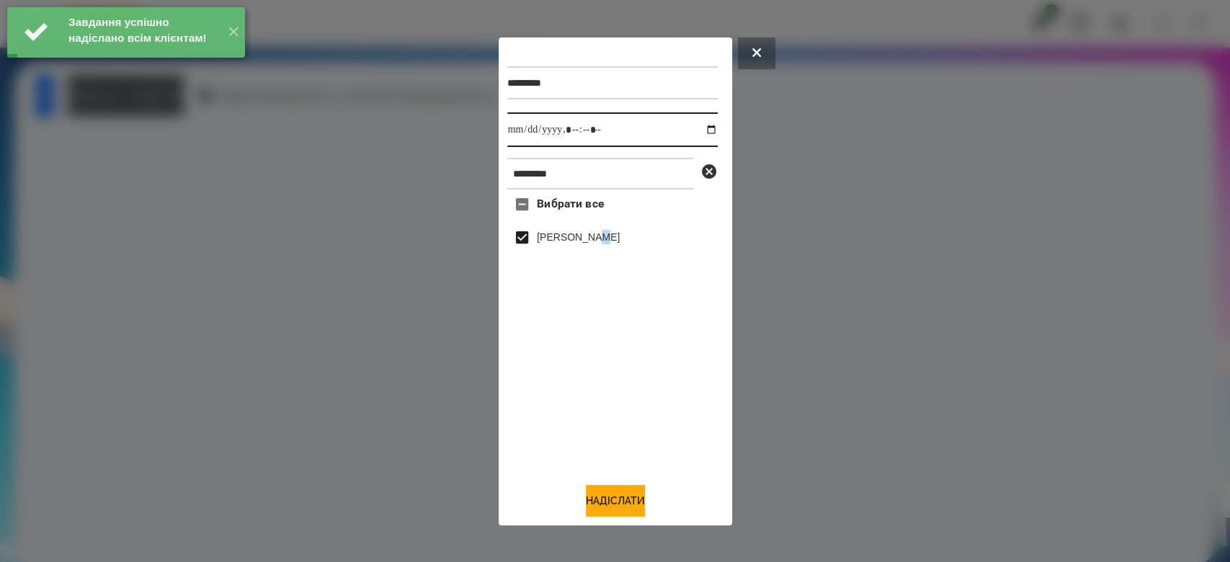
click at [698, 133] on input "datetime-local" at bounding box center [612, 129] width 210 height 35
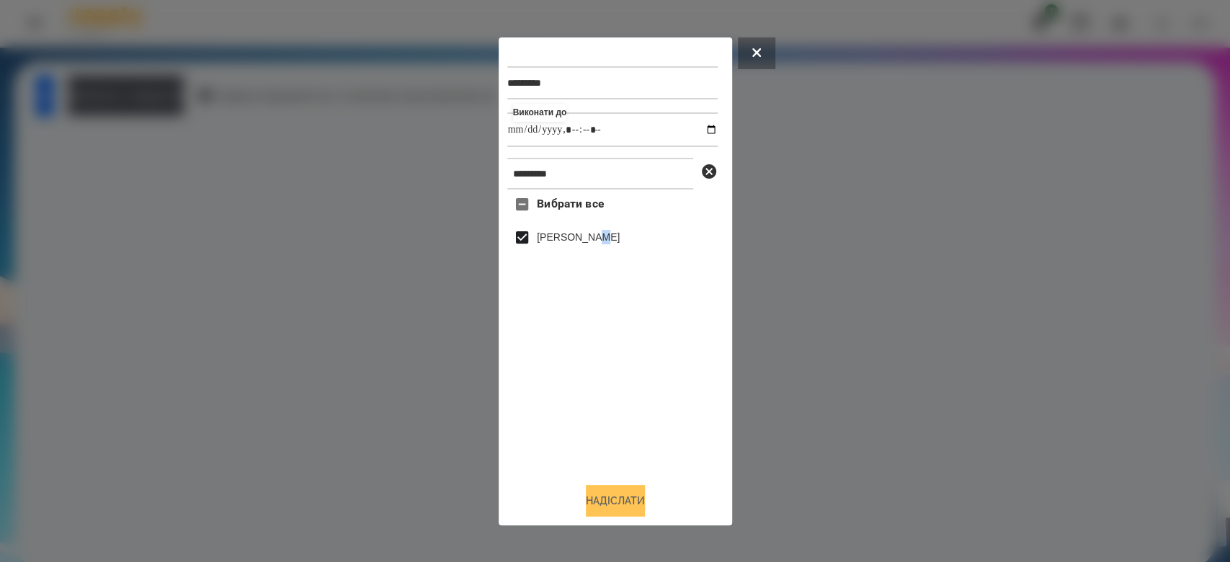
type input "**********"
click at [621, 506] on button "Надіслати" at bounding box center [615, 501] width 59 height 32
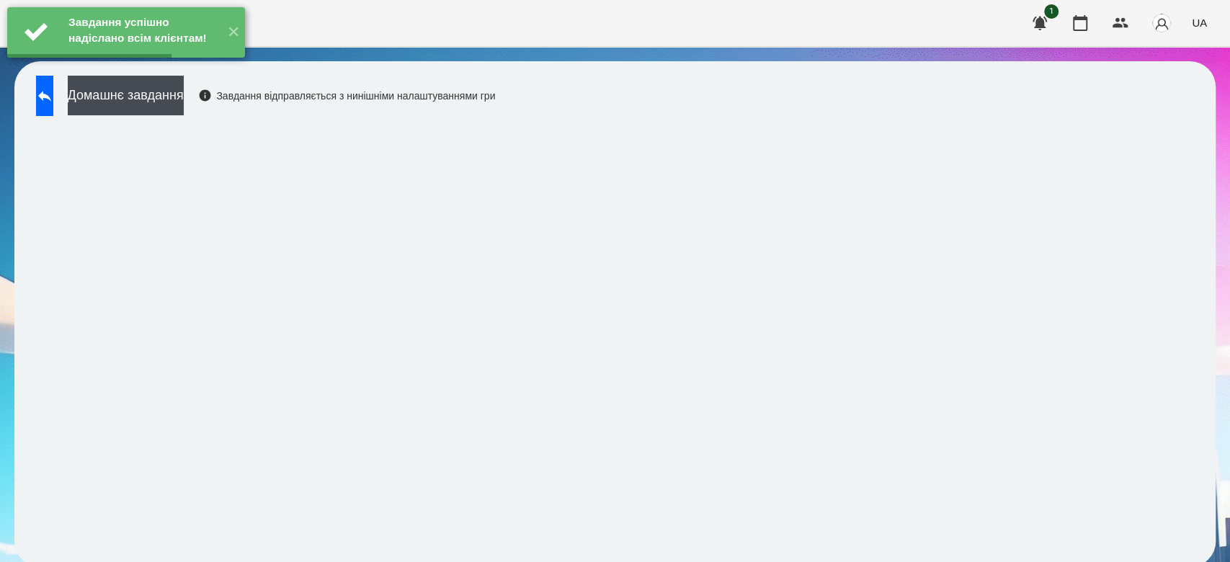
click at [187, 65] on div "Завдання успішно надіслано всім клієнтам! ✕" at bounding box center [126, 32] width 252 height 65
click at [184, 101] on button "Домашнє завдання" at bounding box center [126, 96] width 116 height 40
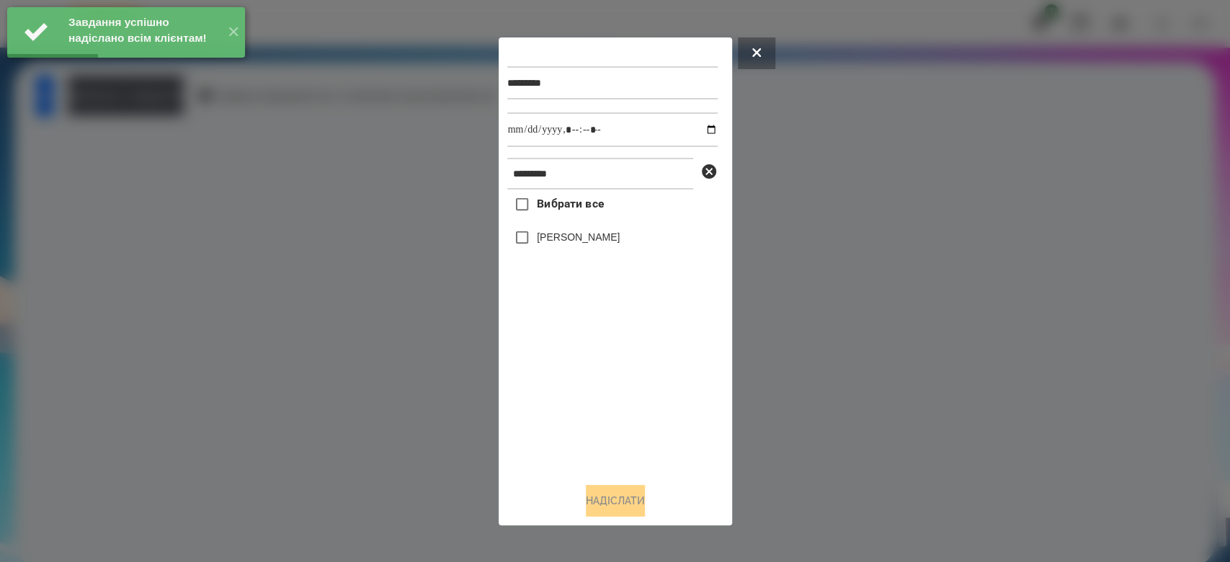
click at [607, 241] on label "[PERSON_NAME]" at bounding box center [578, 237] width 83 height 14
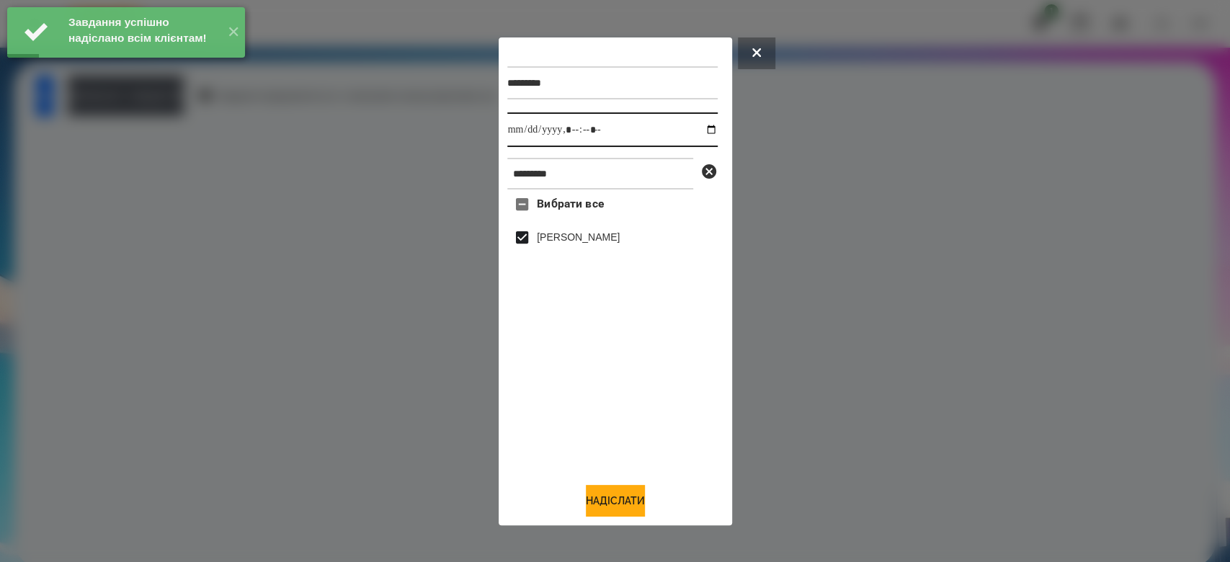
drag, startPoint x: 703, startPoint y: 133, endPoint x: 695, endPoint y: 143, distance: 13.3
click at [700, 133] on input "datetime-local" at bounding box center [612, 129] width 210 height 35
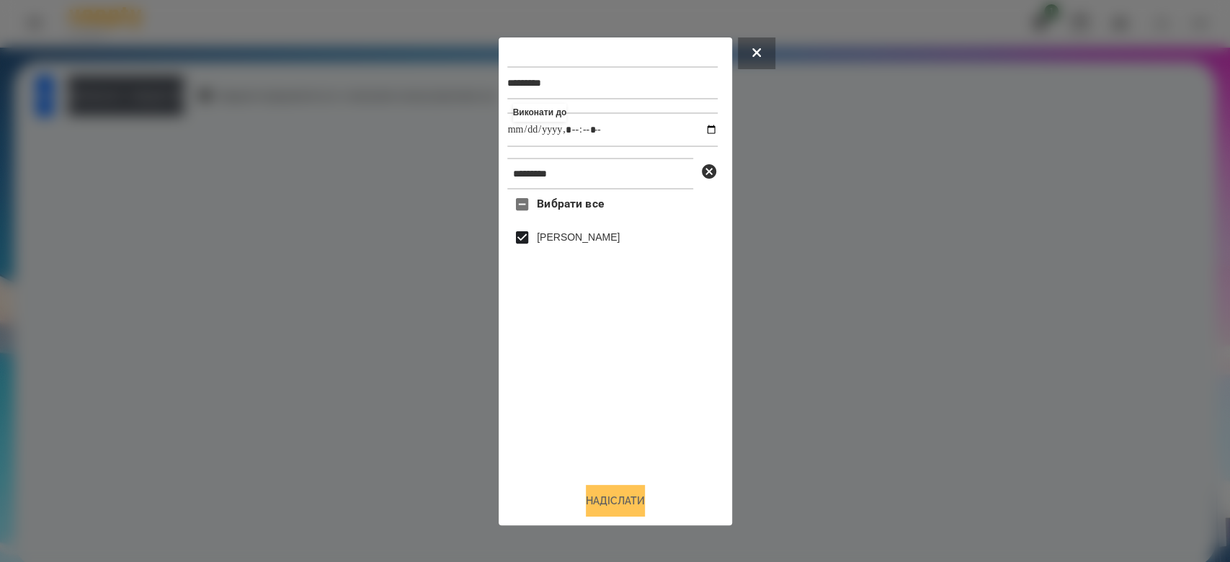
type input "**********"
click at [622, 502] on button "Надіслати" at bounding box center [615, 501] width 59 height 32
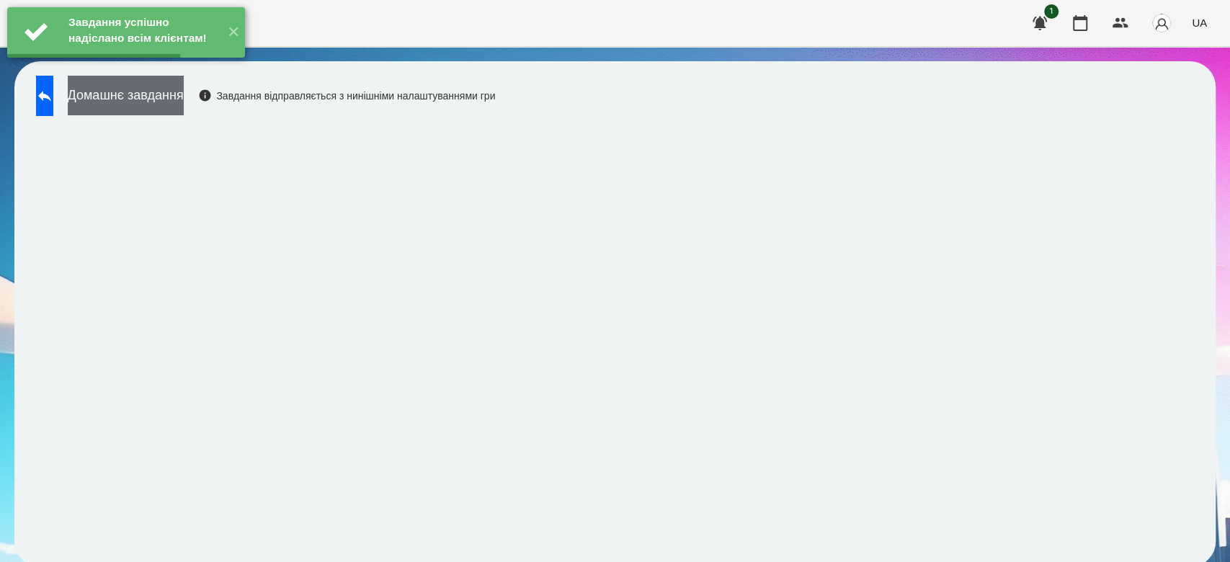
click at [184, 105] on button "Домашнє завдання" at bounding box center [126, 96] width 116 height 40
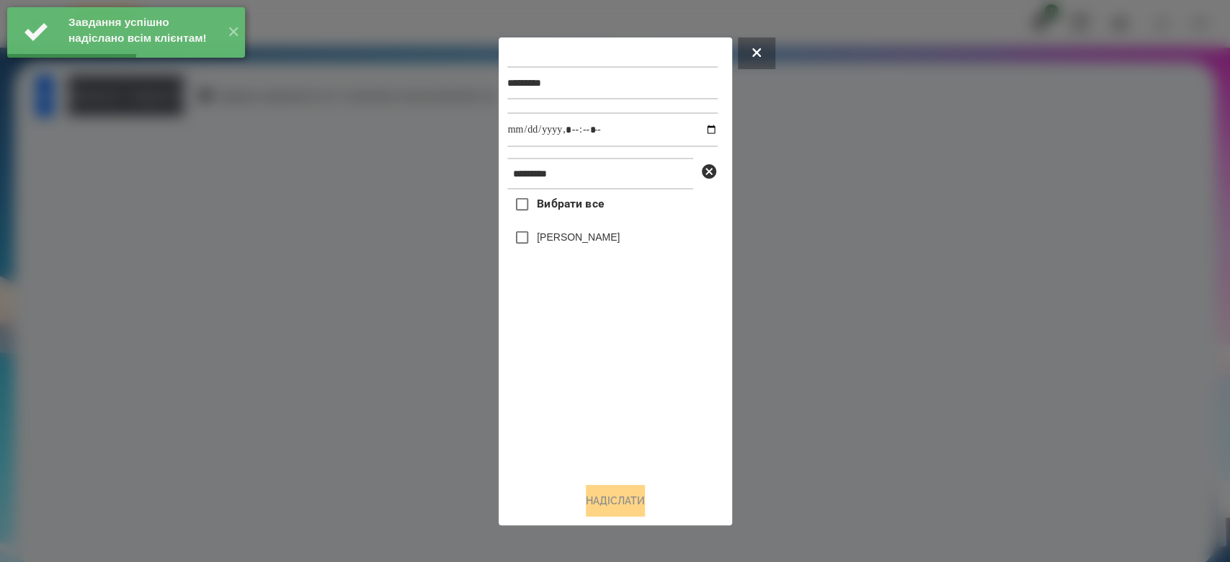
click at [538, 235] on label "[PERSON_NAME]" at bounding box center [578, 237] width 83 height 14
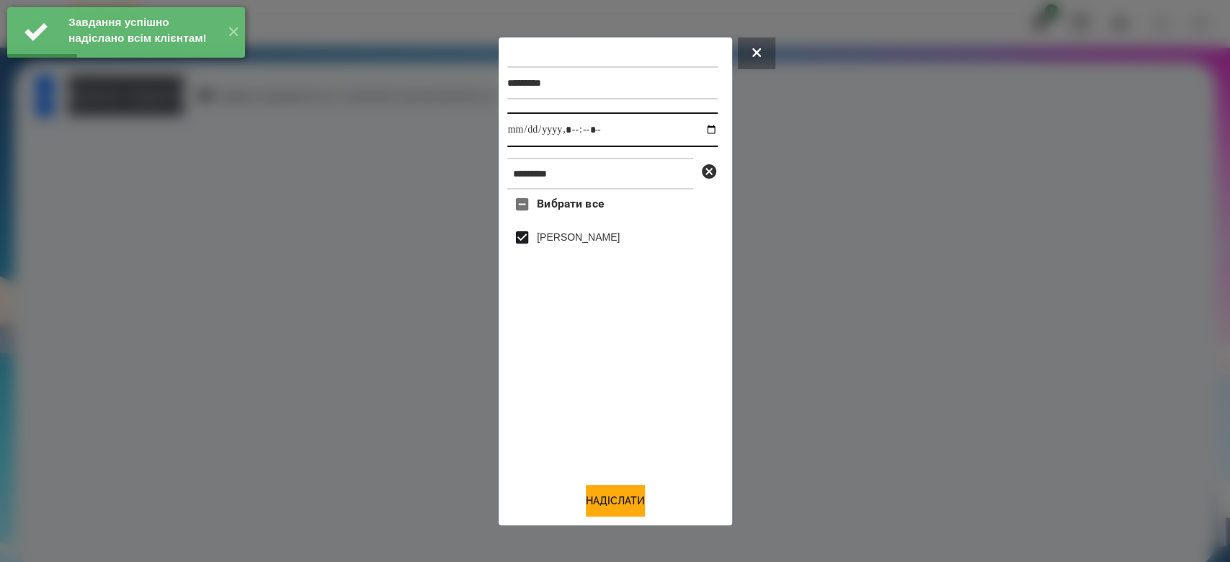
drag, startPoint x: 698, startPoint y: 130, endPoint x: 666, endPoint y: 141, distance: 34.4
click at [698, 130] on input "datetime-local" at bounding box center [612, 129] width 210 height 35
type input "**********"
click at [609, 507] on button "Надіслати" at bounding box center [615, 501] width 59 height 32
